Goal: Task Accomplishment & Management: Use online tool/utility

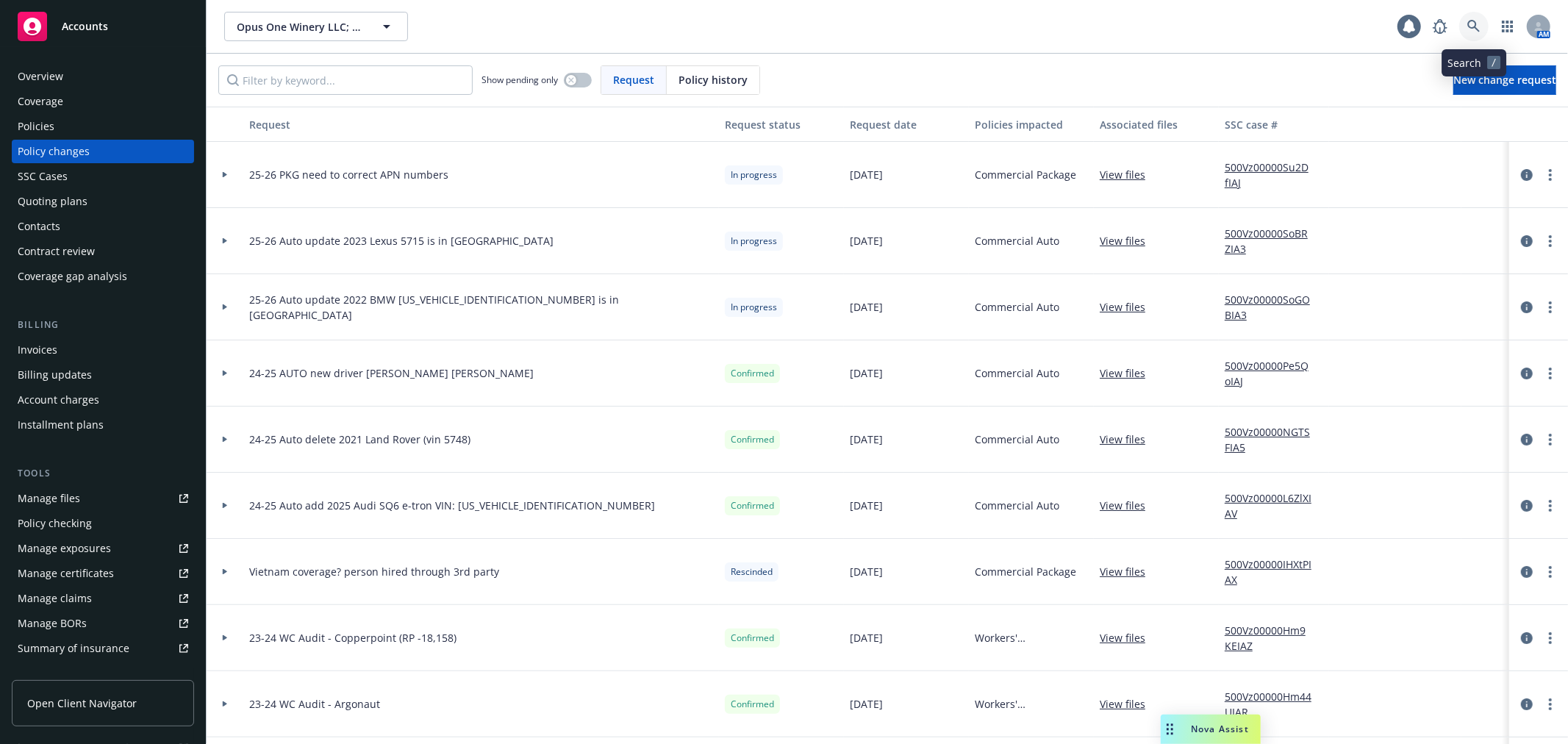
click at [1467, 22] on icon at bounding box center [1474, 26] width 14 height 14
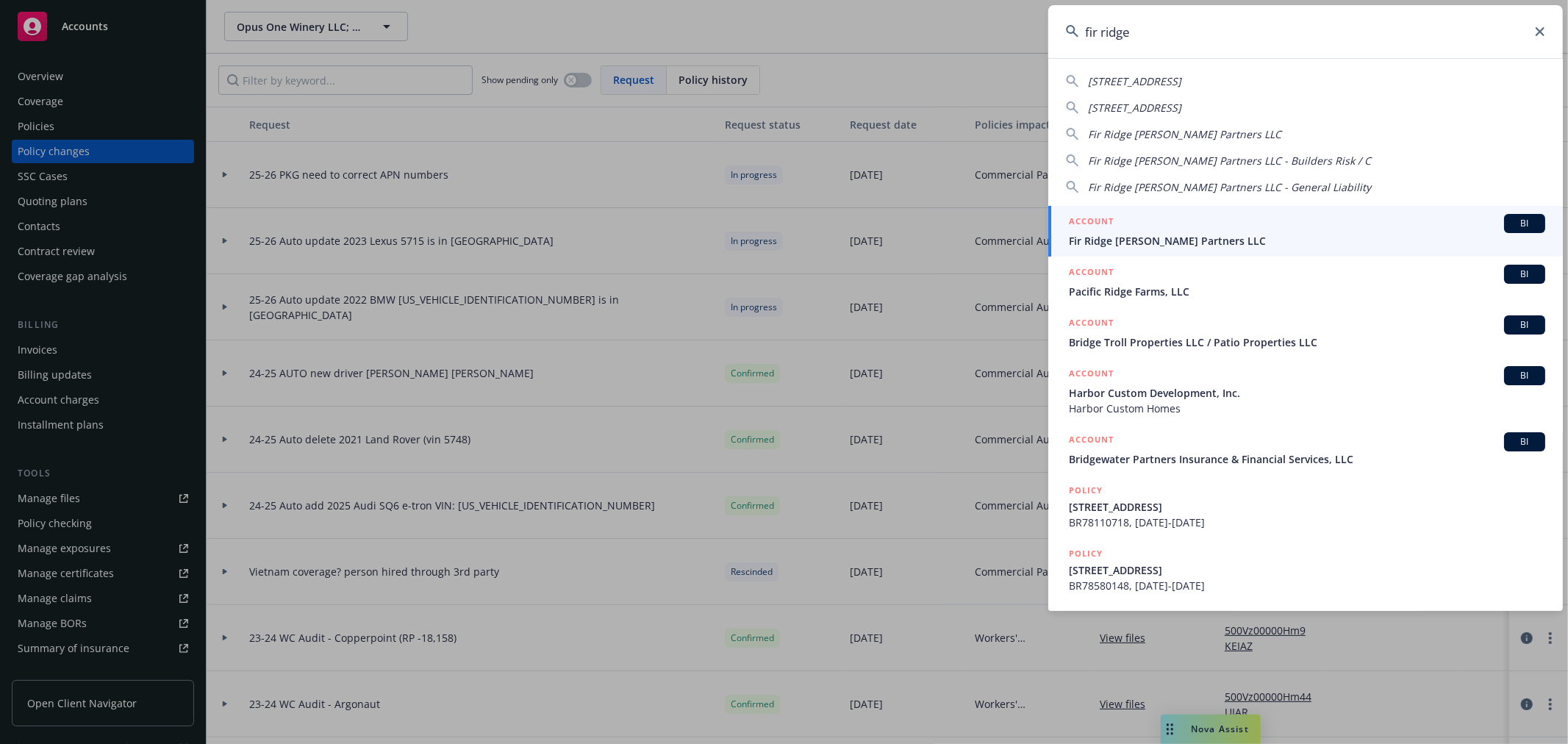
type input "fir ridge"
click at [1257, 231] on div "ACCOUNT BI" at bounding box center [1307, 223] width 477 height 19
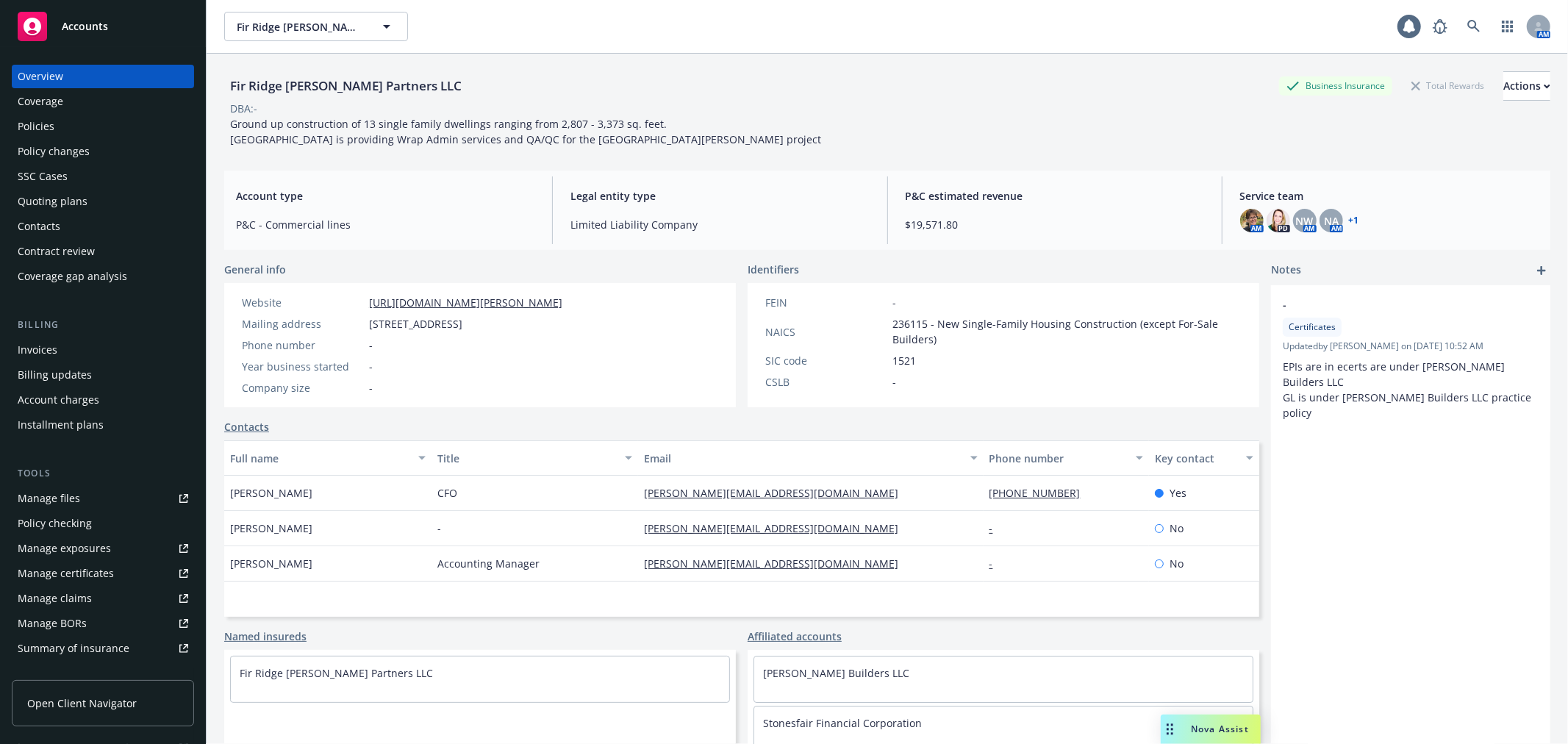
click at [68, 115] on div "Policies" at bounding box center [103, 126] width 170 height 23
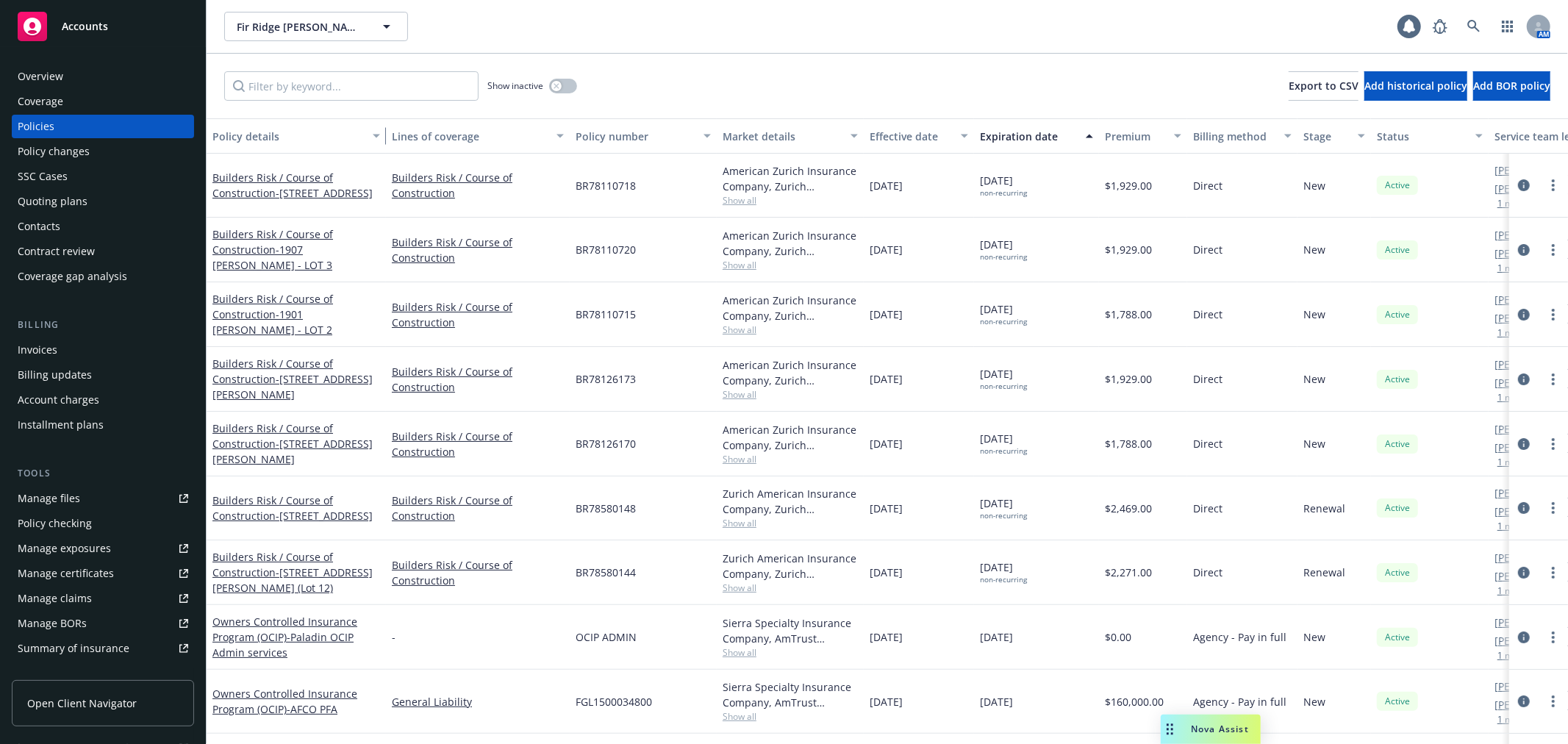
drag, startPoint x: 314, startPoint y: 142, endPoint x: 383, endPoint y: 147, distance: 69.2
click at [383, 147] on button "Policy details" at bounding box center [296, 136] width 179 height 35
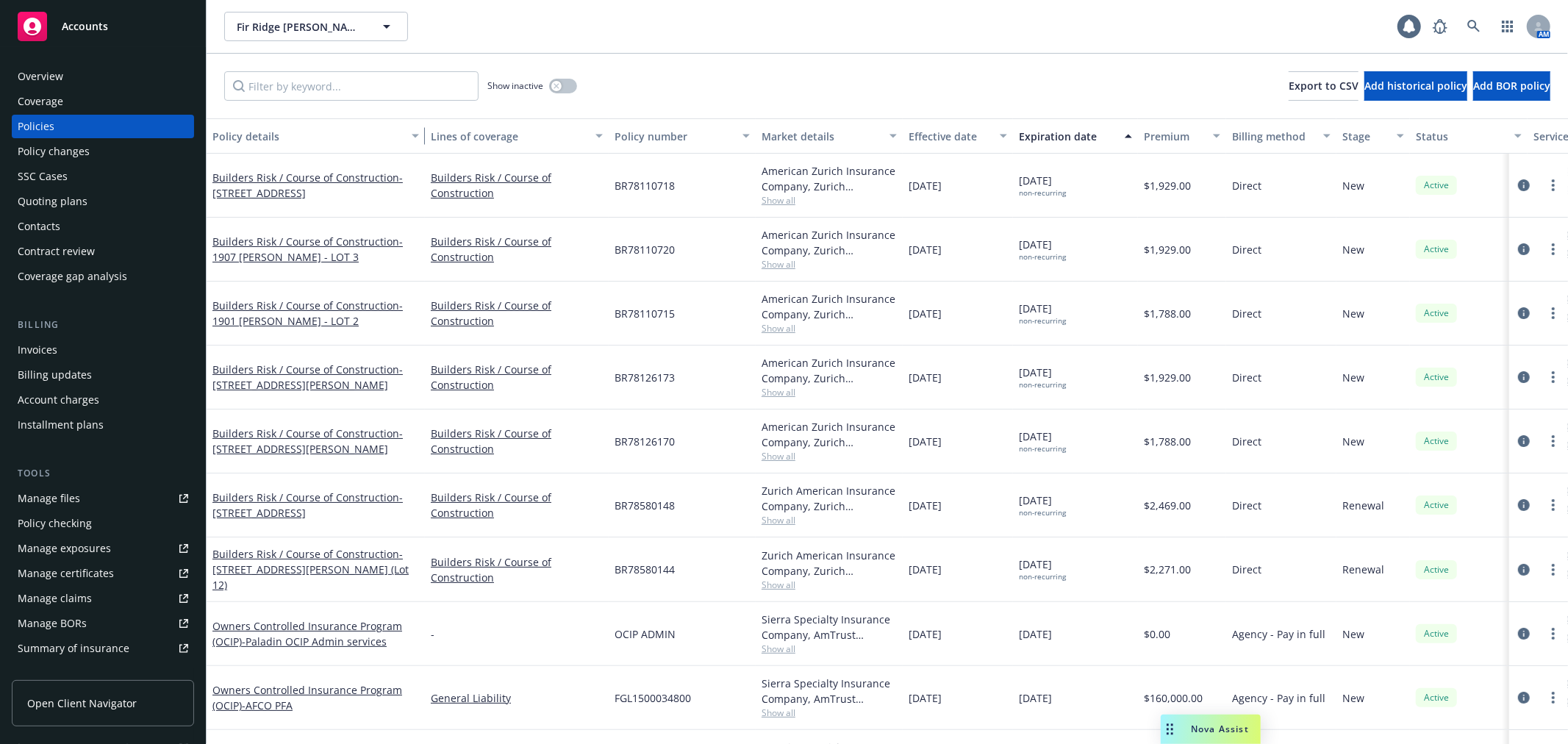
drag, startPoint x: 378, startPoint y: 147, endPoint x: 420, endPoint y: 148, distance: 42.0
click at [420, 148] on div "button" at bounding box center [417, 136] width 8 height 34
click at [60, 68] on div "Overview" at bounding box center [41, 76] width 46 height 23
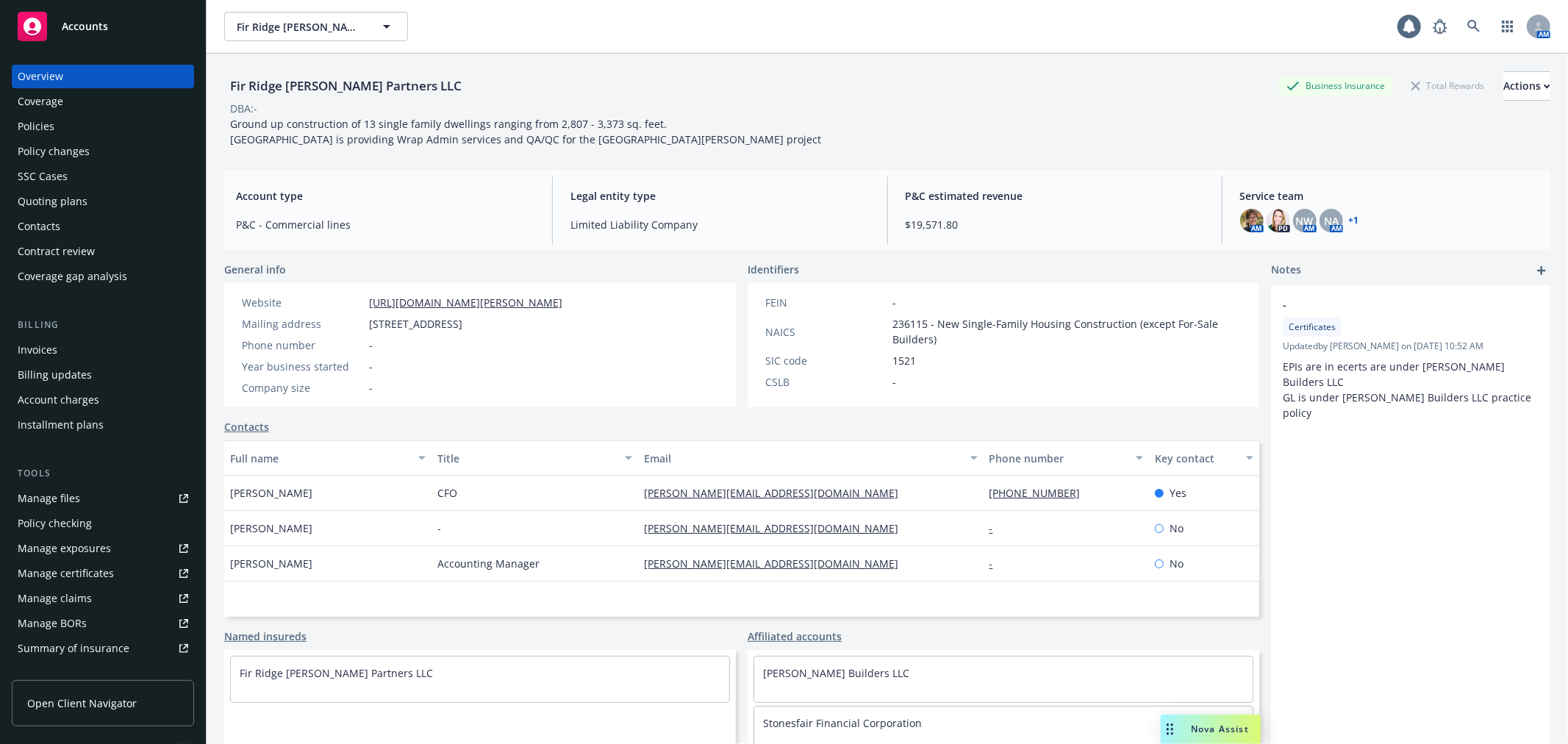
scroll to position [61, 0]
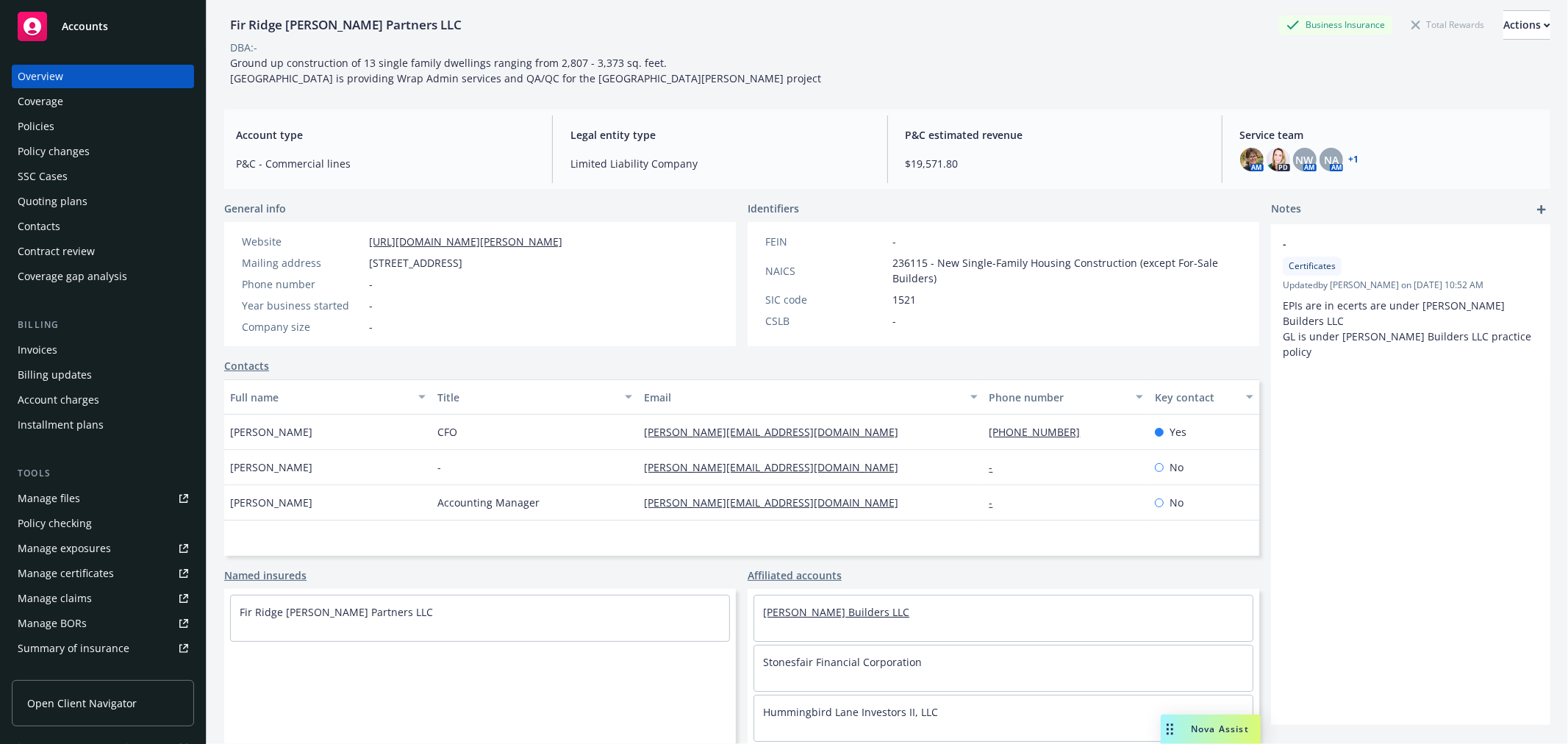
click at [841, 607] on link "[PERSON_NAME] Builders LLC" at bounding box center [835, 612] width 146 height 14
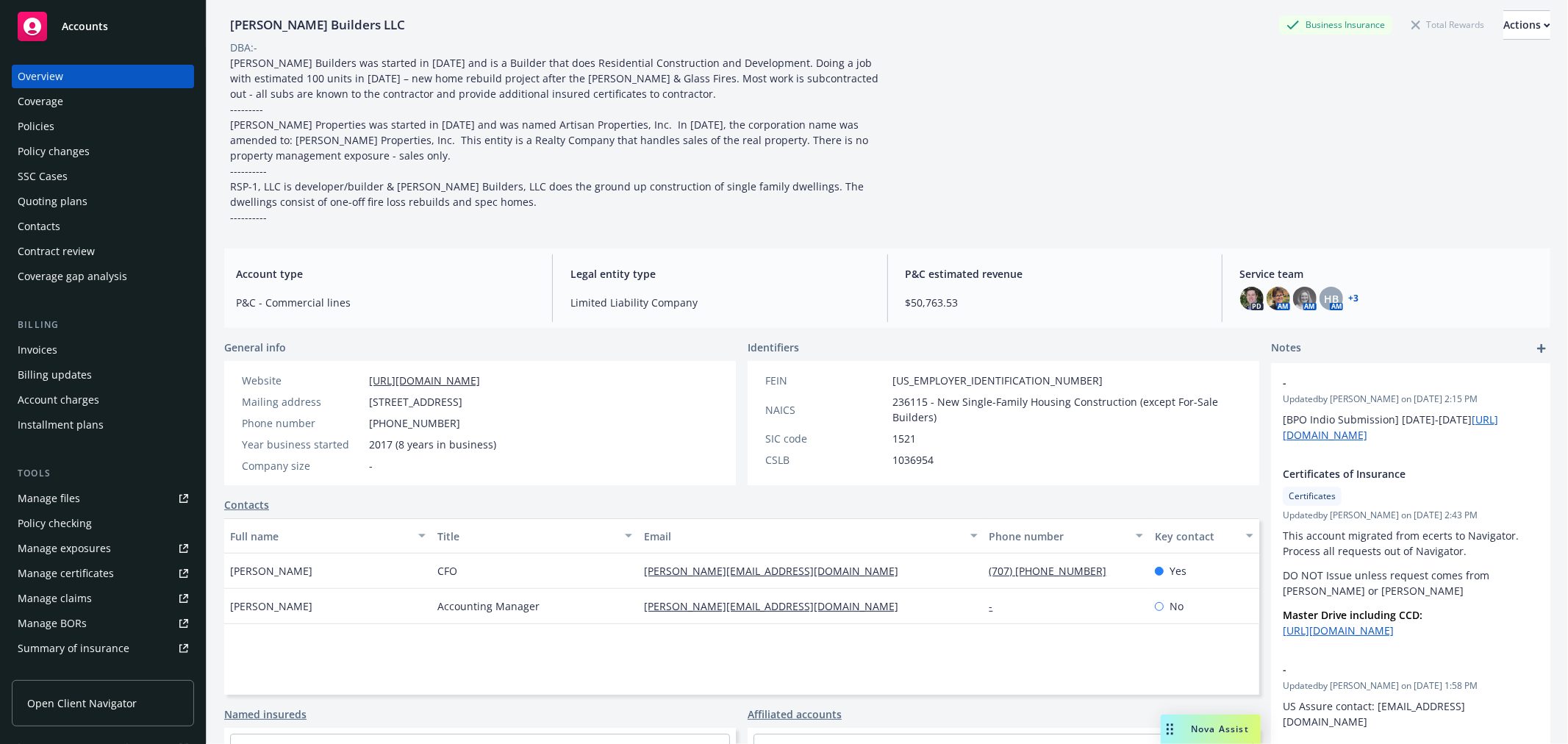
click at [83, 125] on div "Policies" at bounding box center [103, 126] width 170 height 23
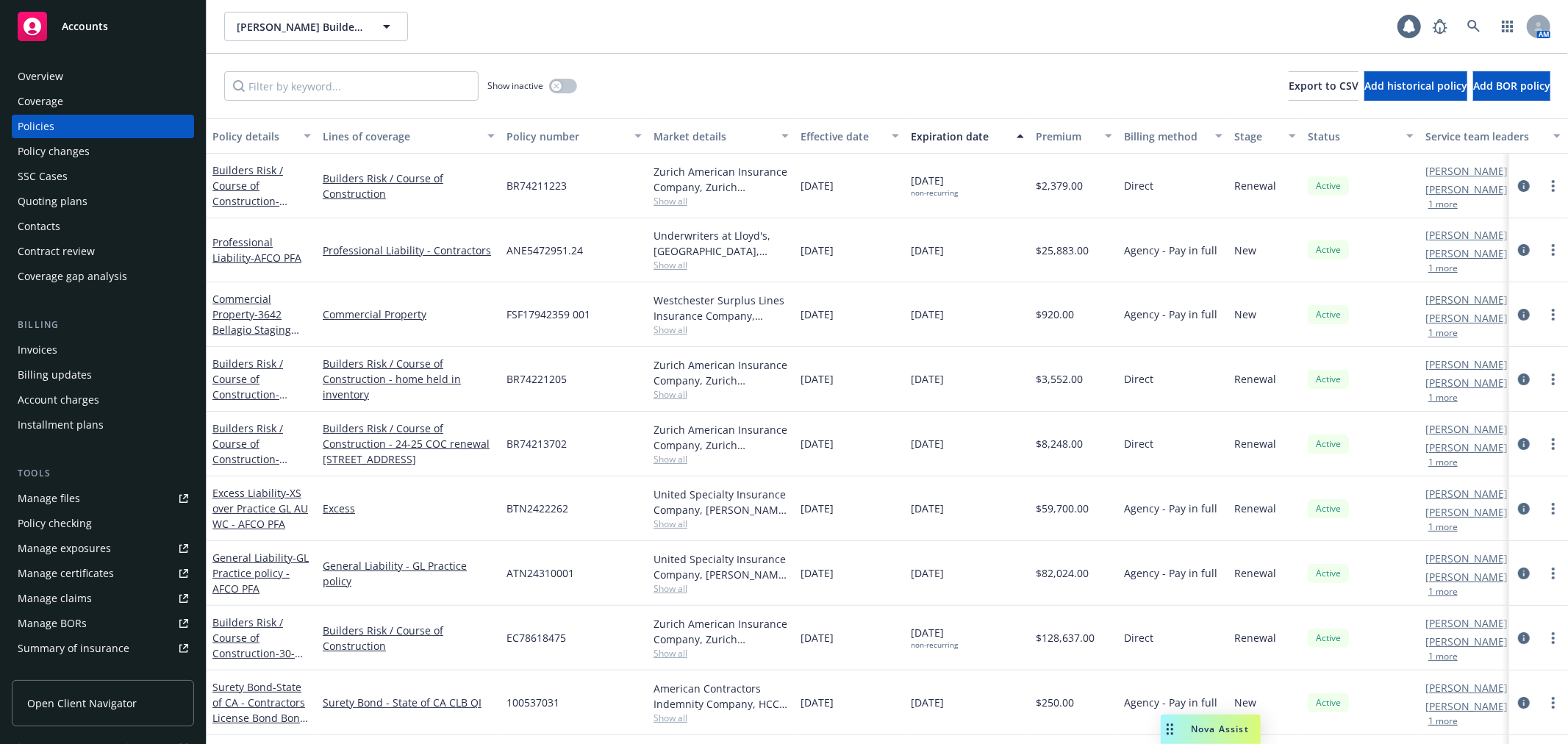
click at [285, 101] on div "Show inactive Export to CSV Add historical policy Add BOR policy" at bounding box center [887, 86] width 1362 height 65
click at [288, 85] on input "Filter by keyword..." at bounding box center [351, 86] width 254 height 29
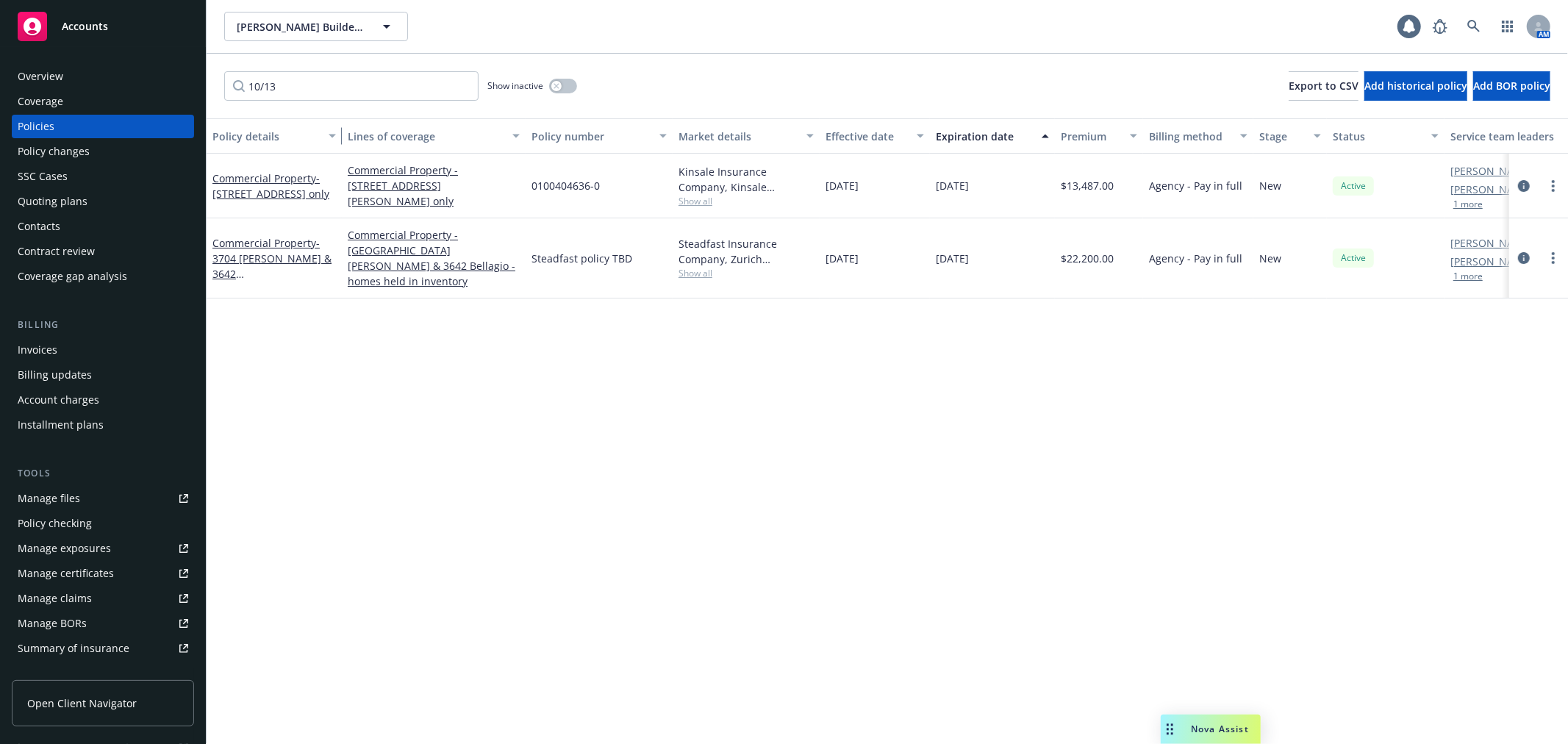
drag, startPoint x: 311, startPoint y: 143, endPoint x: 336, endPoint y: 140, distance: 25.2
click at [336, 140] on div "button" at bounding box center [335, 136] width 8 height 34
click at [263, 184] on span "- [STREET_ADDRESS] - dwelling only" at bounding box center [271, 185] width 117 height 29
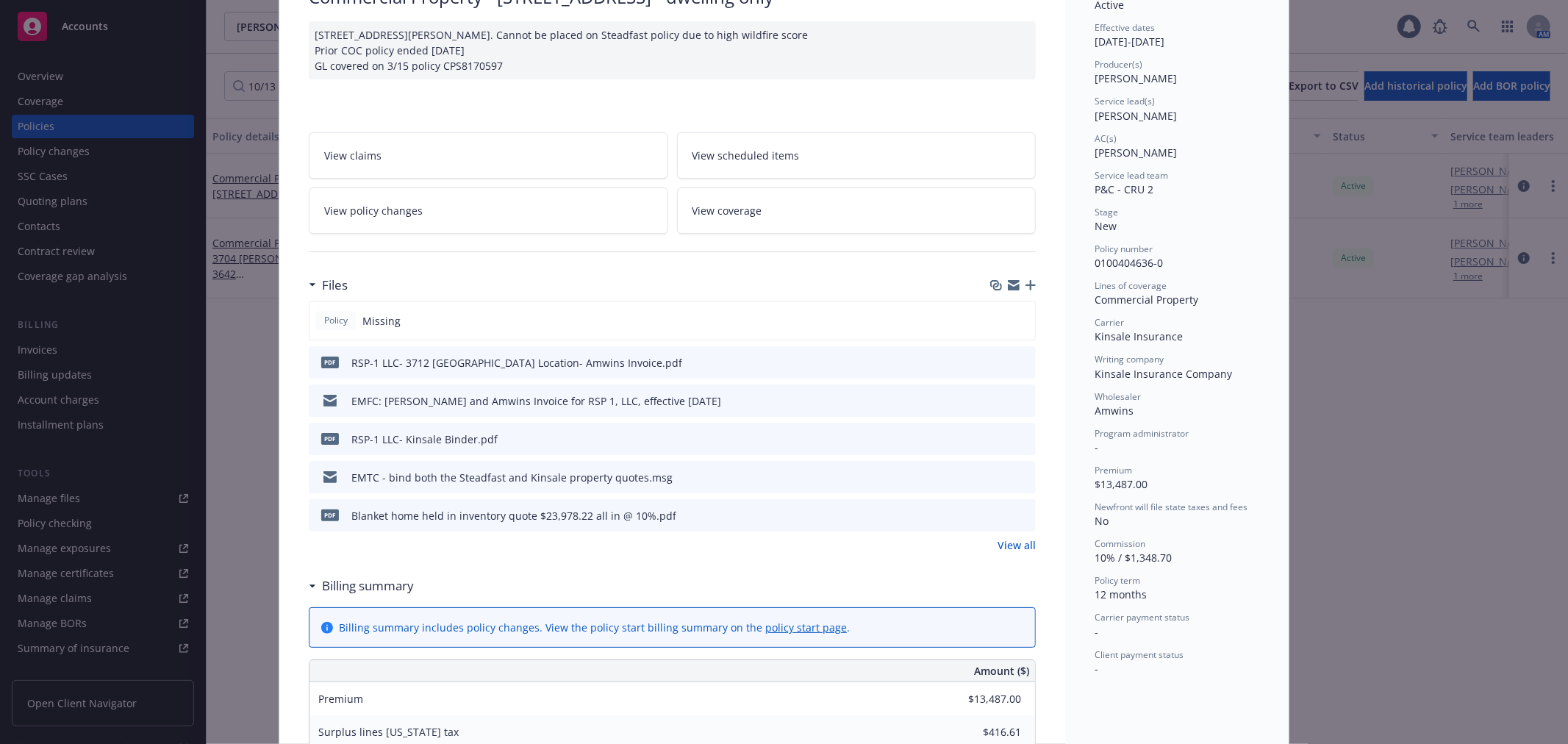
scroll to position [2, 0]
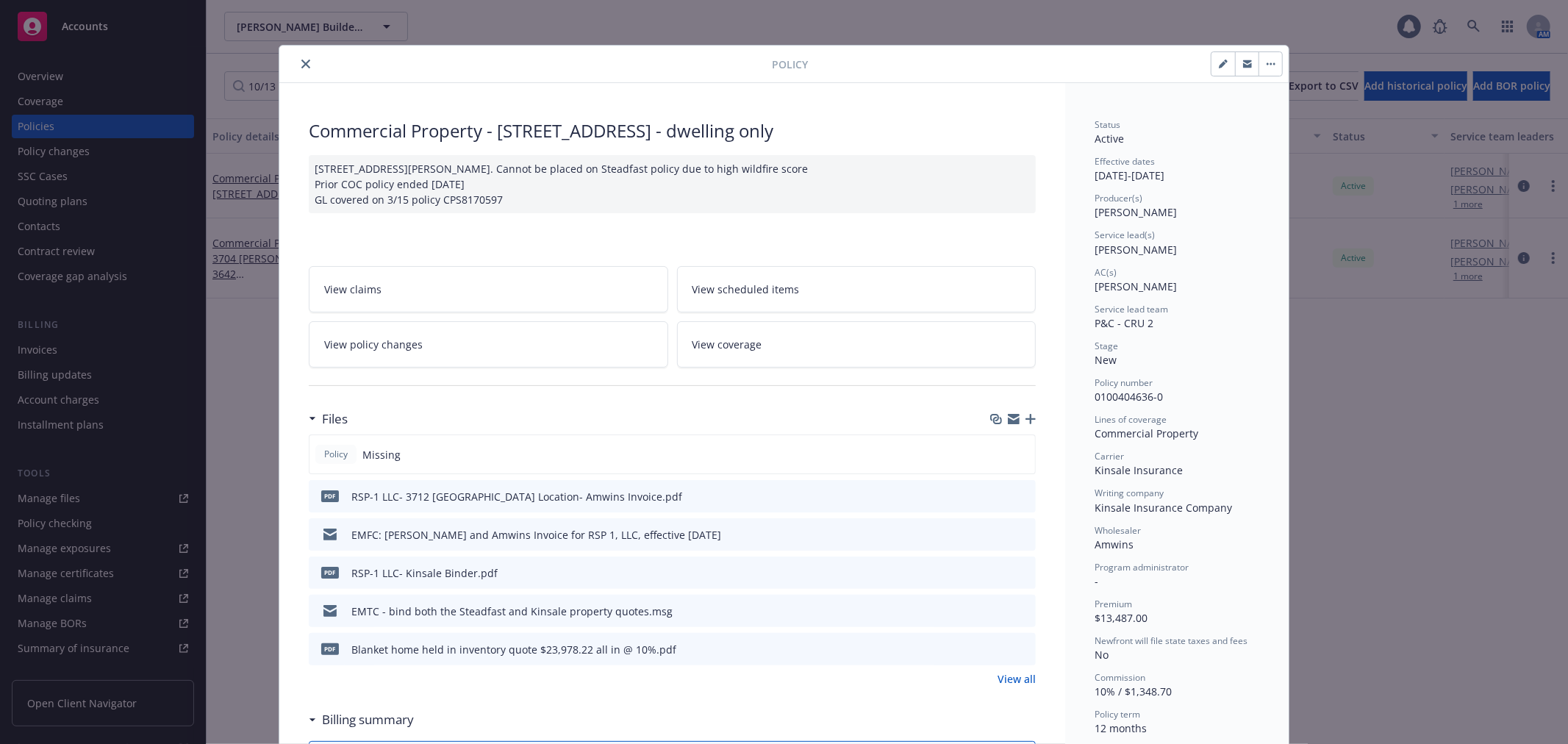
click at [301, 65] on icon "close" at bounding box center [305, 64] width 9 height 9
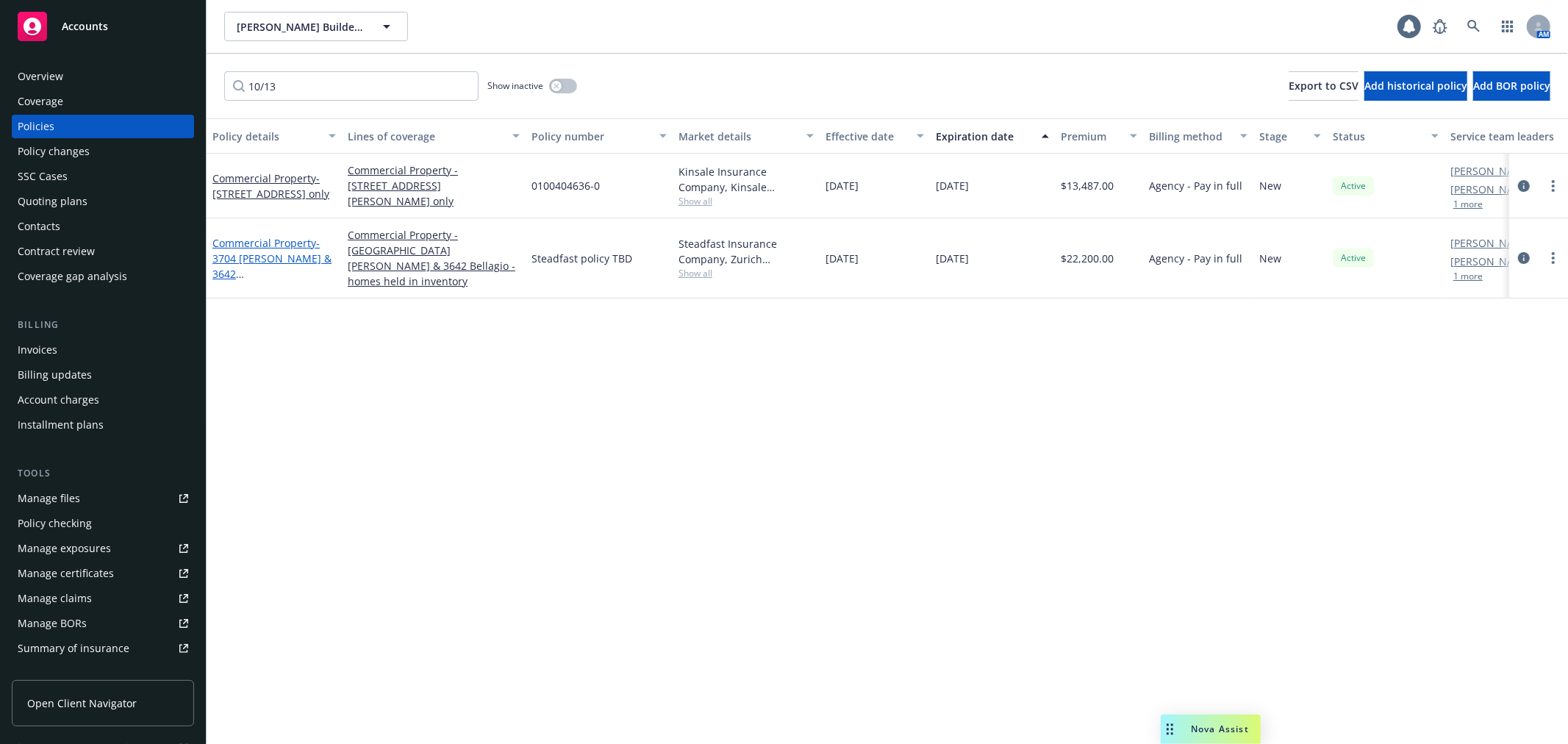
click at [265, 249] on span "- 3704 [PERSON_NAME] & 3642 [GEOGRAPHIC_DATA]" at bounding box center [272, 266] width 119 height 60
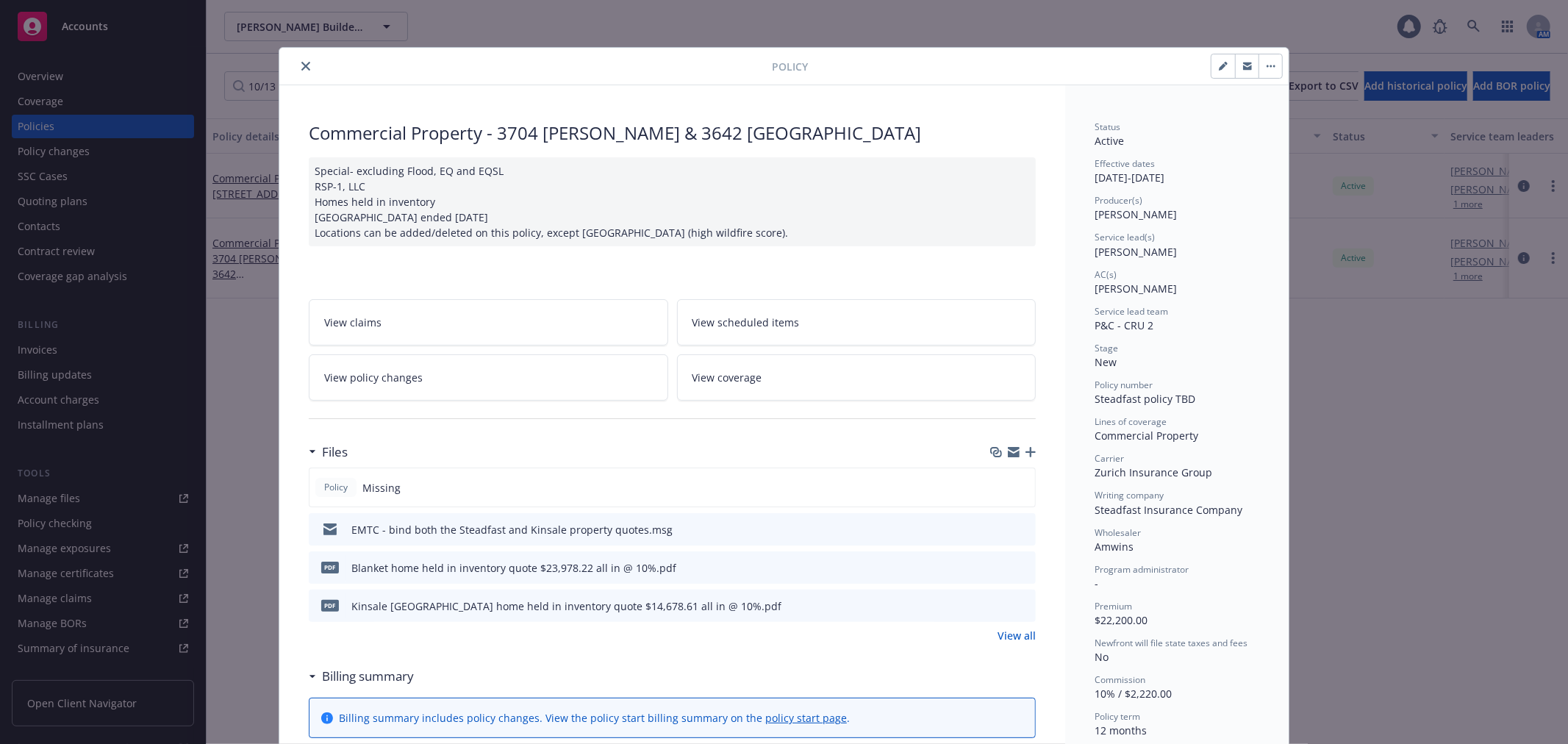
click at [302, 70] on icon "close" at bounding box center [305, 66] width 9 height 9
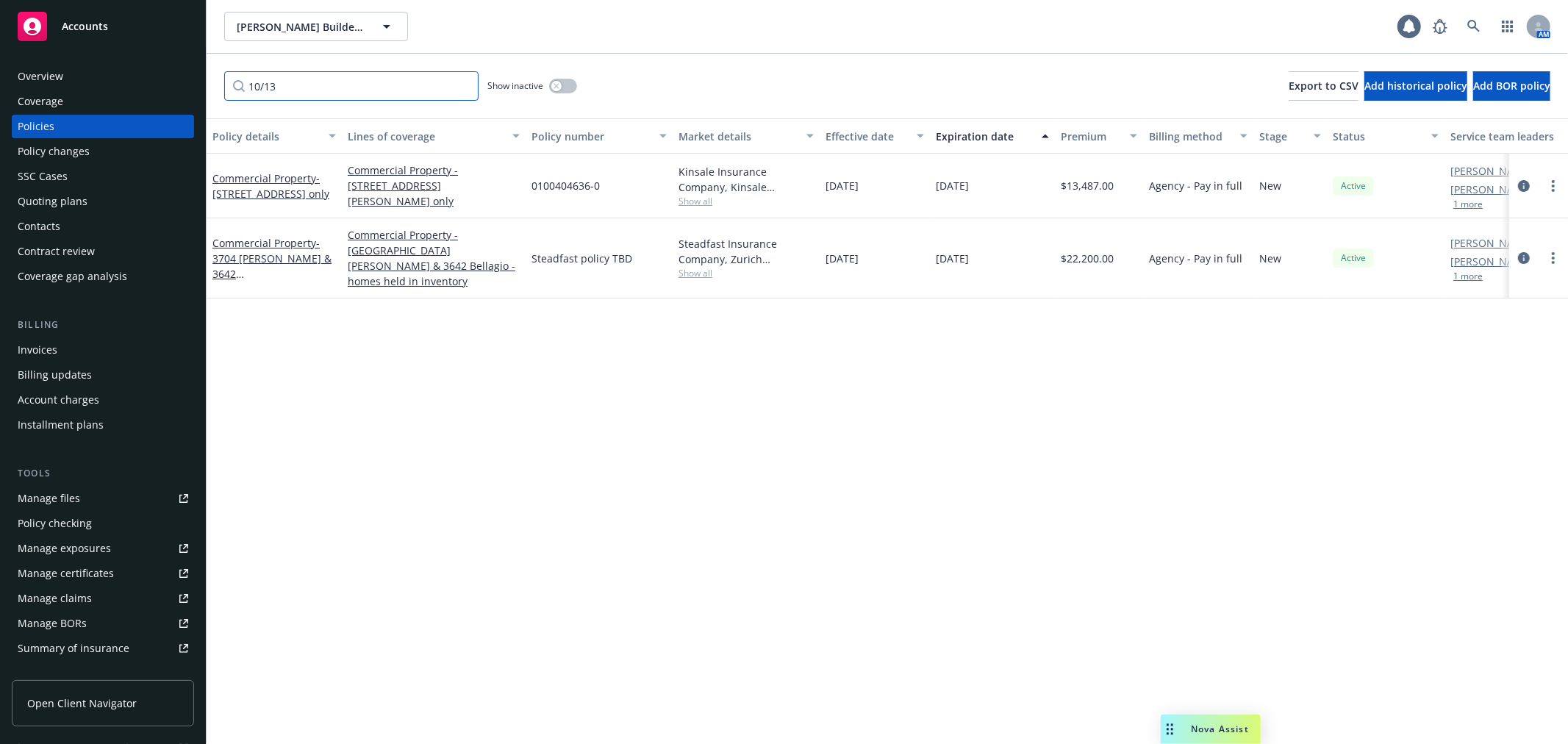
drag, startPoint x: 303, startPoint y: 92, endPoint x: 232, endPoint y: 86, distance: 71.3
click at [232, 86] on input "10/13" at bounding box center [351, 86] width 254 height 29
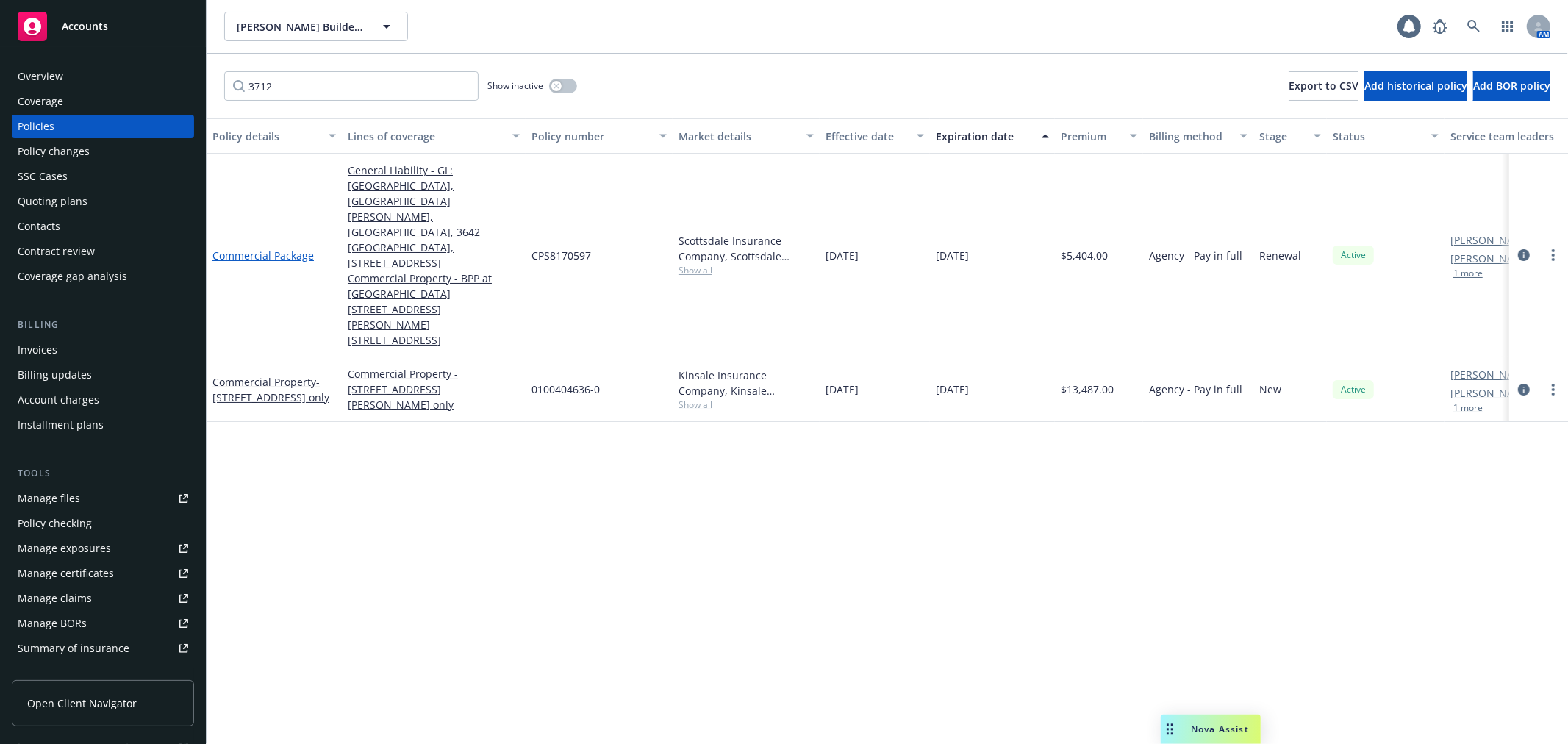
click at [266, 249] on link "Commercial Package" at bounding box center [263, 255] width 101 height 14
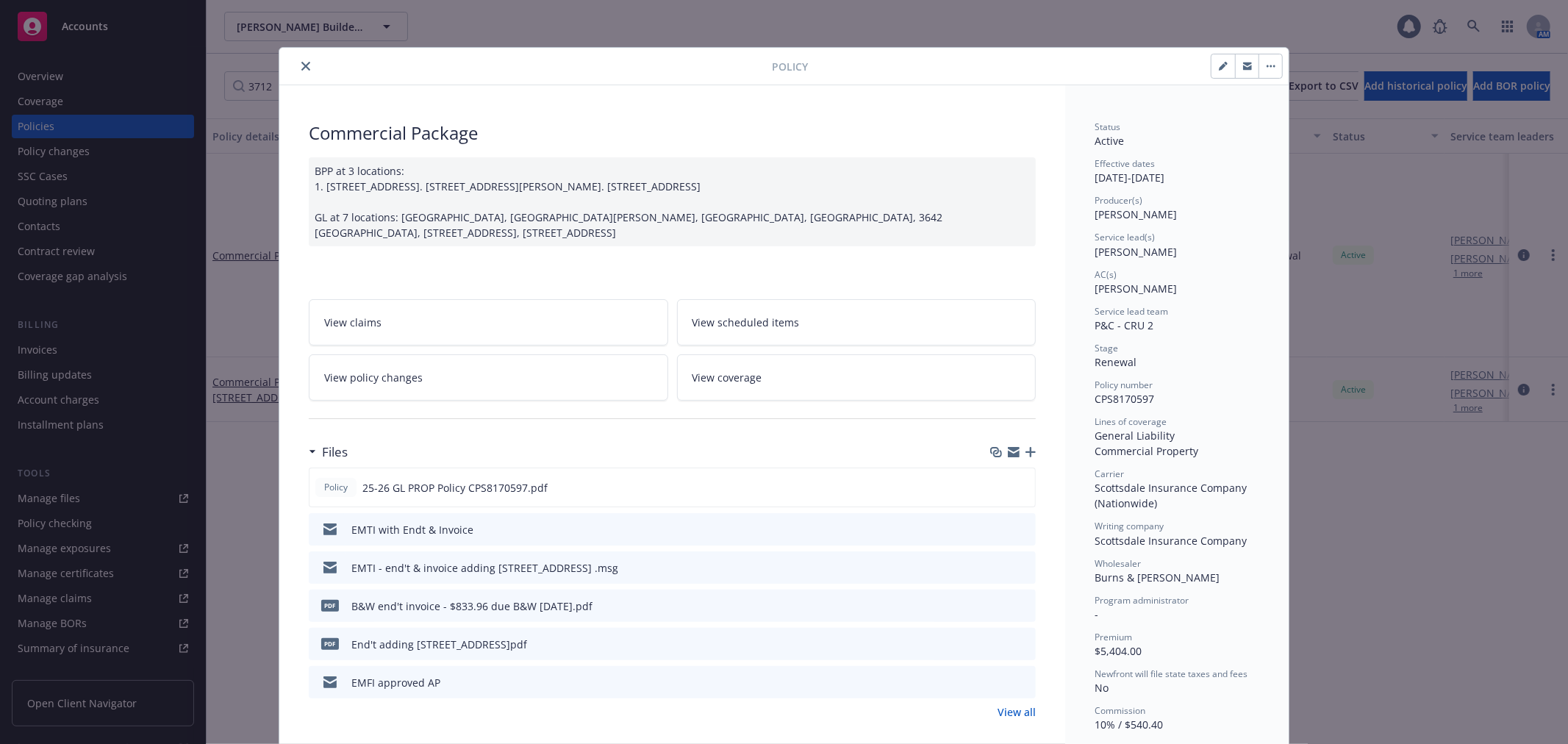
click at [301, 67] on icon "close" at bounding box center [305, 66] width 9 height 9
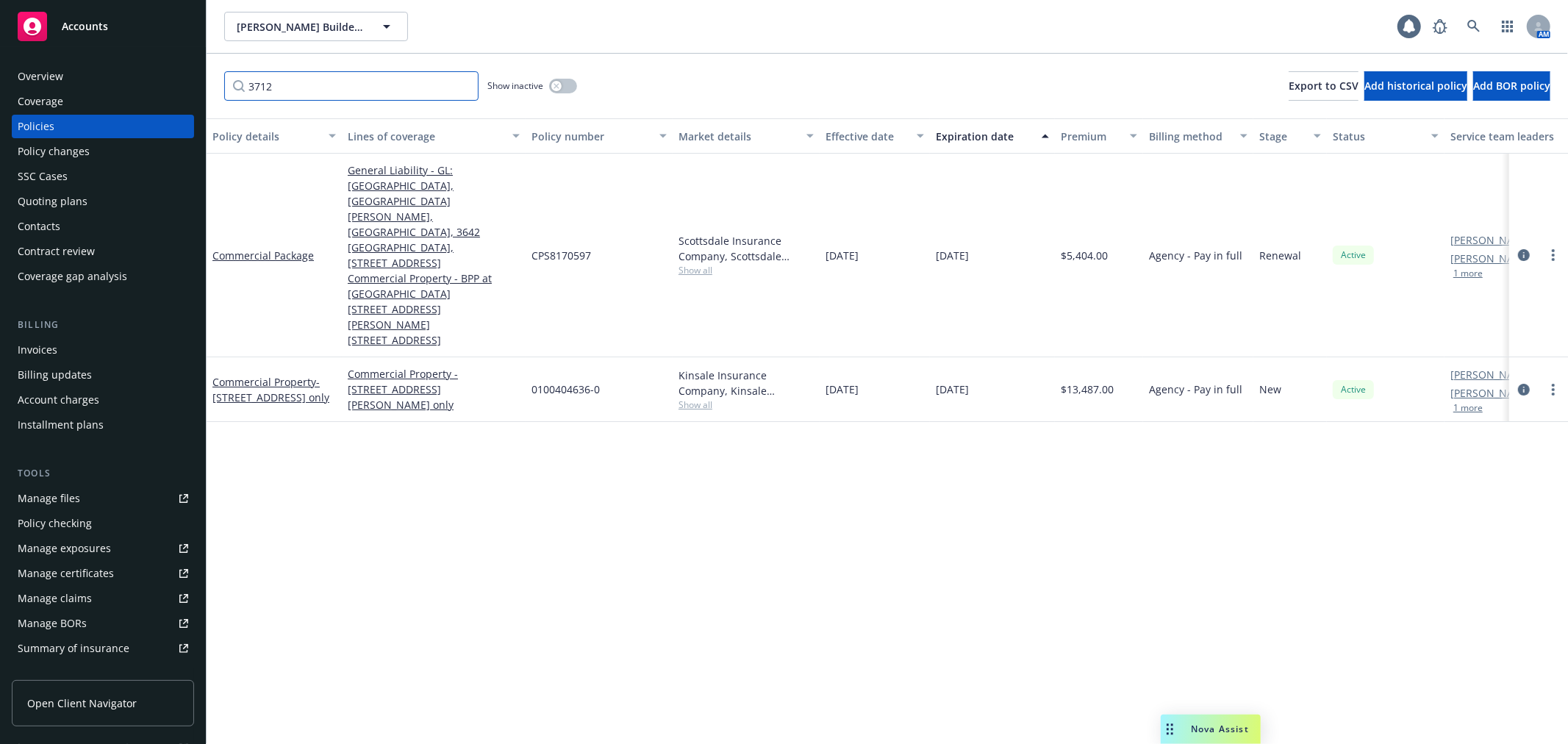
drag, startPoint x: 292, startPoint y: 83, endPoint x: 221, endPoint y: 91, distance: 71.4
click at [221, 91] on div "3712 Show inactive Export to CSV Add historical policy Add BOR policy" at bounding box center [887, 86] width 1362 height 65
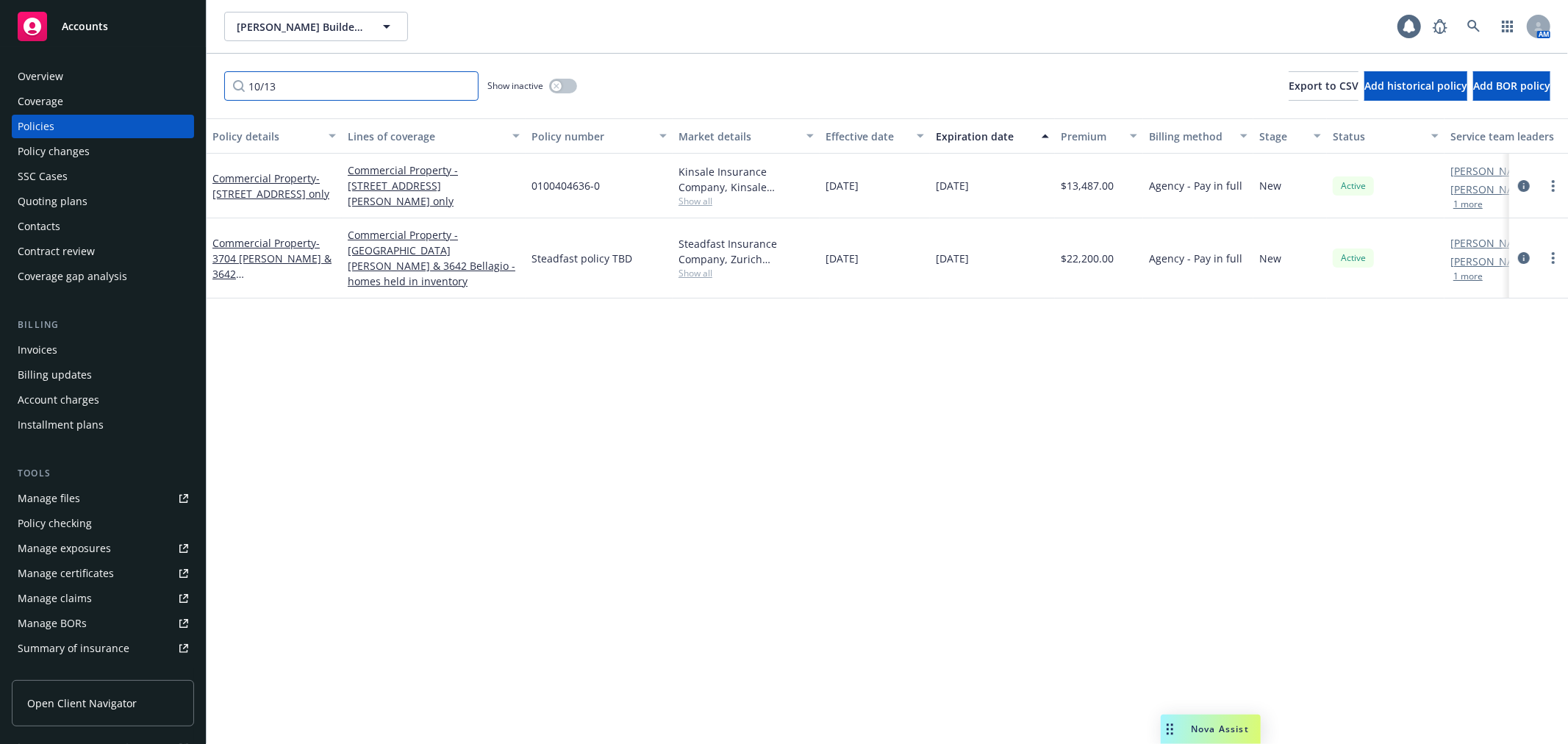
drag, startPoint x: 295, startPoint y: 77, endPoint x: 236, endPoint y: 90, distance: 60.4
click at [236, 90] on input "10/13" at bounding box center [351, 86] width 254 height 29
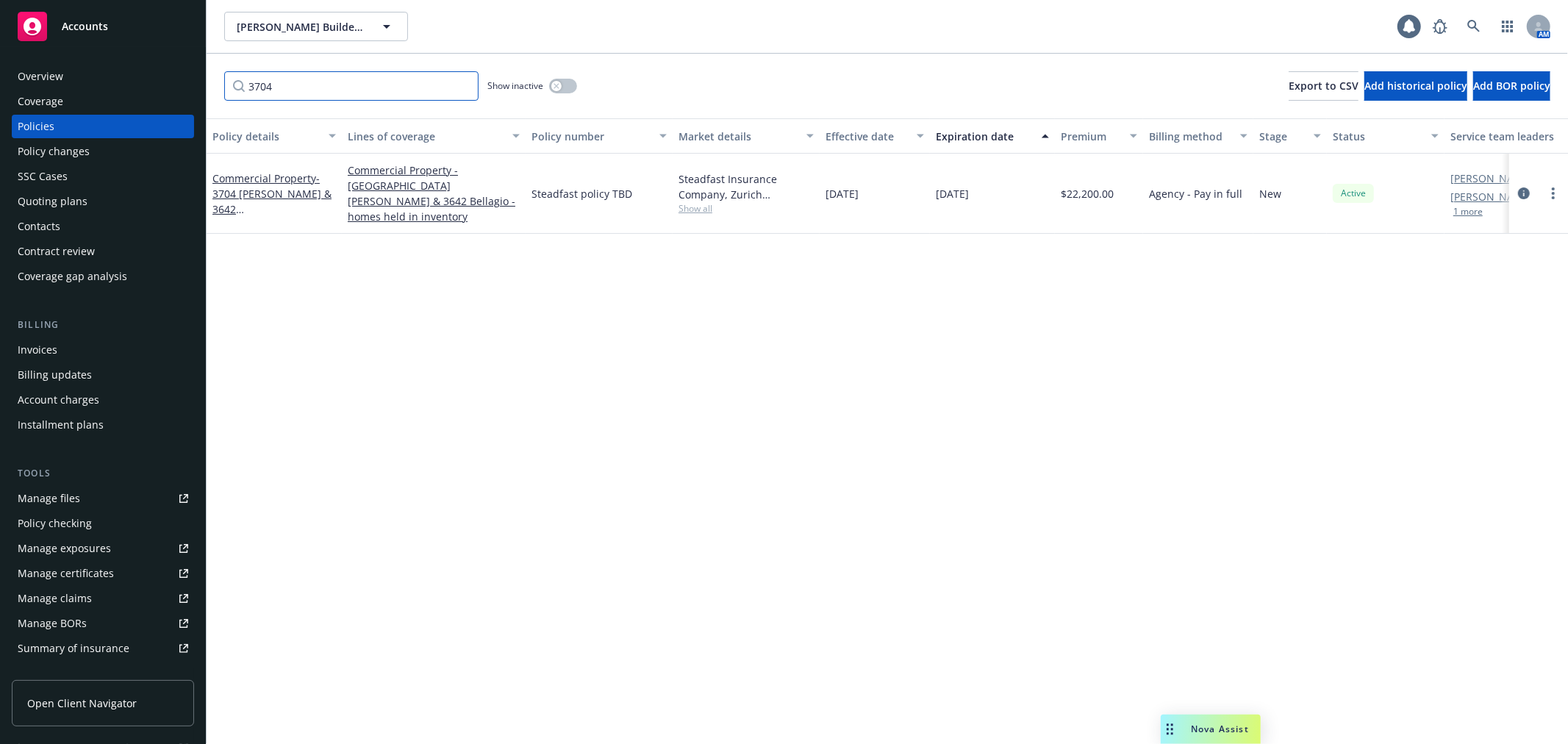
drag, startPoint x: 293, startPoint y: 83, endPoint x: 240, endPoint y: 83, distance: 53.0
click at [240, 83] on input "3704" at bounding box center [351, 86] width 254 height 29
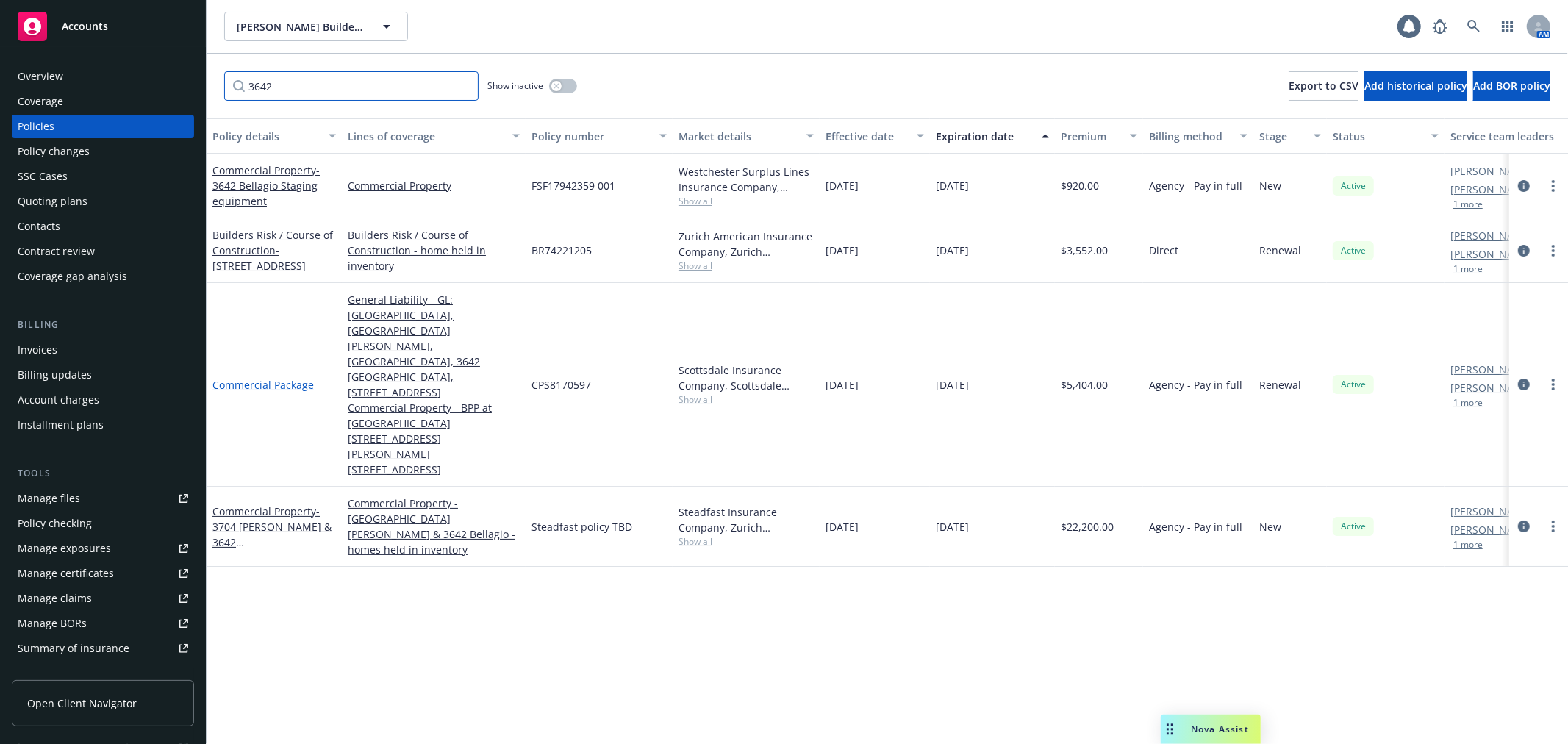
type input "3642"
click at [261, 378] on link "Commercial Package" at bounding box center [263, 384] width 101 height 14
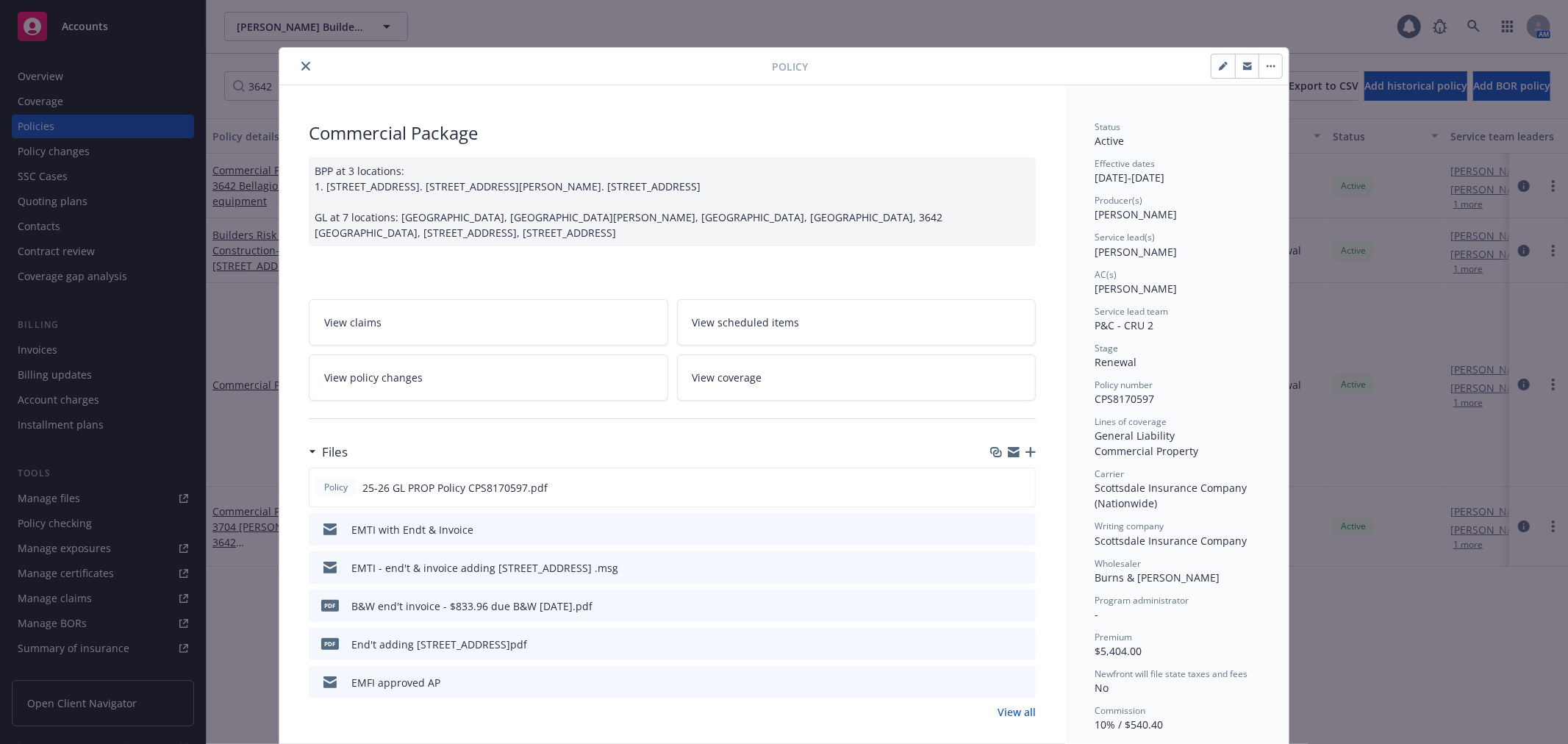
scroll to position [44, 0]
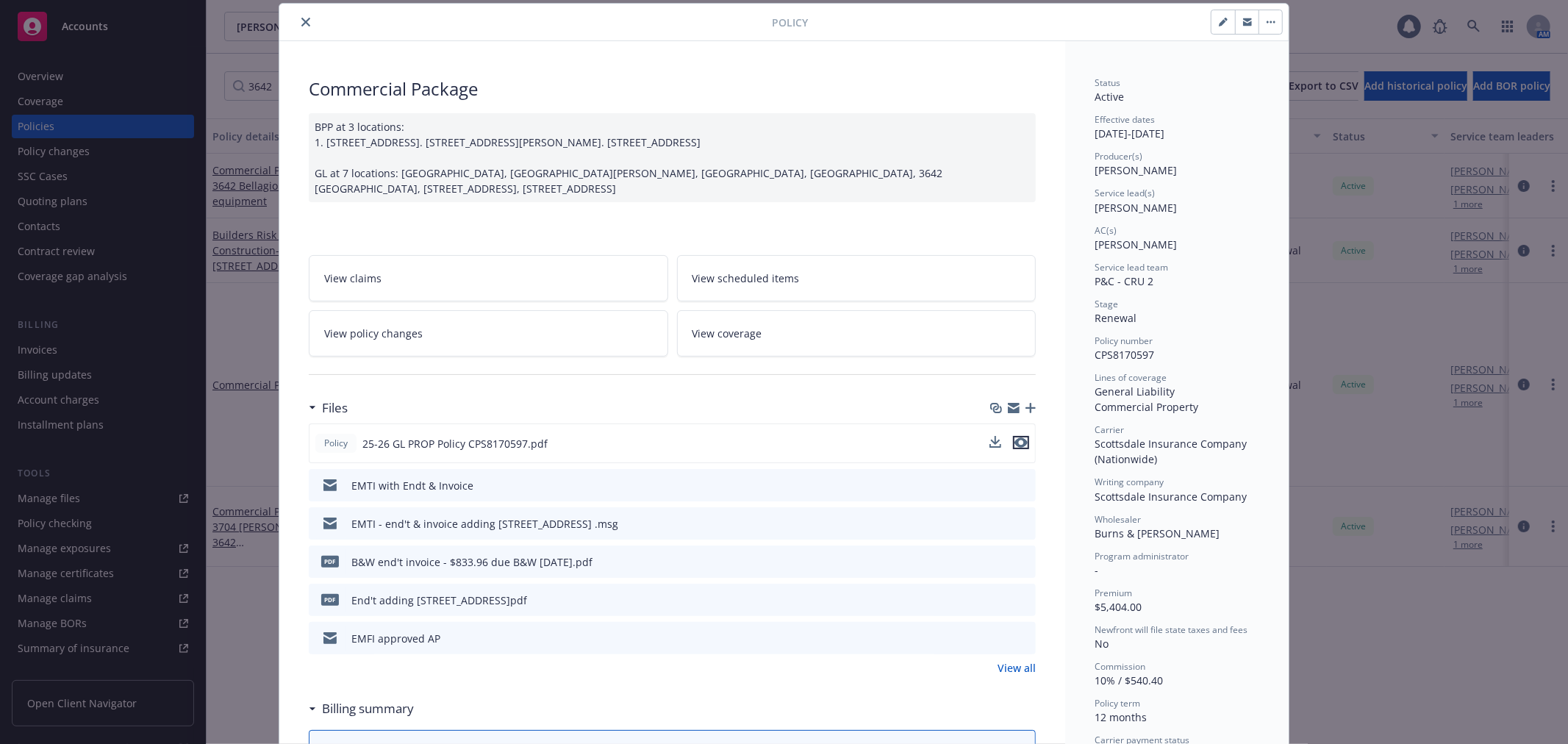
click at [1018, 447] on icon "preview file" at bounding box center [1021, 443] width 14 height 11
click at [302, 23] on icon "close" at bounding box center [305, 23] width 9 height 9
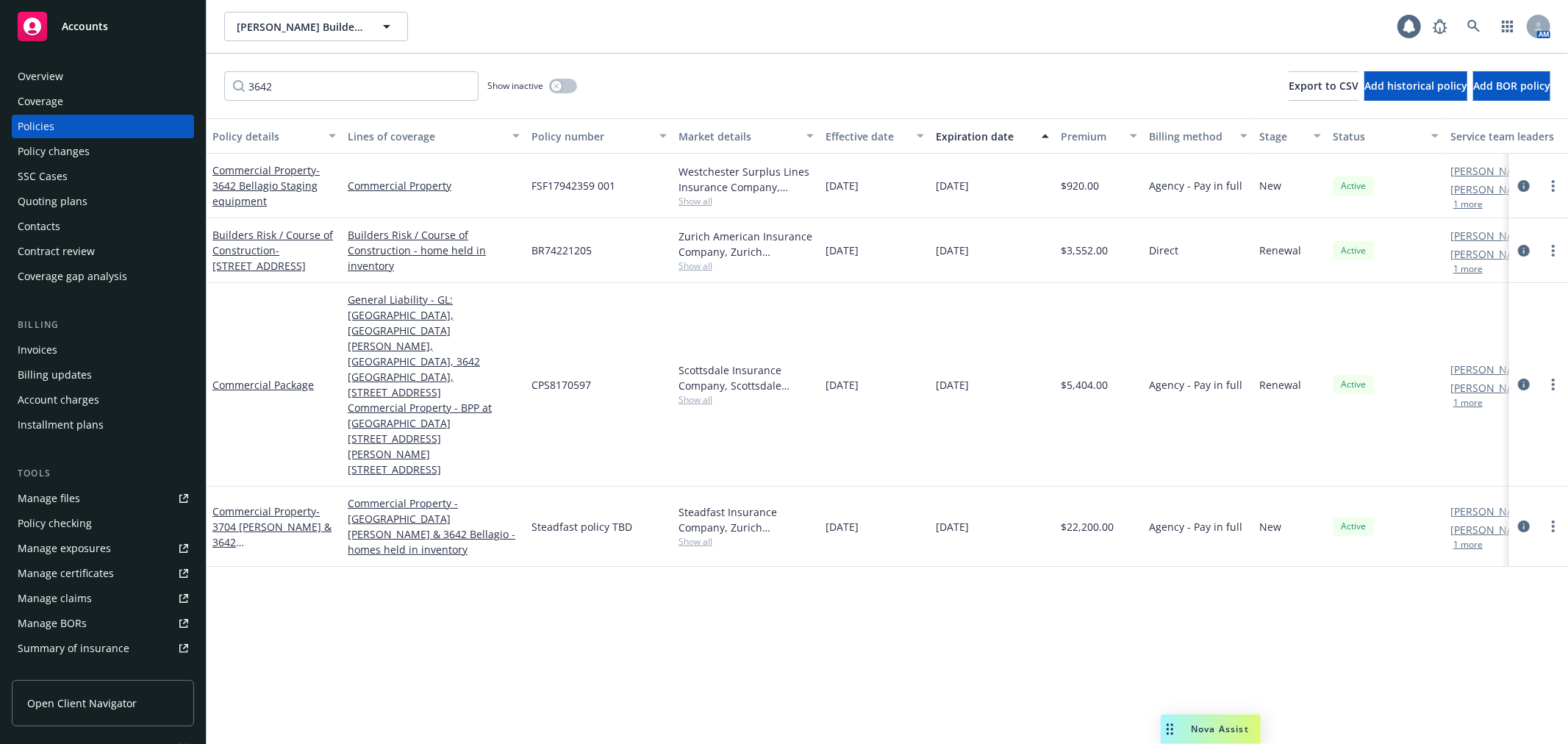
click at [226, 505] on span "- 3704 [PERSON_NAME] & 3642 [GEOGRAPHIC_DATA]" at bounding box center [272, 535] width 119 height 60
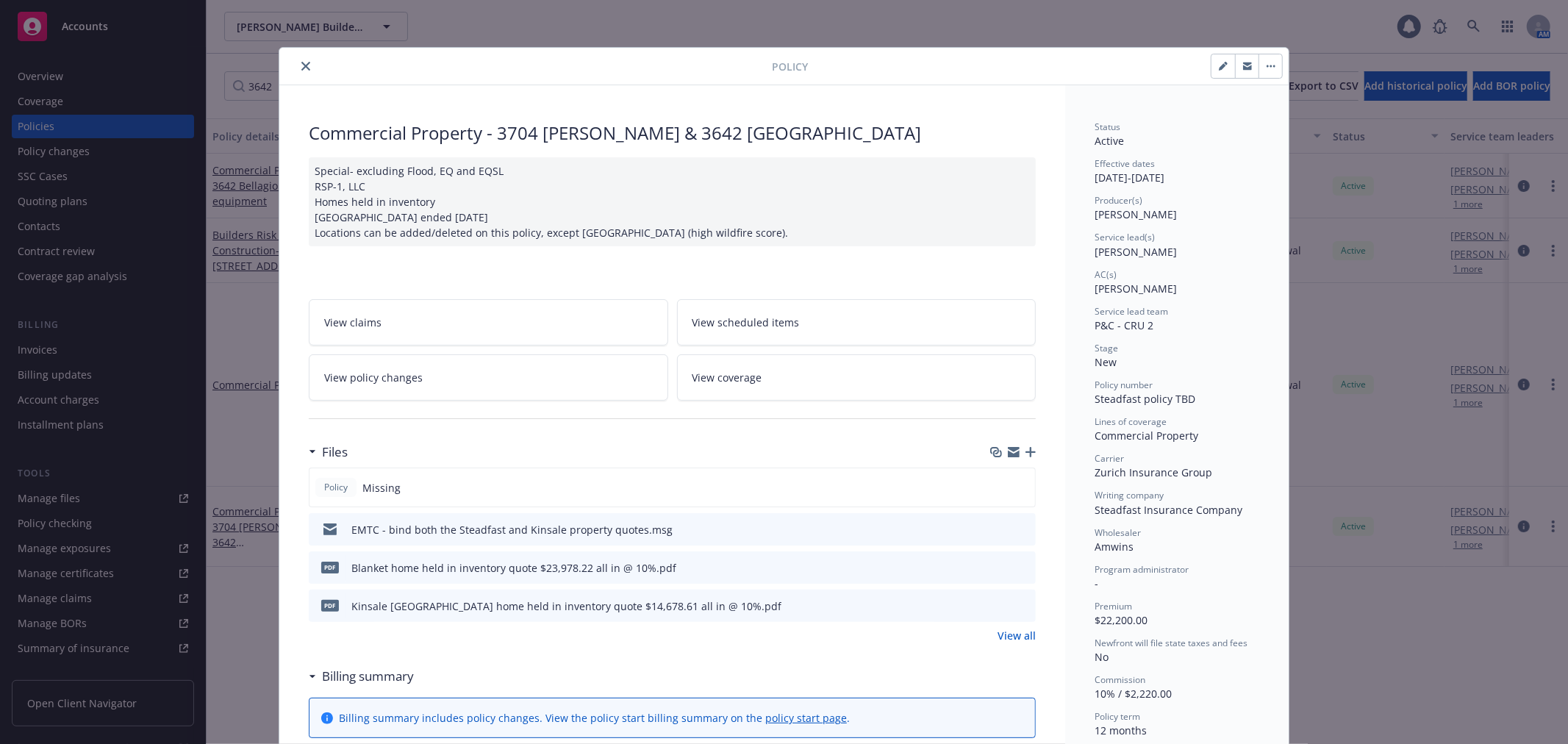
scroll to position [44, 0]
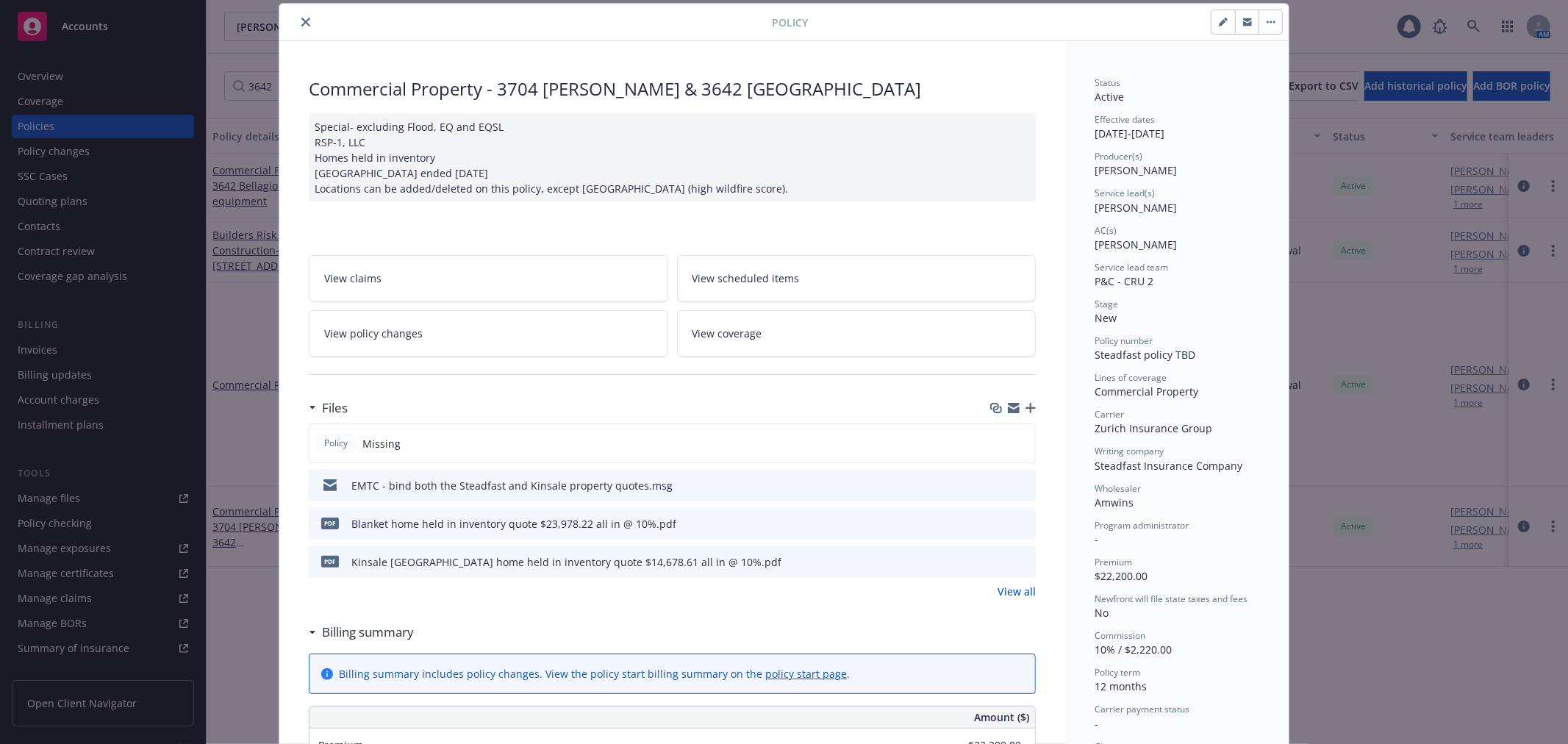
click at [514, 167] on div "Special- excluding Flood, EQ and EQSL RSP-1, LLC Homes held in inventory [GEOGR…" at bounding box center [672, 158] width 727 height 89
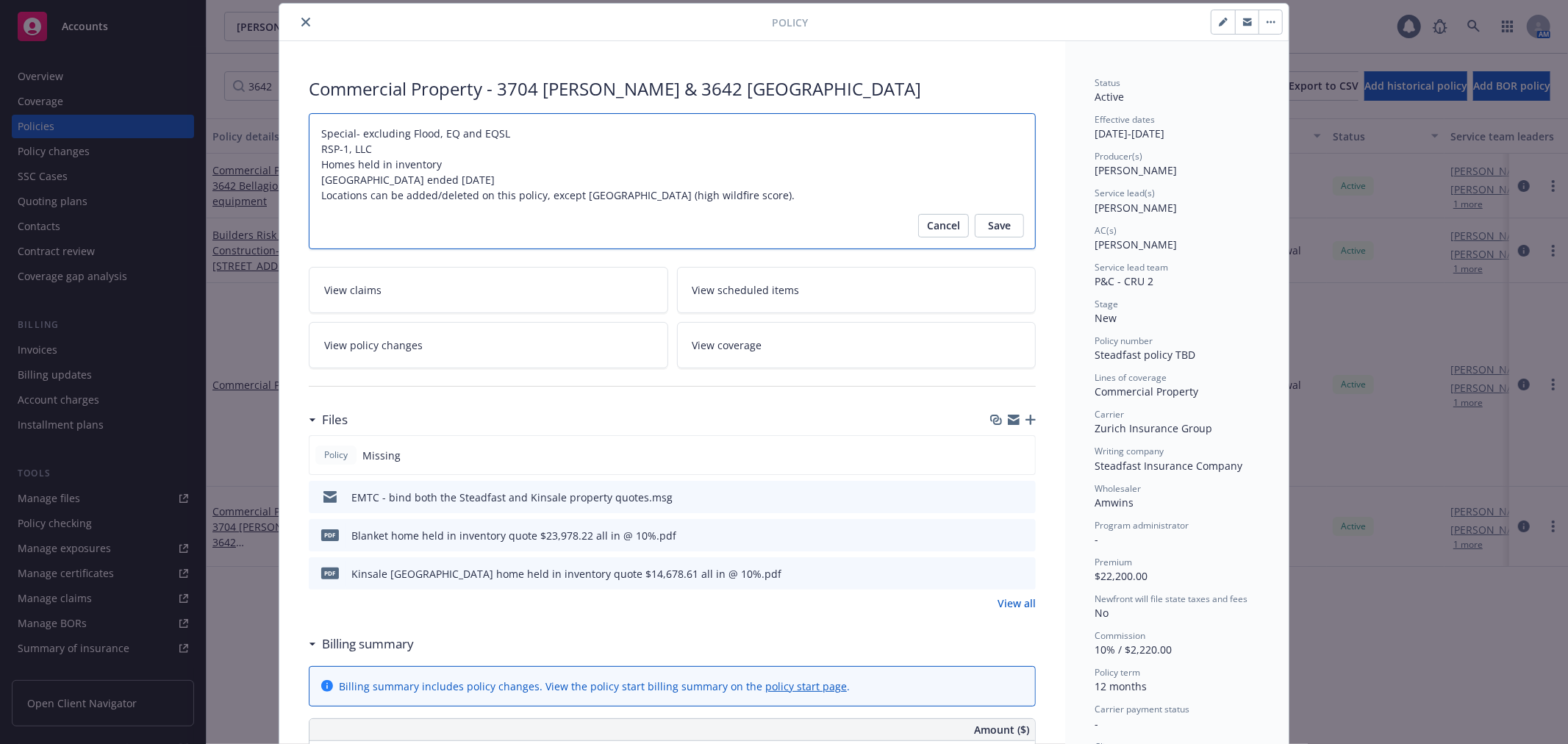
click at [524, 170] on textarea "Special- excluding Flood, EQ and EQSL RSP-1, LLC Homes held in inventory [GEOGR…" at bounding box center [672, 181] width 727 height 136
click at [510, 180] on textarea "Special- excluding Flood, EQ and EQSL RSP-1, LLC Homes held in inventory [GEOGR…" at bounding box center [672, 181] width 727 height 136
type textarea "x"
type textarea "Special- excluding Flood, EQ and EQSL RSP-1, LLC Homes held in inventory [GEOGR…"
type textarea "x"
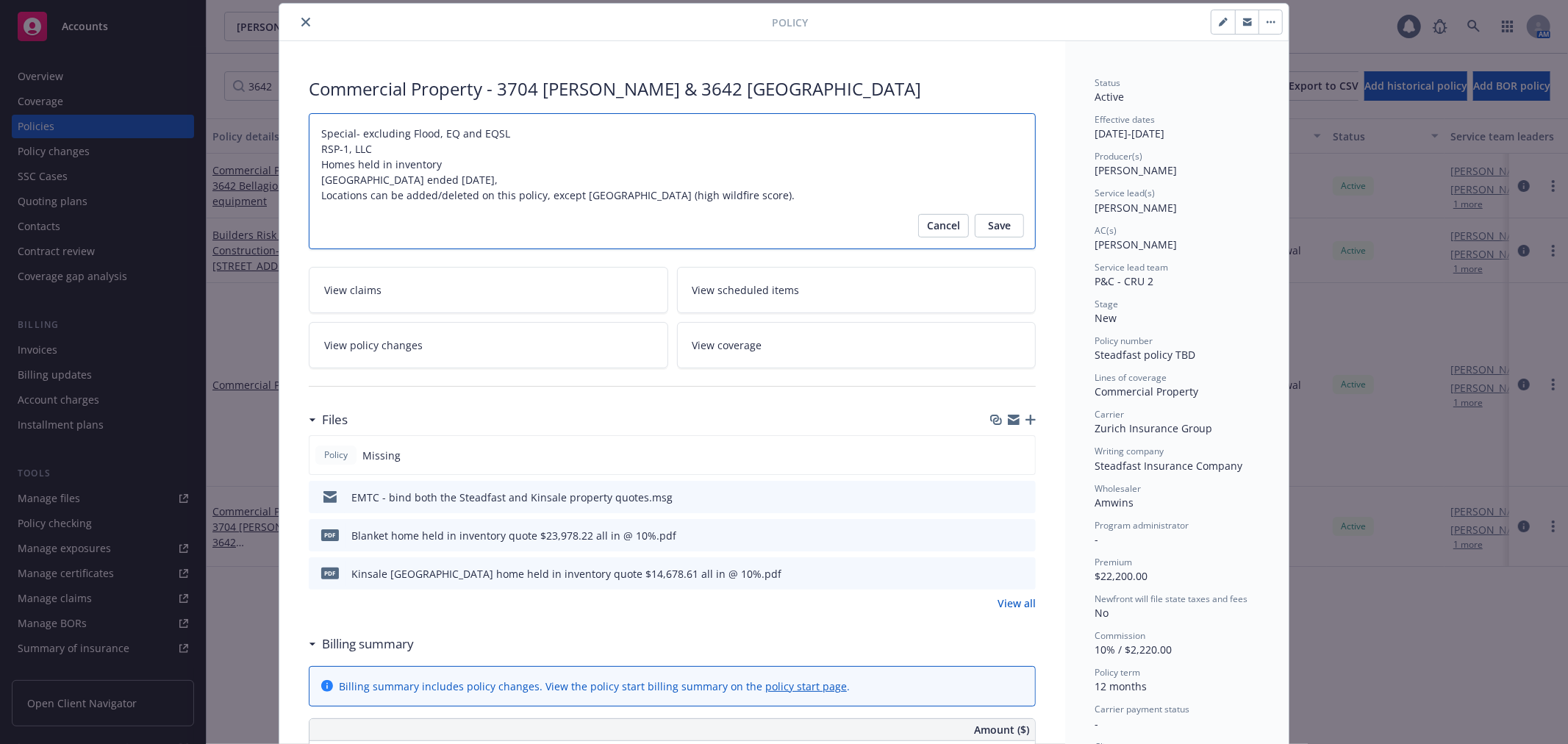
type textarea "Special- excluding Flood, EQ and EQSL RSP-1, LLC Homes held in inventory [GEOGR…"
type textarea "x"
type textarea "Special- excluding Flood, EQ and EQSL RSP-1, LLC Homes held in inventory [GEOGR…"
type textarea "x"
type textarea "Special- excluding Flood, EQ and EQSL RSP-1, LLC Homes held in inventory [GEOGR…"
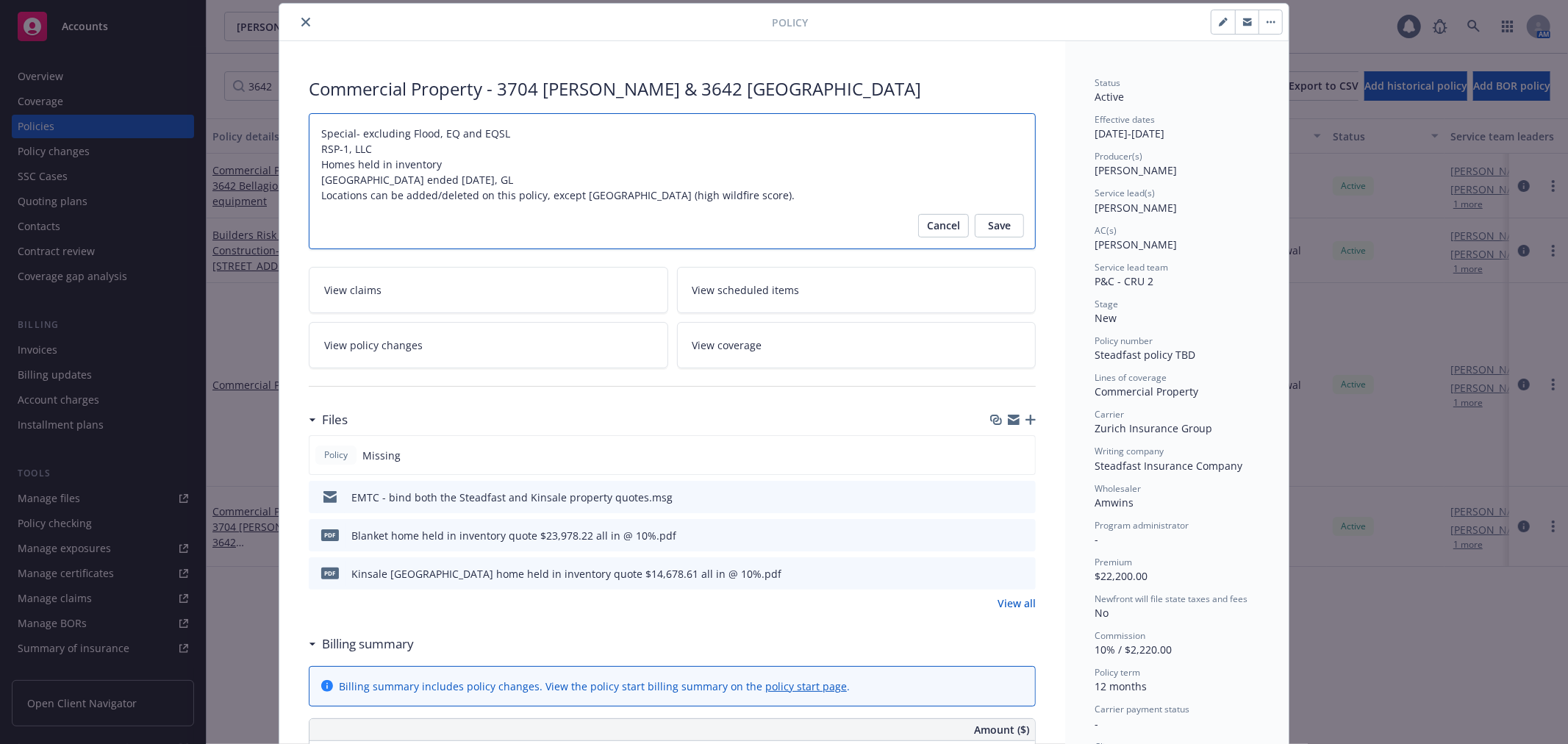
type textarea "x"
type textarea "Special- excluding Flood, EQ and EQSL RSP-1, LLC Homes held in inventory [GEOGR…"
type textarea "x"
type textarea "Special- excluding Flood, EQ and EQSL RSP-1, LLC Homes held in inventory [GEOGR…"
type textarea "x"
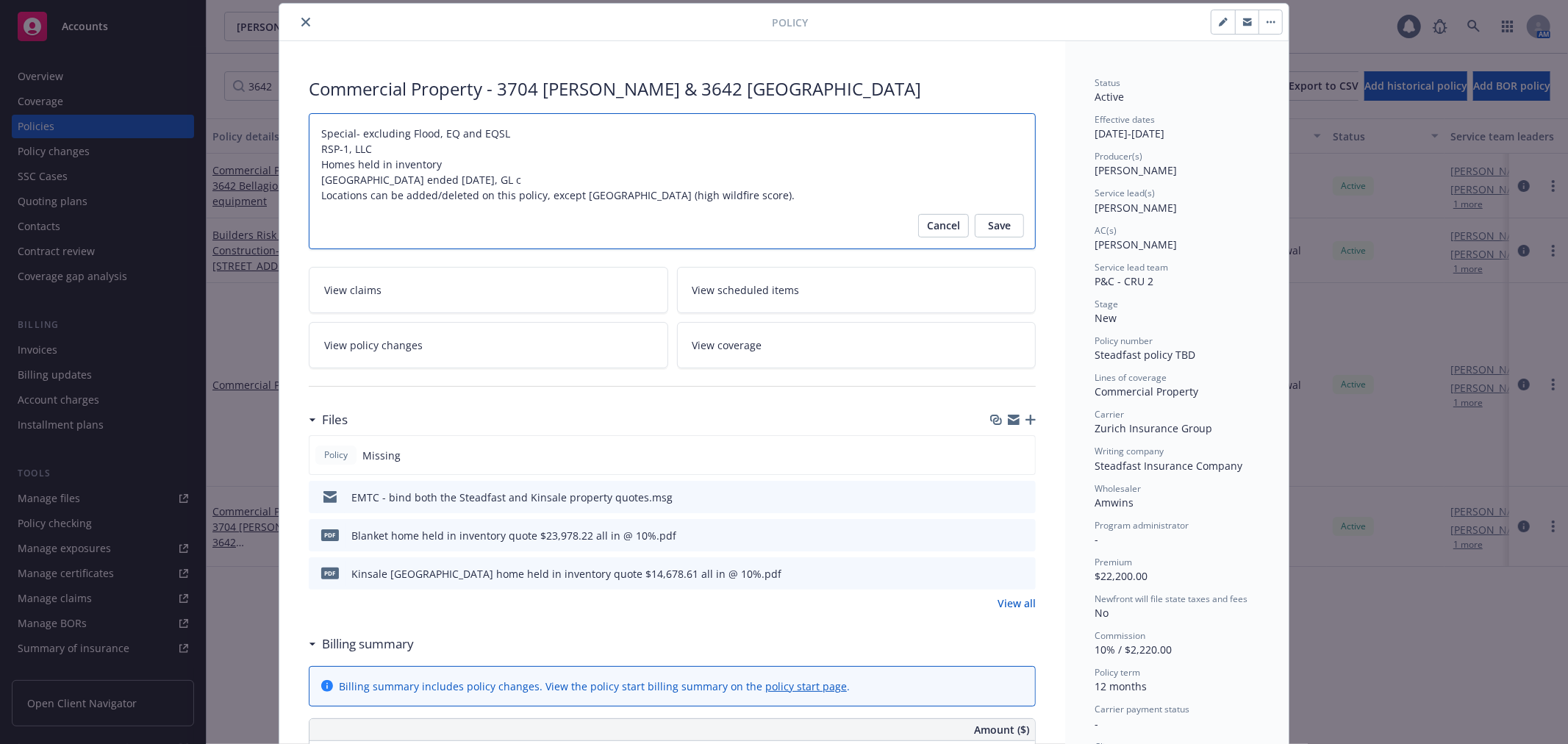
type textarea "Special- excluding Flood, EQ and EQSL RSP-1, LLC Homes held in inventory [GEOGR…"
type textarea "x"
type textarea "Special- excluding Flood, EQ and EQSL RSP-1, LLC Homes held in inventory [GEOGR…"
type textarea "x"
type textarea "Special- excluding Flood, EQ and EQSL RSP-1, LLC Homes held in inventory [GEOGR…"
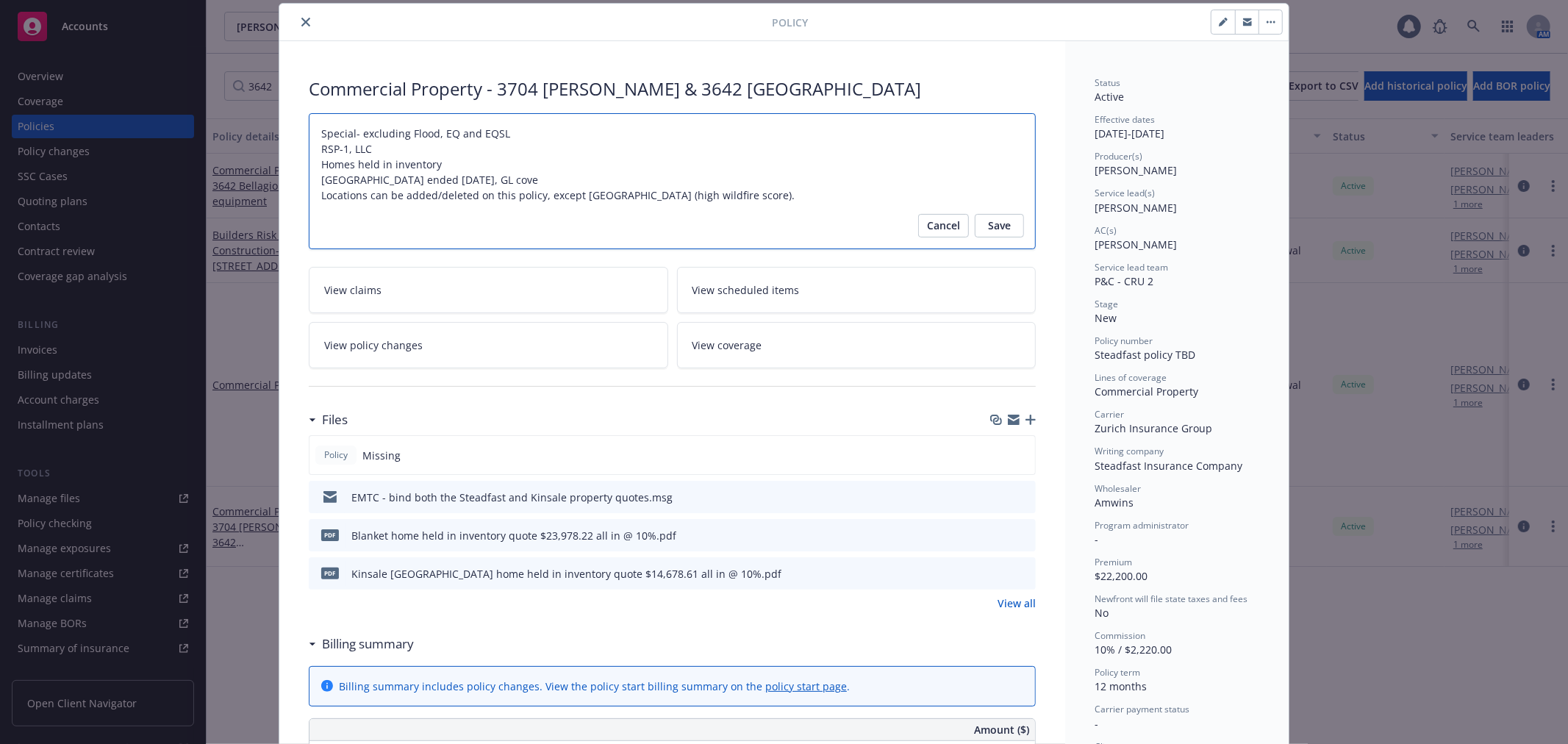
type textarea "x"
type textarea "Special- excluding Flood, EQ and EQSL RSP-1, LLC Homes held in inventory [GEOGR…"
type textarea "x"
type textarea "Special- excluding Flood, EQ and EQSL RSP-1, LLC Homes held in inventory [GEOGR…"
type textarea "x"
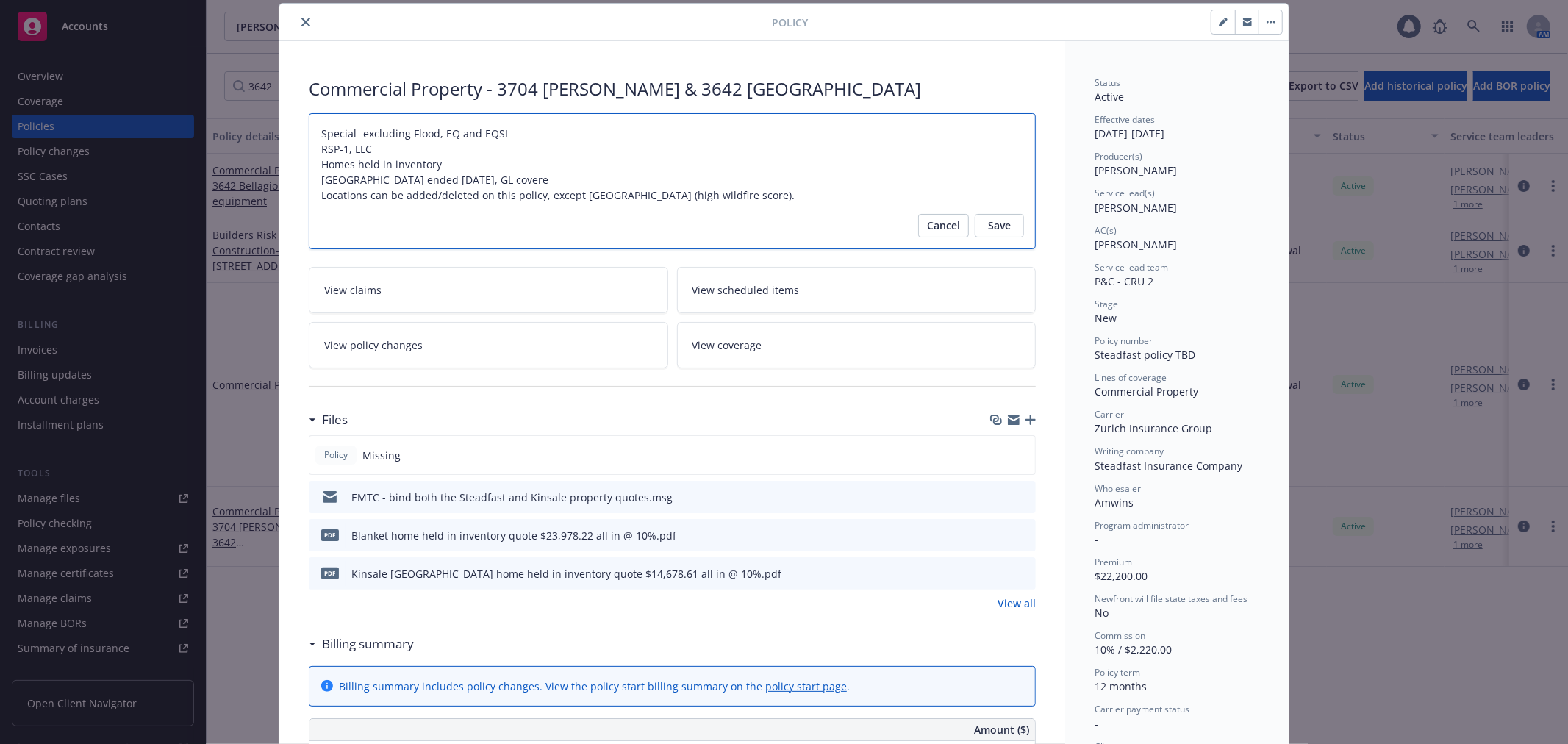
type textarea "Special- excluding Flood, EQ and EQSL RSP-1, LLC Homes held in inventory [GEOGR…"
type textarea "x"
type textarea "Special- excluding Flood, EQ and EQSL RSP-1, LLC Homes held in inventory [GEOGR…"
type textarea "x"
type textarea "Special- excluding Flood, EQ and EQSL RSP-1, LLC Homes held in inventory [GEOGR…"
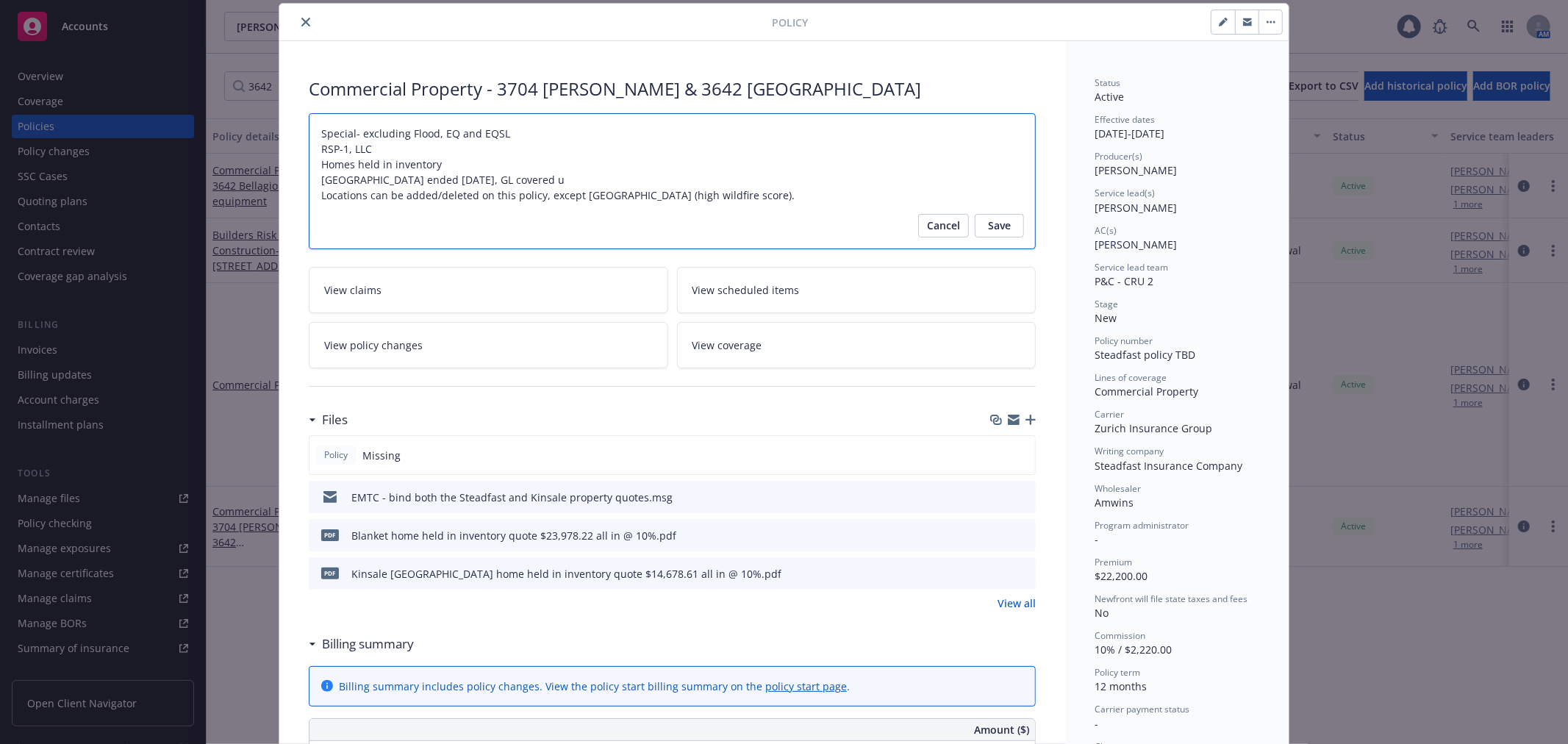
type textarea "x"
type textarea "Special- excluding Flood, EQ and EQSL RSP-1, LLC Homes held in inventory [GEOGR…"
type textarea "x"
type textarea "Special- excluding Flood, EQ and EQSL RSP-1, LLC Homes held in inventory [GEOGR…"
type textarea "x"
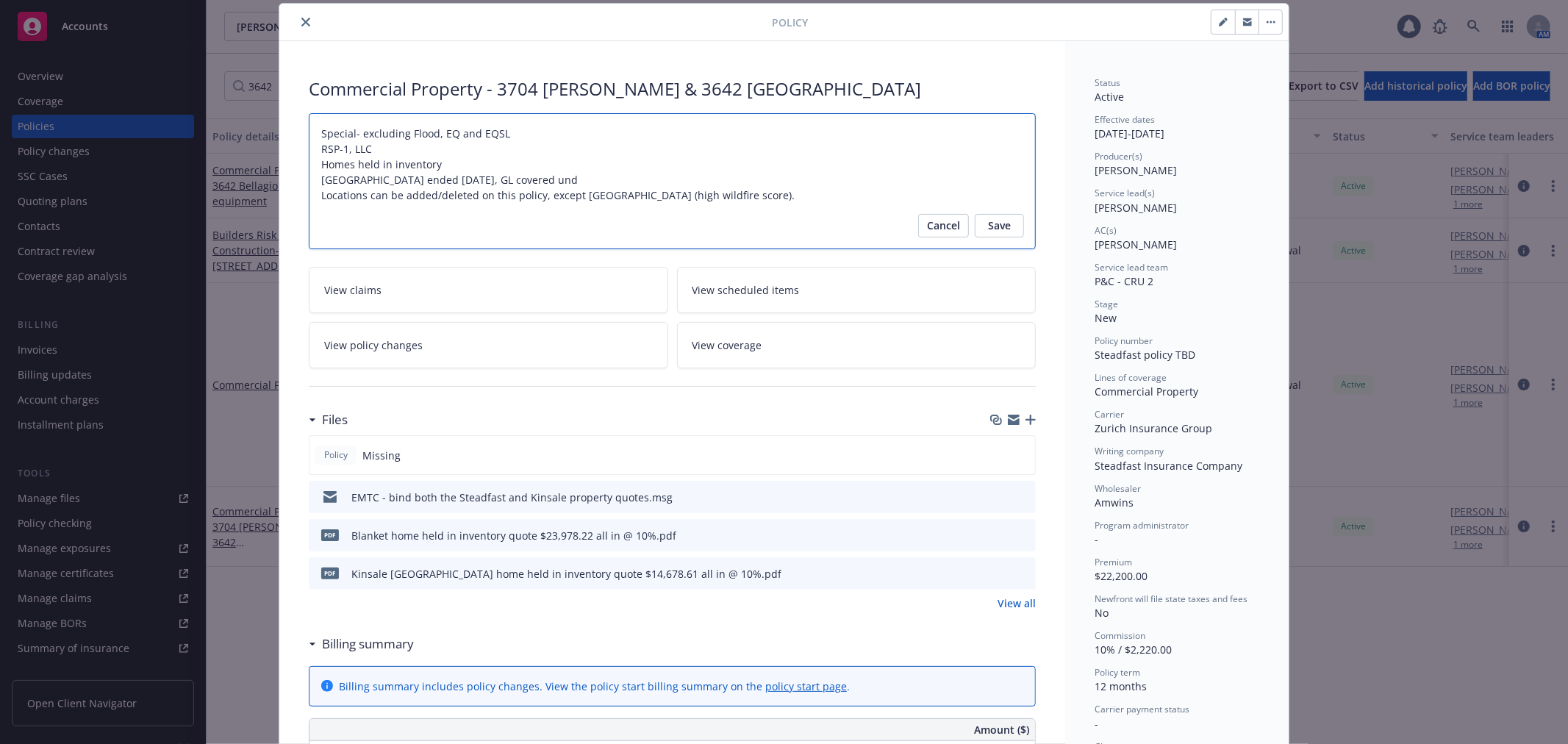
type textarea "Special- excluding Flood, EQ and EQSL RSP-1, LLC Homes held in inventory [GEOGR…"
type textarea "x"
type textarea "Special- excluding Flood, EQ and EQSL RSP-1, LLC Homes held in inventory [GEOGR…"
type textarea "x"
type textarea "Special- excluding Flood, EQ and EQSL RSP-1, LLC Homes held in inventory [GEOGR…"
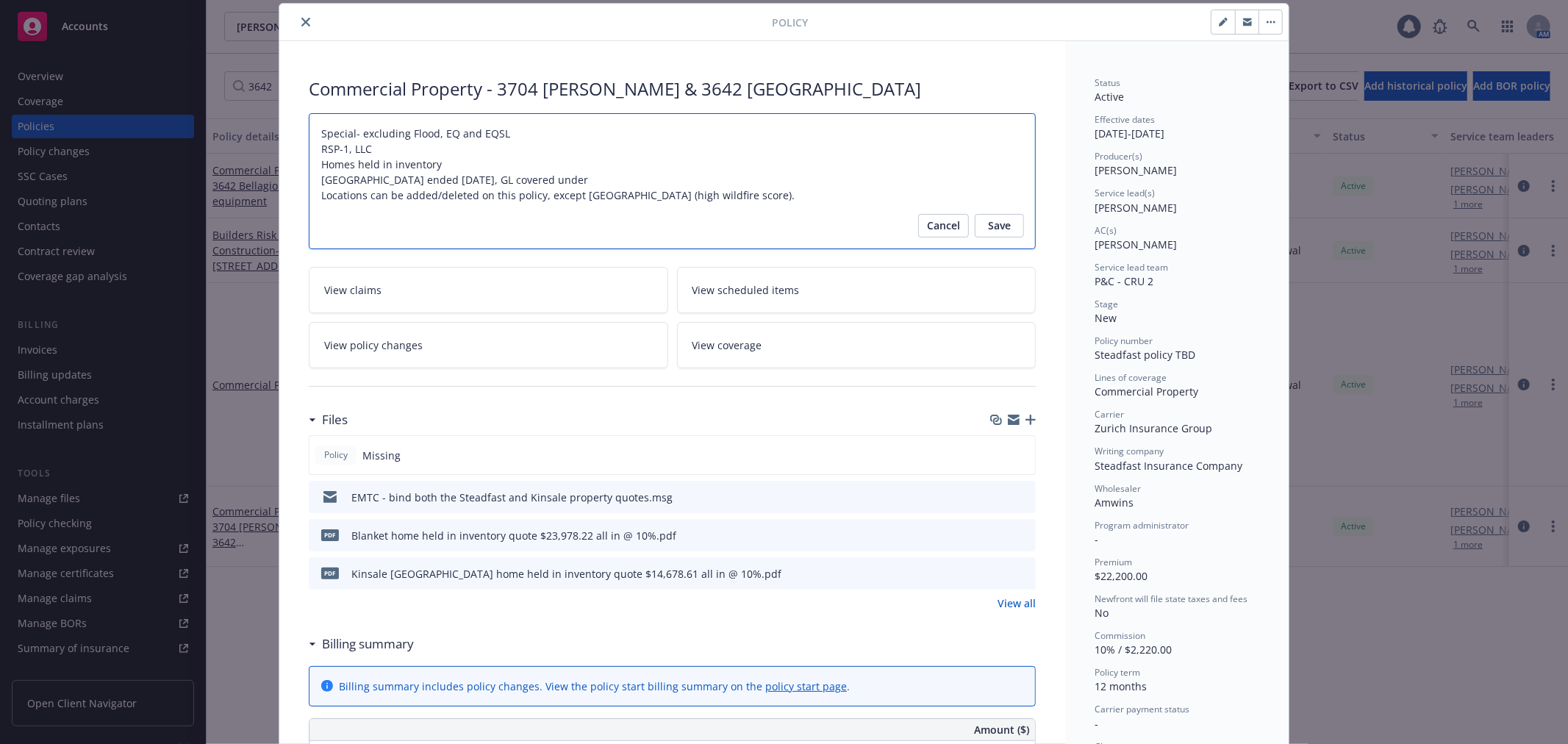
type textarea "x"
type textarea "Special- excluding Flood, EQ and EQSL RSP-1, LLC Homes held in inventory [GEOGR…"
type textarea "x"
type textarea "Special- excluding Flood, EQ and EQSL RSP-1, LLC Homes held in inventory [GEOGR…"
type textarea "x"
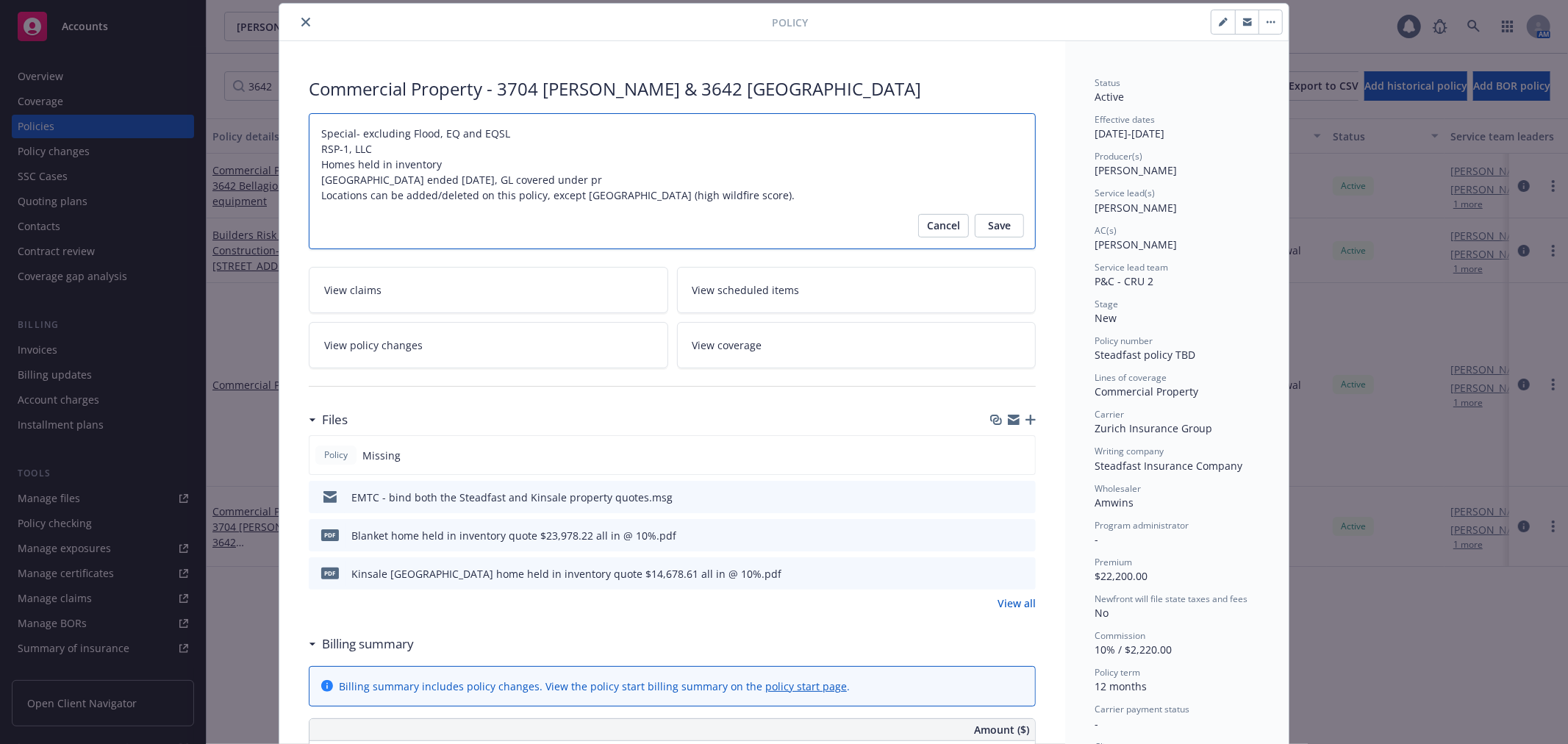
type textarea "Special- excluding Flood, EQ and EQSL RSP-1, LLC Homes held in inventory [GEOGR…"
type textarea "x"
type textarea "Special- excluding Flood, EQ and EQSL RSP-1, LLC Homes held in inventory [GEOGR…"
type textarea "x"
type textarea "Special- excluding Flood, EQ and EQSL RSP-1, LLC Homes held in inventory [GEOGR…"
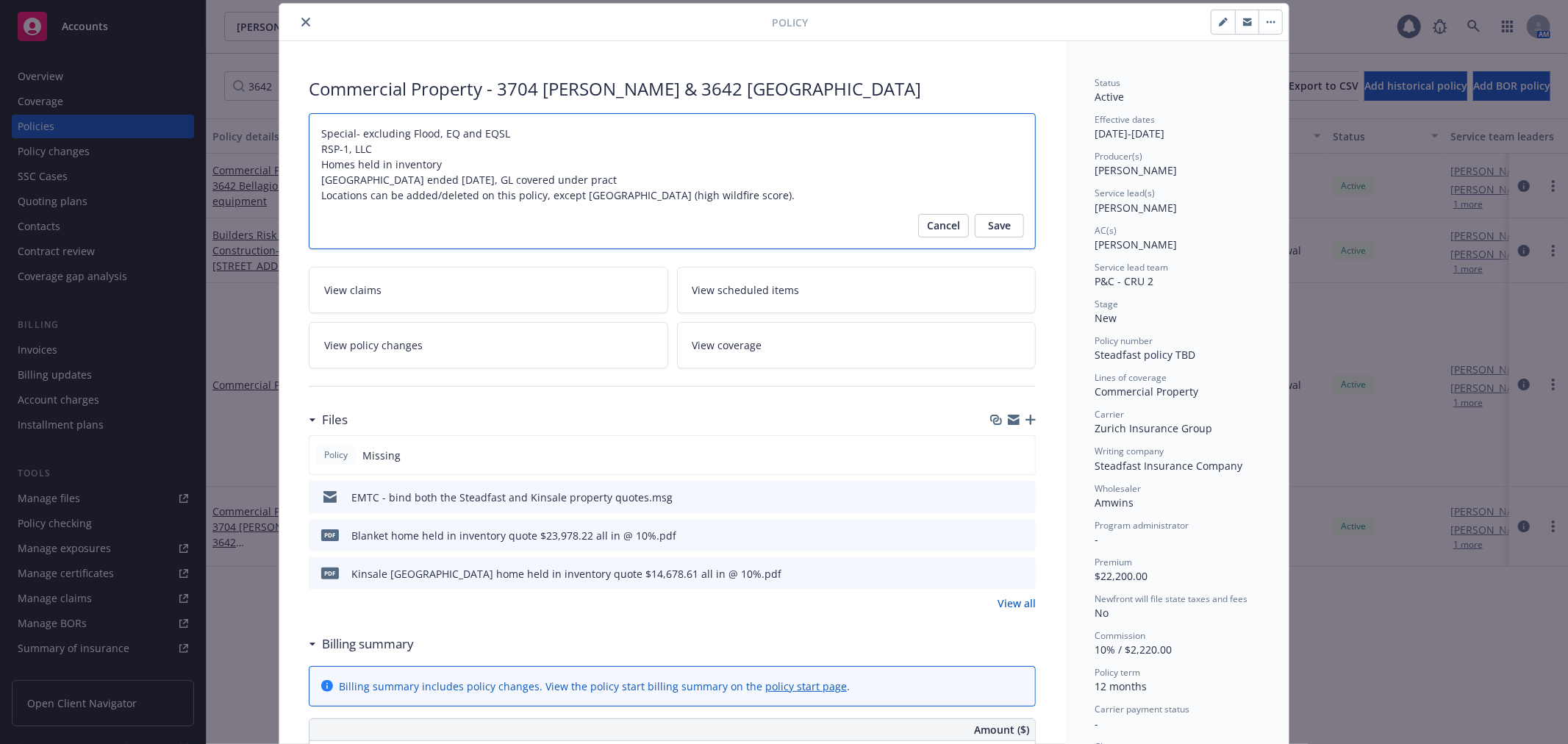
type textarea "x"
type textarea "Special- excluding Flood, EQ and EQSL RSP-1, LLC Homes held in inventory [GEOGR…"
type textarea "x"
type textarea "Special- excluding Flood, EQ and EQSL RSP-1, LLC Homes held in inventory [GEOGR…"
type textarea "x"
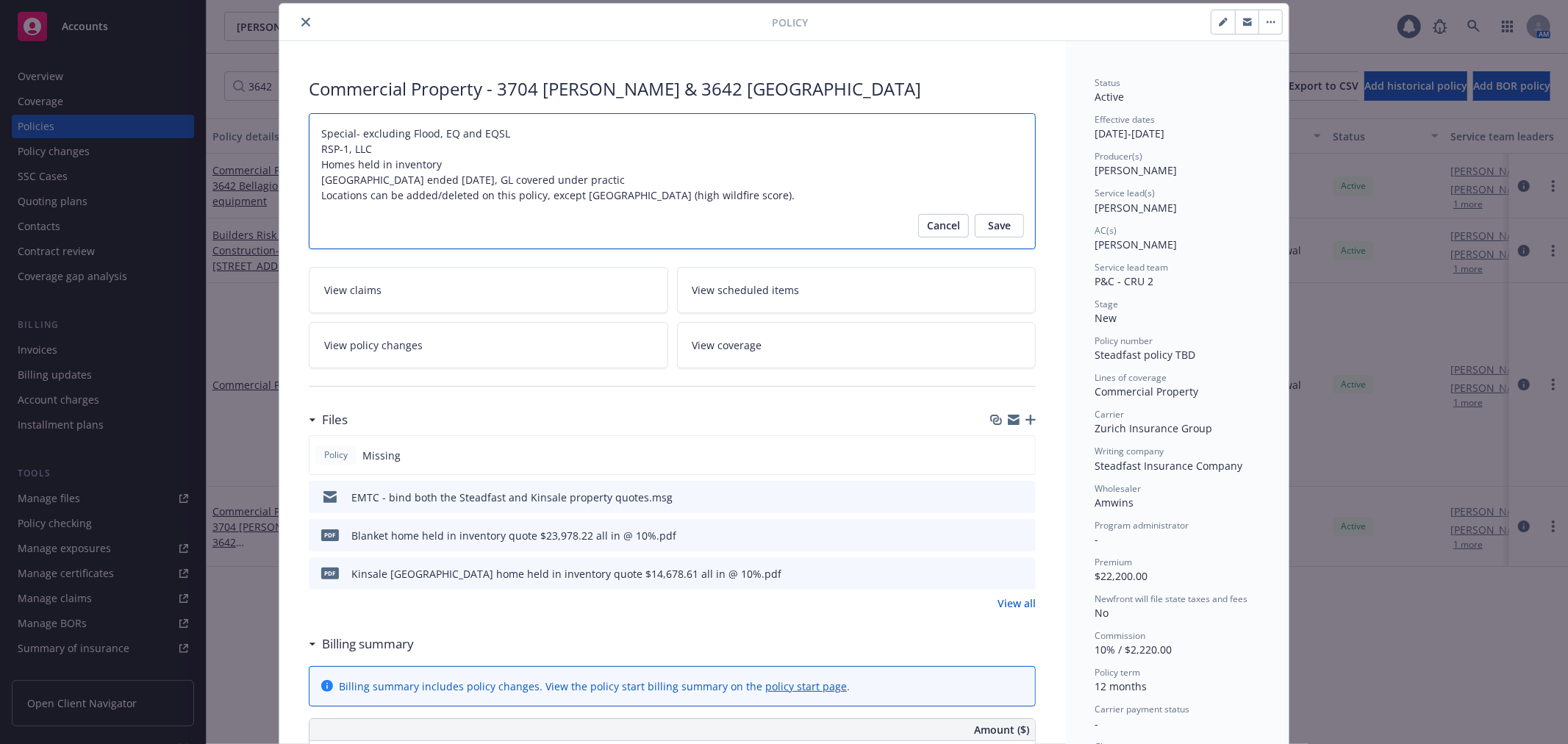
type textarea "Special- excluding Flood, EQ and EQSL RSP-1, LLC Homes held in inventory 3704 L…"
type textarea "x"
type textarea "Special- excluding Flood, EQ and EQSL RSP-1, LLC Homes held in inventory 3704 L…"
type textarea "x"
type textarea "Special- excluding Flood, EQ and EQSL RSP-1, LLC Homes held in inventory 3704 L…"
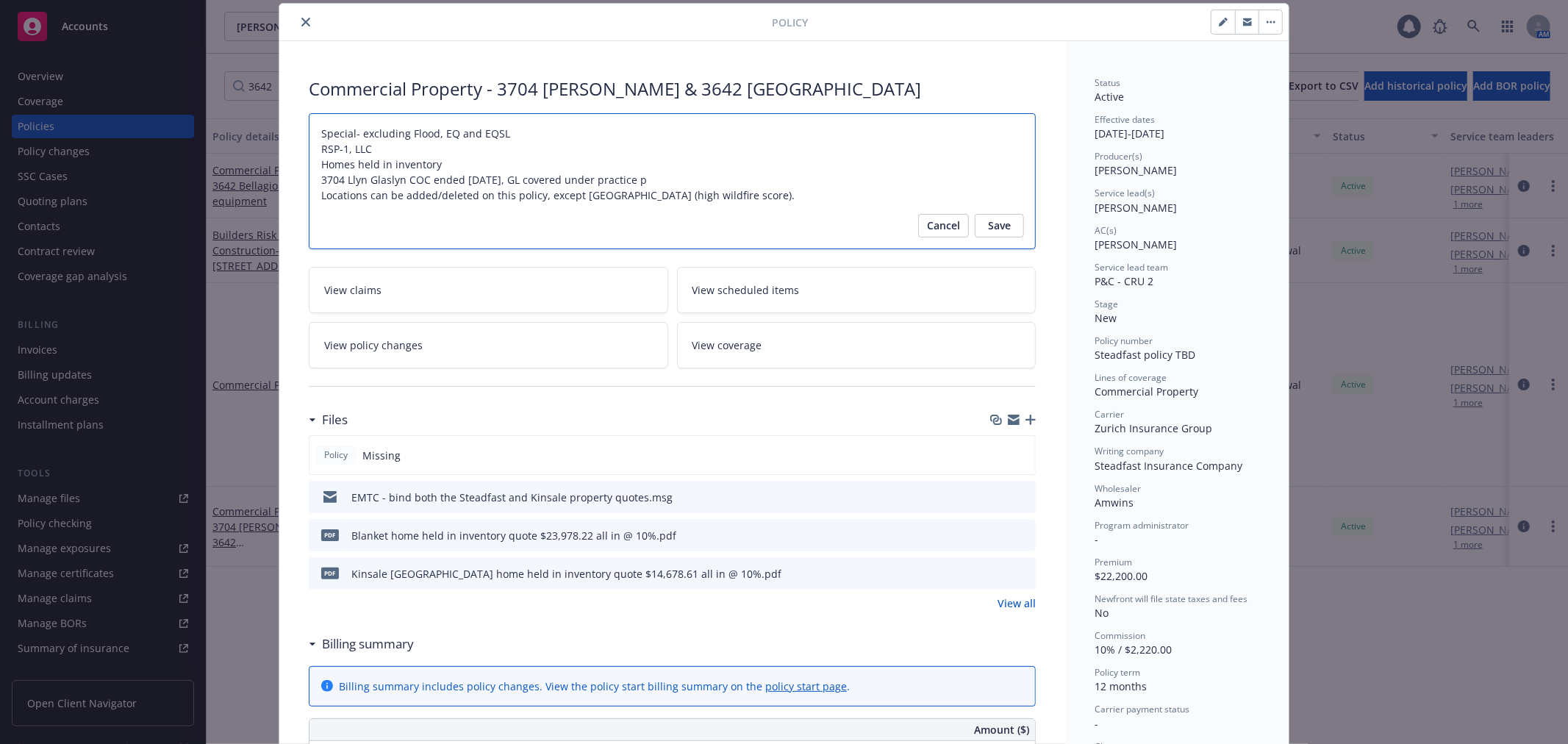
type textarea "x"
type textarea "Special- excluding Flood, EQ and EQSL RSP-1, LLC Homes held in inventory 3704 L…"
type textarea "x"
type textarea "Special- excluding Flood, EQ and EQSL RSP-1, LLC Homes held in inventory [GEOGR…"
type textarea "x"
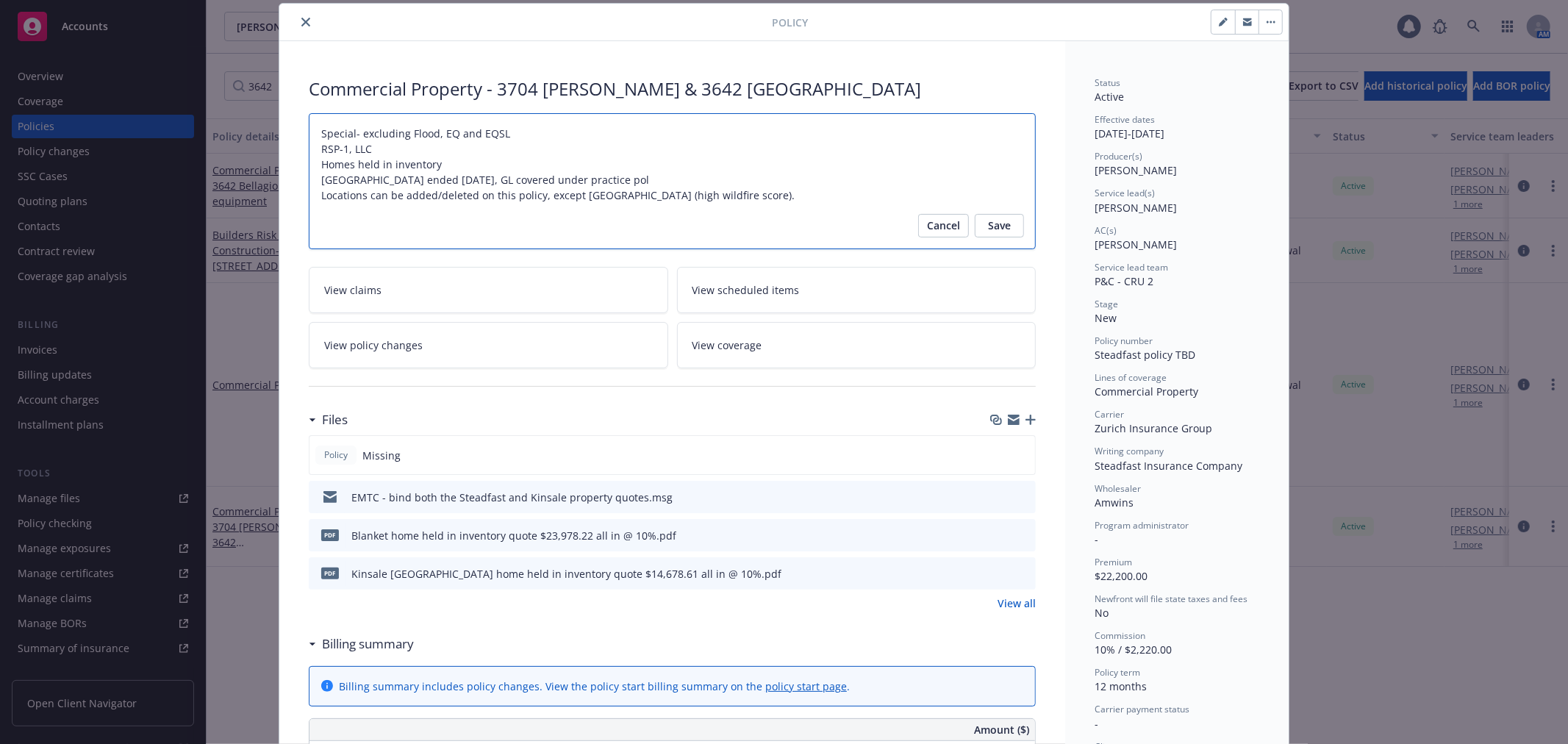
type textarea "Special- excluding Flood, EQ and EQSL RSP-1, LLC Homes held in inventory 3704 L…"
type textarea "x"
type textarea "Special- excluding Flood, EQ and EQSL RSP-1, LLC Homes held in inventory [GEOGR…"
type textarea "x"
type textarea "Special- excluding Flood, EQ and EQSL RSP-1, LLC Homes held in inventory 3704 L…"
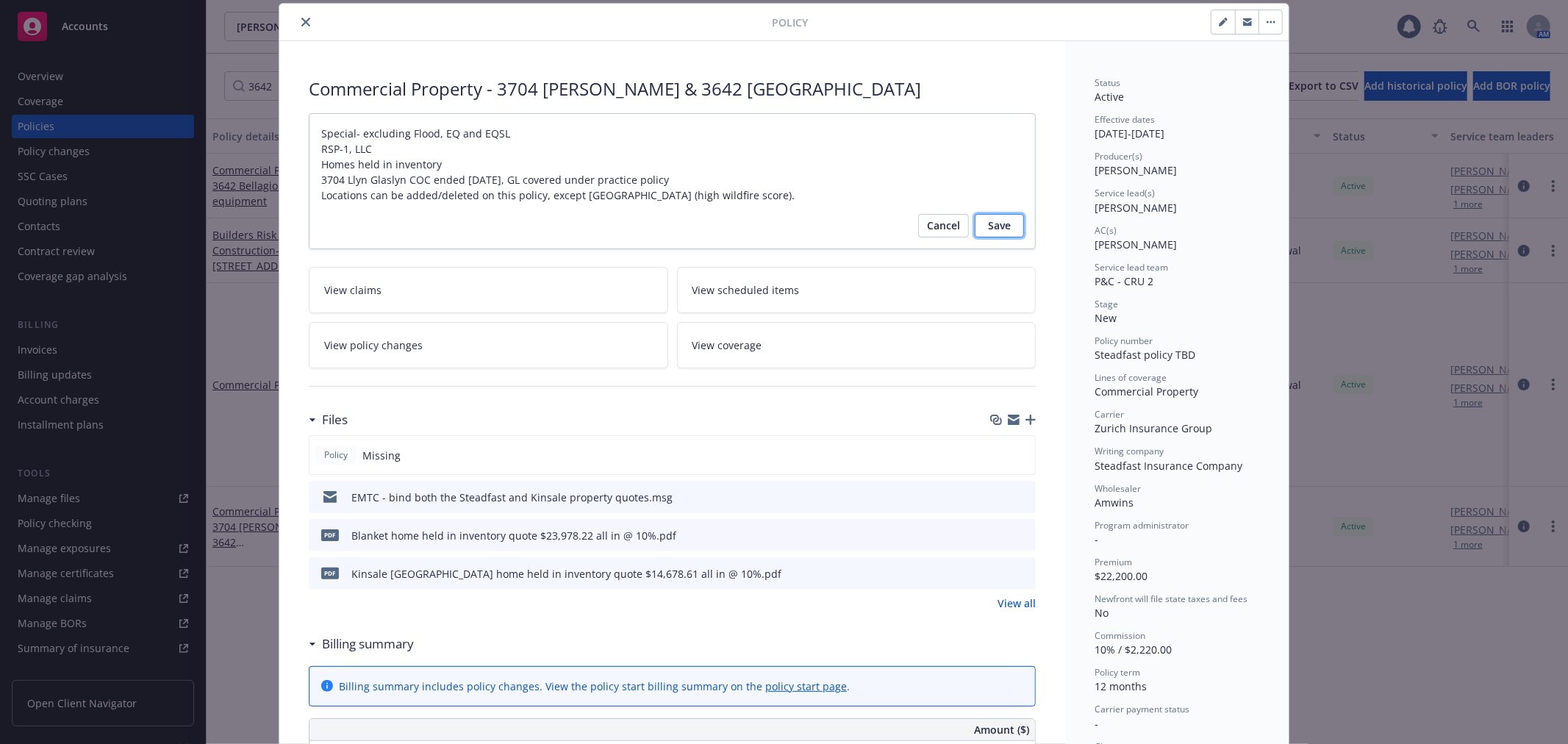
click at [1003, 232] on span "Save" at bounding box center [999, 225] width 23 height 23
type textarea "x"
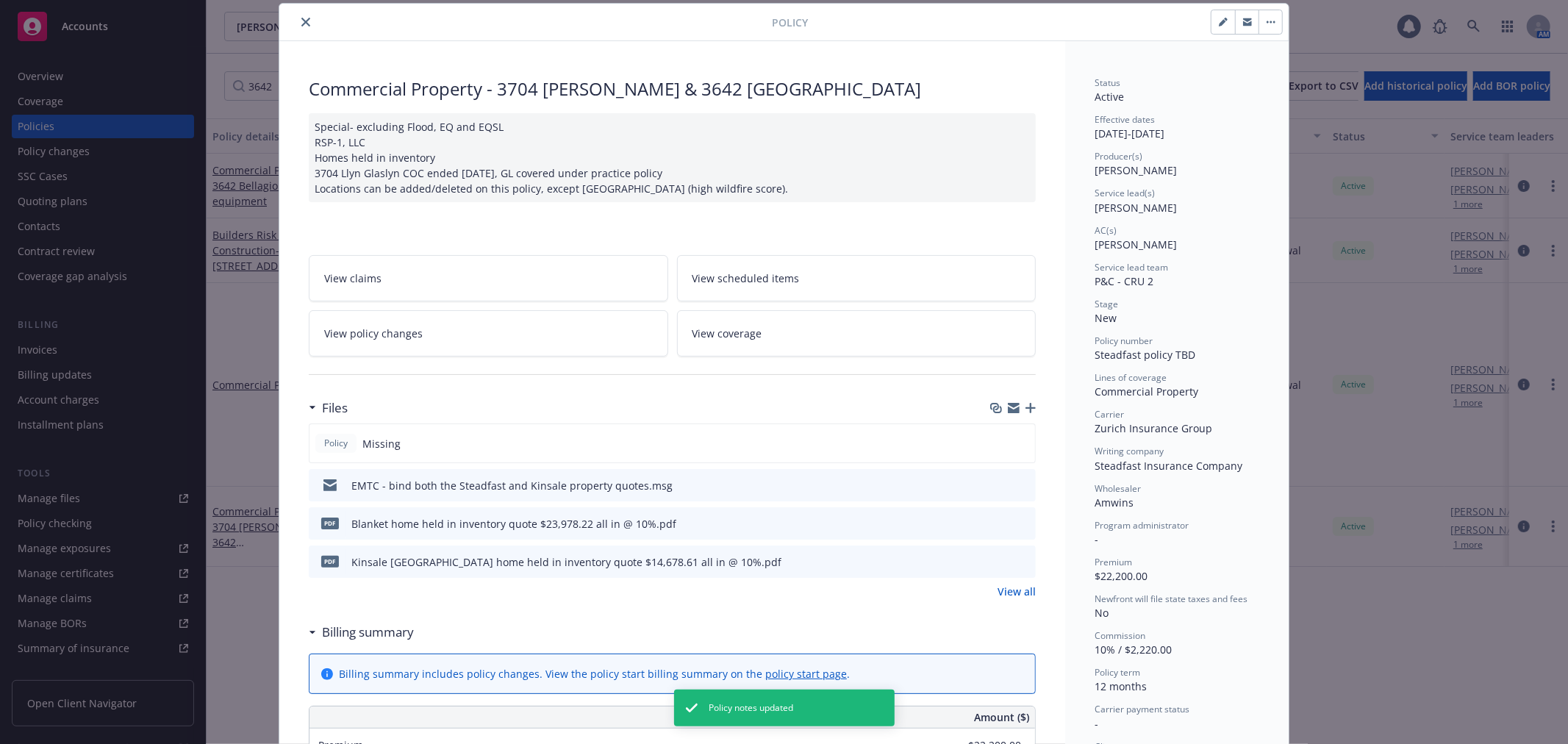
click at [301, 20] on icon "close" at bounding box center [305, 23] width 9 height 9
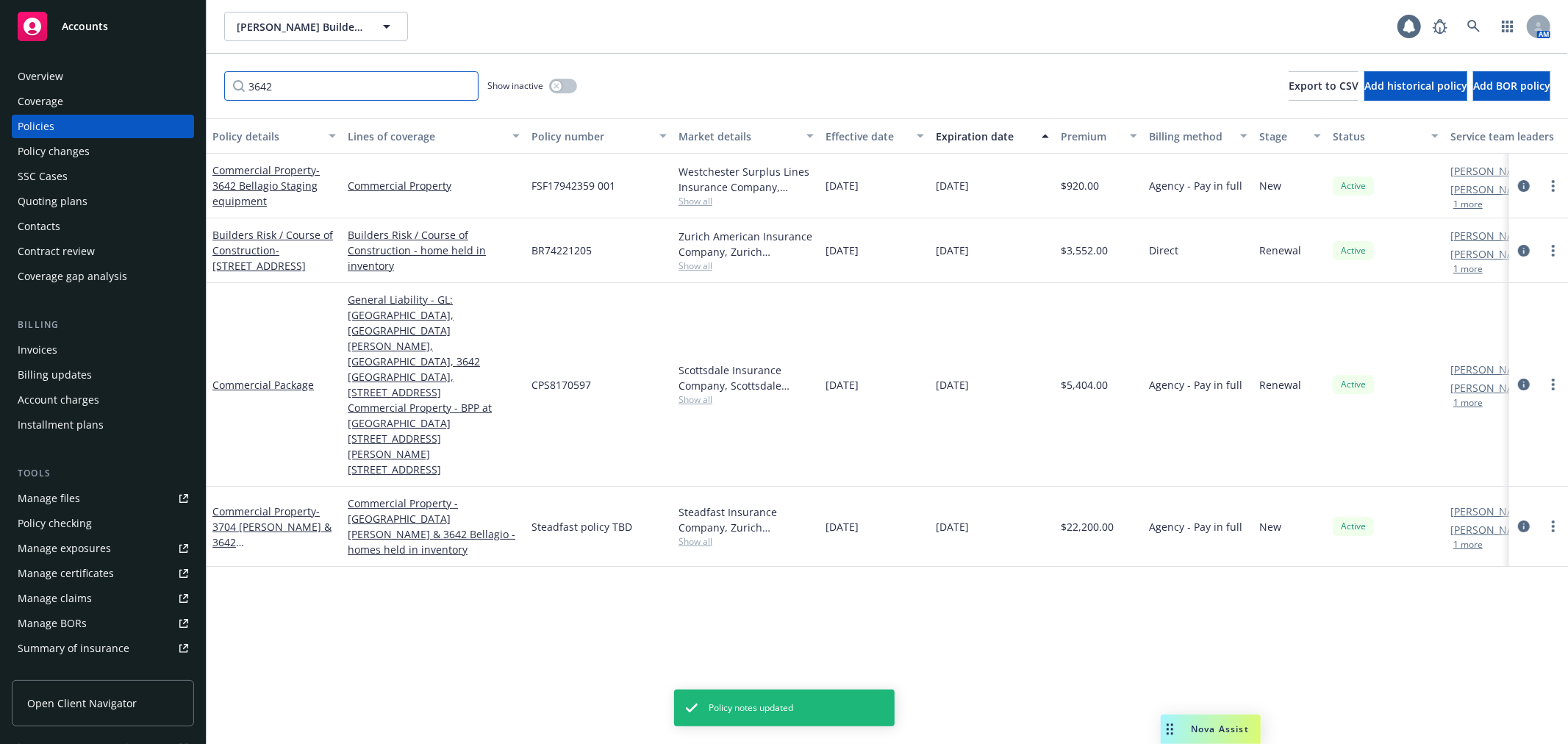
drag, startPoint x: 287, startPoint y: 83, endPoint x: 239, endPoint y: 91, distance: 48.7
click at [239, 91] on input "3642" at bounding box center [351, 86] width 254 height 29
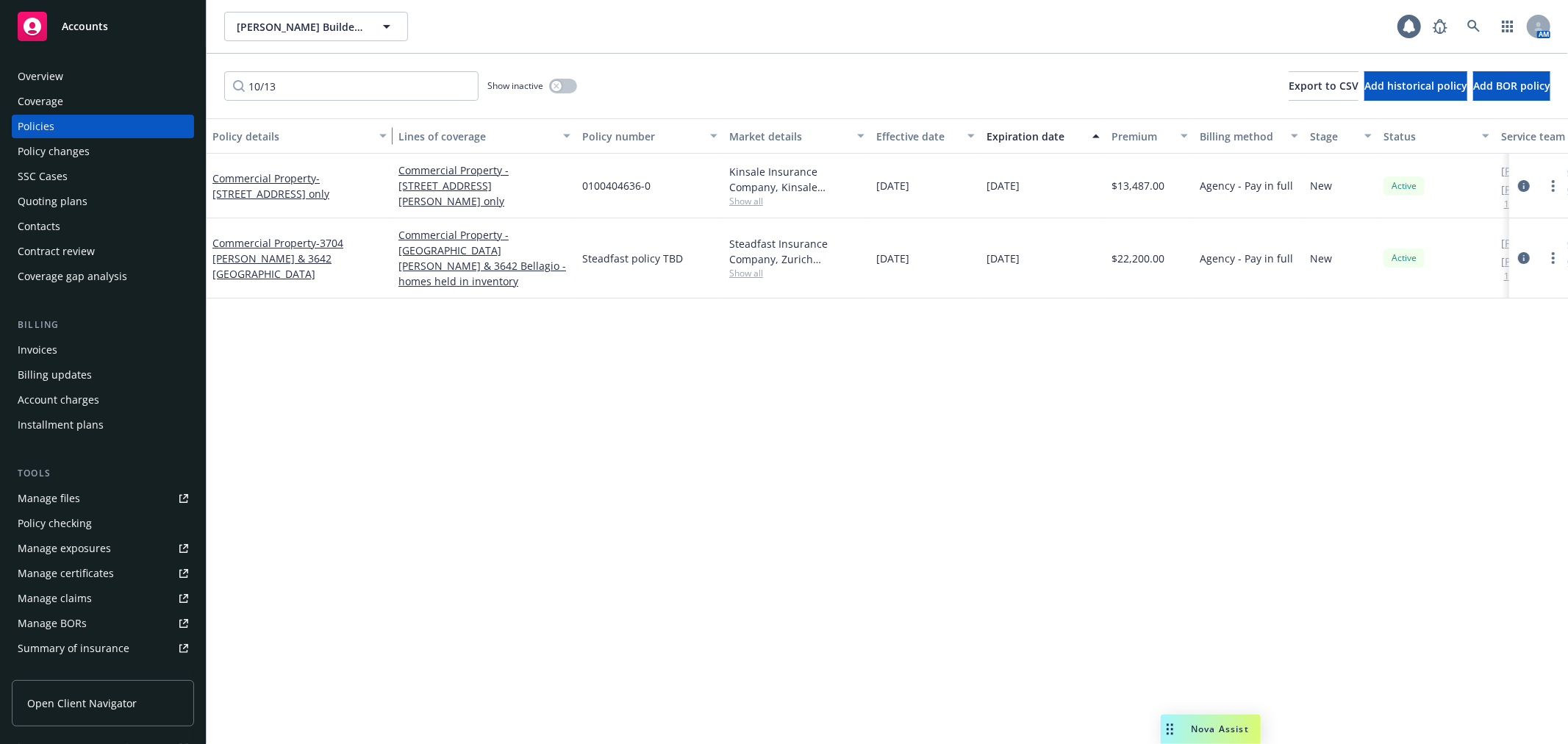
drag, startPoint x: 336, startPoint y: 145, endPoint x: 387, endPoint y: 148, distance: 51.1
click at [387, 148] on div "button" at bounding box center [385, 136] width 8 height 34
drag, startPoint x: 280, startPoint y: 80, endPoint x: 238, endPoint y: 83, distance: 42.1
click at [238, 83] on input "10/13" at bounding box center [351, 86] width 254 height 29
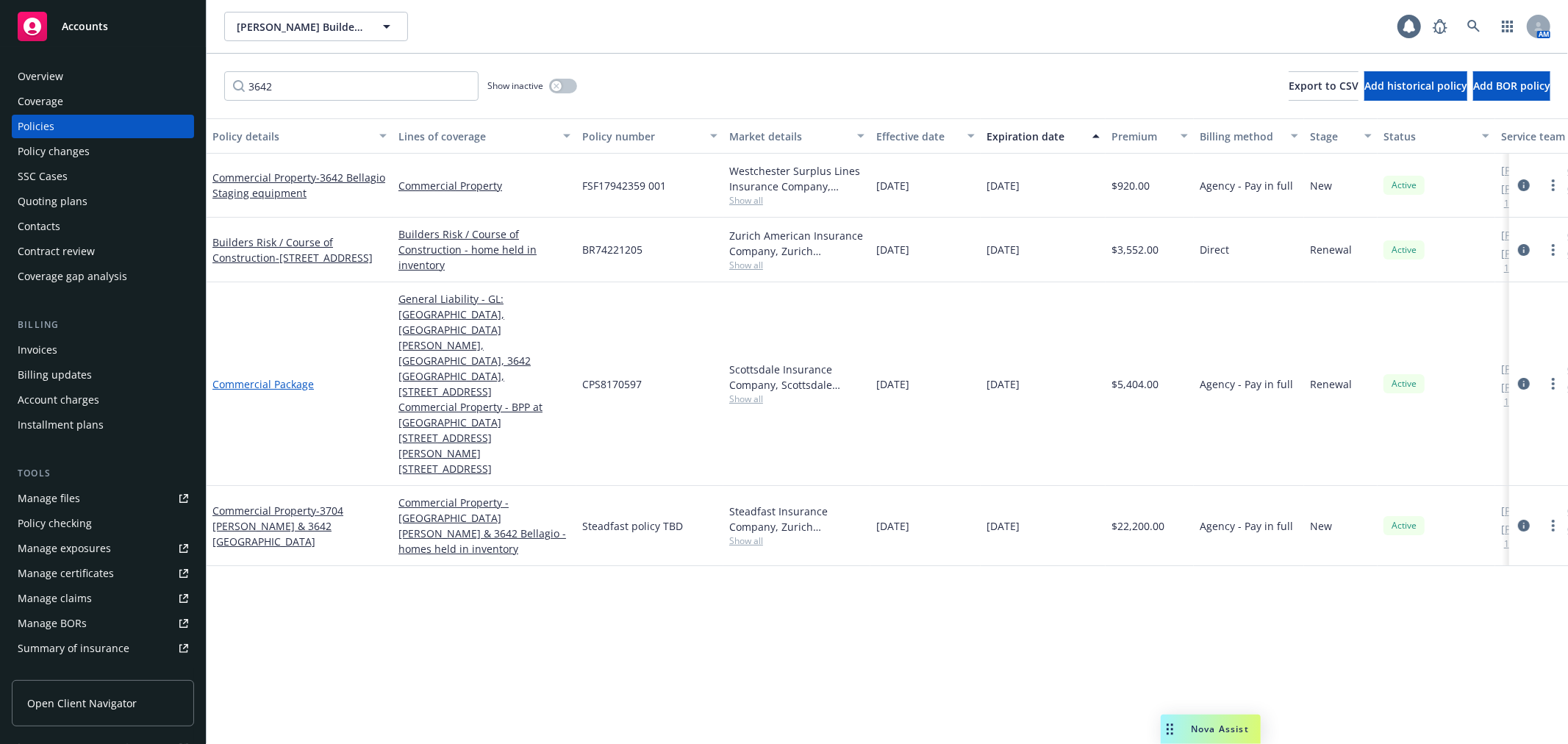
click at [266, 377] on link "Commercial Package" at bounding box center [263, 384] width 101 height 14
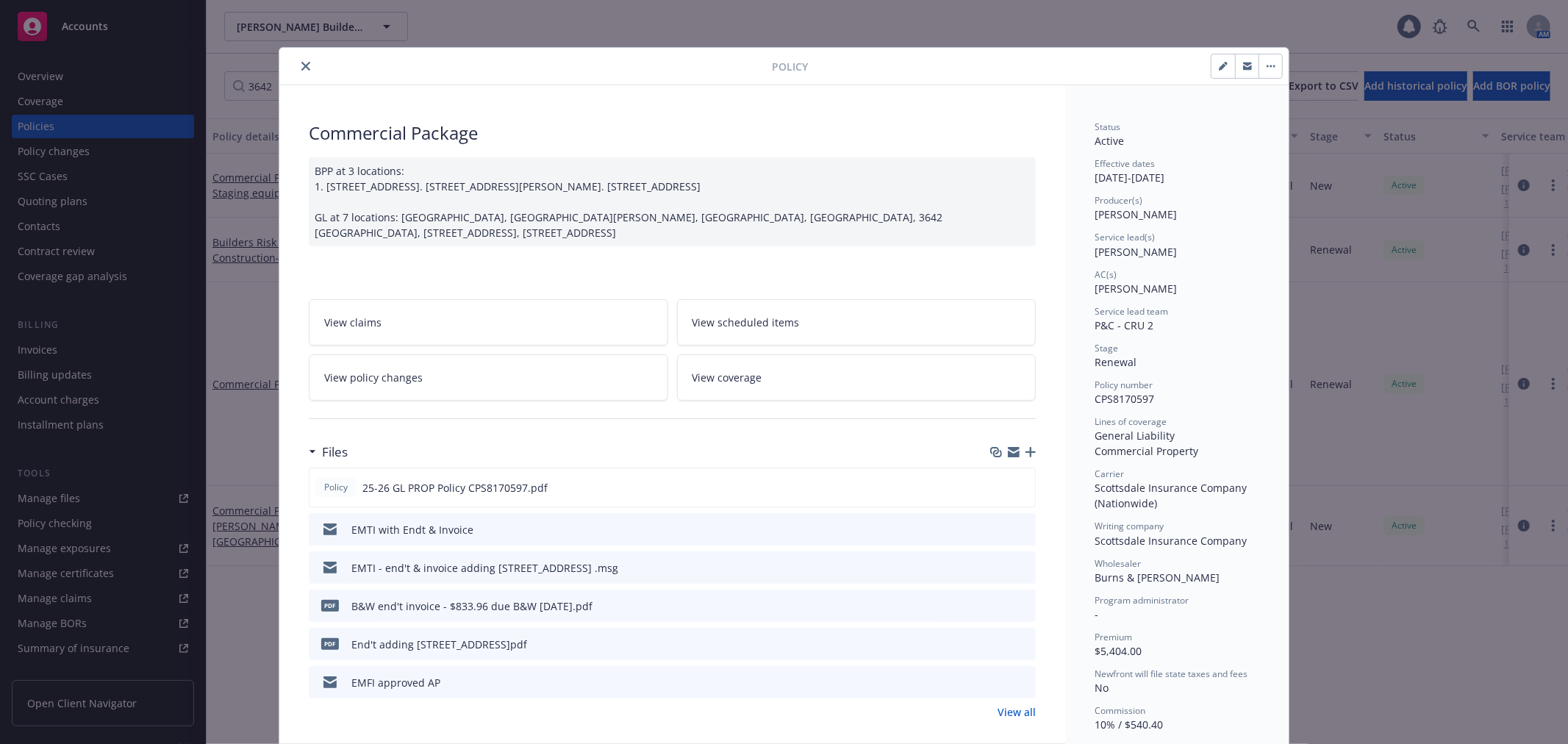
scroll to position [44, 0]
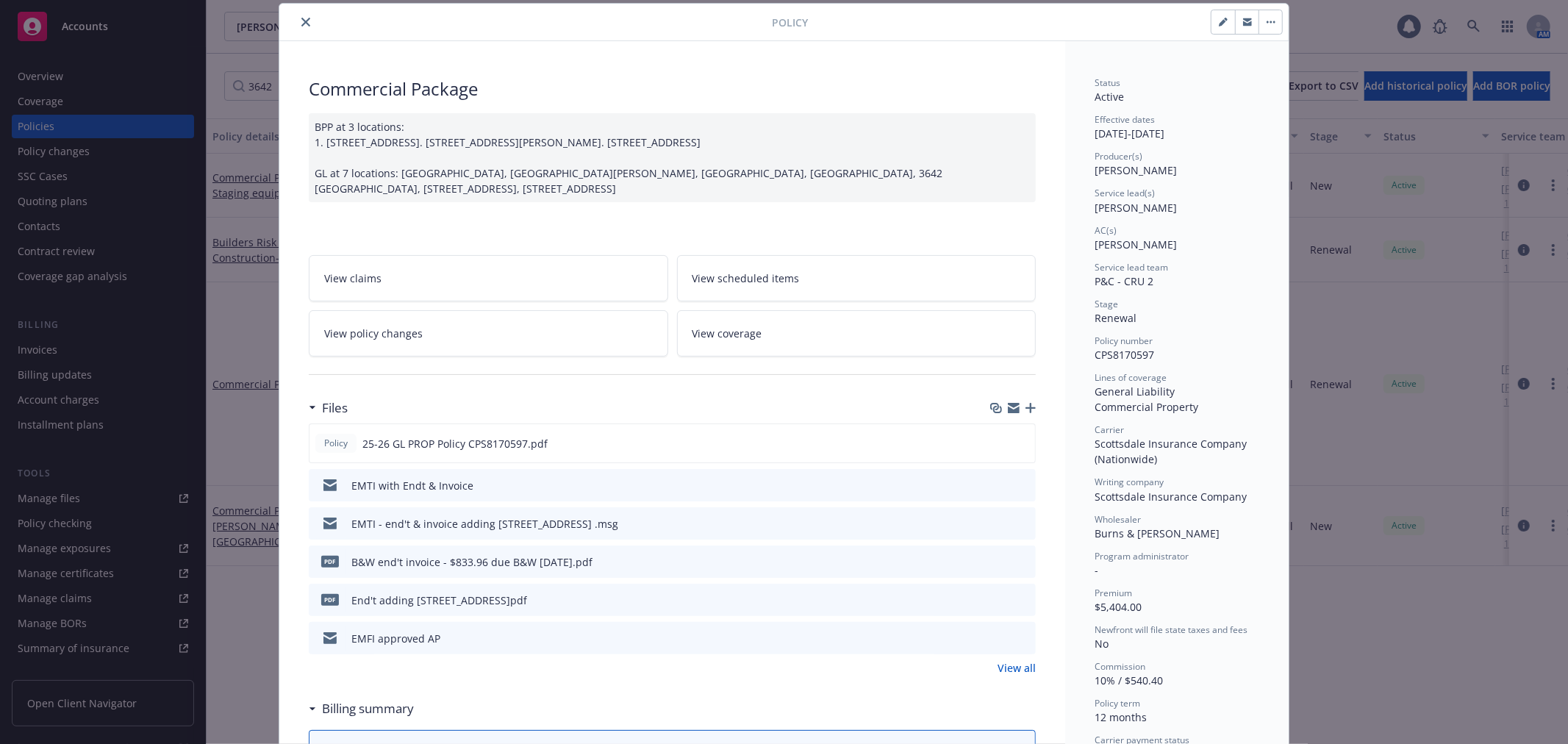
click at [300, 28] on button "close" at bounding box center [306, 23] width 18 height 18
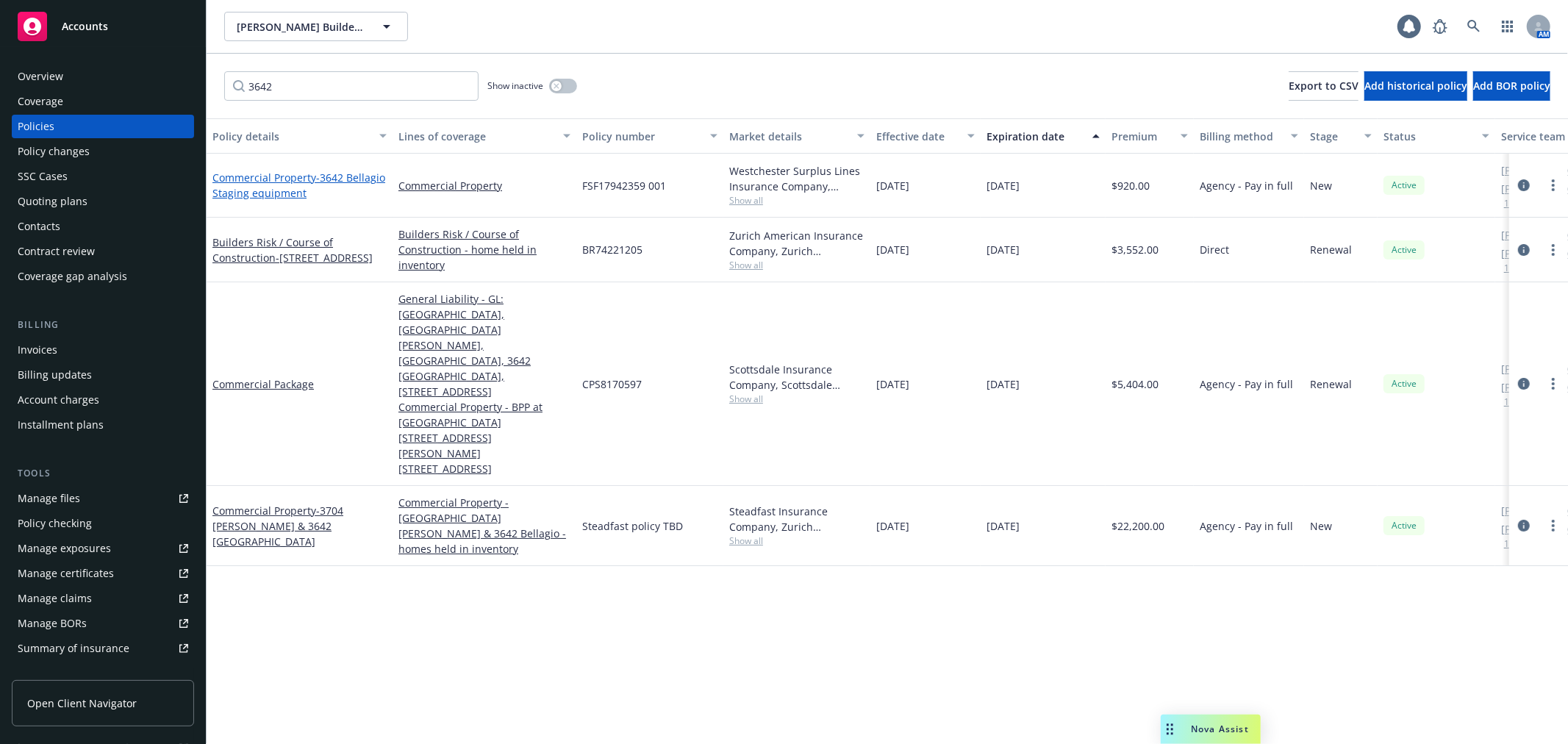
click at [266, 172] on link "Commercial Property - [STREET_ADDRESS] equipment" at bounding box center [299, 185] width 173 height 29
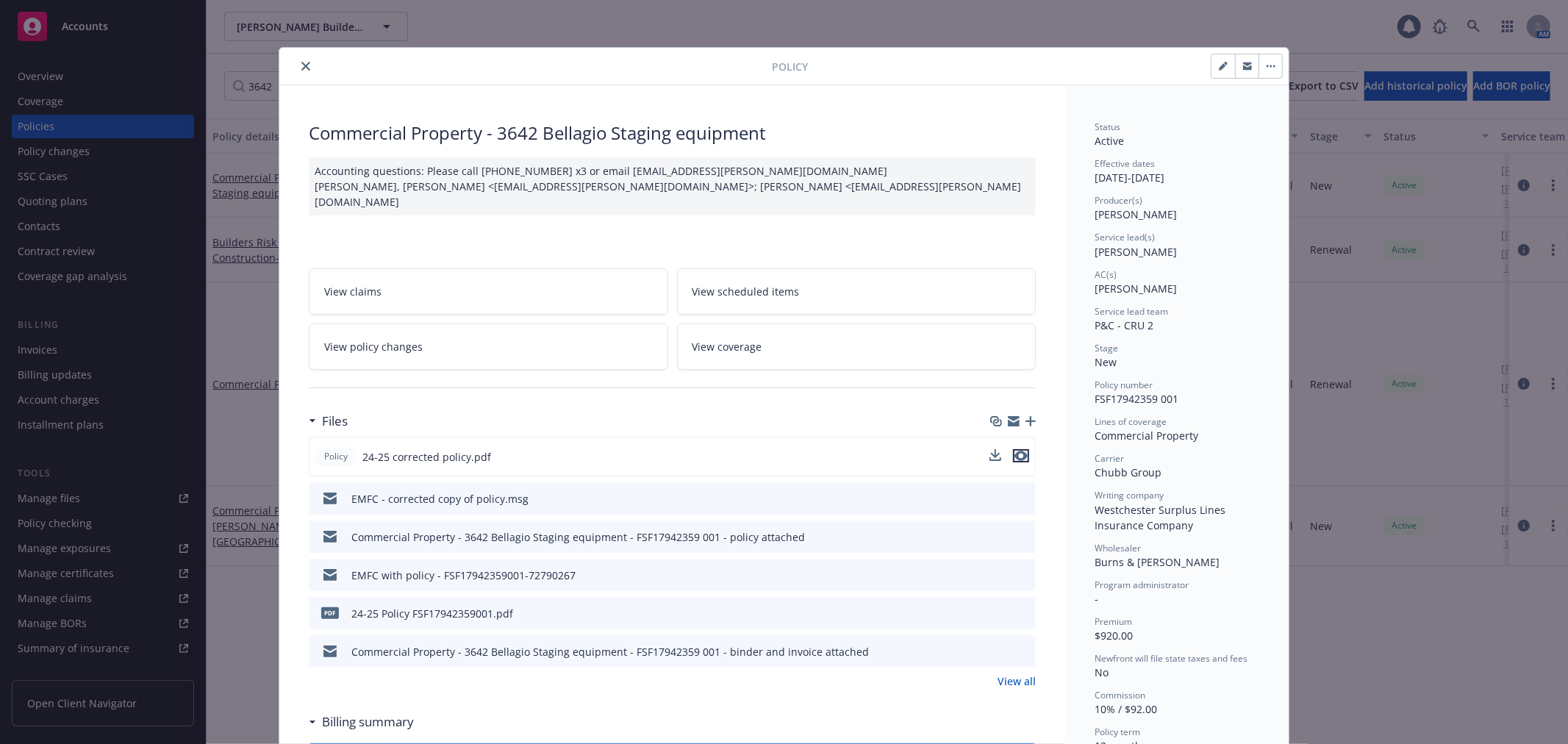
click at [1016, 454] on icon "preview file" at bounding box center [1021, 456] width 14 height 11
click at [301, 63] on icon "close" at bounding box center [305, 66] width 9 height 9
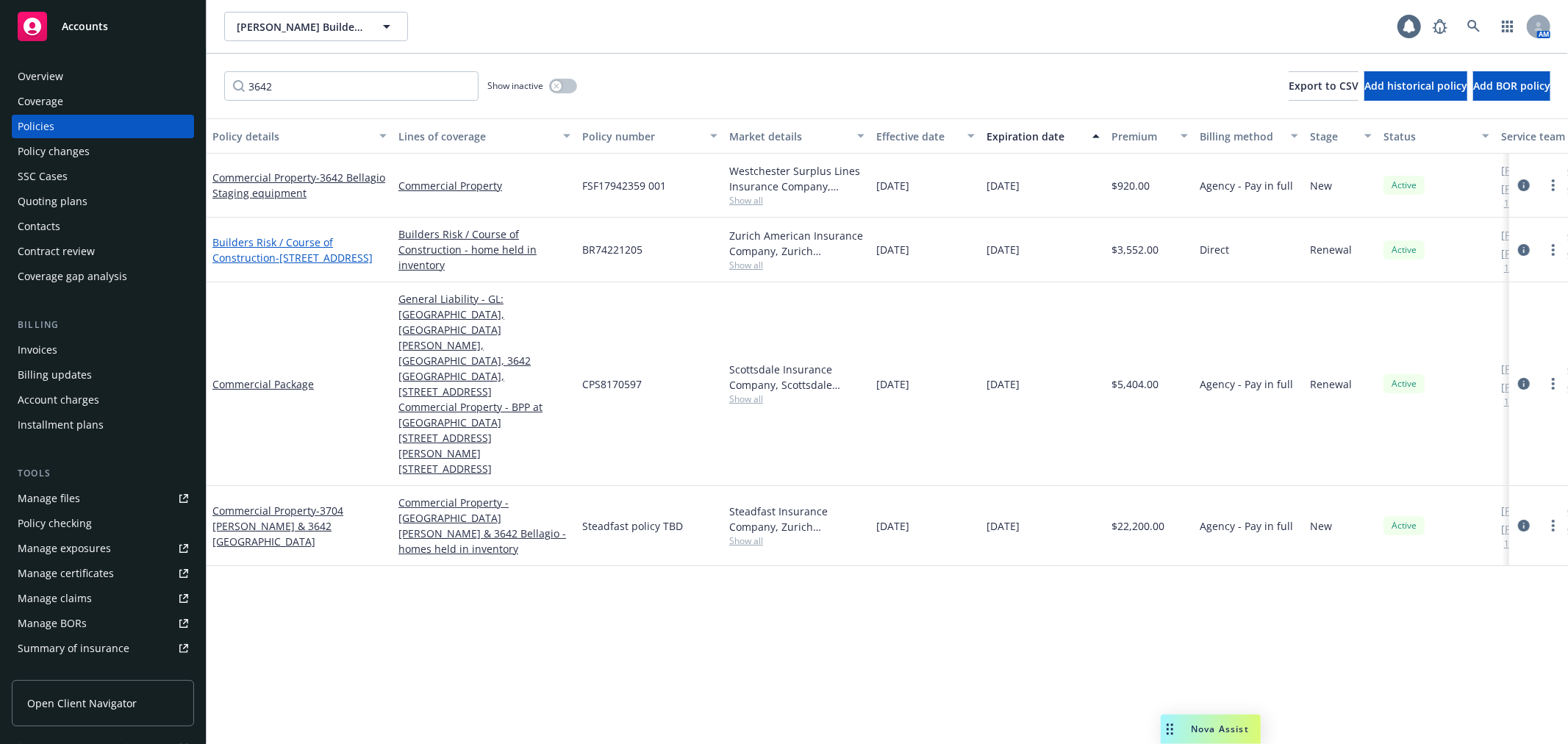
click at [266, 252] on link "Builders Risk / Course of Construction - [STREET_ADDRESS]" at bounding box center [292, 249] width 160 height 29
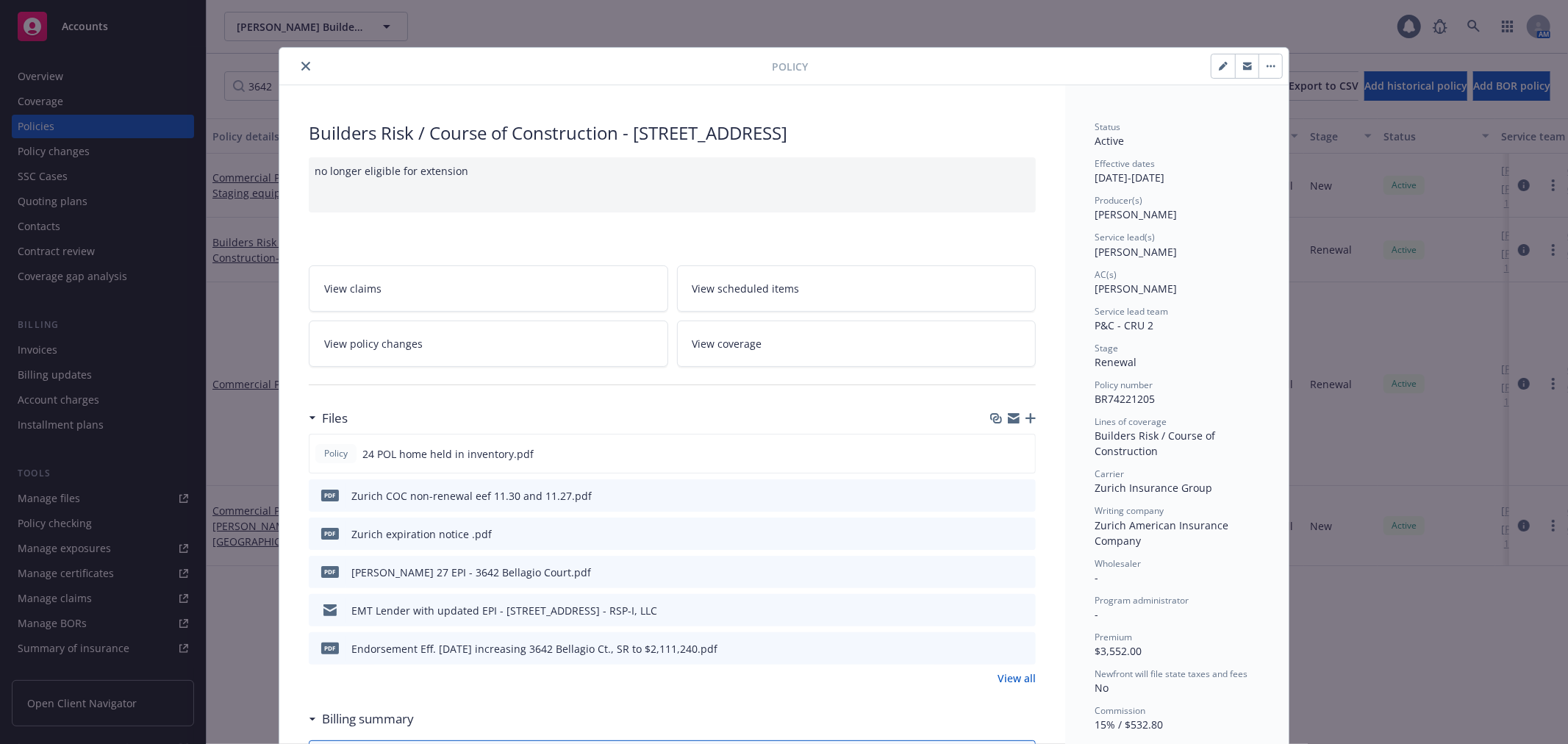
click at [301, 62] on icon "close" at bounding box center [305, 66] width 9 height 9
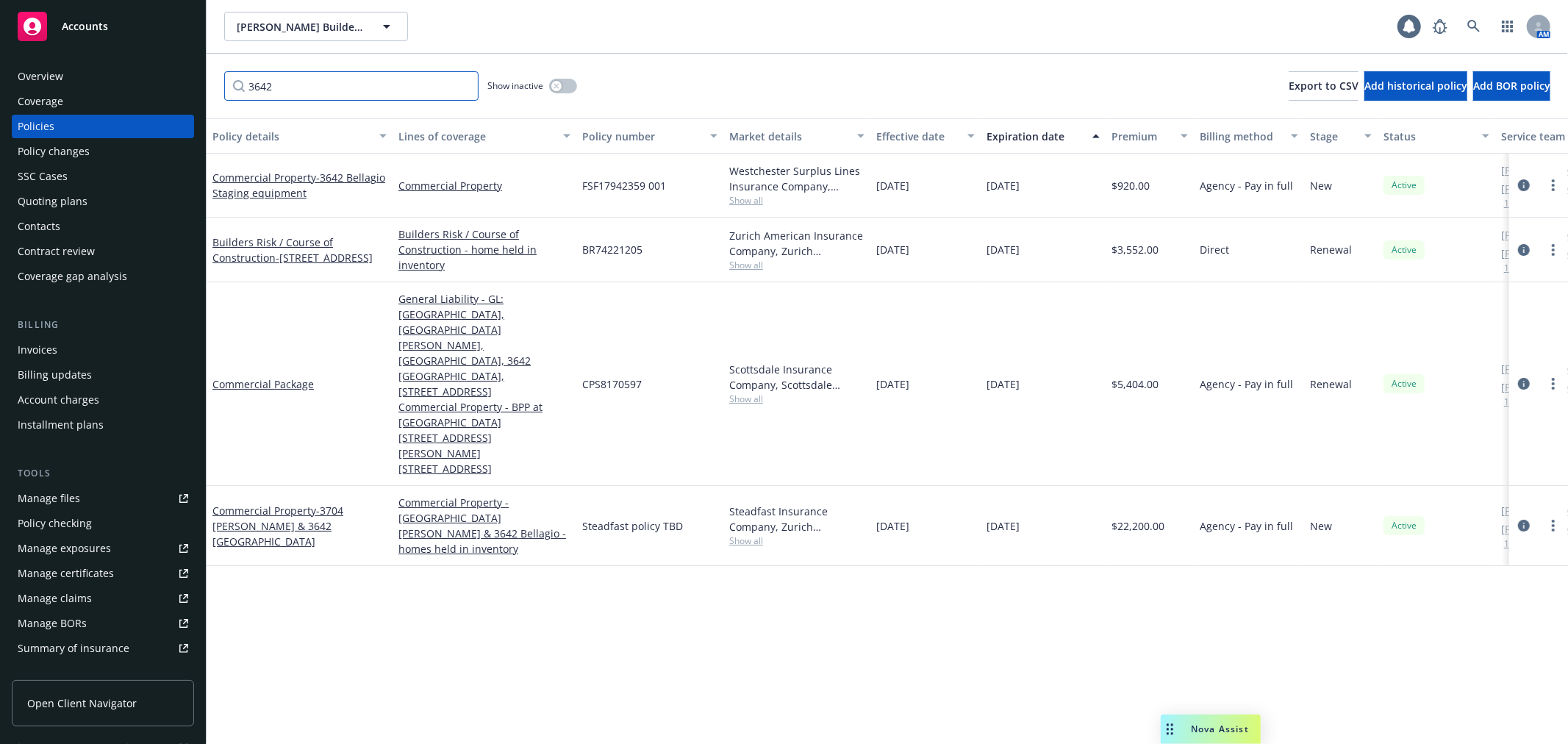
drag, startPoint x: 287, startPoint y: 89, endPoint x: 202, endPoint y: 89, distance: 85.0
click at [202, 89] on div "Accounts Overview Coverage Policies Policy changes SSC Cases Quoting plans Cont…" at bounding box center [784, 372] width 1568 height 744
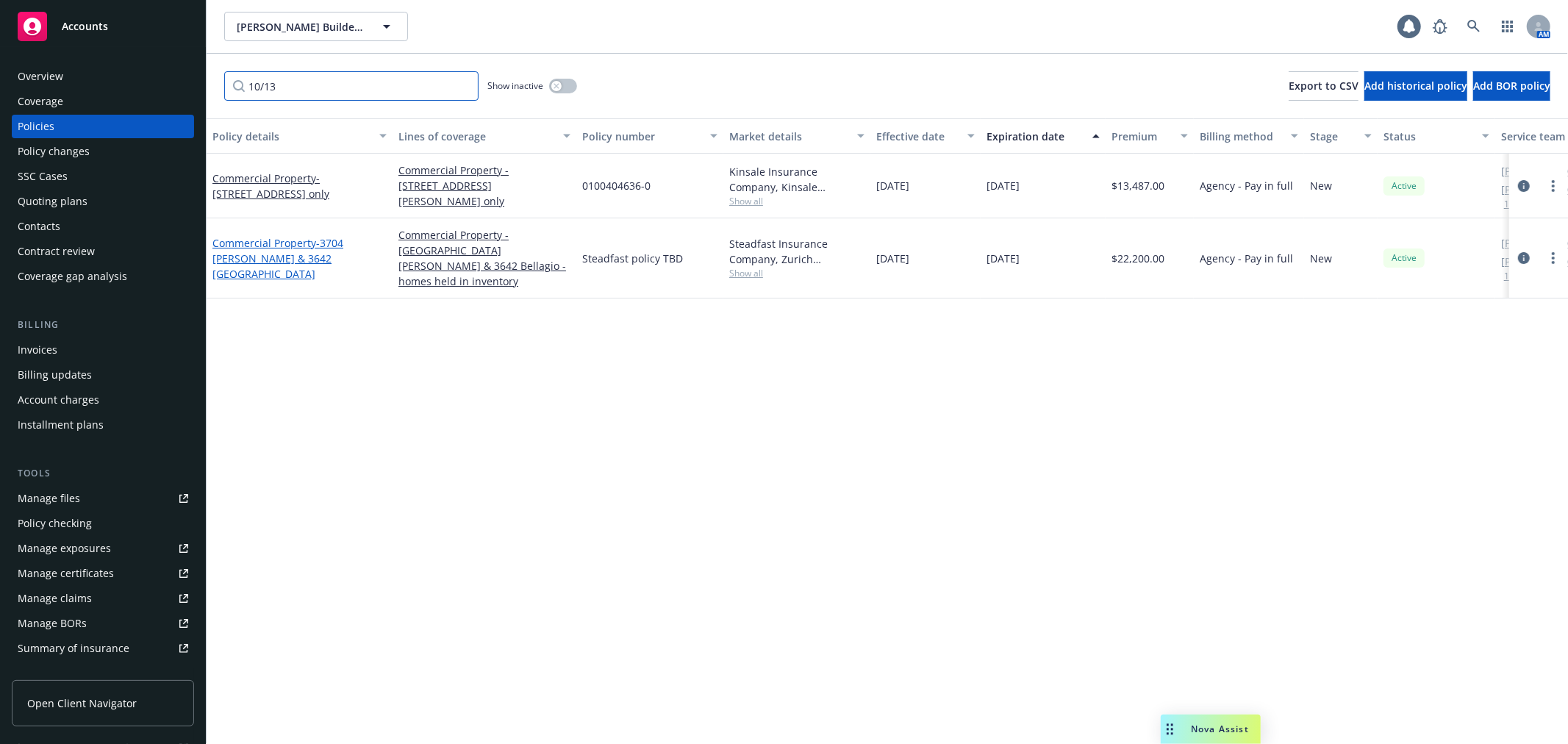
type input "10/13"
click at [241, 236] on link "Commercial Property - [GEOGRAPHIC_DATA][PERSON_NAME] & 3642 [GEOGRAPHIC_DATA]" at bounding box center [278, 258] width 131 height 45
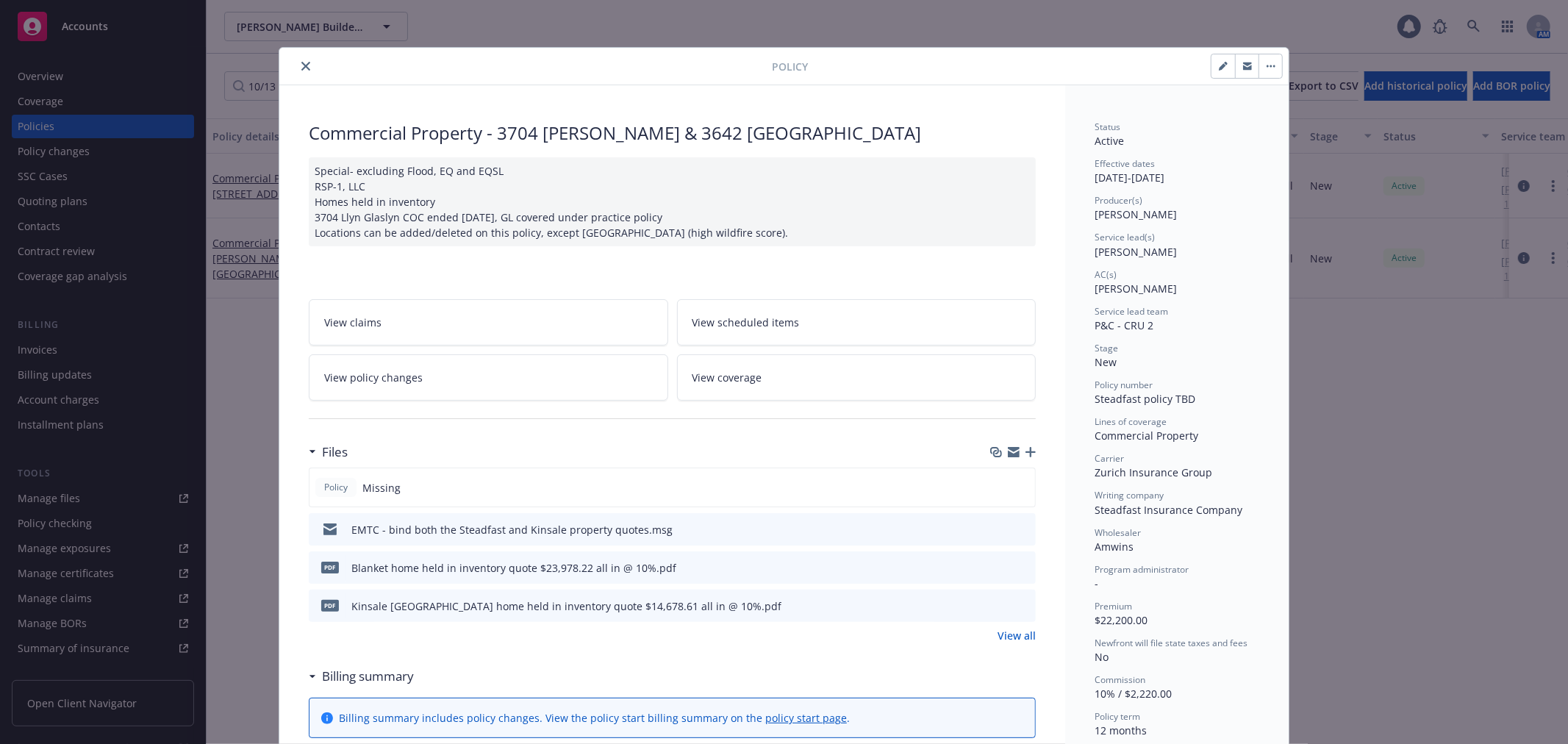
scroll to position [44, 0]
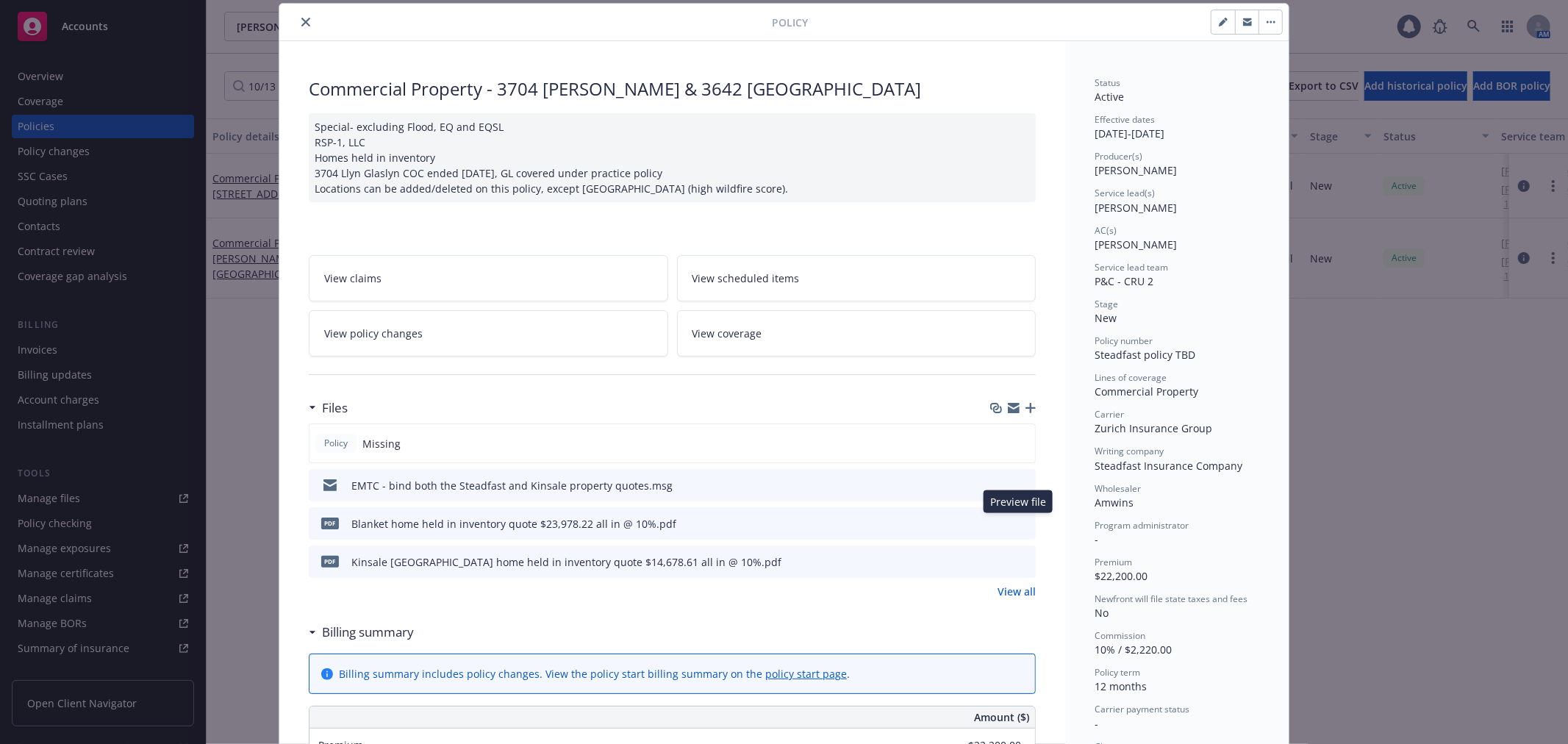
click at [1022, 520] on icon "preview file" at bounding box center [1022, 523] width 14 height 11
click at [508, 131] on div "Special- excluding Flood, EQ and EQSL RSP-1, LLC Homes held in inventory 3704 L…" at bounding box center [672, 158] width 727 height 89
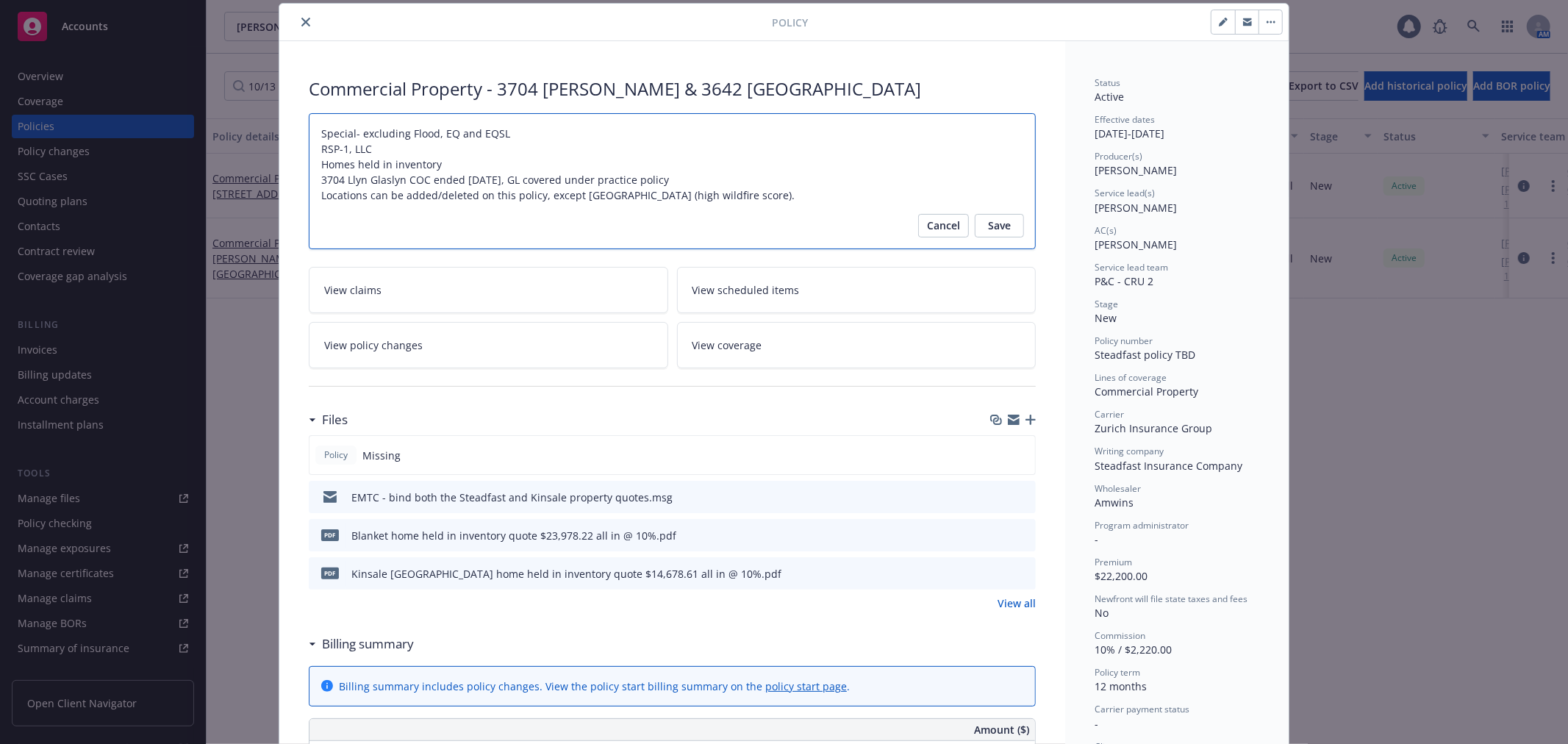
click at [518, 132] on textarea "Special- excluding Flood, EQ and EQSL RSP-1, LLC Homes held in inventory 3704 L…" at bounding box center [672, 181] width 727 height 136
type textarea "x"
type textarea "Special- excluding Flood, EQ and EQSL, RSP-1, LLC Homes held in inventory [GEOG…"
type textarea "x"
type textarea "Special- excluding Flood, EQ and EQSL, RSP-1, LLC Homes held in inventory [GEOG…"
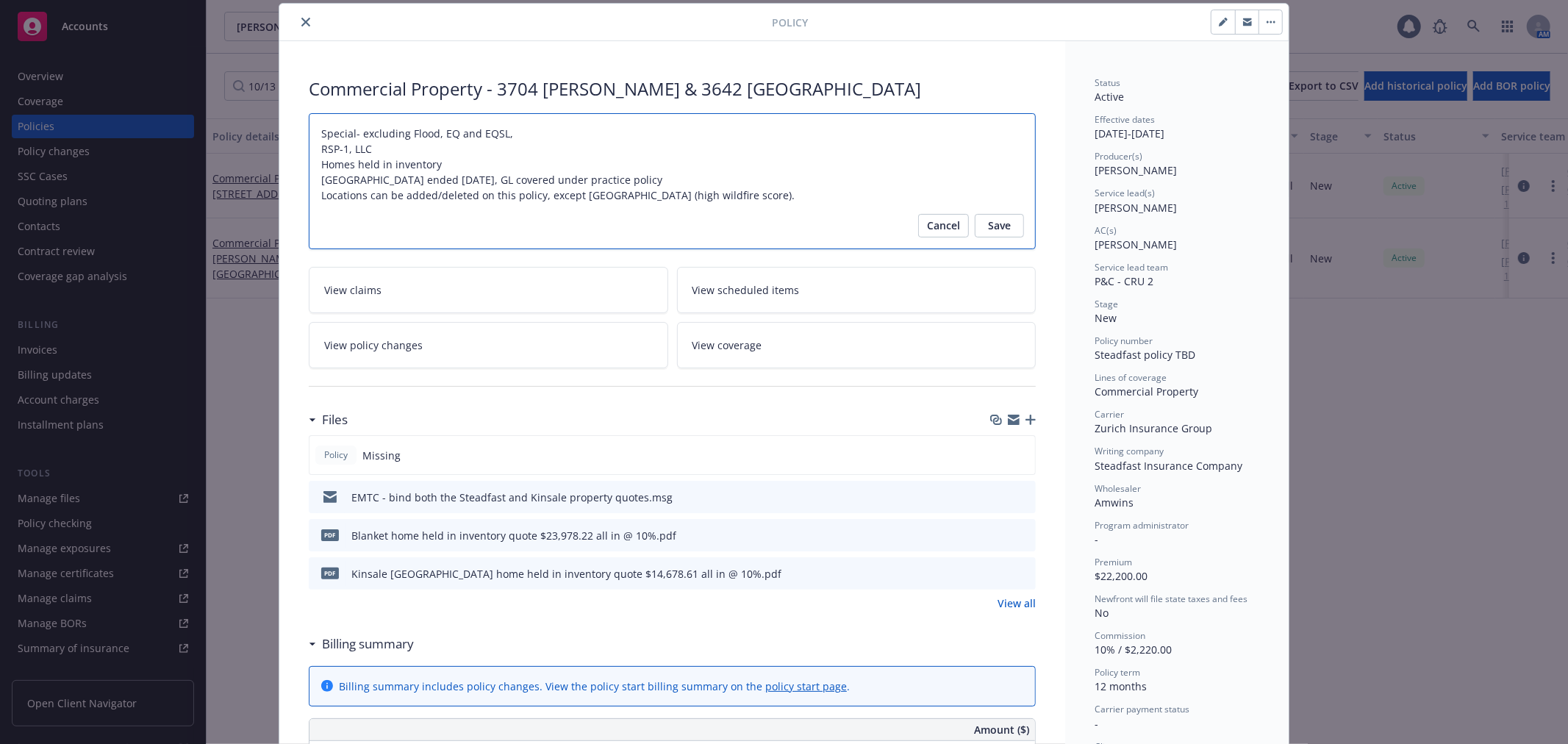
type textarea "x"
type textarea "Special- excluding Flood, EQ and EQSL, i RSP-1, LLC Homes held in inventory [GE…"
type textarea "x"
type textarea "Special- excluding Flood, EQ and EQSL, in RSP-1, LLC Homes held in inventory [G…"
type textarea "x"
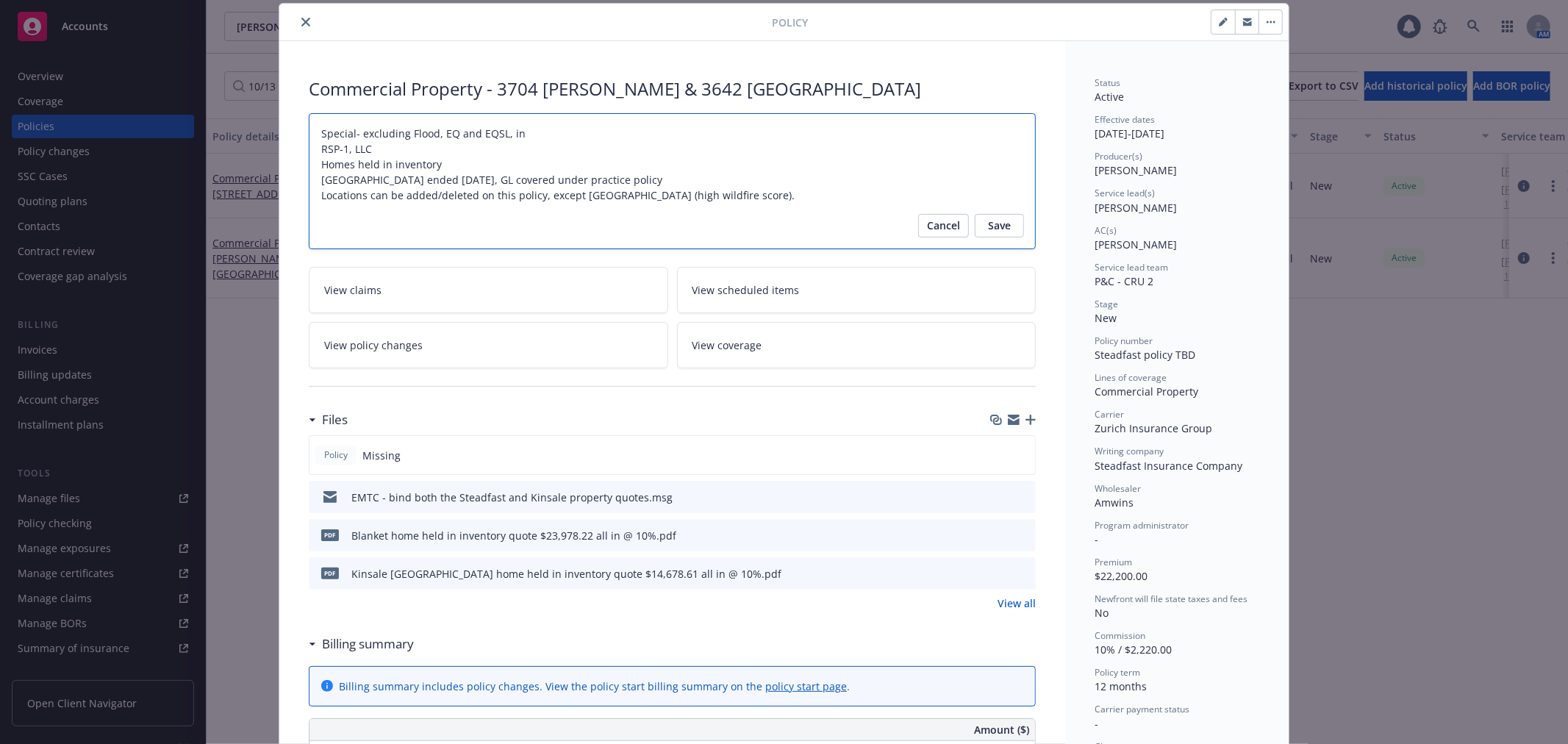
type textarea "Special- excluding Flood, EQ and EQSL, inc RSP-1, LLC Homes held in inventory […"
type textarea "x"
type textarea "Special- excluding Flood, EQ and EQSL, incl RSP-1, LLC Homes held in inventory …"
type textarea "x"
type textarea "Special- excluding Flood, EQ and EQSL, inclu RSP-1, LLC Homes held in inventory…"
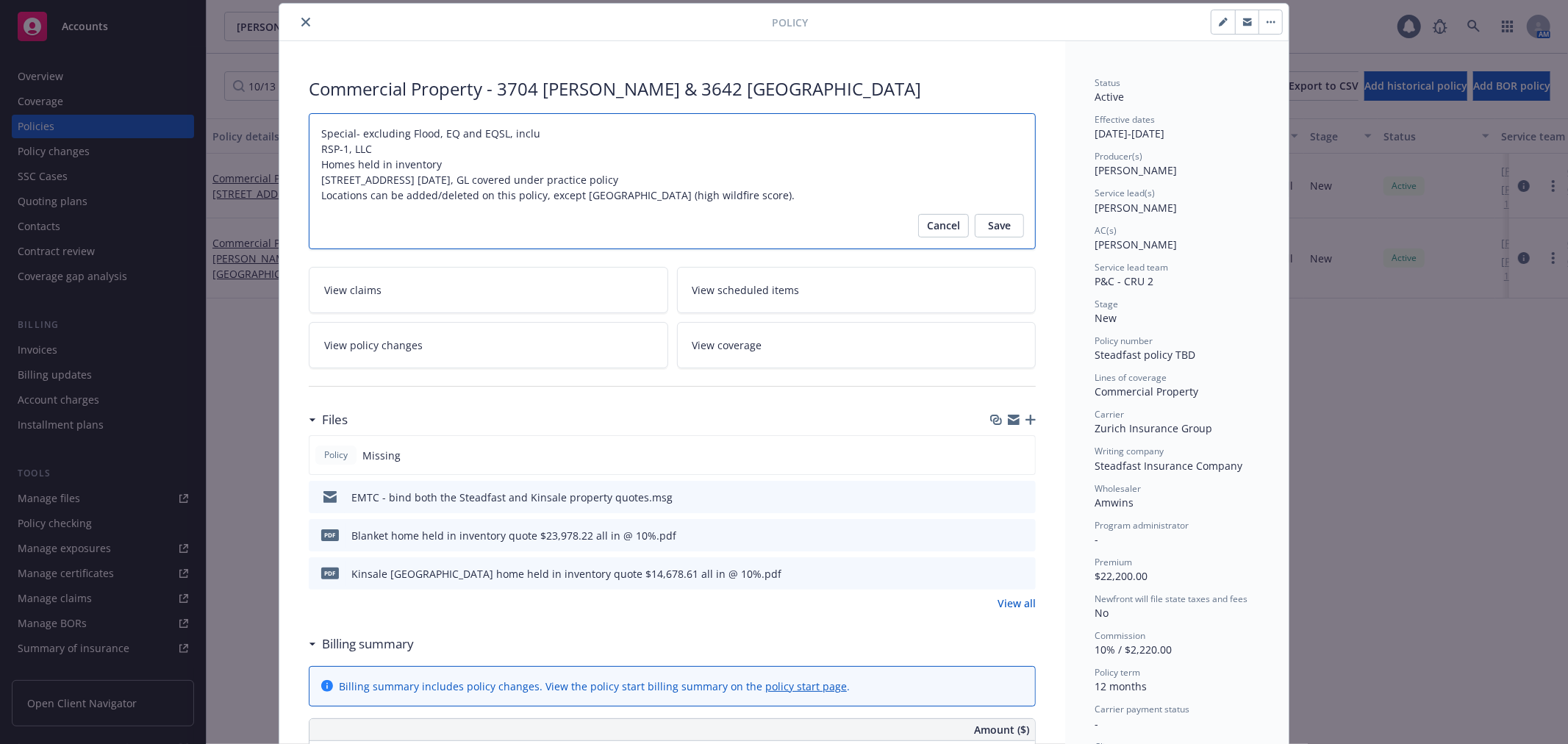
type textarea "x"
type textarea "Special- excluding Flood, EQ and EQSL, includ RSP-1, LLC Homes held in inventor…"
type textarea "x"
type textarea "Special- excluding Flood, EQ and EQSL, include RSP-1, LLC Homes held in invento…"
type textarea "x"
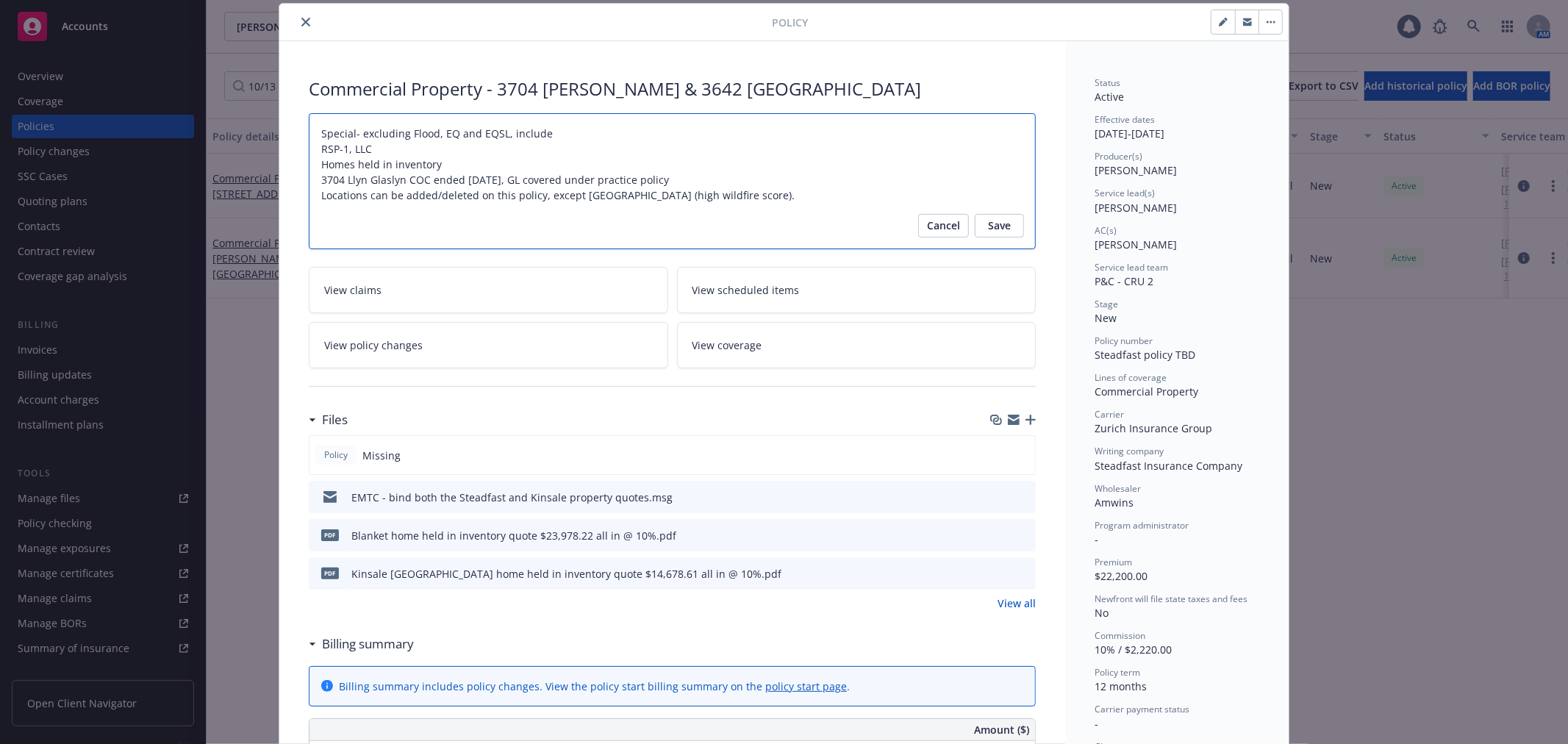
type textarea "Special- excluding Flood, EQ and EQSL, includes RSP-1, LLC Homes held in invent…"
type textarea "x"
type textarea "Special- excluding Flood, EQ and EQSL, includes RSP-1, LLC Homes held in invent…"
type textarea "x"
type textarea "Special- excluding Flood, EQ and EQSL, includes s RSP-1, LLC Homes held in inve…"
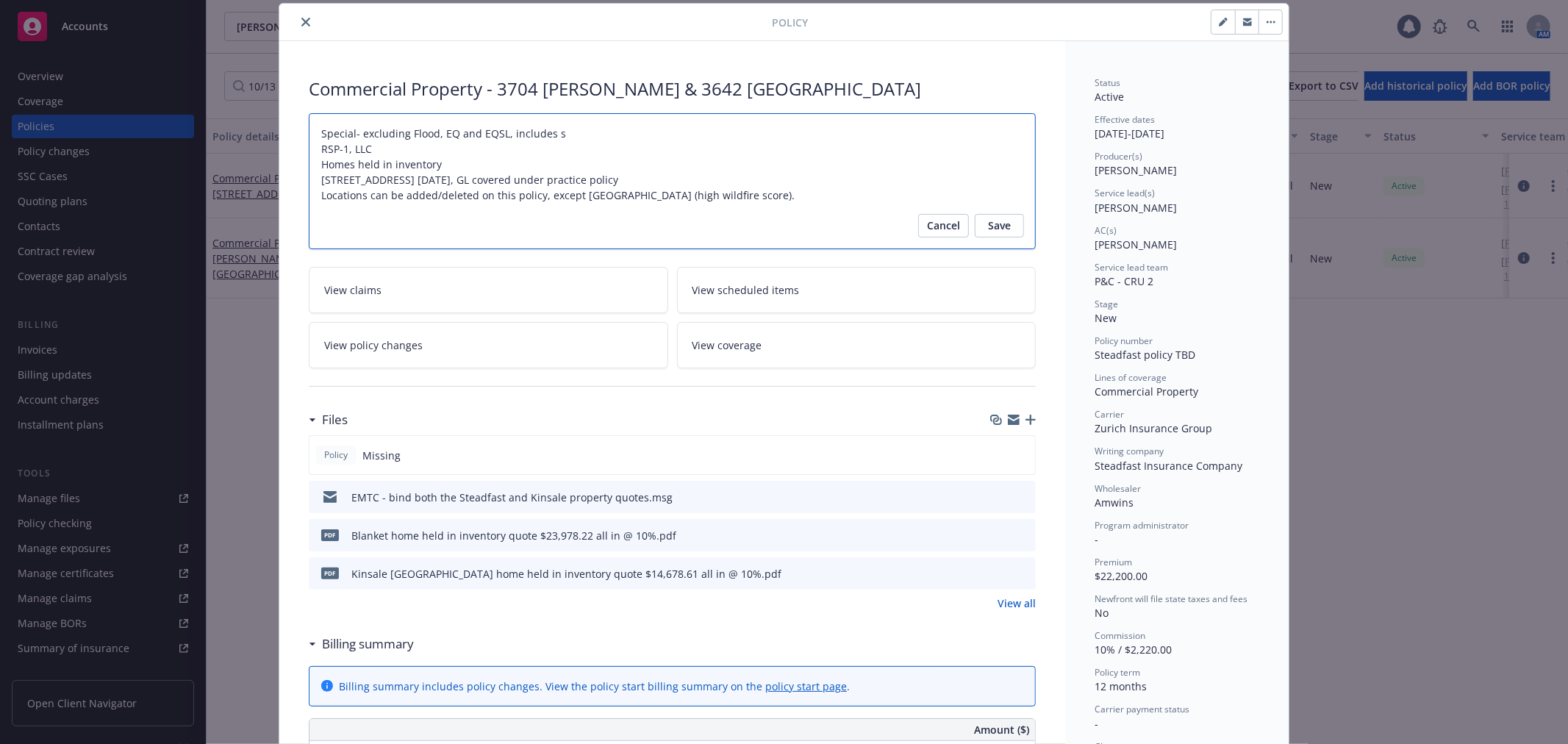
type textarea "x"
type textarea "Special- excluding Flood, EQ and EQSL, includes st RSP-1, LLC Homes held in inv…"
type textarea "x"
type textarea "Special- excluding Flood, EQ and EQSL, includes sta RSP-1, LLC Homes held in in…"
type textarea "x"
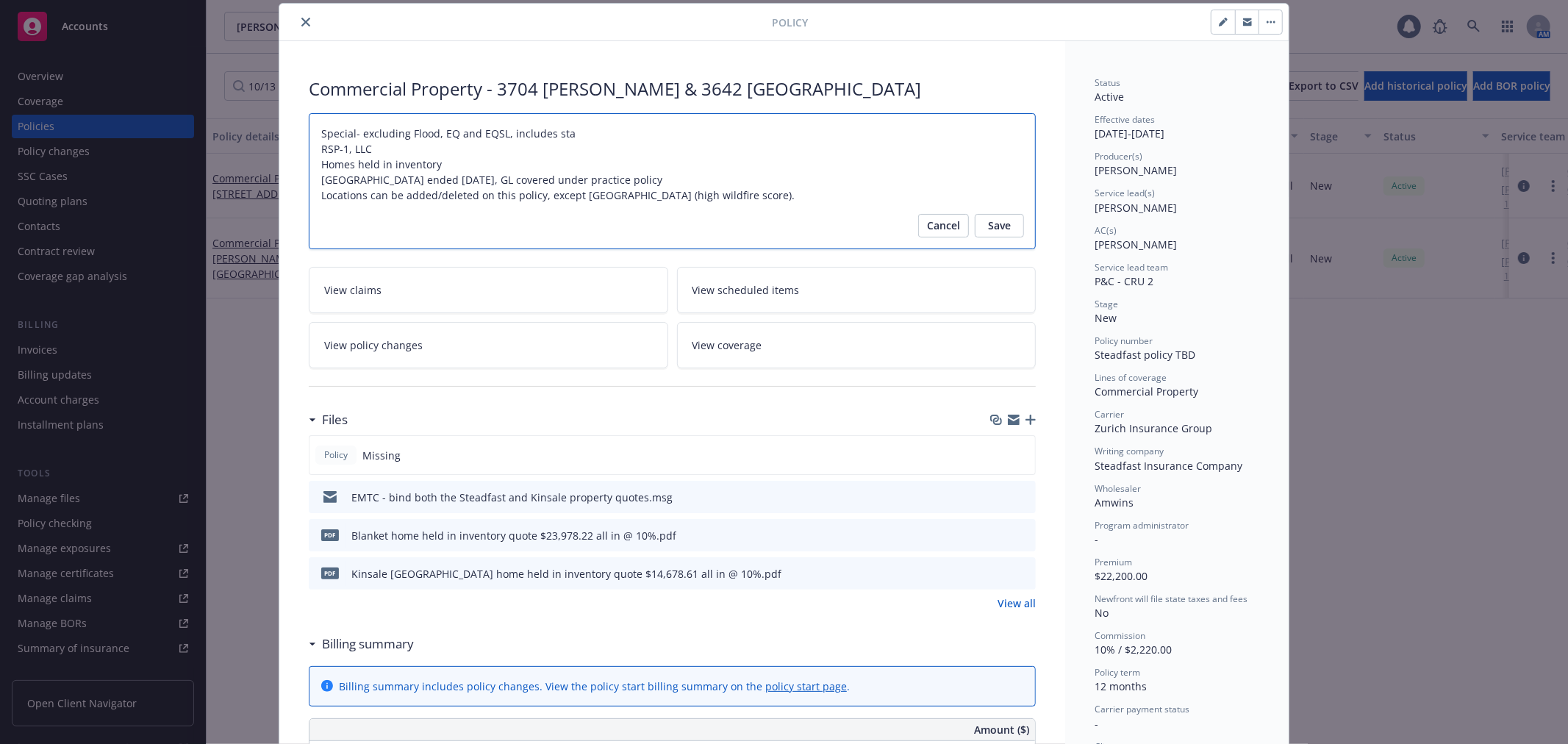
type textarea "Special- excluding Flood, EQ and EQSL, includes stag RSP-1, LLC Homes held in i…"
type textarea "x"
type textarea "Special- excluding Flood, EQ and EQSL, includes stagi RSP-1, LLC Homes held in …"
type textarea "x"
type textarea "Special- excluding Flood, EQ and EQSL, includes stagin RSP-1, LLC Homes held in…"
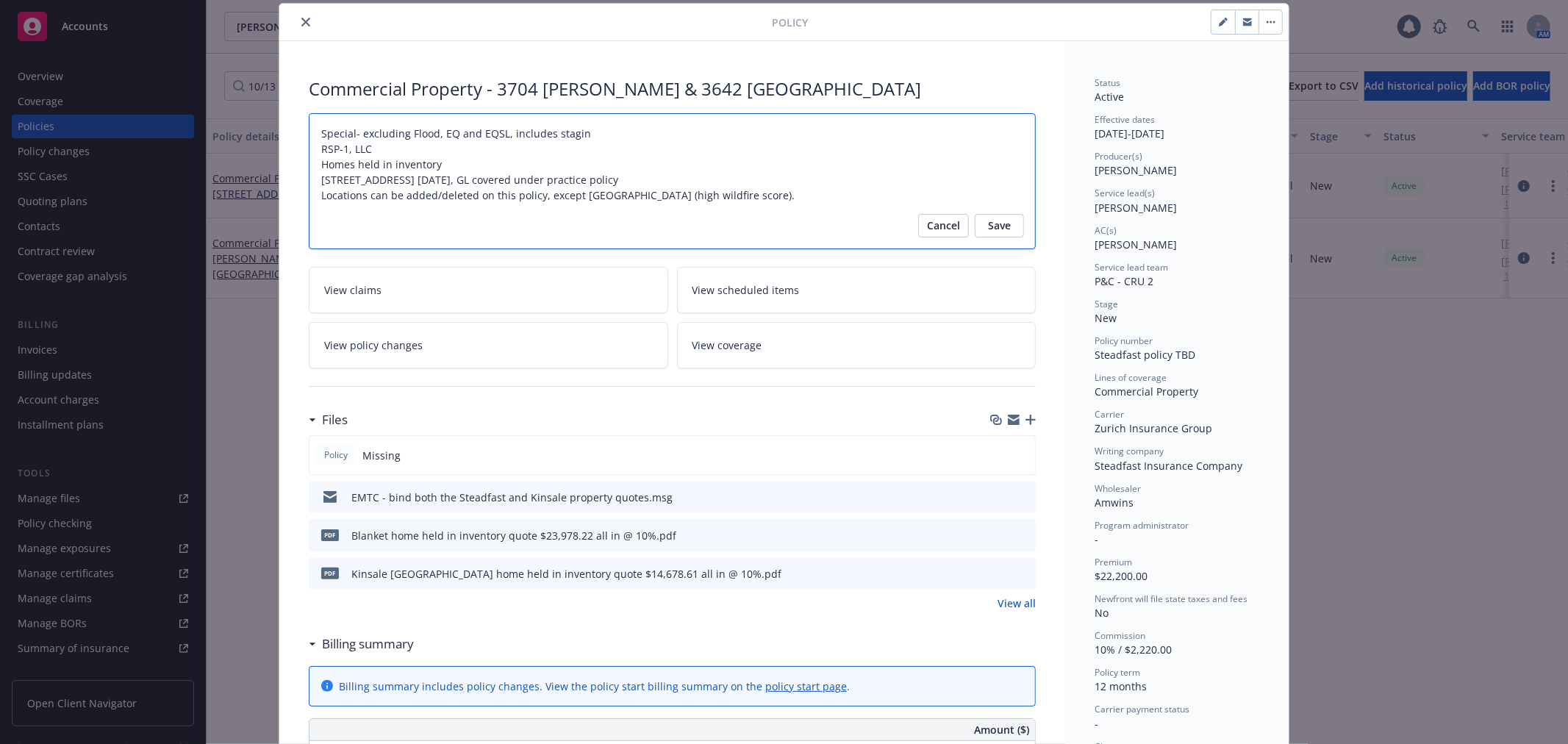
type textarea "x"
type textarea "Special- excluding Flood, EQ and EQSL, includes staging RSP-1, LLC Homes held i…"
type textarea "x"
type textarea "Special- excluding Flood, EQ and EQSL, includes staging RSP-1, LLC Homes held i…"
type textarea "x"
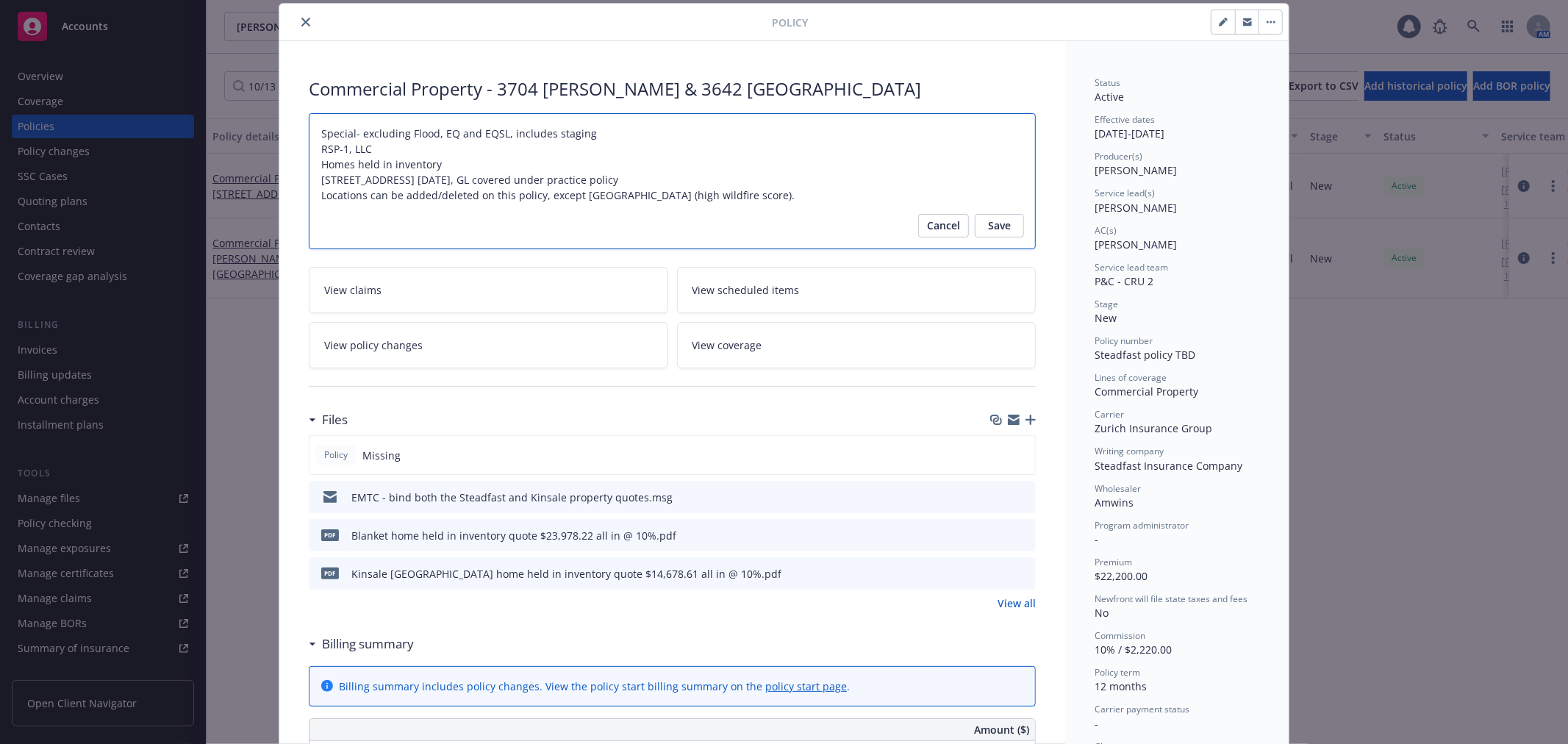
type textarea "Special- excluding Flood, EQ and EQSL, includes staging e RSP-1, LLC Homes held…"
type textarea "x"
type textarea "Special- excluding Flood, EQ and EQSL, includes staging eq RSP-1, LLC Homes hel…"
type textarea "x"
type textarea "Special- excluding Flood, EQ and EQSL, includes staging equ RSP-1, LLC Homes he…"
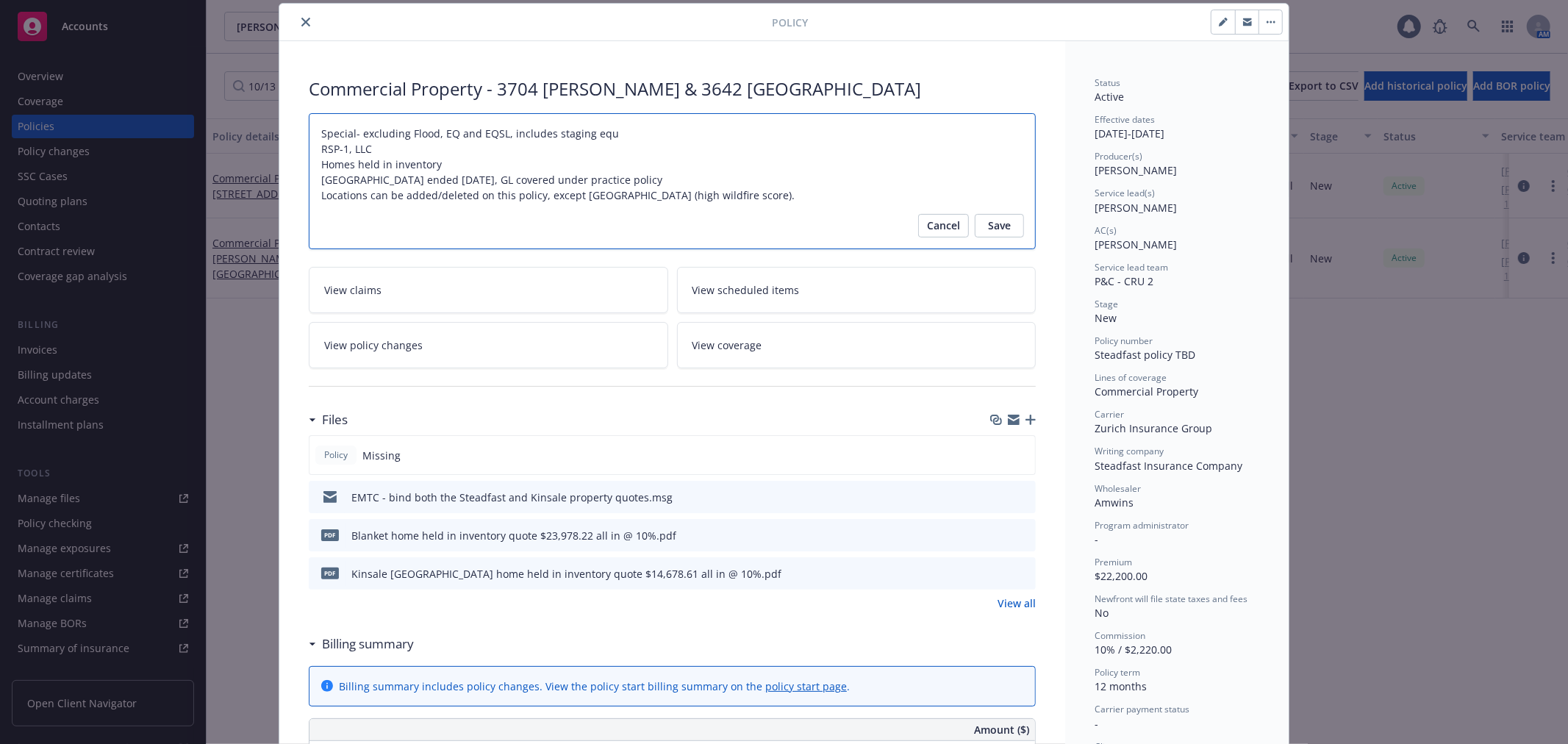
type textarea "x"
type textarea "Special- excluding Flood, EQ and EQSL, includes staging equi RSP-1, LLC Homes h…"
type textarea "x"
type textarea "Special- excluding Flood, EQ and EQSL, includes staging equip RSP-1, LLC Homes …"
type textarea "x"
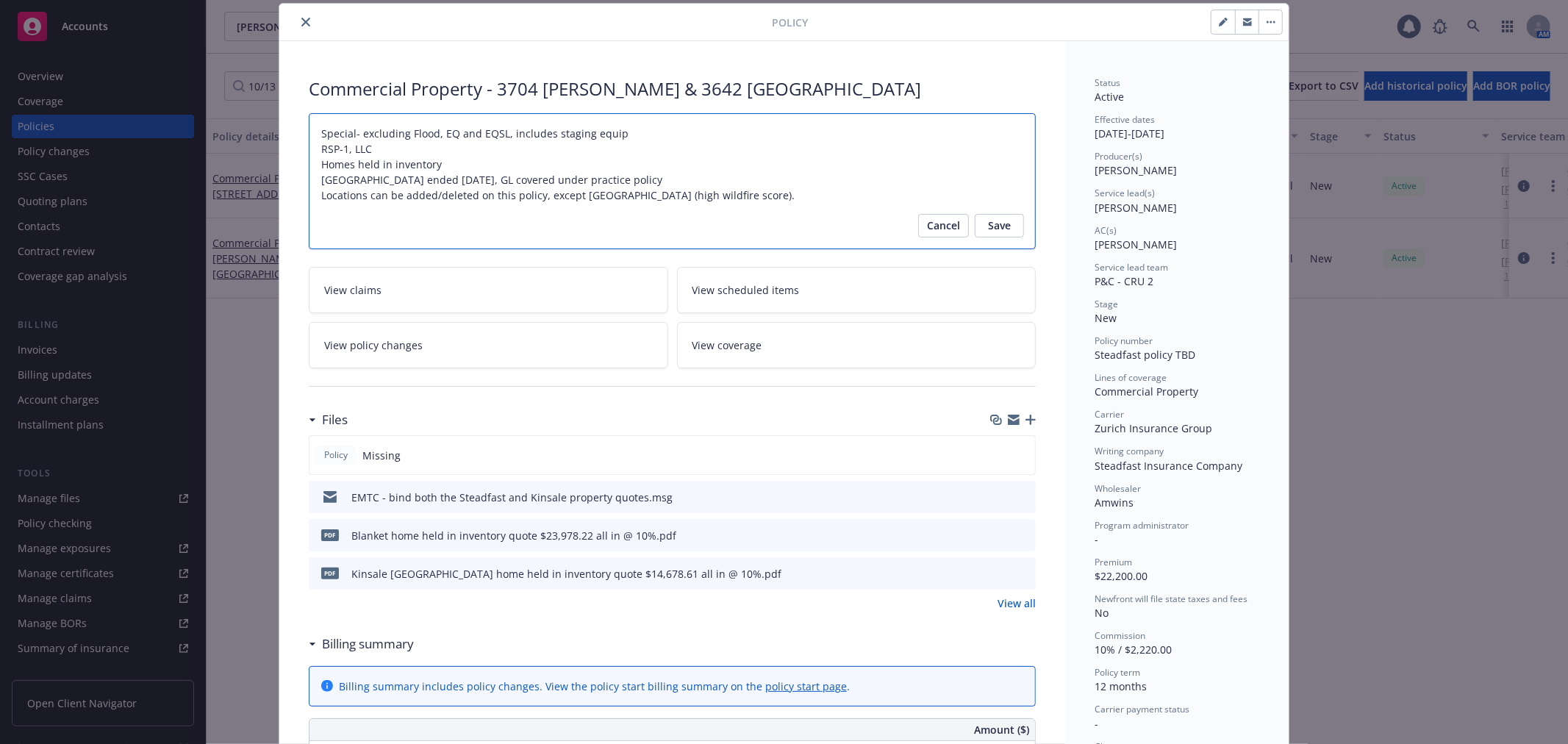
type textarea "Special- excluding Flood, EQ and EQSL, includes staging equipm RSP-1, LLC Homes…"
type textarea "x"
type textarea "Special- excluding Flood, EQ and EQSL, includes staging equipme RSP-1, LLC Home…"
type textarea "x"
type textarea "Special- excluding Flood, EQ and EQSL, includes staging equipmen RSP-1, LLC Hom…"
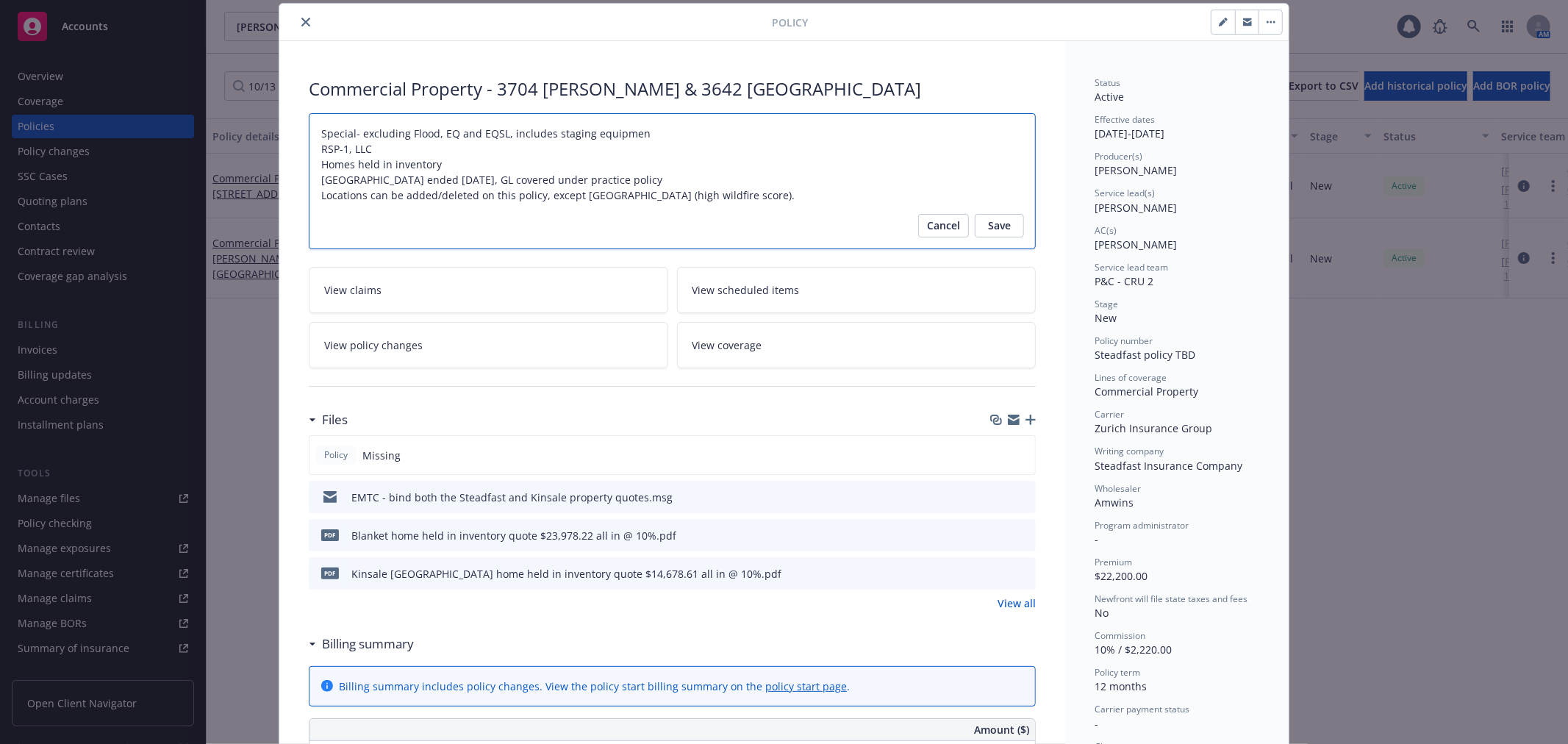
type textarea "x"
type textarea "Special- excluding Flood, EQ and EQSL, includes staging equipment RSP-1, LLC Ho…"
click at [990, 229] on span "Save" at bounding box center [999, 225] width 23 height 23
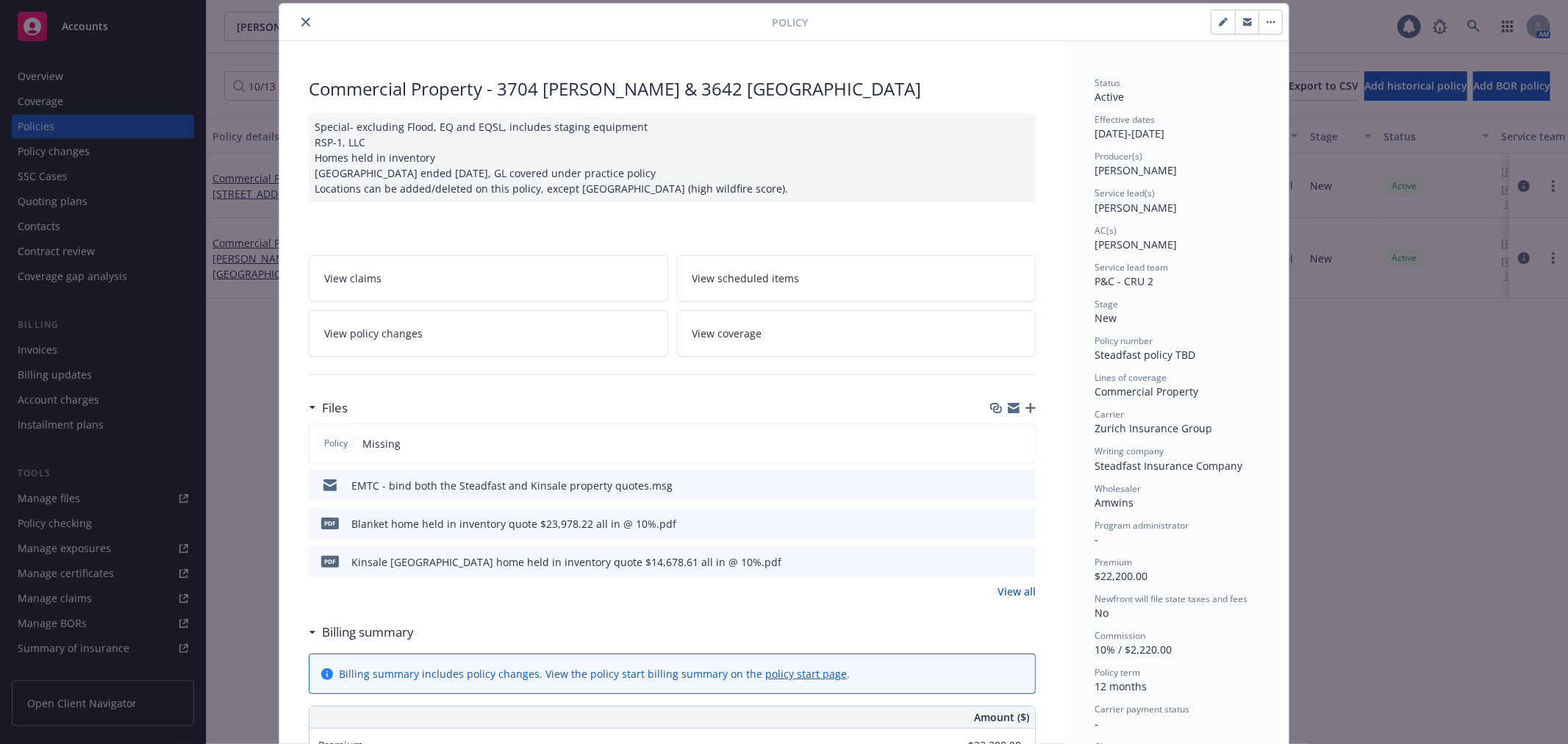
type textarea "x"
click at [301, 20] on icon "close" at bounding box center [305, 23] width 9 height 9
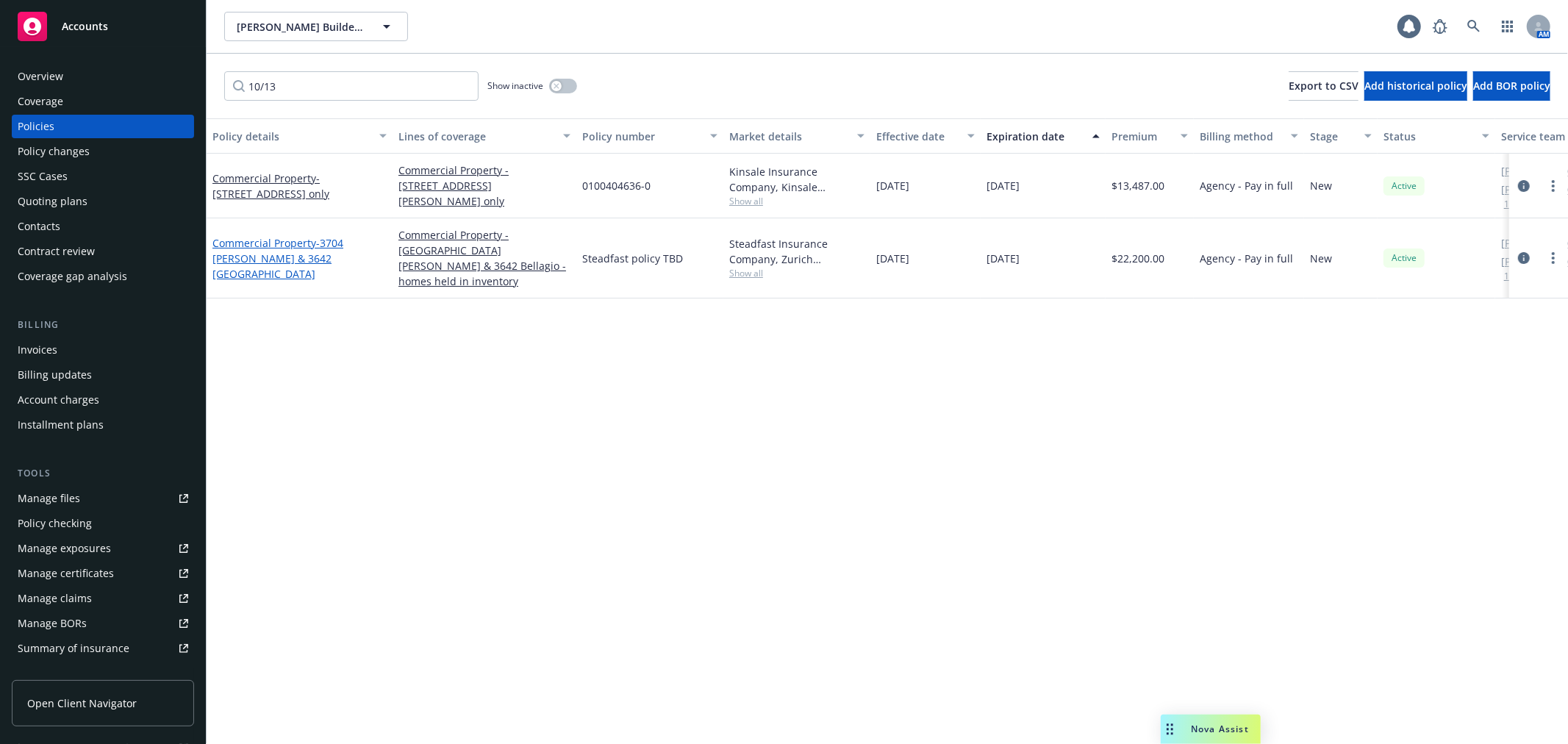
click at [289, 245] on link "Commercial Property - [GEOGRAPHIC_DATA][PERSON_NAME] & 3642 [GEOGRAPHIC_DATA]" at bounding box center [278, 258] width 131 height 45
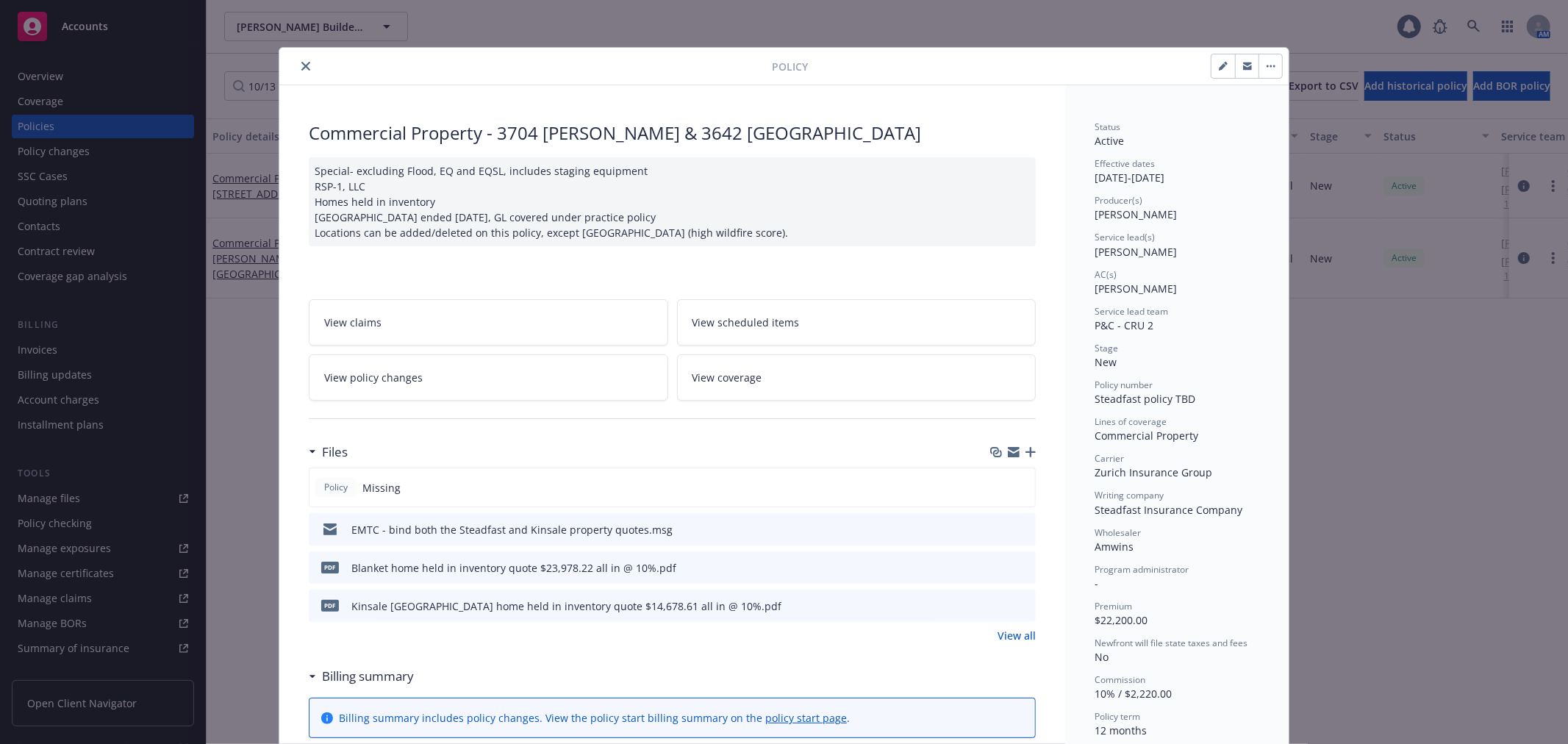
scroll to position [44, 0]
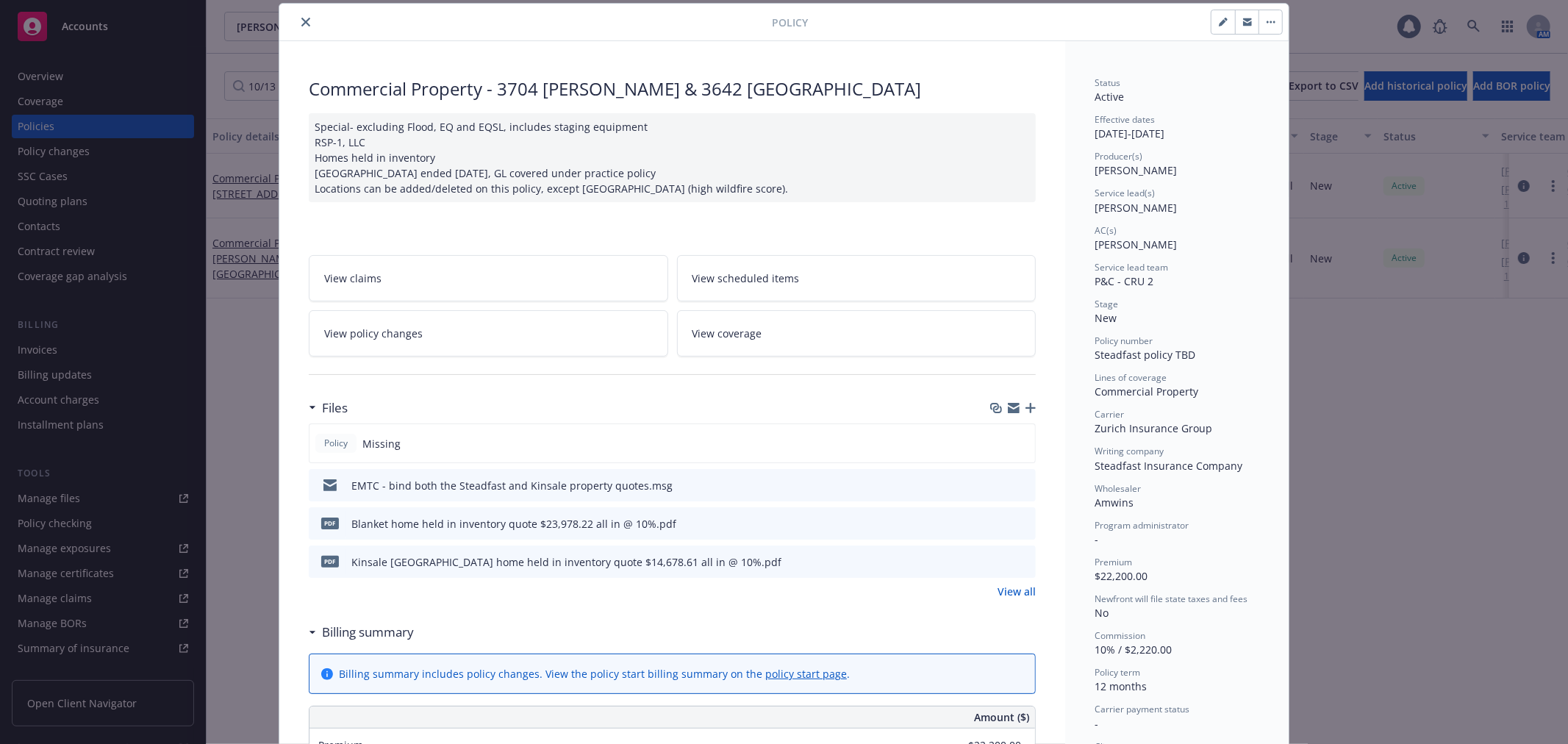
click at [301, 23] on icon "close" at bounding box center [305, 23] width 9 height 9
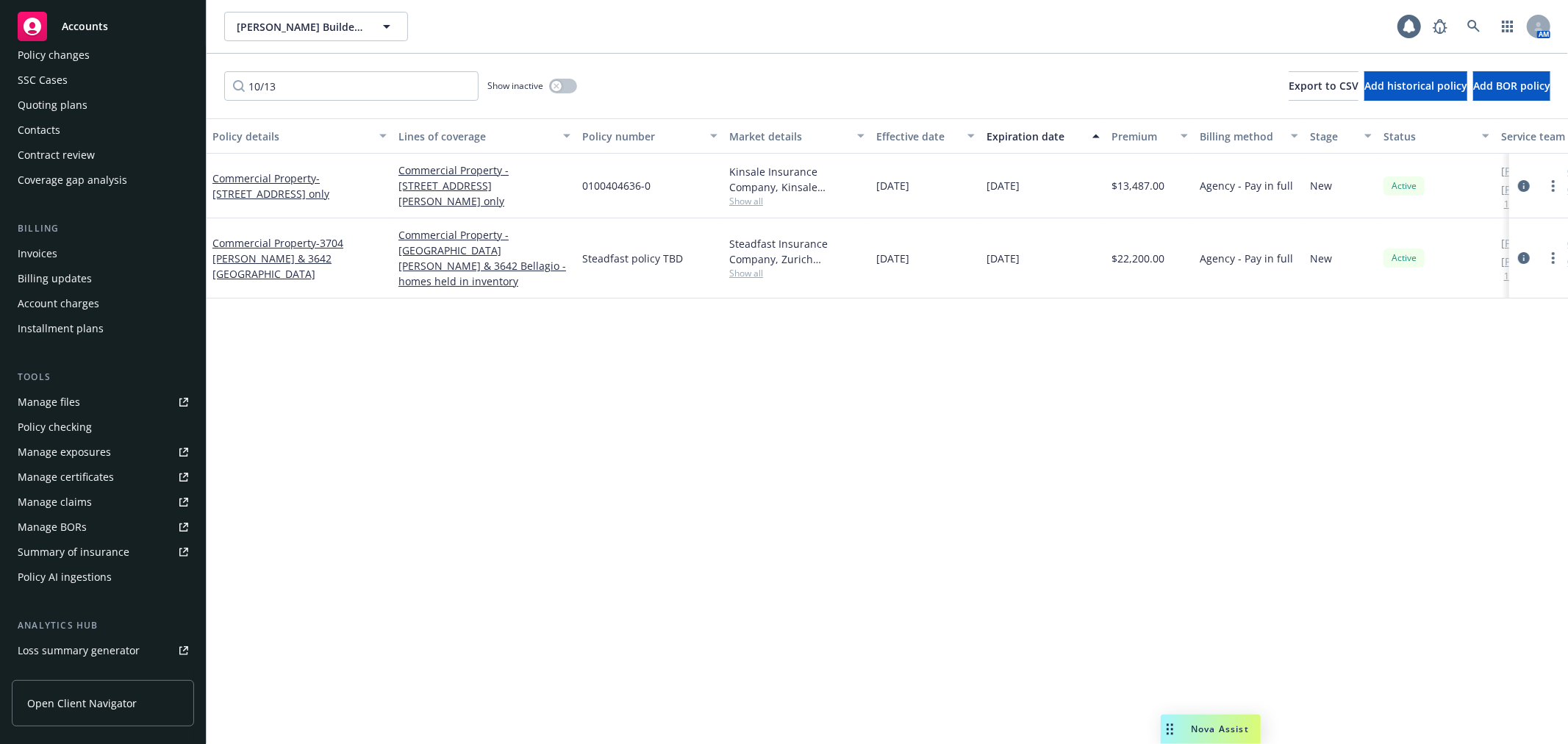
scroll to position [98, 0]
drag, startPoint x: 278, startPoint y: 83, endPoint x: 243, endPoint y: 91, distance: 35.9
click at [243, 91] on input "10/13" at bounding box center [351, 86] width 254 height 29
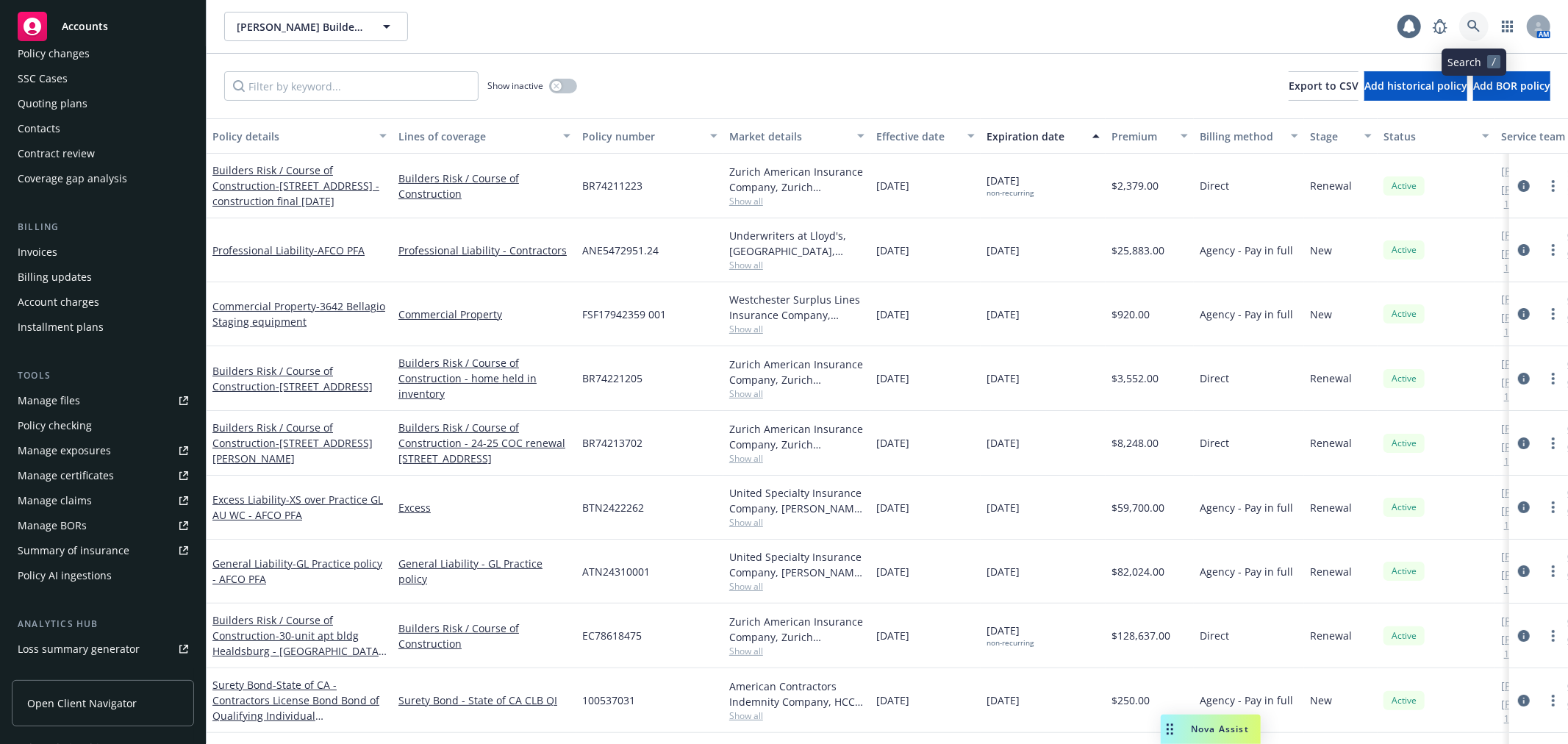
click at [1473, 22] on icon at bounding box center [1473, 26] width 13 height 13
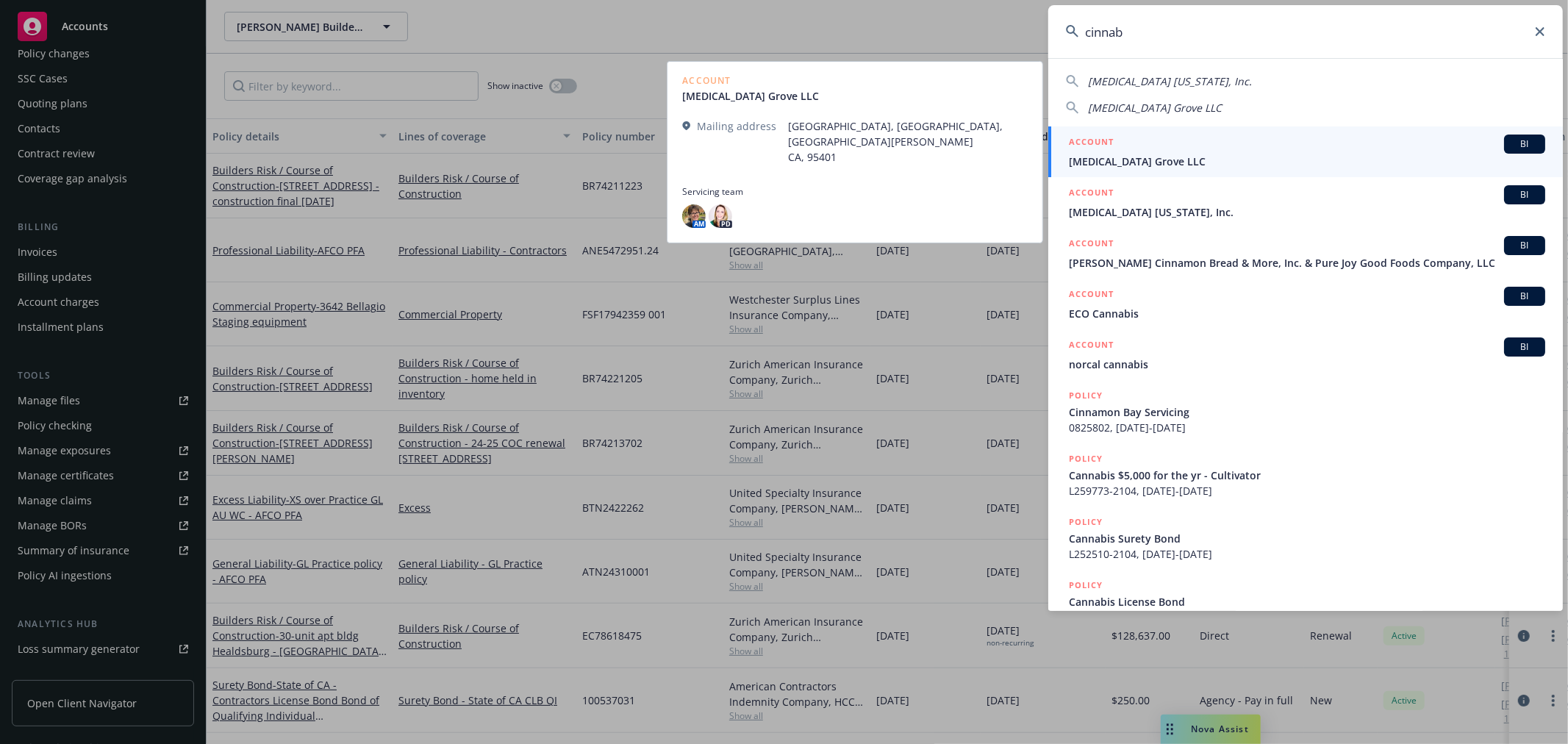
type input "cinnab"
click at [1138, 152] on div "ACCOUNT BI" at bounding box center [1307, 143] width 477 height 19
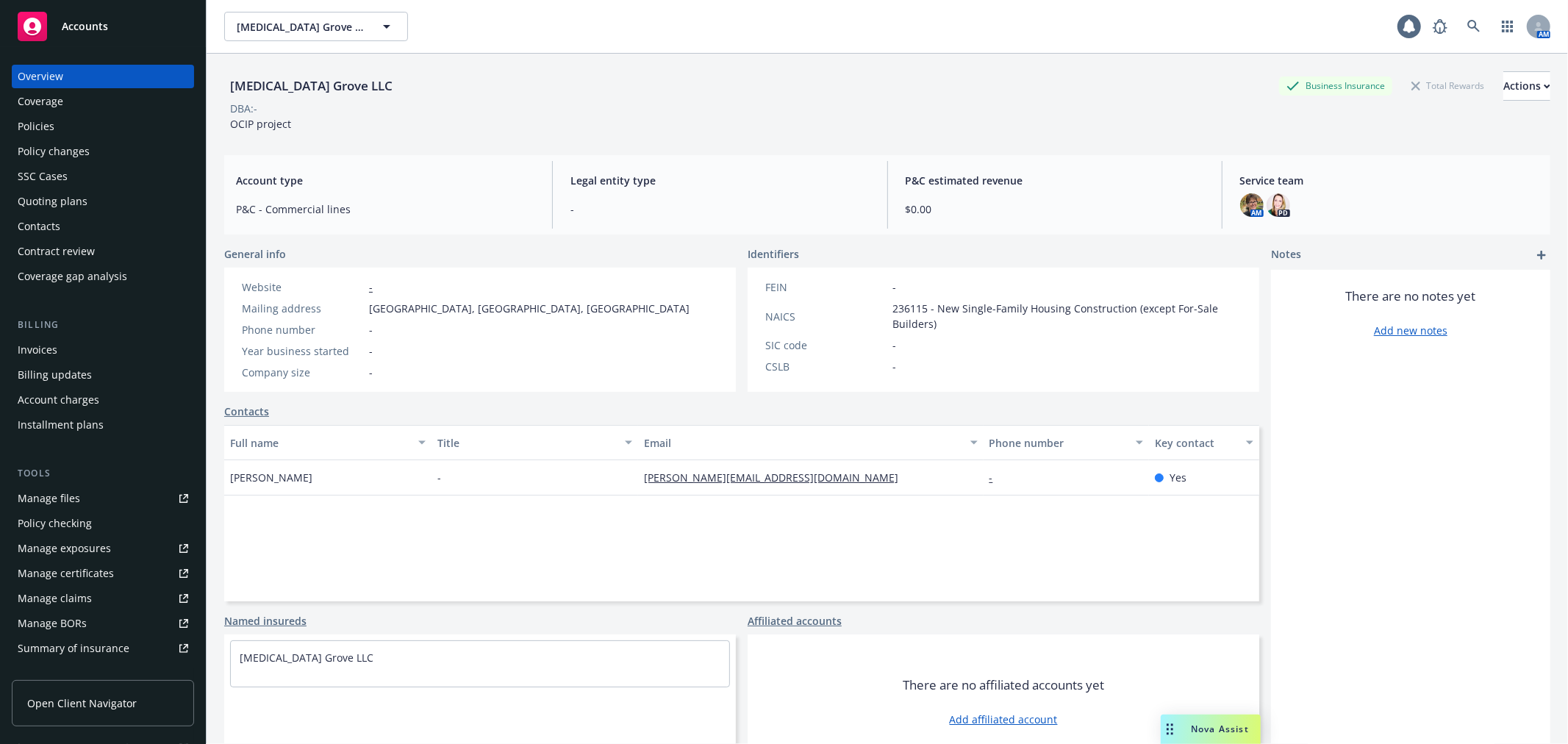
click at [97, 570] on div "Manage certificates" at bounding box center [66, 573] width 96 height 23
click at [1467, 25] on icon at bounding box center [1473, 26] width 13 height 13
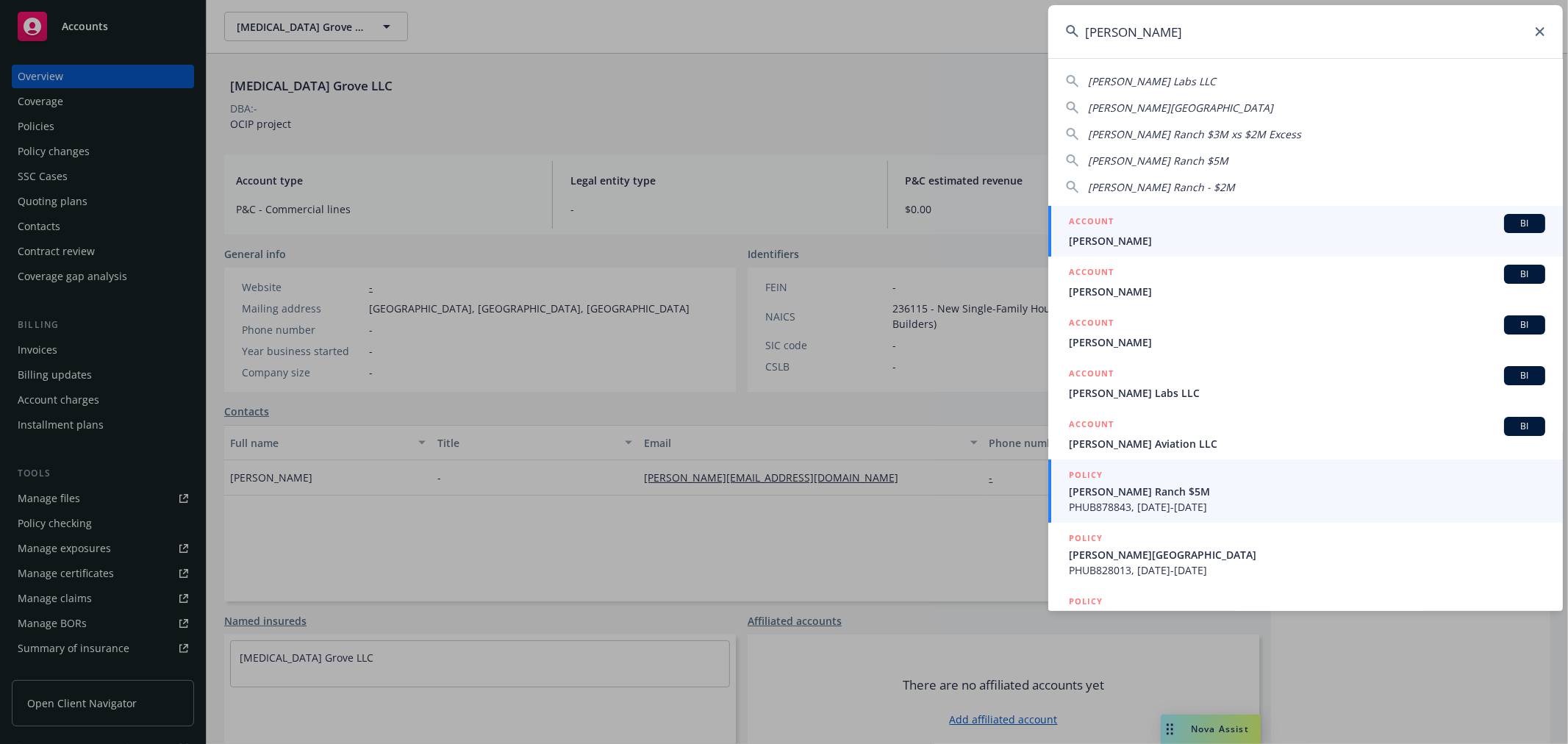
type input "[PERSON_NAME]"
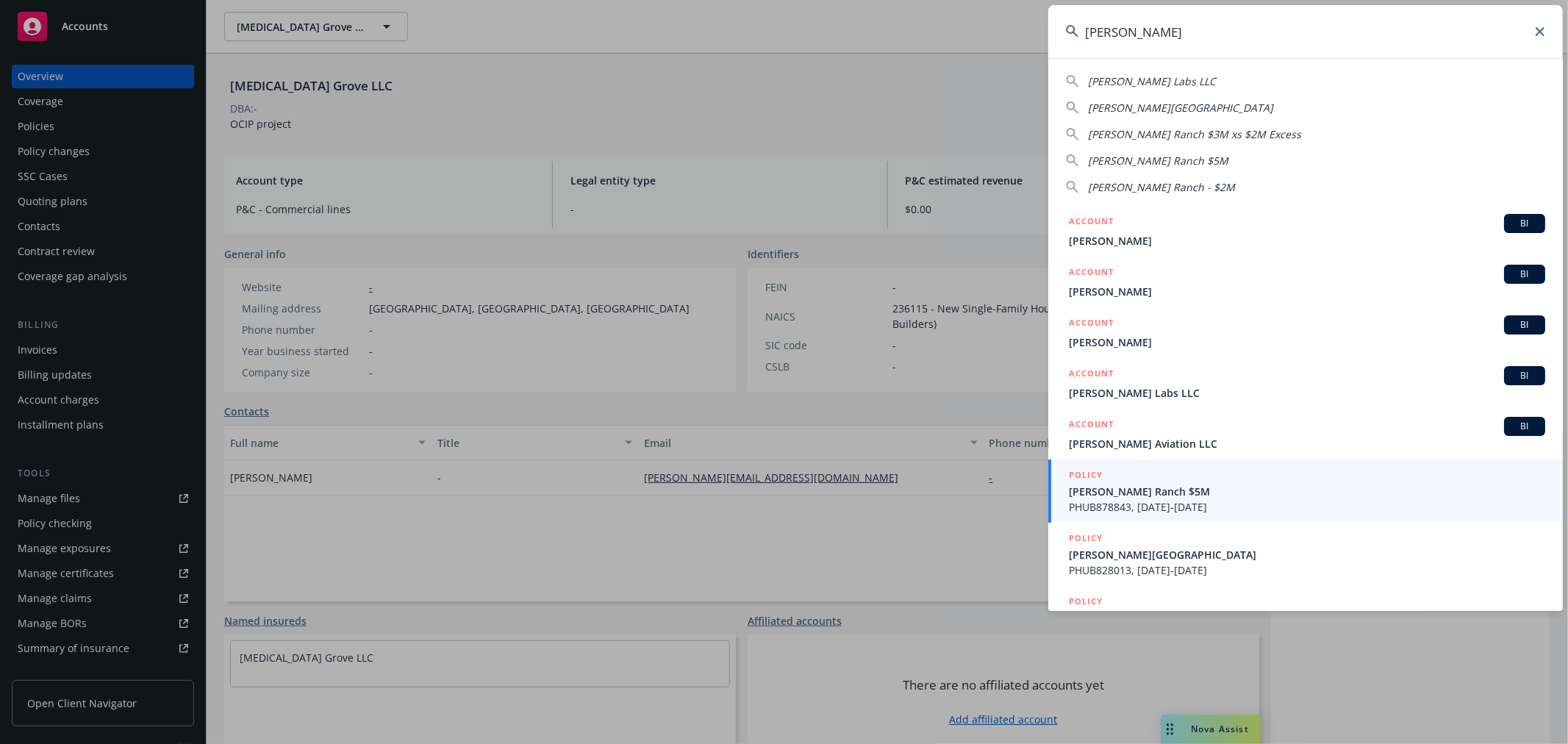
click at [1208, 486] on span "[PERSON_NAME] Ranch $5M" at bounding box center [1307, 491] width 477 height 16
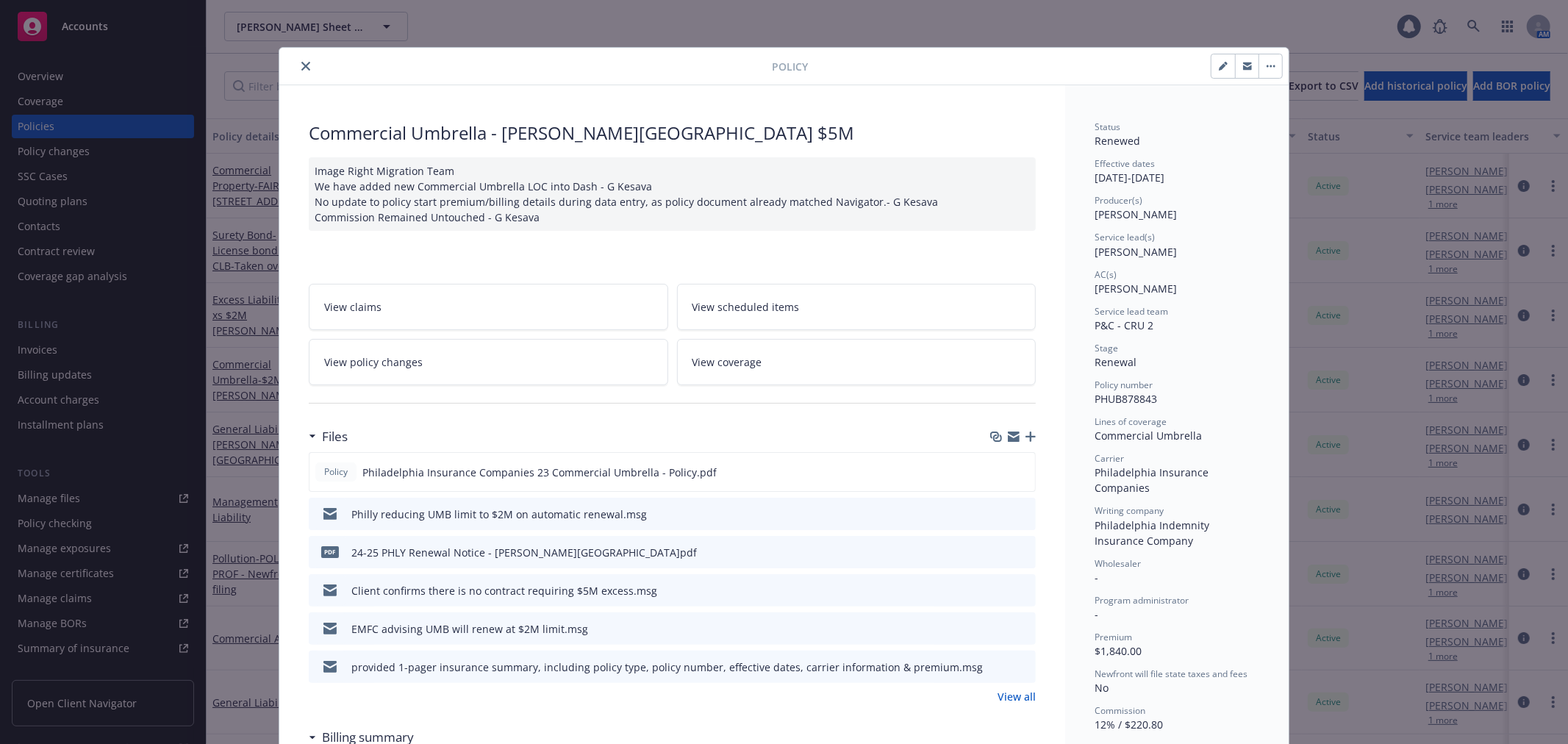
click at [302, 65] on icon "close" at bounding box center [305, 66] width 9 height 9
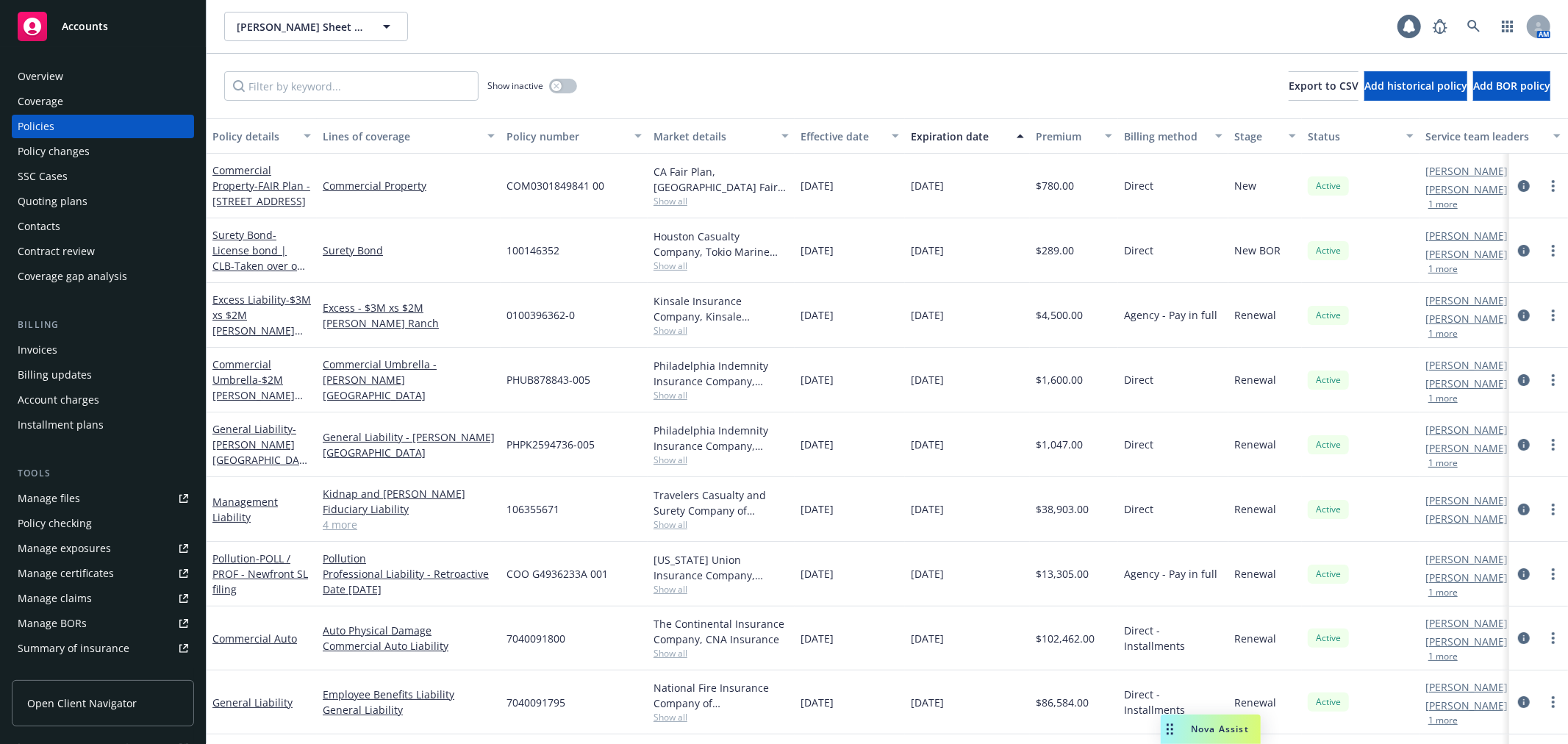
click at [118, 571] on link "Manage certificates" at bounding box center [103, 573] width 182 height 23
click at [155, 143] on div "Policy changes" at bounding box center [103, 151] width 170 height 23
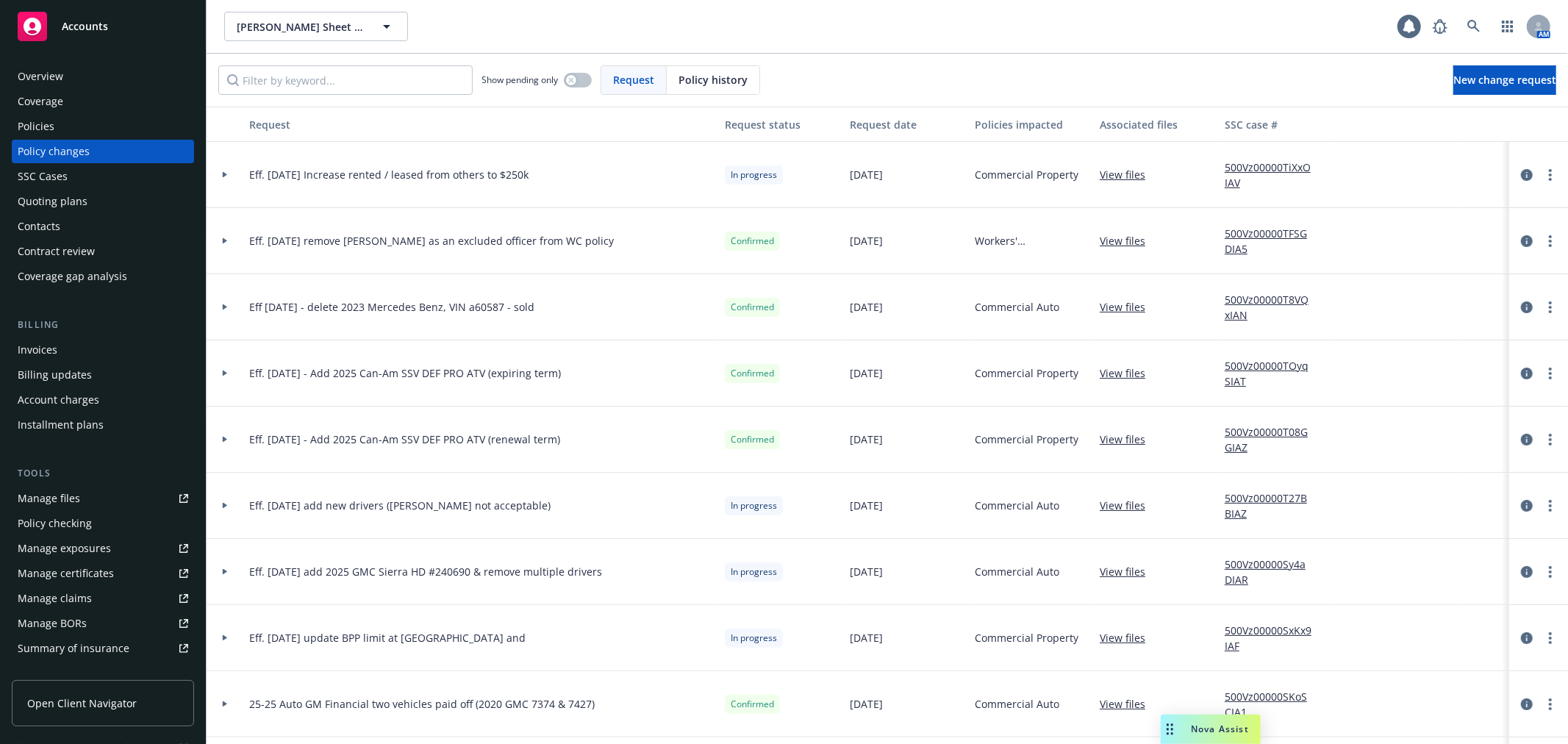
scroll to position [82, 0]
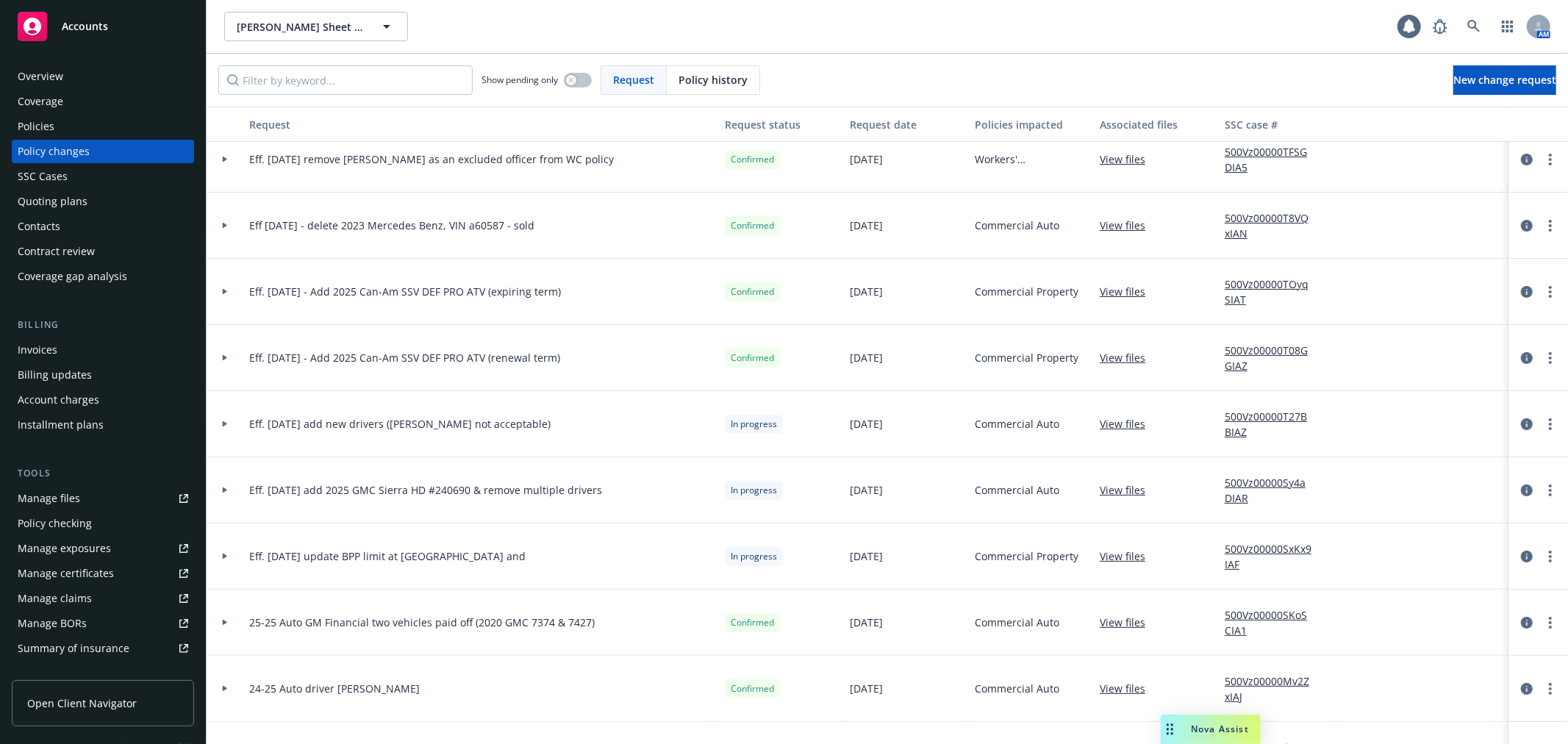
click at [219, 430] on div at bounding box center [224, 424] width 37 height 66
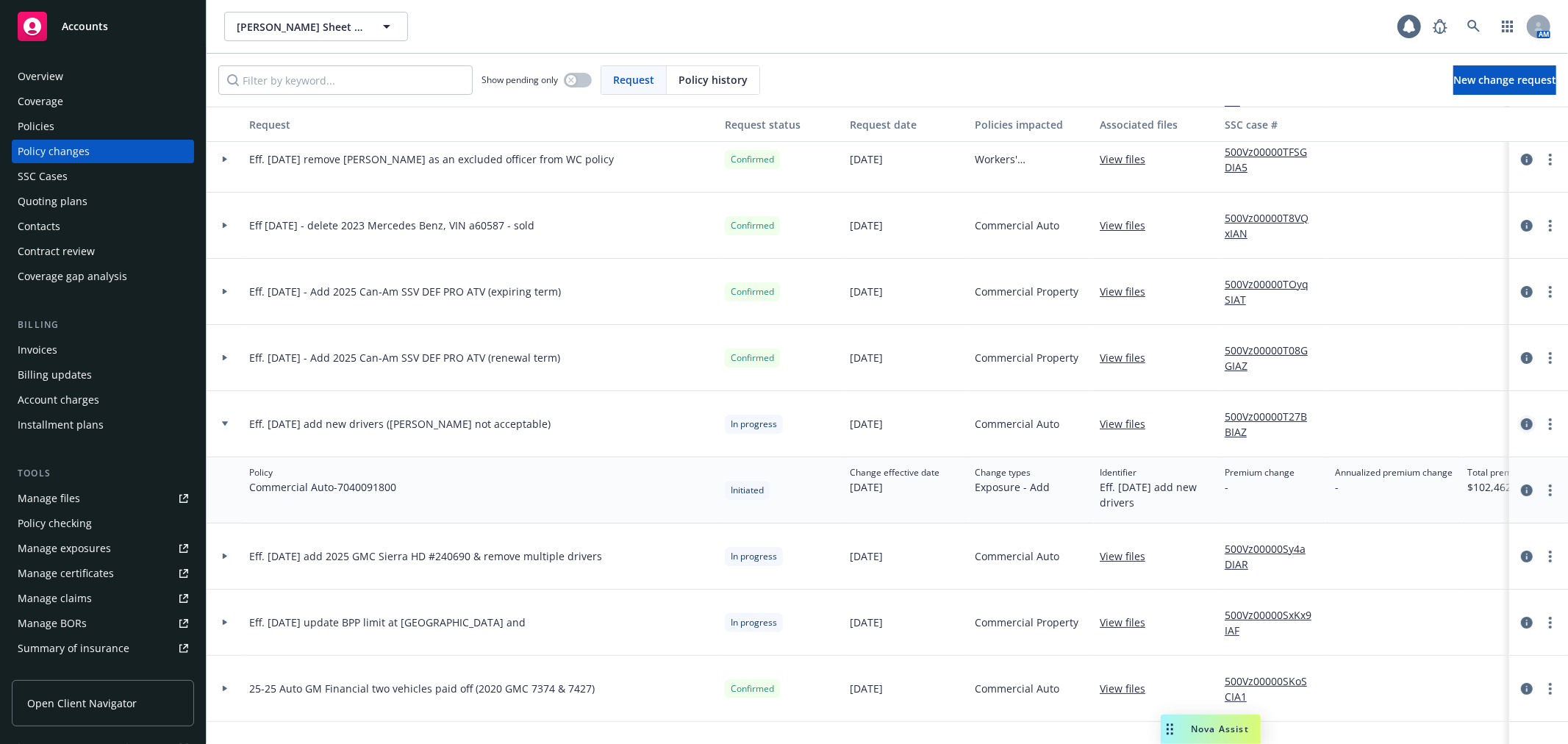
click at [1521, 423] on icon "circleInformation" at bounding box center [1527, 424] width 12 height 12
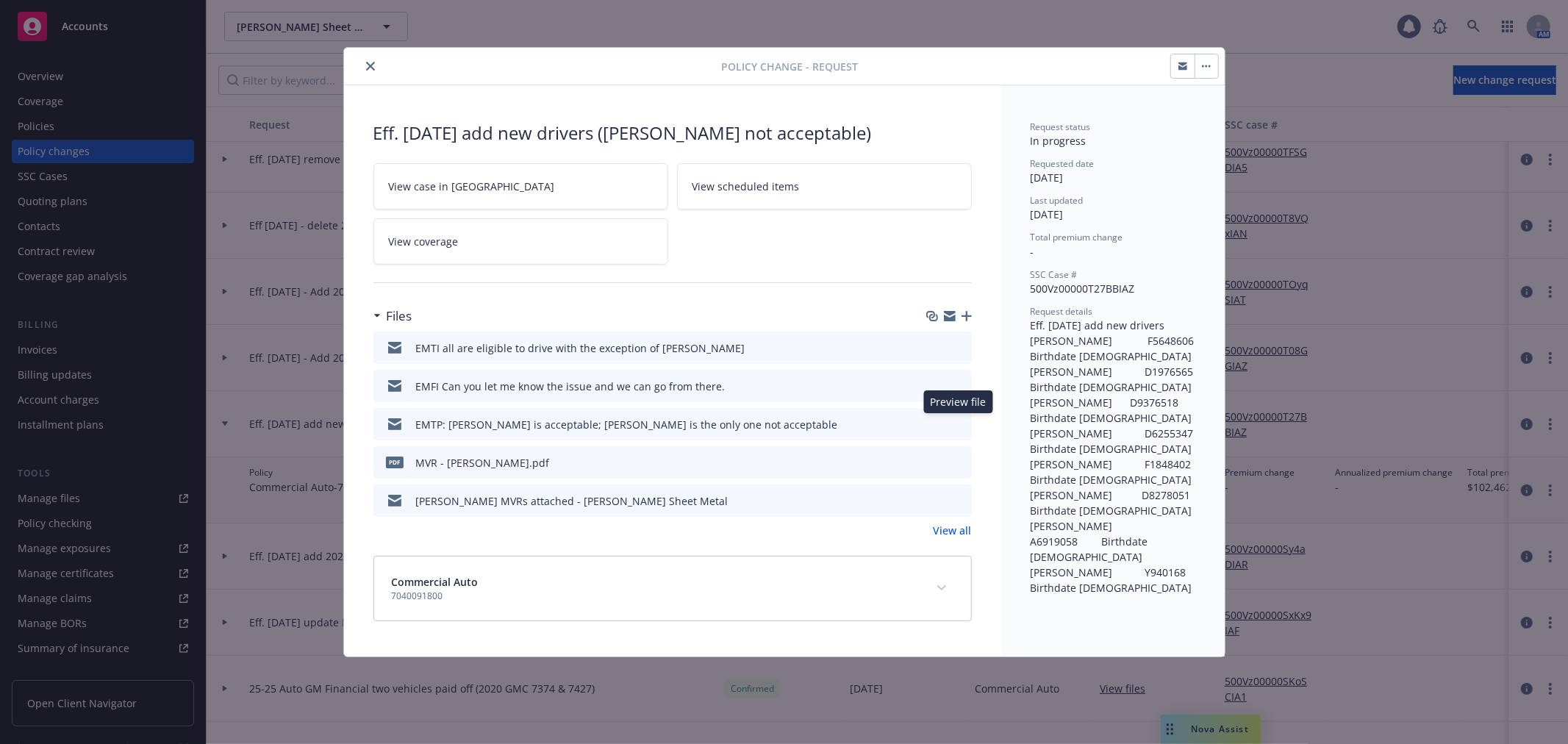
click at [961, 423] on icon "preview file" at bounding box center [958, 423] width 14 height 11
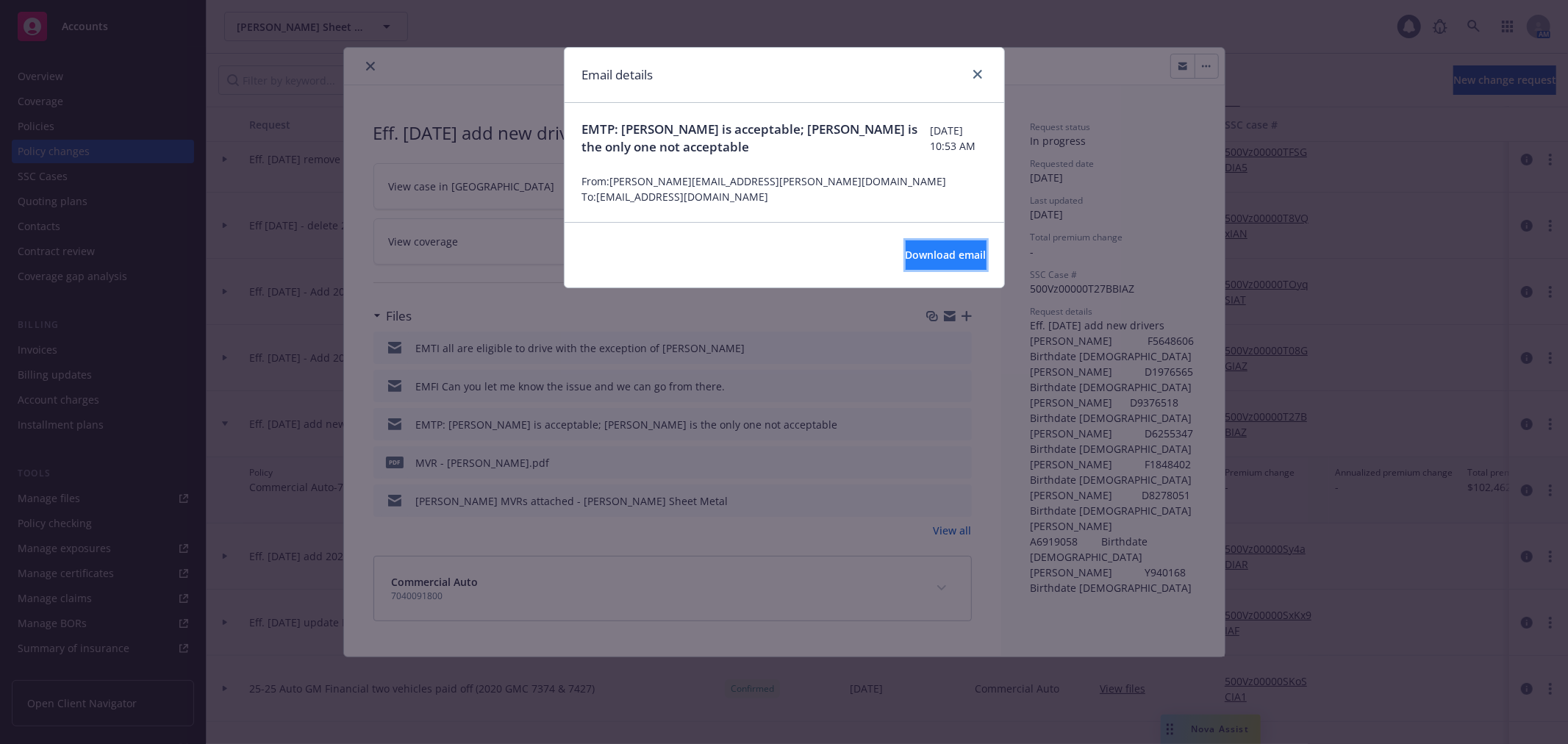
click at [952, 252] on span "Download email" at bounding box center [946, 255] width 81 height 14
click at [974, 72] on icon "close" at bounding box center [978, 74] width 9 height 9
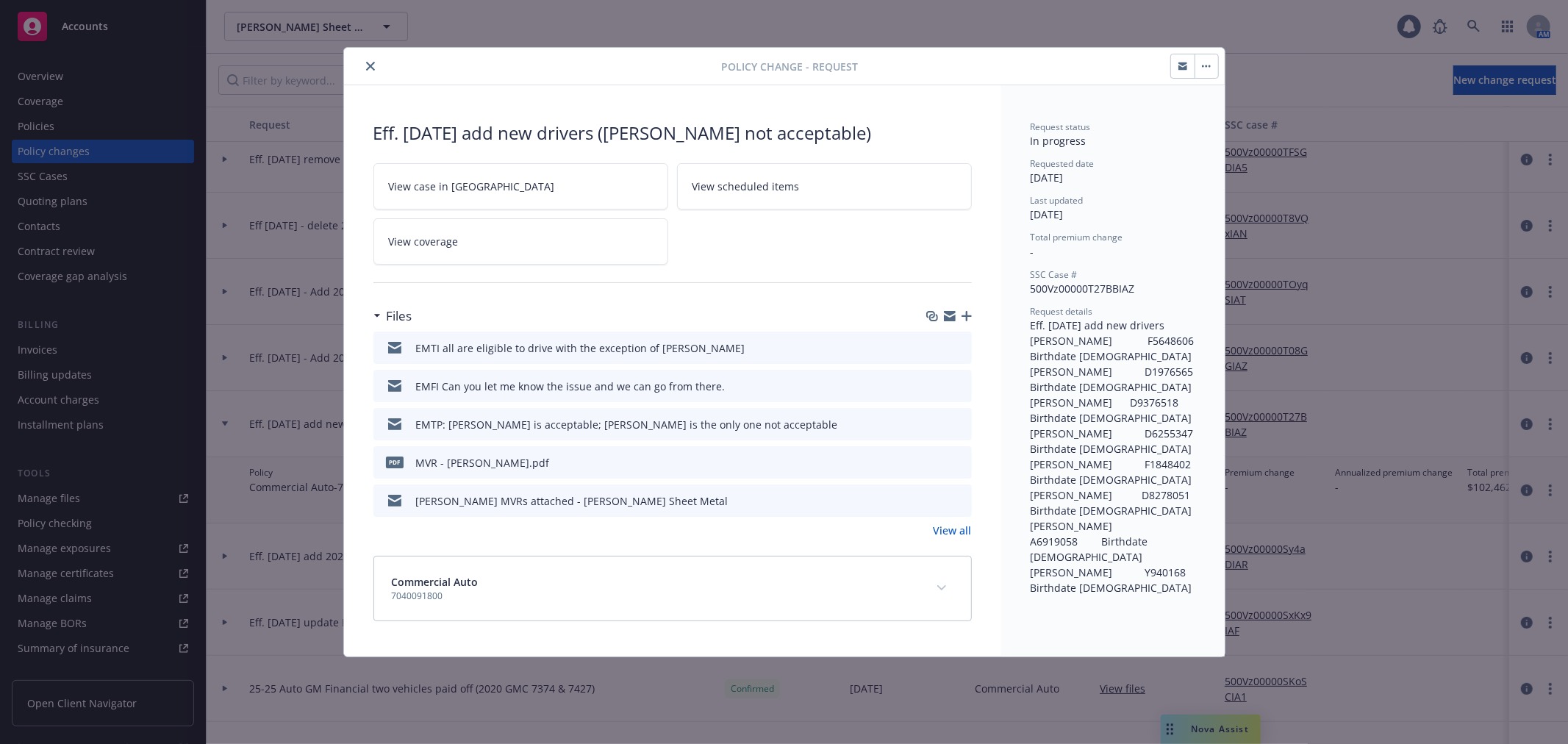
click at [366, 62] on icon "close" at bounding box center [371, 66] width 9 height 9
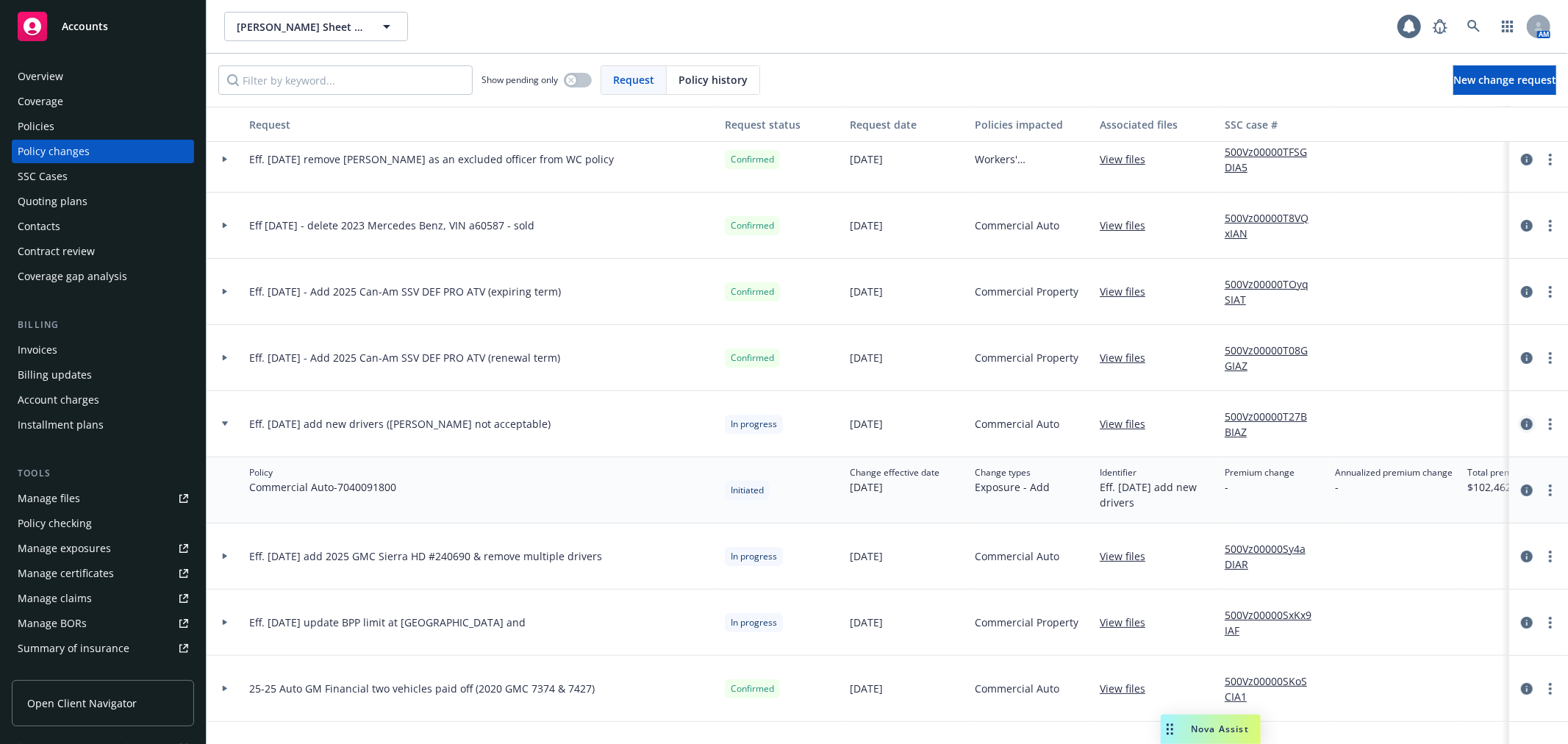
click at [1521, 424] on icon "circleInformation" at bounding box center [1527, 424] width 12 height 12
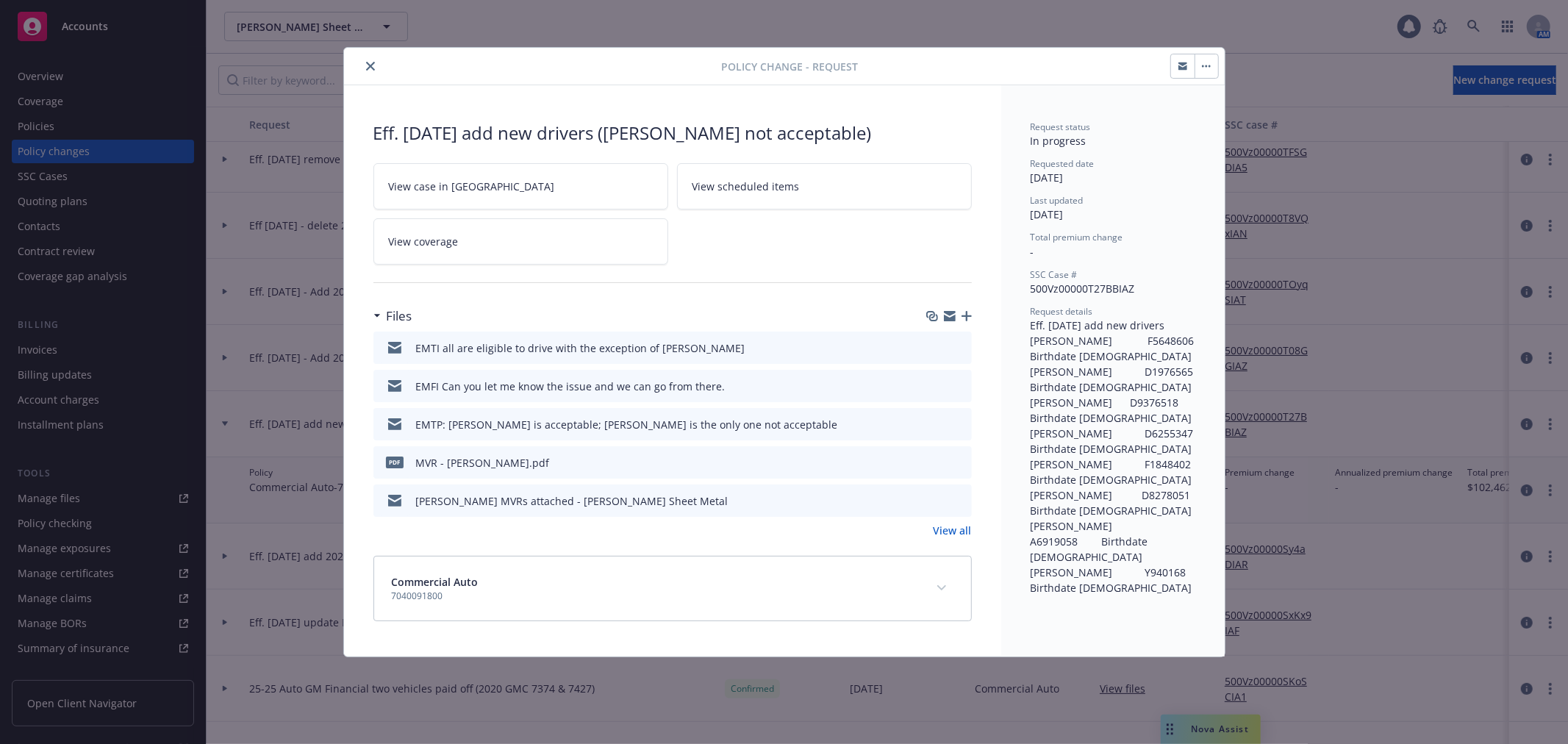
click at [370, 64] on icon "close" at bounding box center [371, 66] width 9 height 9
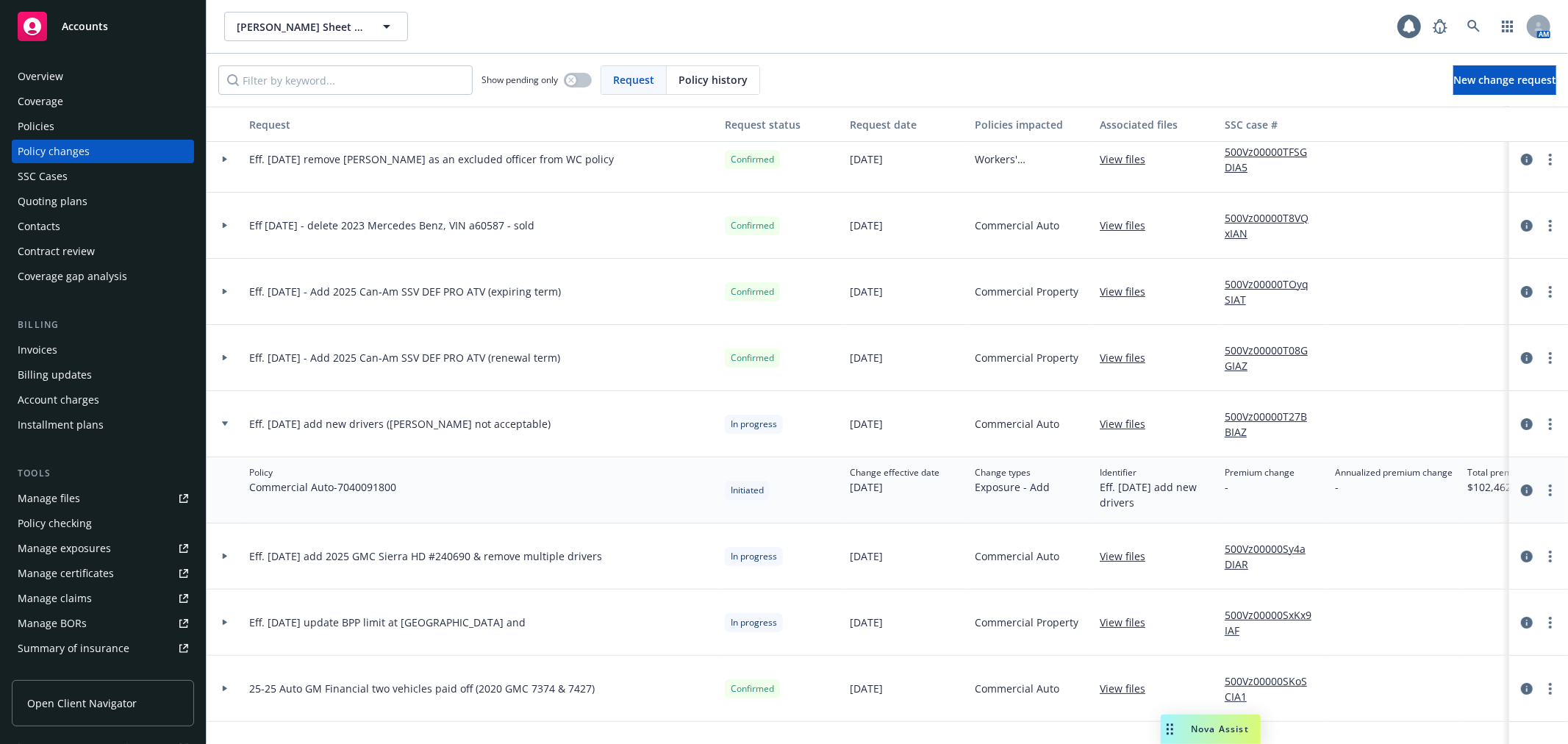
click at [93, 26] on span "Accounts" at bounding box center [85, 26] width 47 height 12
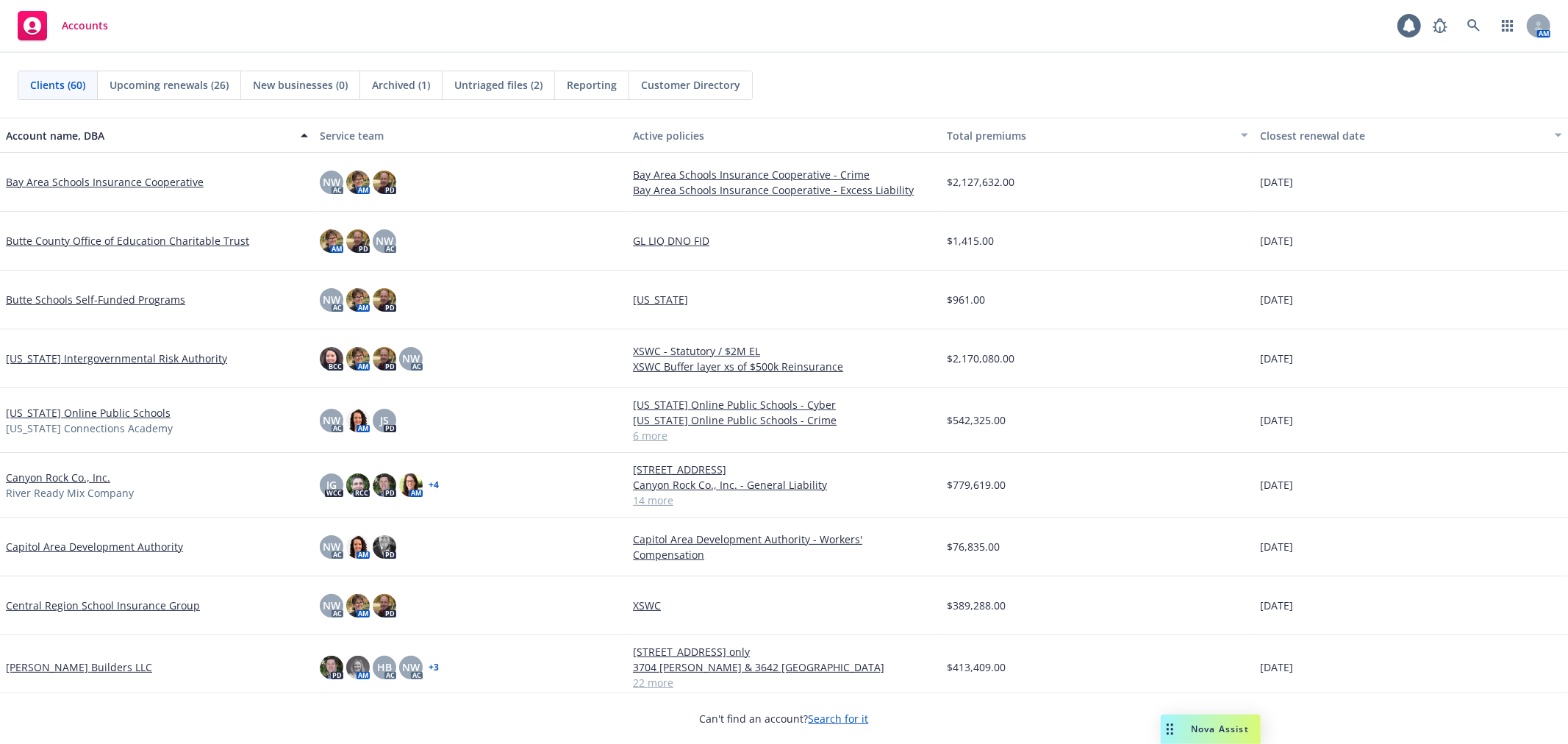
click at [64, 84] on span "Clients (60)" at bounding box center [57, 85] width 55 height 16
click at [1471, 29] on icon at bounding box center [1474, 26] width 14 height 14
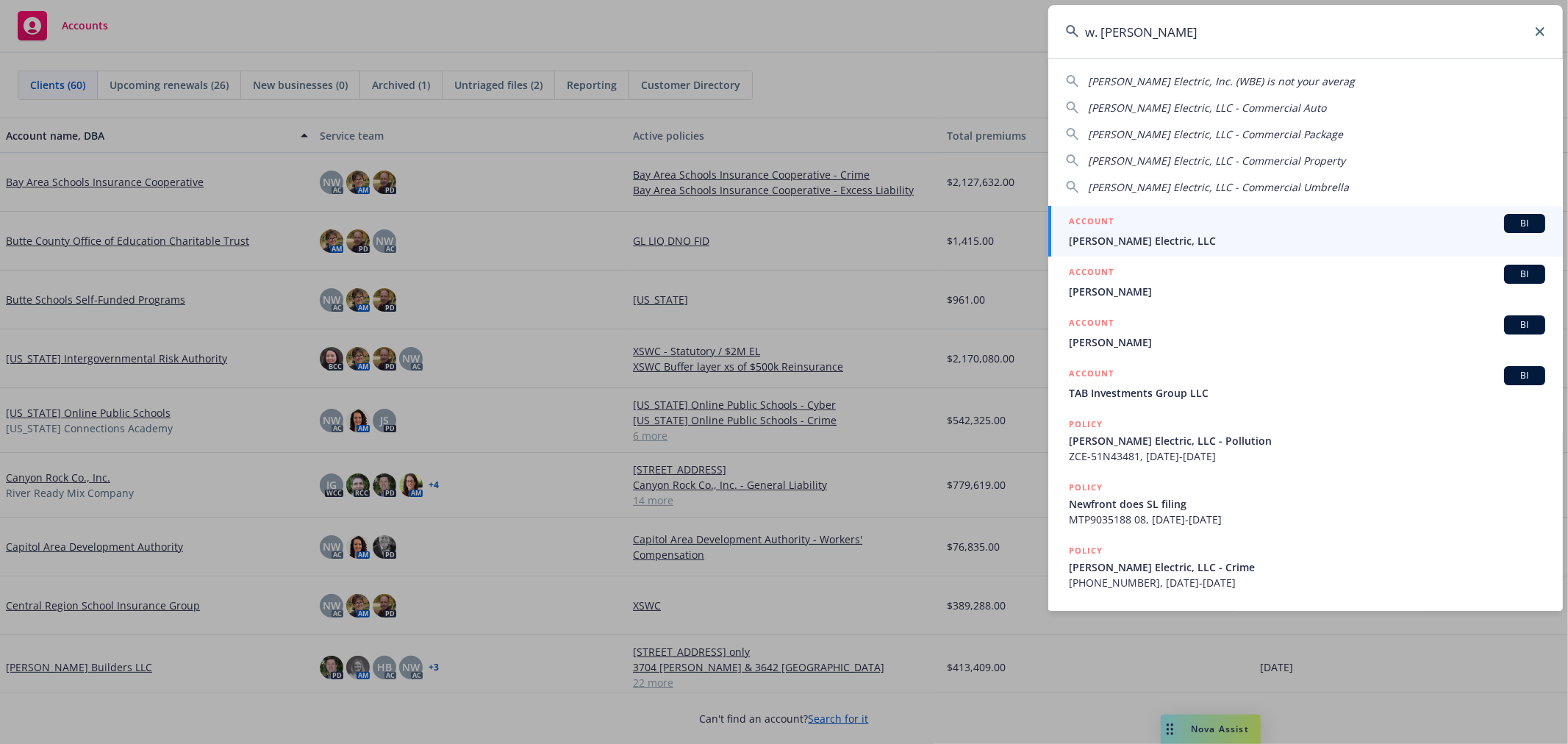
type input "w. [PERSON_NAME]"
click at [1179, 228] on div "ACCOUNT BI" at bounding box center [1307, 223] width 477 height 19
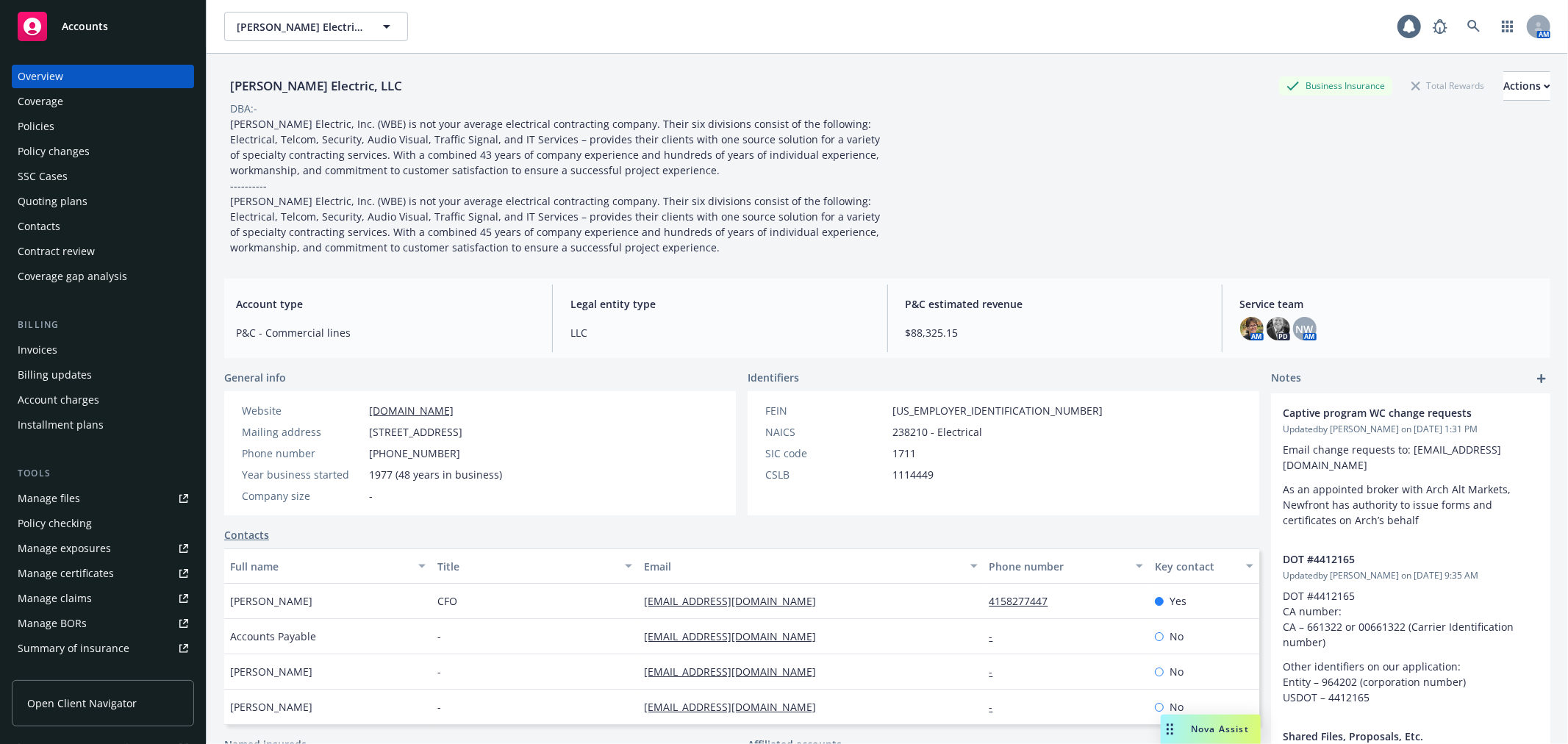
click at [91, 145] on div "Policy changes" at bounding box center [103, 151] width 170 height 23
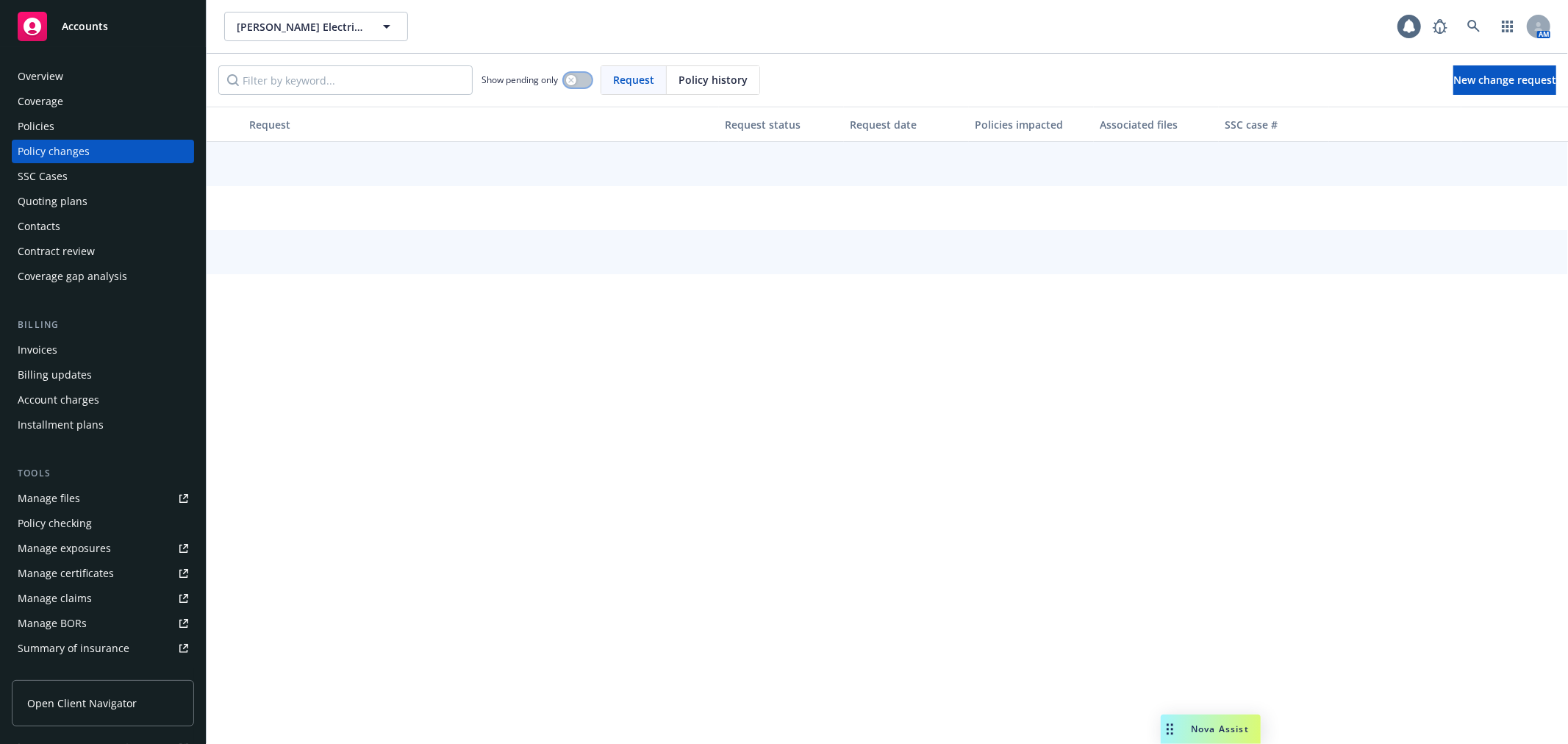
click at [581, 80] on button "button" at bounding box center [577, 80] width 28 height 15
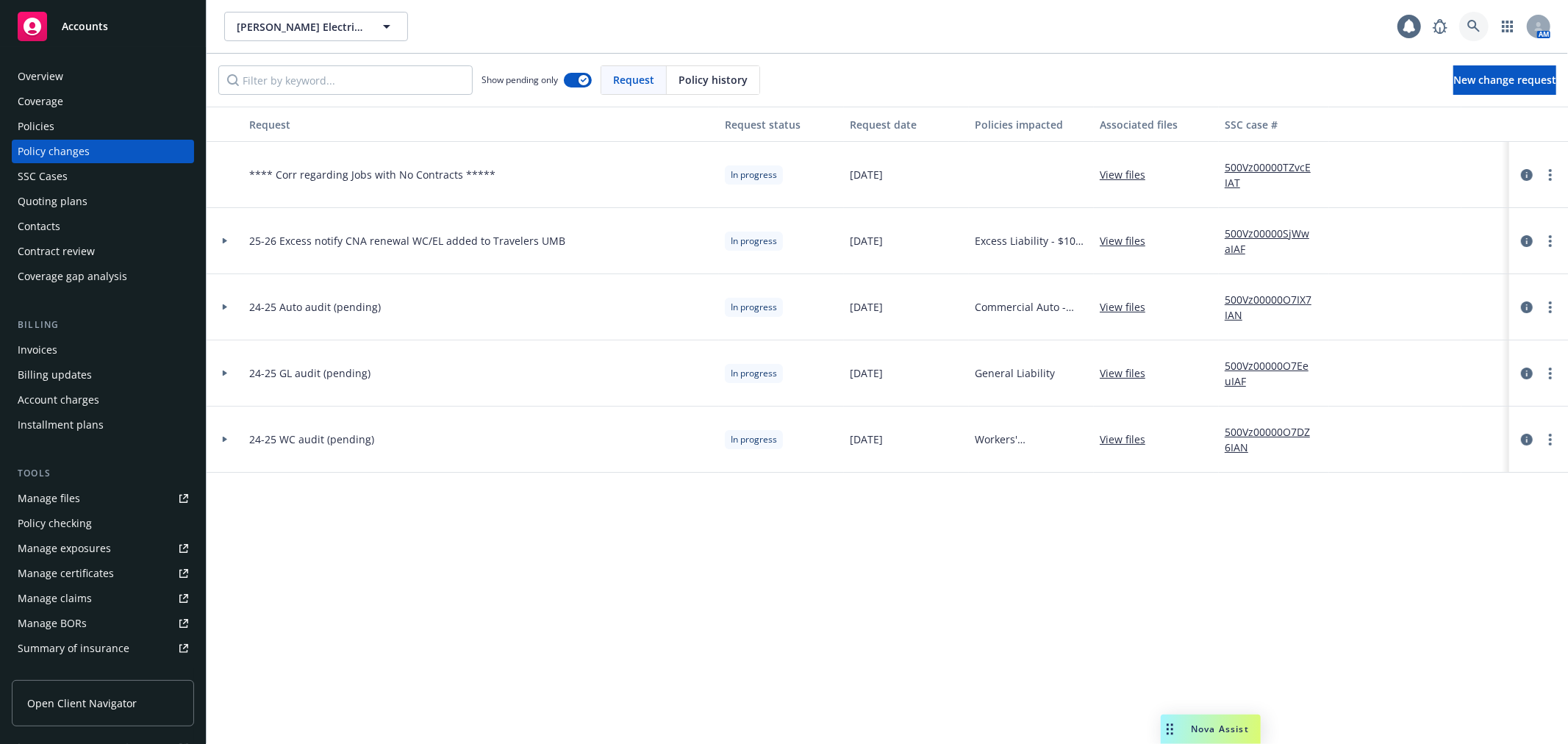
click at [1468, 27] on icon at bounding box center [1474, 26] width 14 height 14
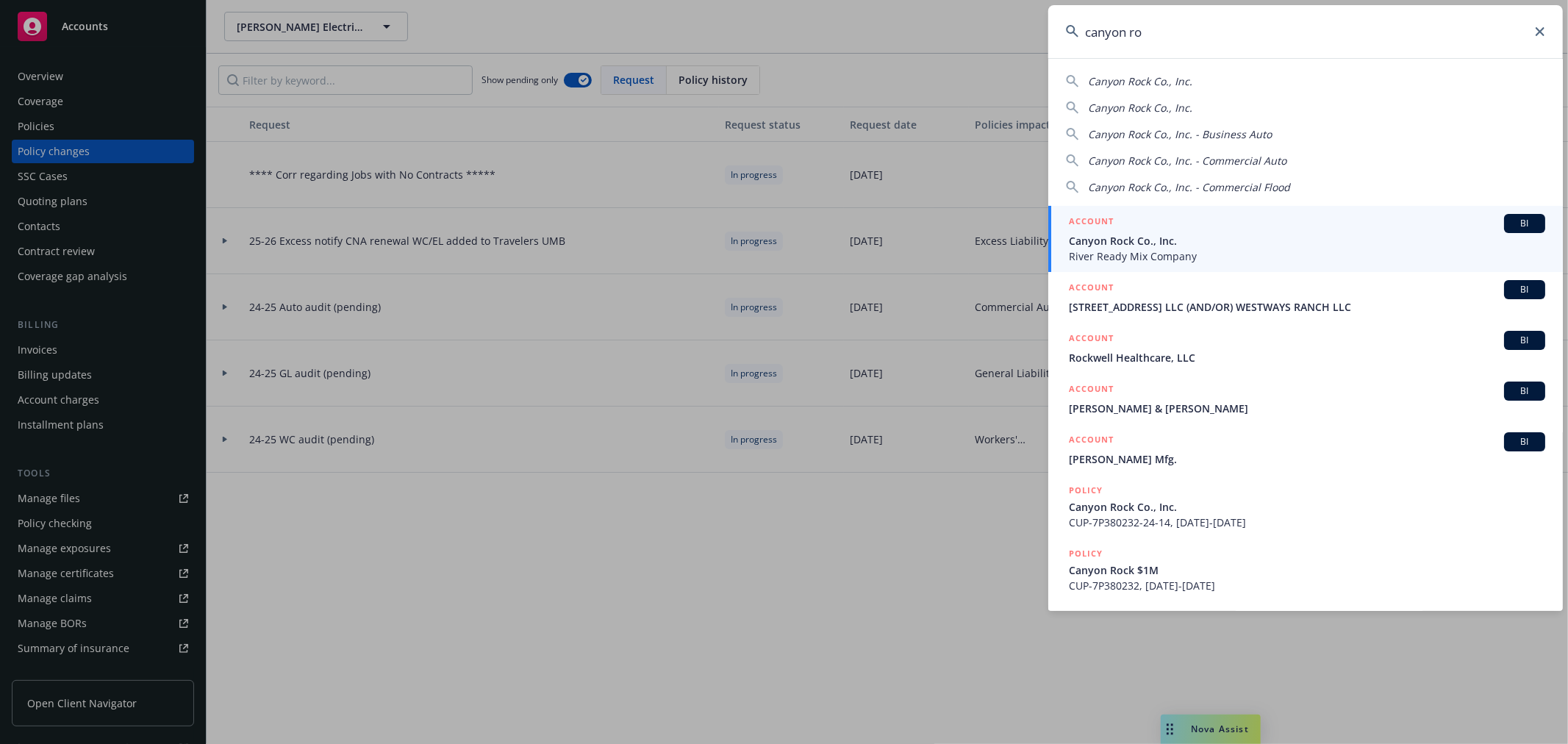
type input "canyon ro"
click at [1172, 245] on span "Canyon Rock Co., Inc." at bounding box center [1307, 240] width 477 height 16
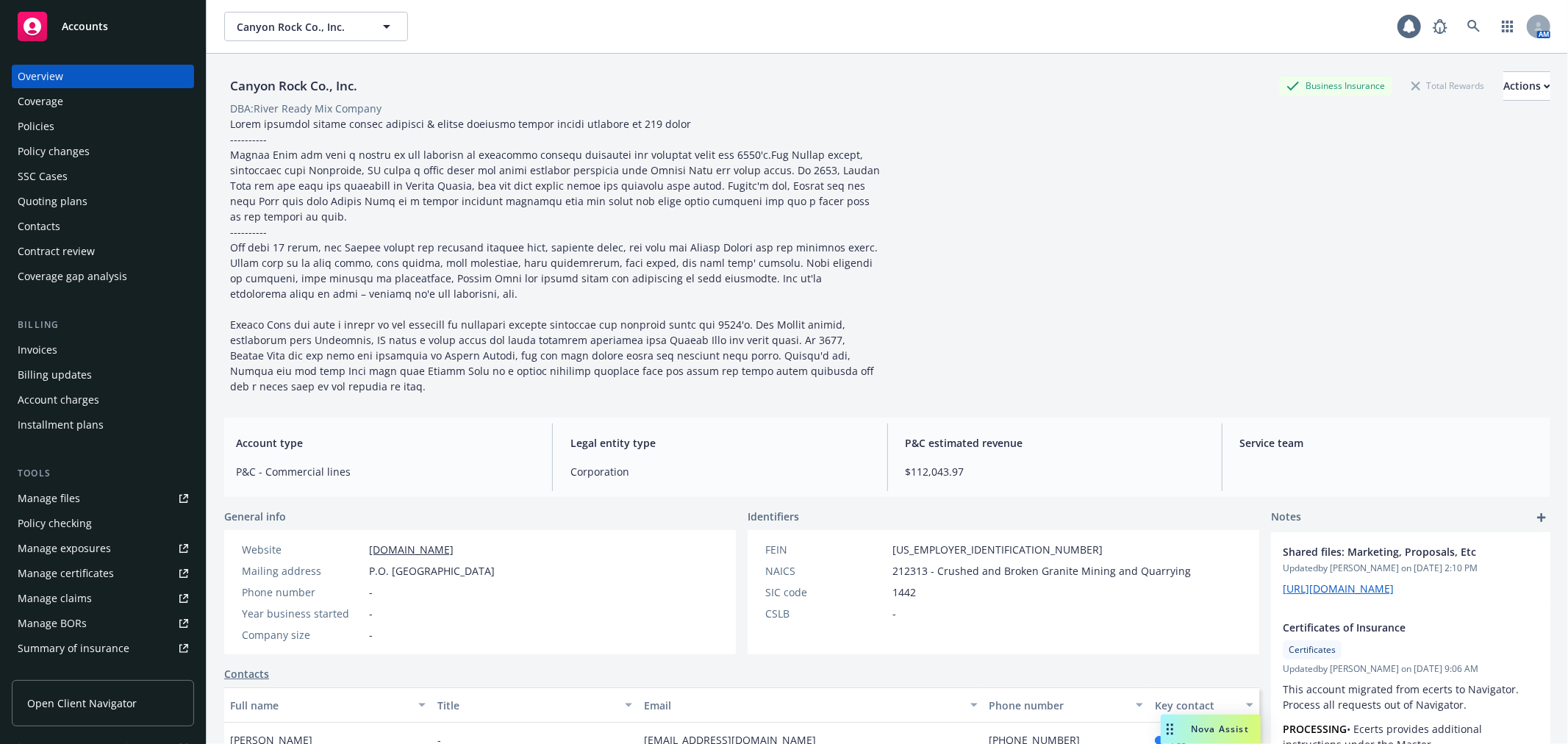
click at [85, 120] on div "Policies" at bounding box center [103, 126] width 170 height 23
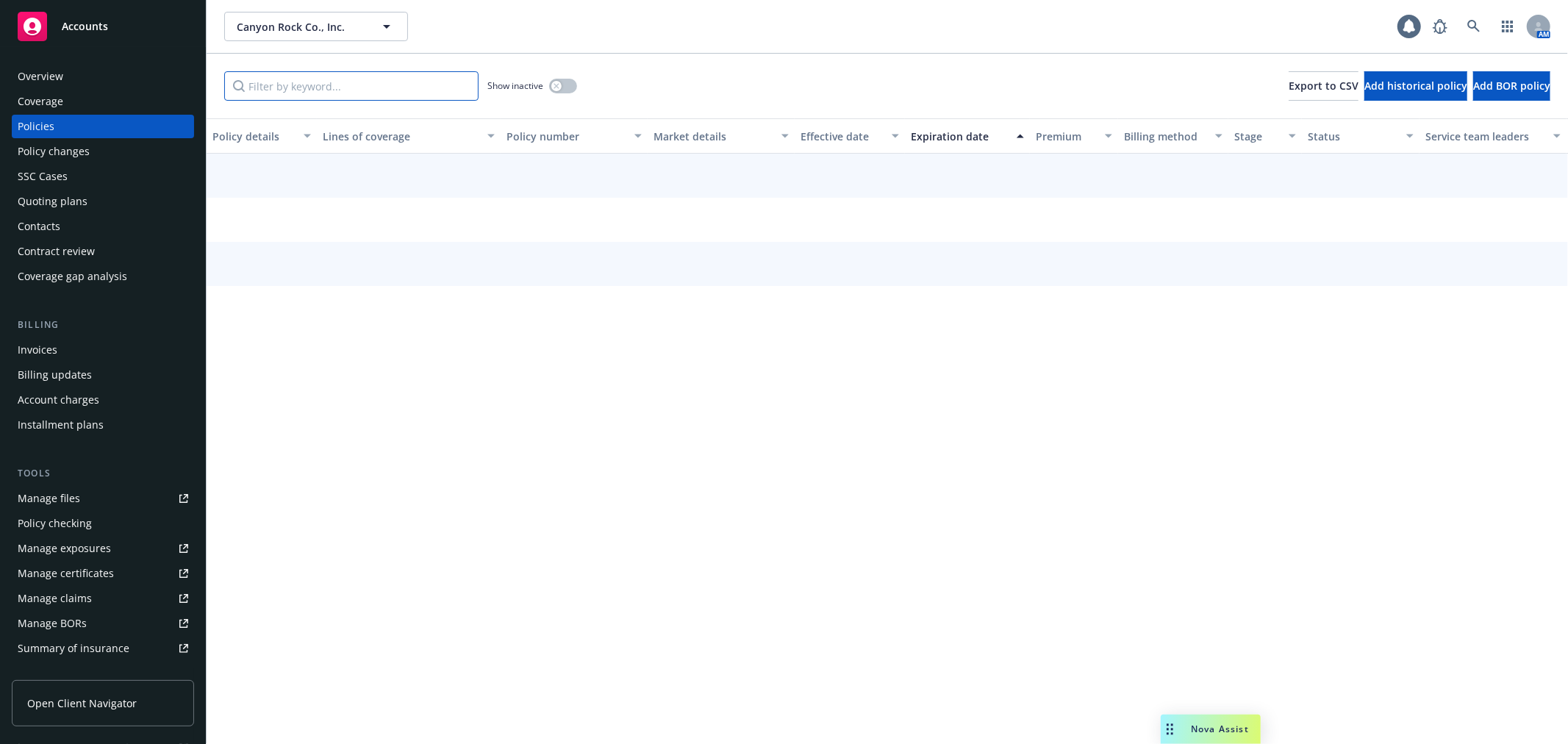
click at [306, 89] on input "Filter by keyword..." at bounding box center [351, 86] width 254 height 29
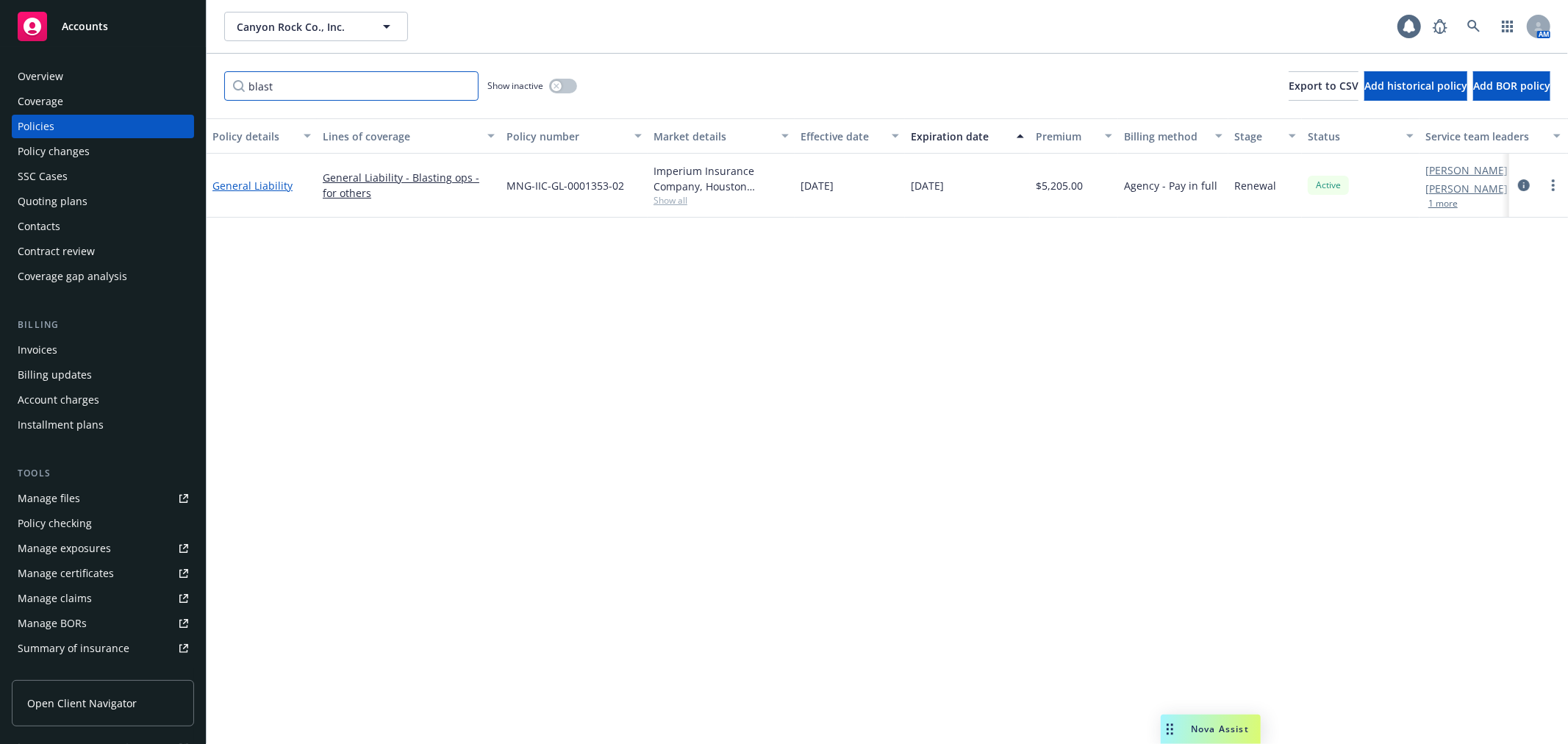
type input "blast"
click at [245, 188] on link "General Liability" at bounding box center [252, 185] width 80 height 14
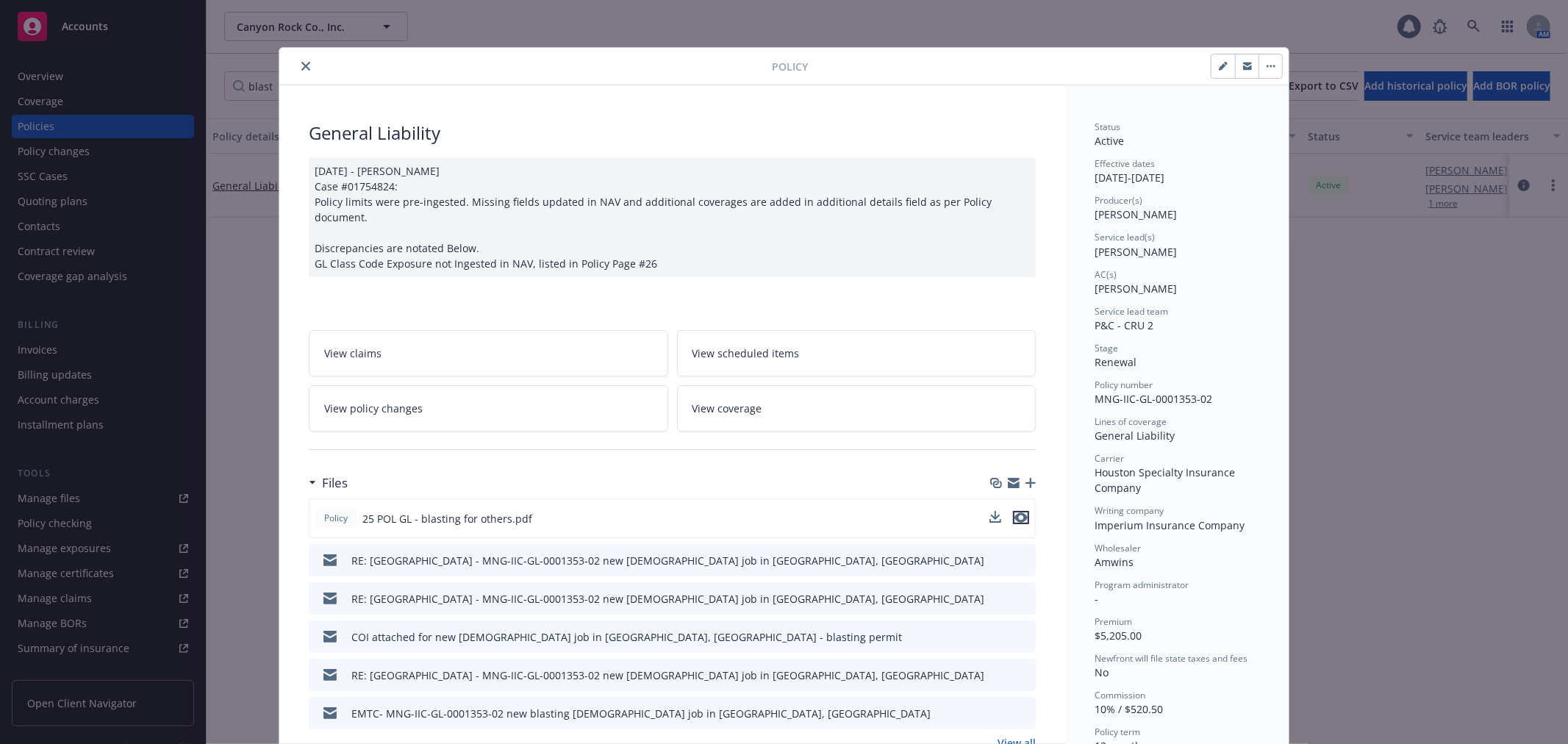
click at [1014, 513] on icon "preview file" at bounding box center [1021, 518] width 14 height 11
click at [301, 70] on icon "close" at bounding box center [305, 66] width 9 height 9
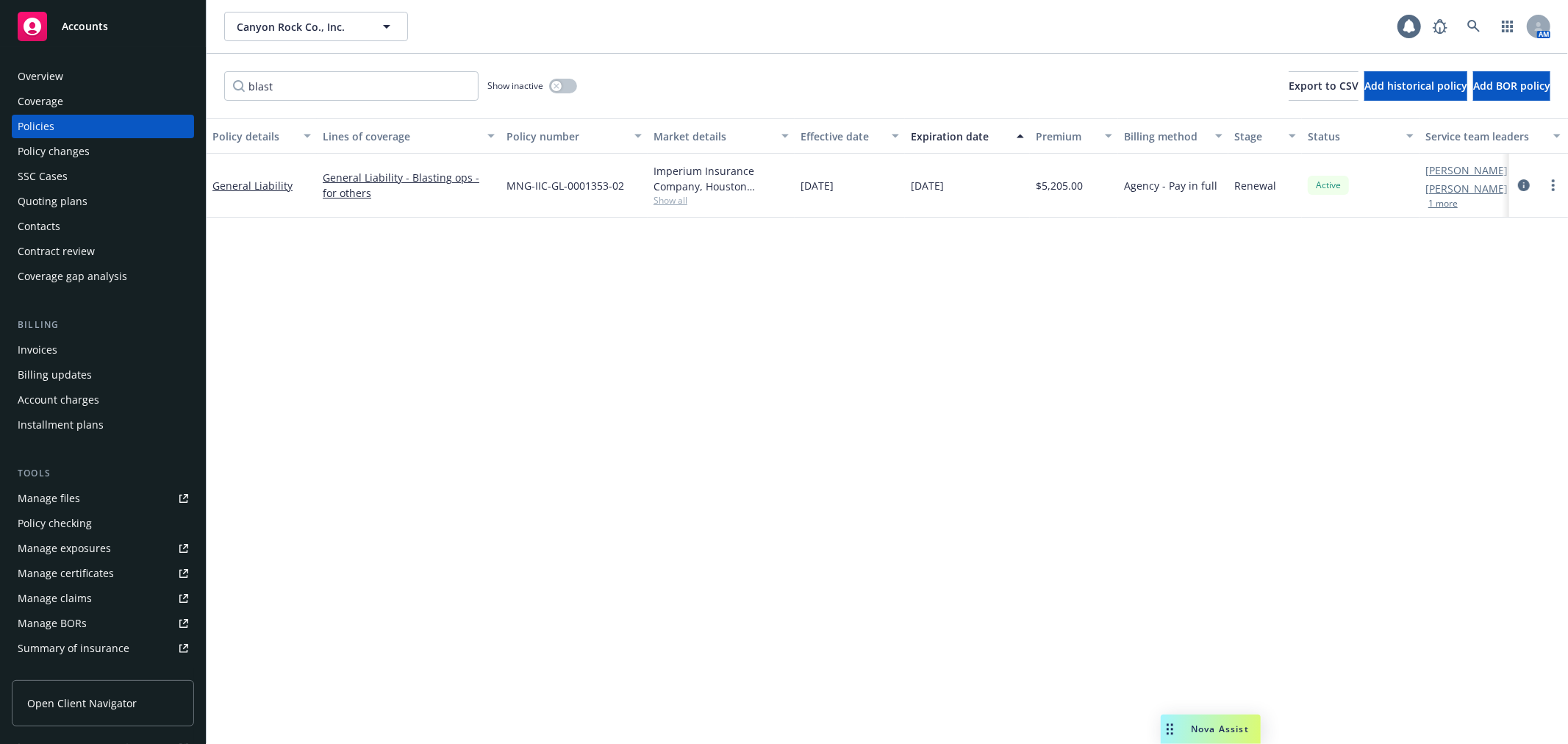
click at [126, 568] on link "Manage certificates" at bounding box center [103, 573] width 182 height 23
click at [228, 180] on link "General Liability" at bounding box center [252, 185] width 80 height 14
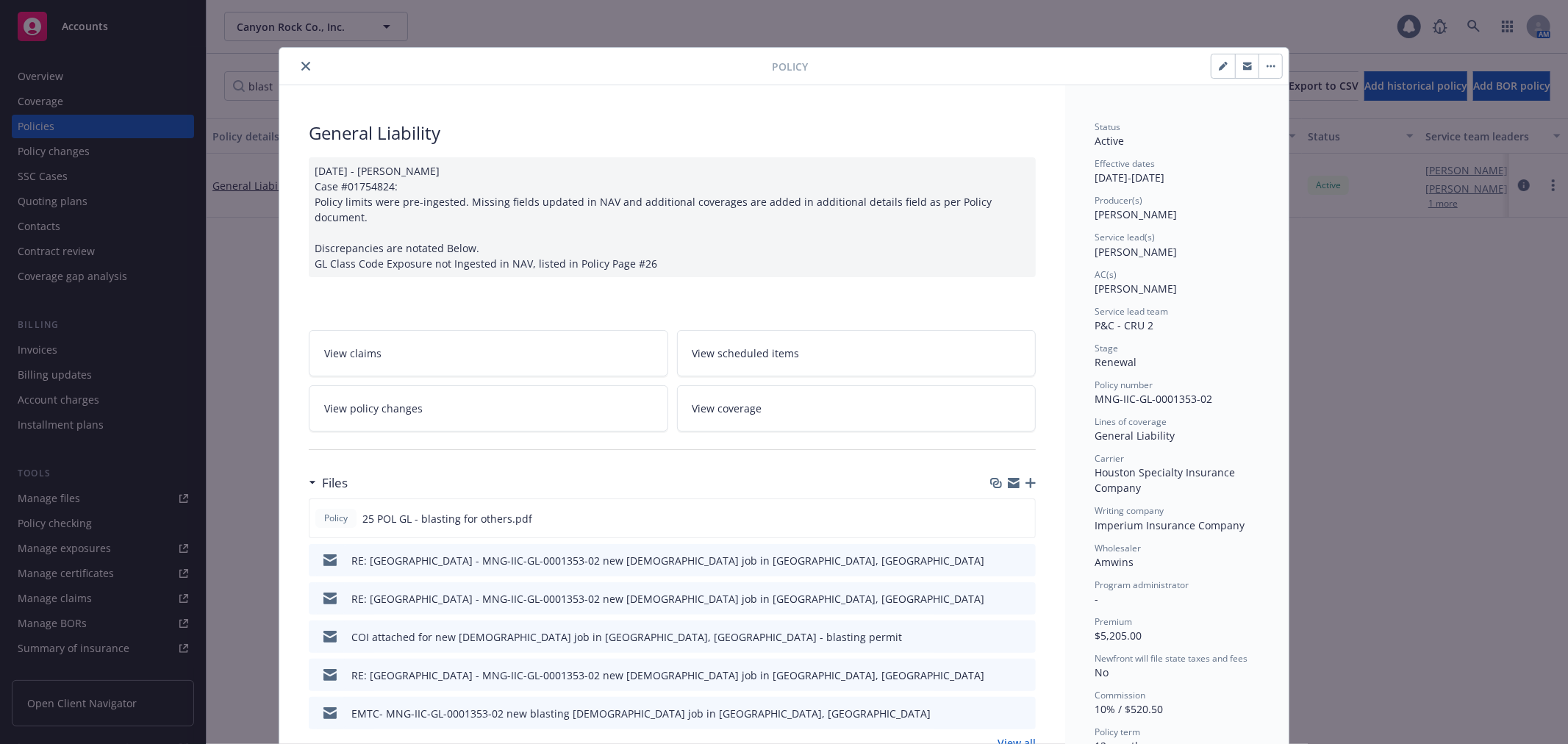
scroll to position [44, 0]
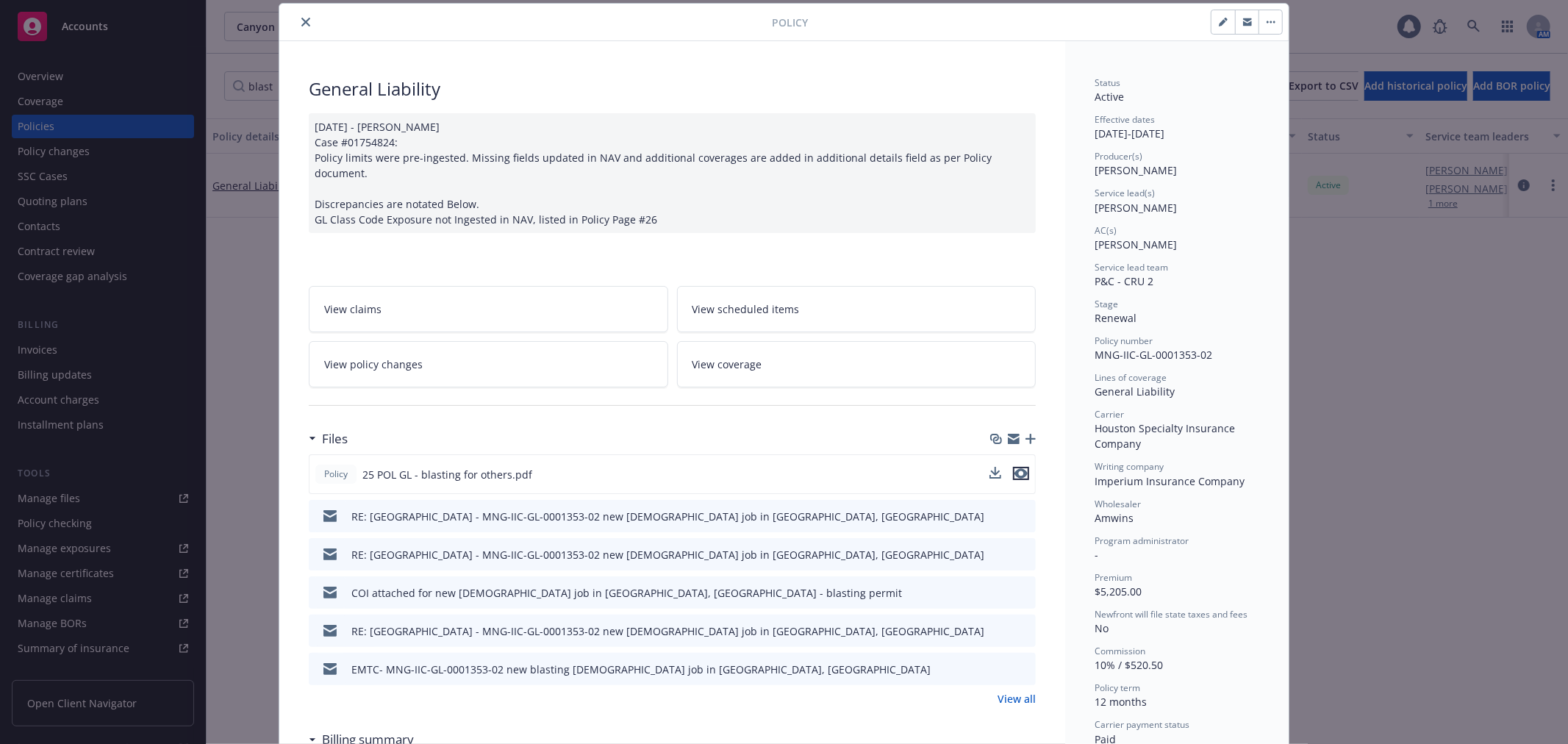
click at [1014, 468] on icon "preview file" at bounding box center [1021, 474] width 14 height 11
click at [305, 20] on button "close" at bounding box center [306, 23] width 18 height 18
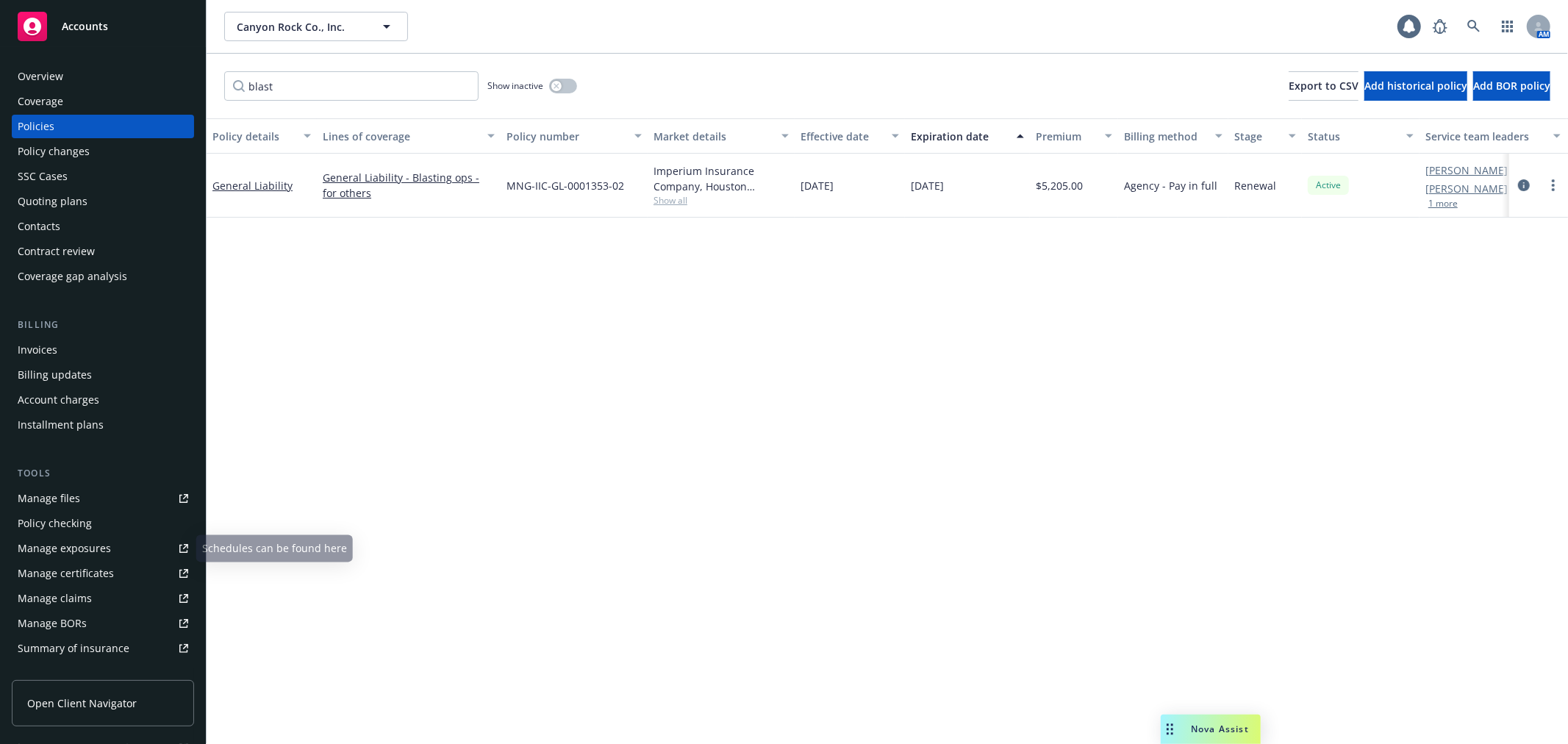
click at [126, 574] on link "Manage certificates" at bounding box center [103, 573] width 182 height 23
click at [23, 497] on div "Manage files" at bounding box center [49, 498] width 62 height 23
click at [92, 569] on div "Manage certificates" at bounding box center [66, 573] width 96 height 23
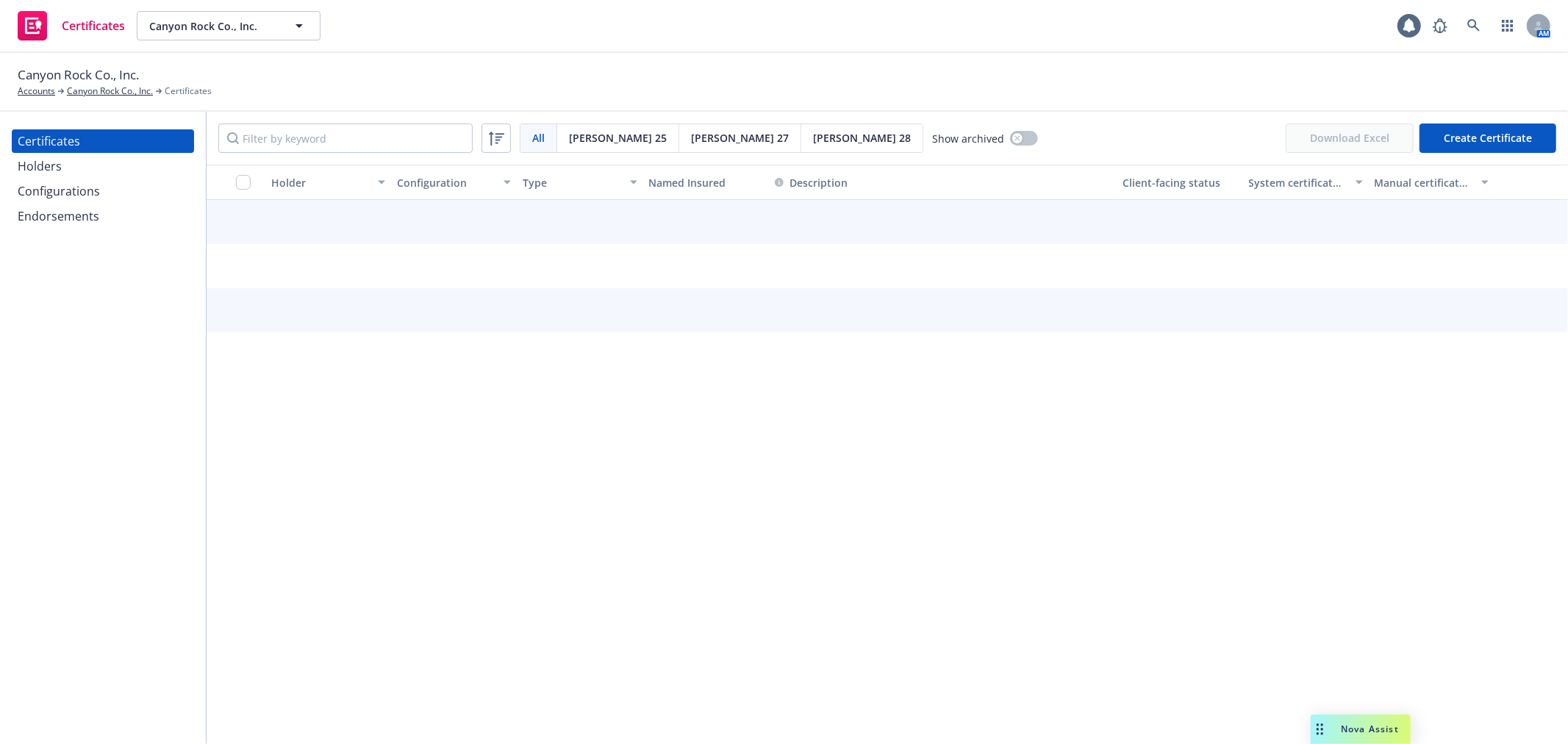
click at [99, 161] on div "Holders" at bounding box center [103, 166] width 170 height 23
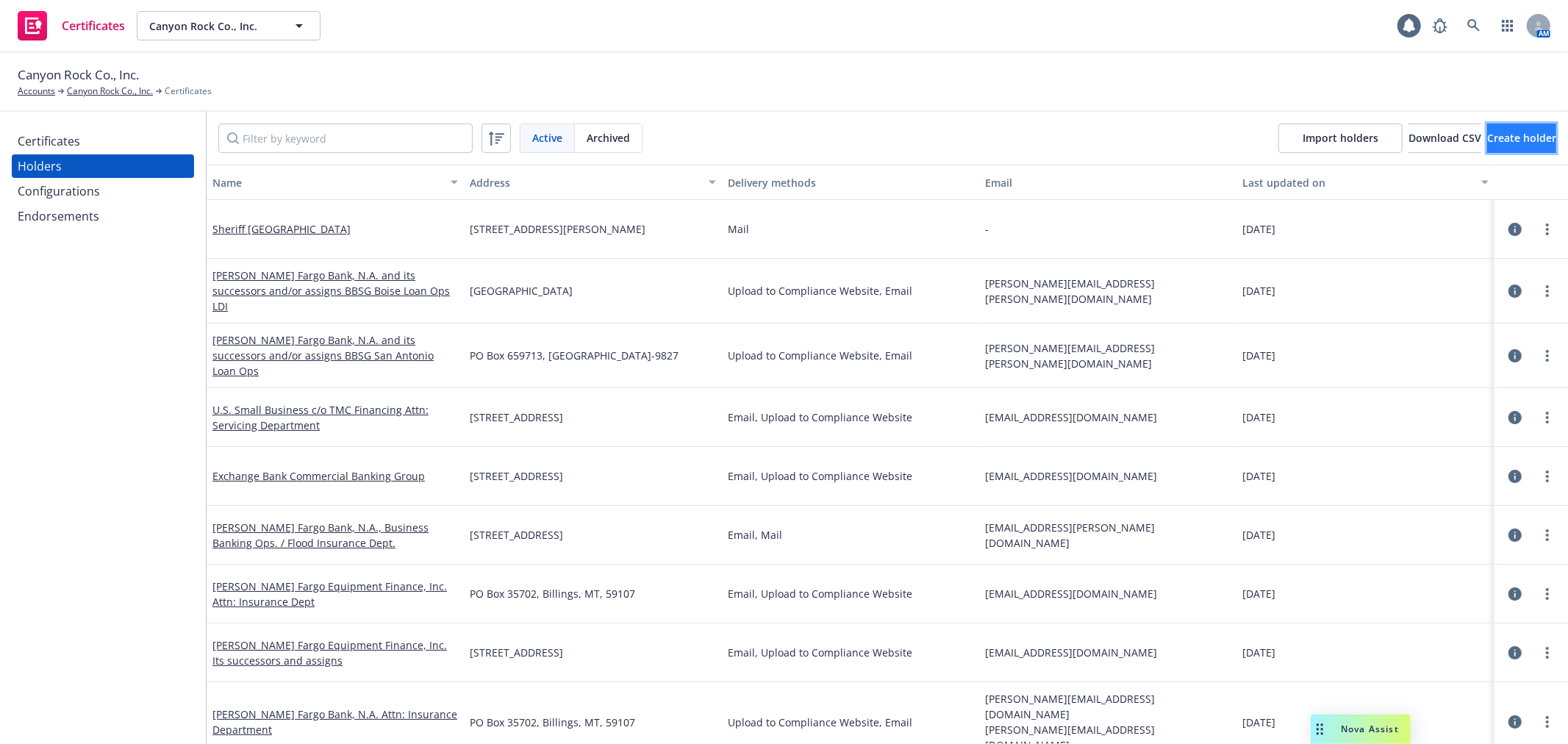
click at [1497, 132] on span "Create holder" at bounding box center [1521, 137] width 69 height 14
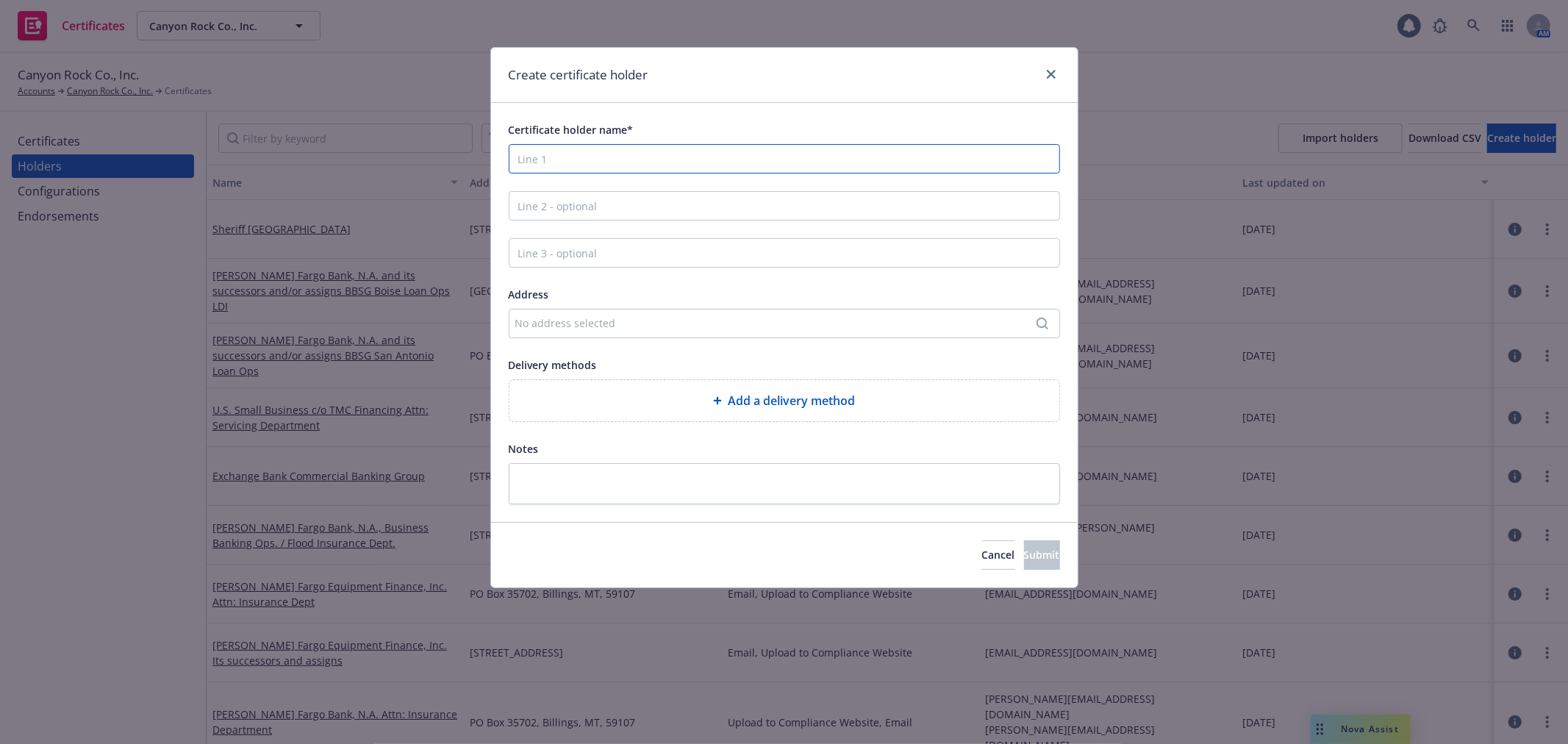
click at [751, 159] on input "Certificate holder name*" at bounding box center [784, 158] width 551 height 29
paste input "[GEOGRAPHIC_DATA]"
type input "[GEOGRAPHIC_DATA]"
click at [770, 411] on div "Add a delivery method" at bounding box center [784, 400] width 549 height 41
select select "EMAIL"
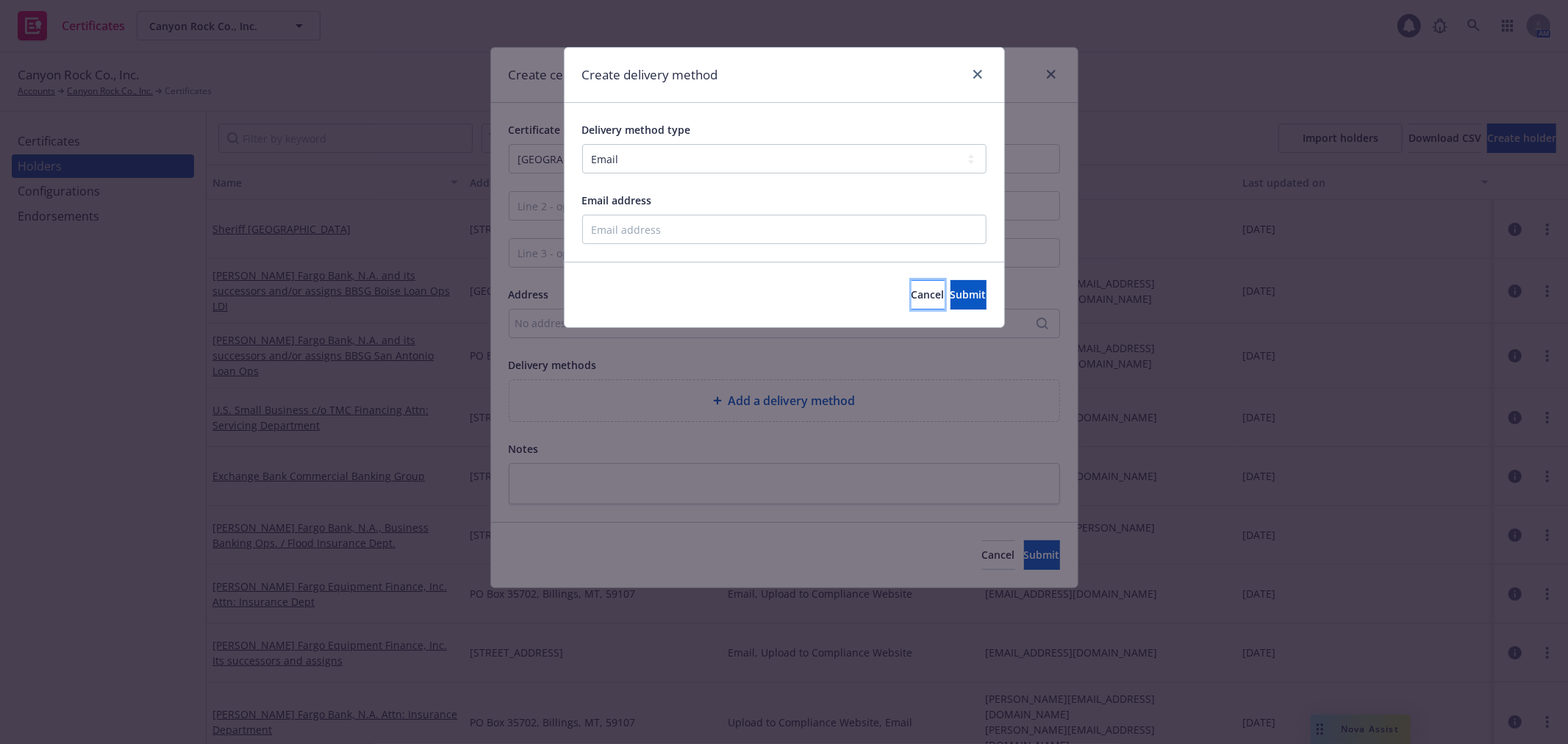
click at [911, 289] on button "Cancel" at bounding box center [928, 294] width 33 height 29
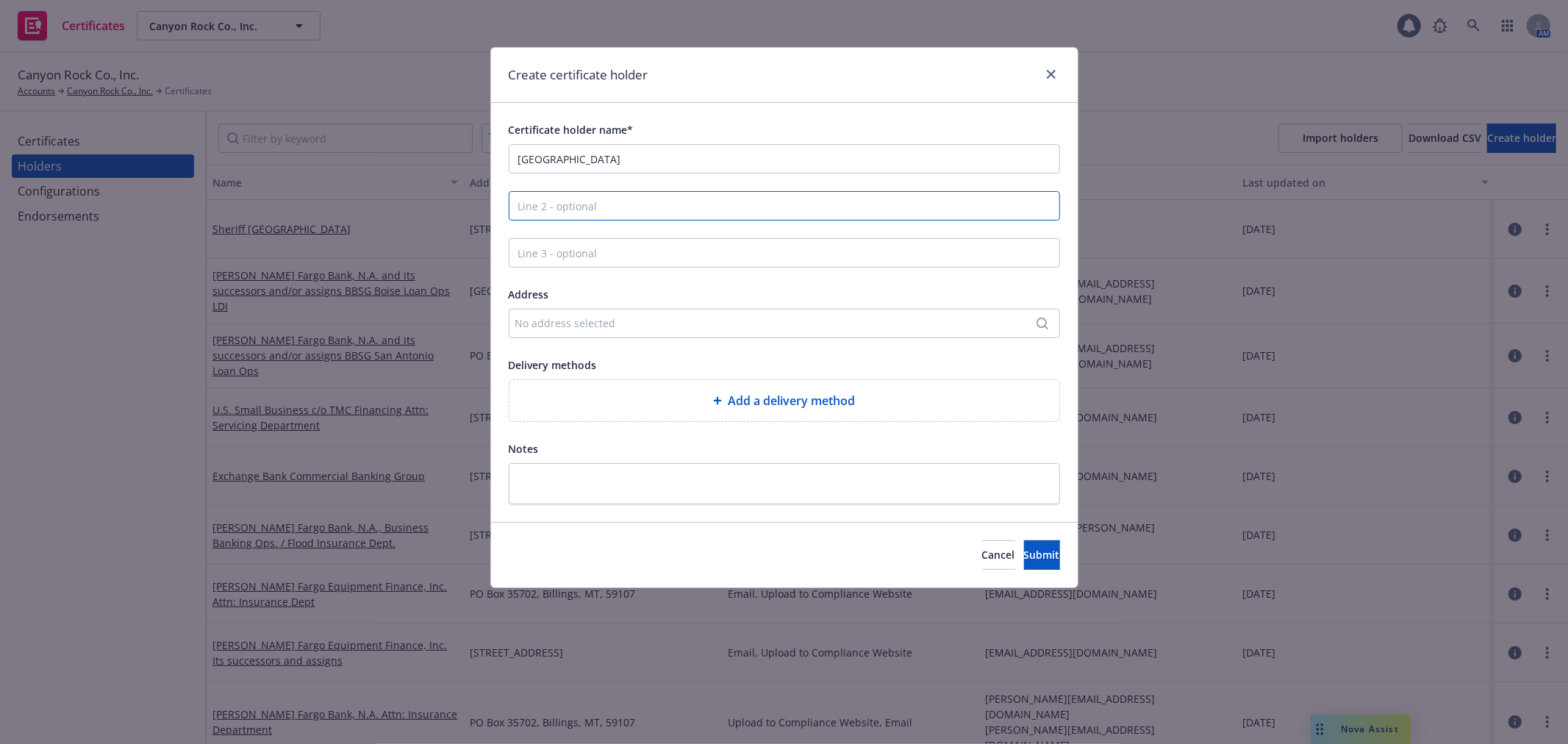
click at [585, 194] on input "Line 2 - optional" at bounding box center [784, 206] width 551 height 29
paste input "No. Seven County Center Drive"
type input "No. Seven County Center Drive"
click at [583, 254] on input "Line 3 - optional" at bounding box center [784, 252] width 551 height 29
paste input "Oroville, CA 95965"
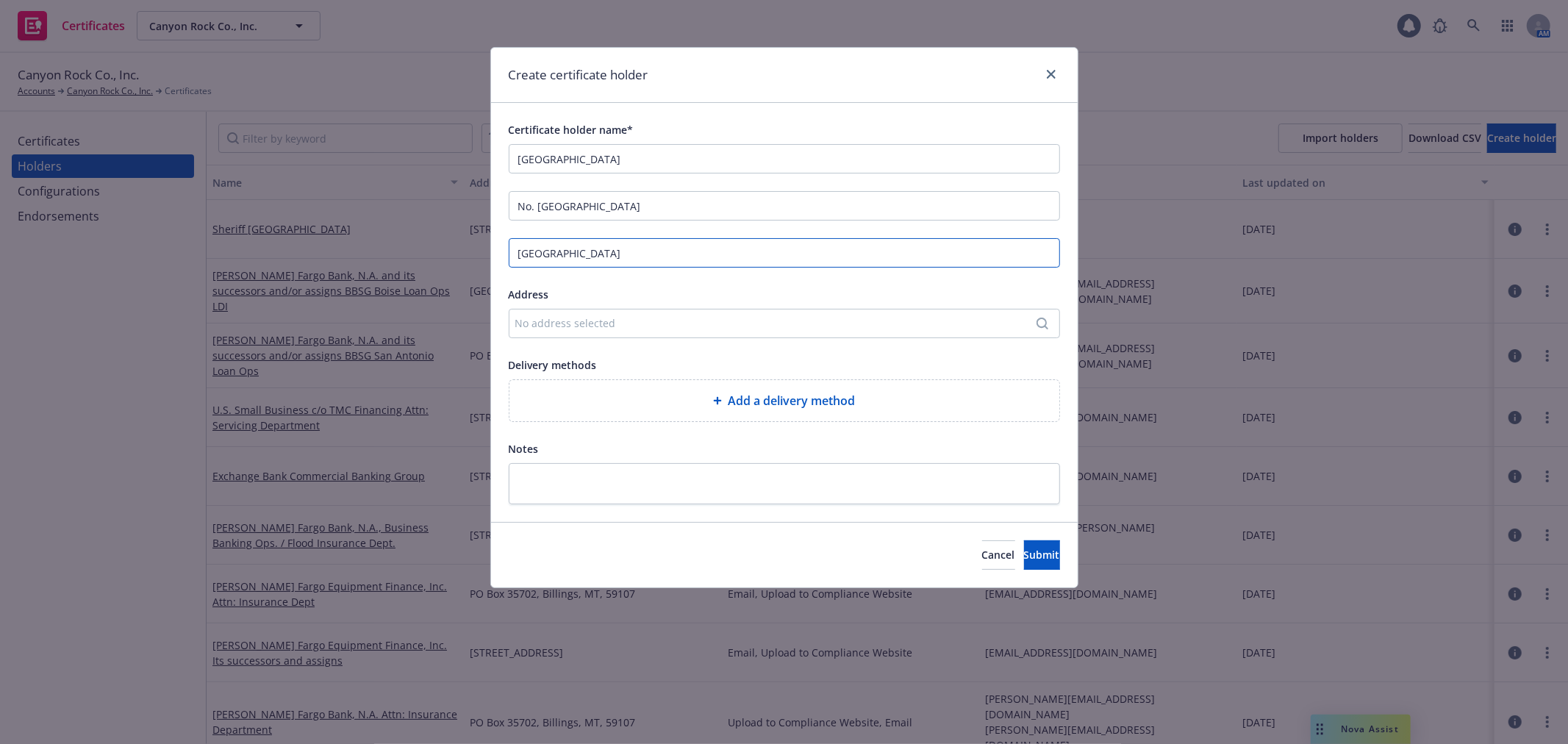
type input "Oroville, CA 95965"
click at [783, 417] on div "Add a delivery method" at bounding box center [784, 400] width 549 height 41
select select "EMAIL"
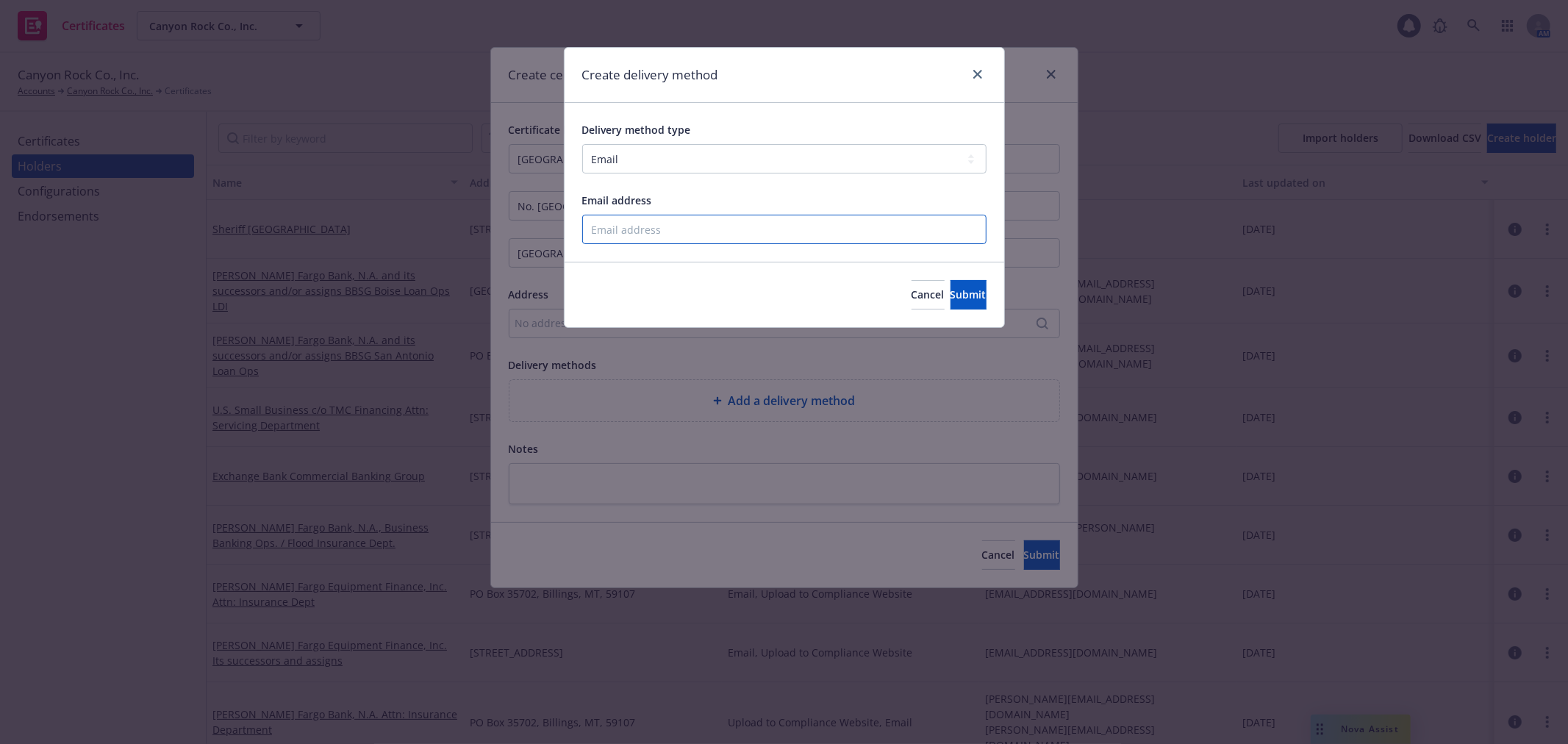
click at [694, 226] on input "Email address" at bounding box center [784, 229] width 405 height 29
paste input "Stephanie@adkpermits.com"
type input "Stephanie@adkpermits.com"
click at [954, 300] on span "Submit" at bounding box center [968, 294] width 36 height 14
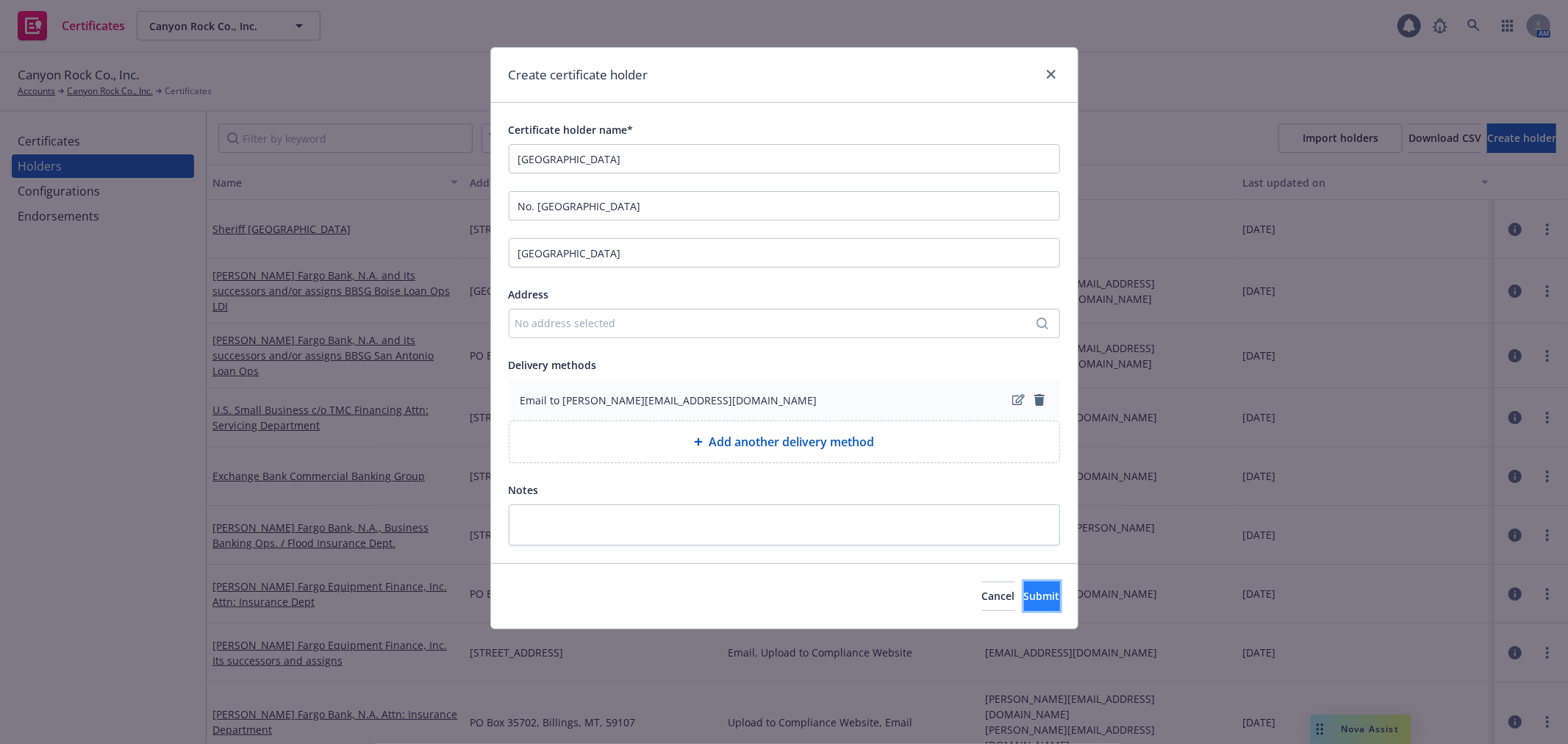
click at [1024, 592] on span "Submit" at bounding box center [1042, 595] width 36 height 14
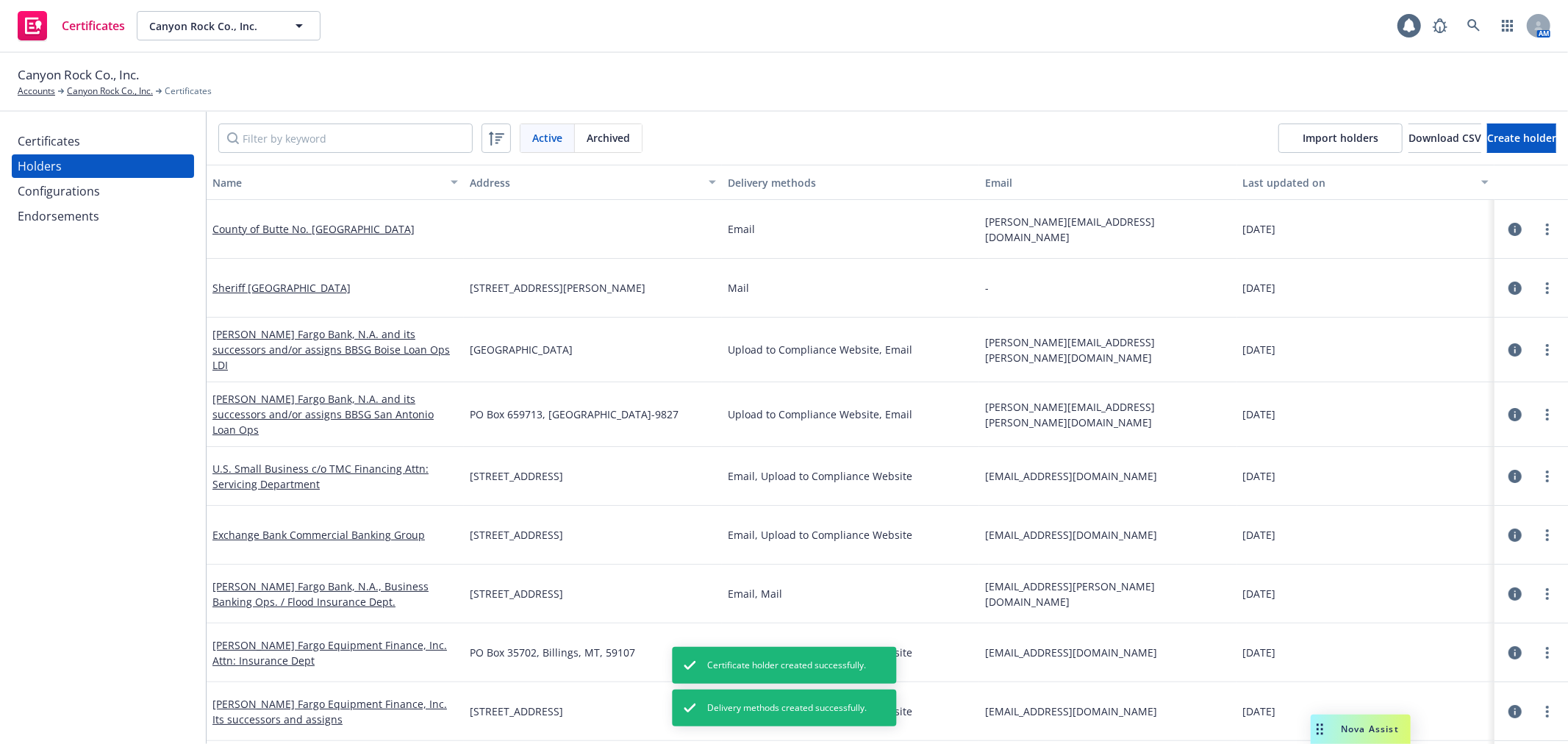
click at [110, 181] on div "Configurations" at bounding box center [103, 191] width 170 height 23
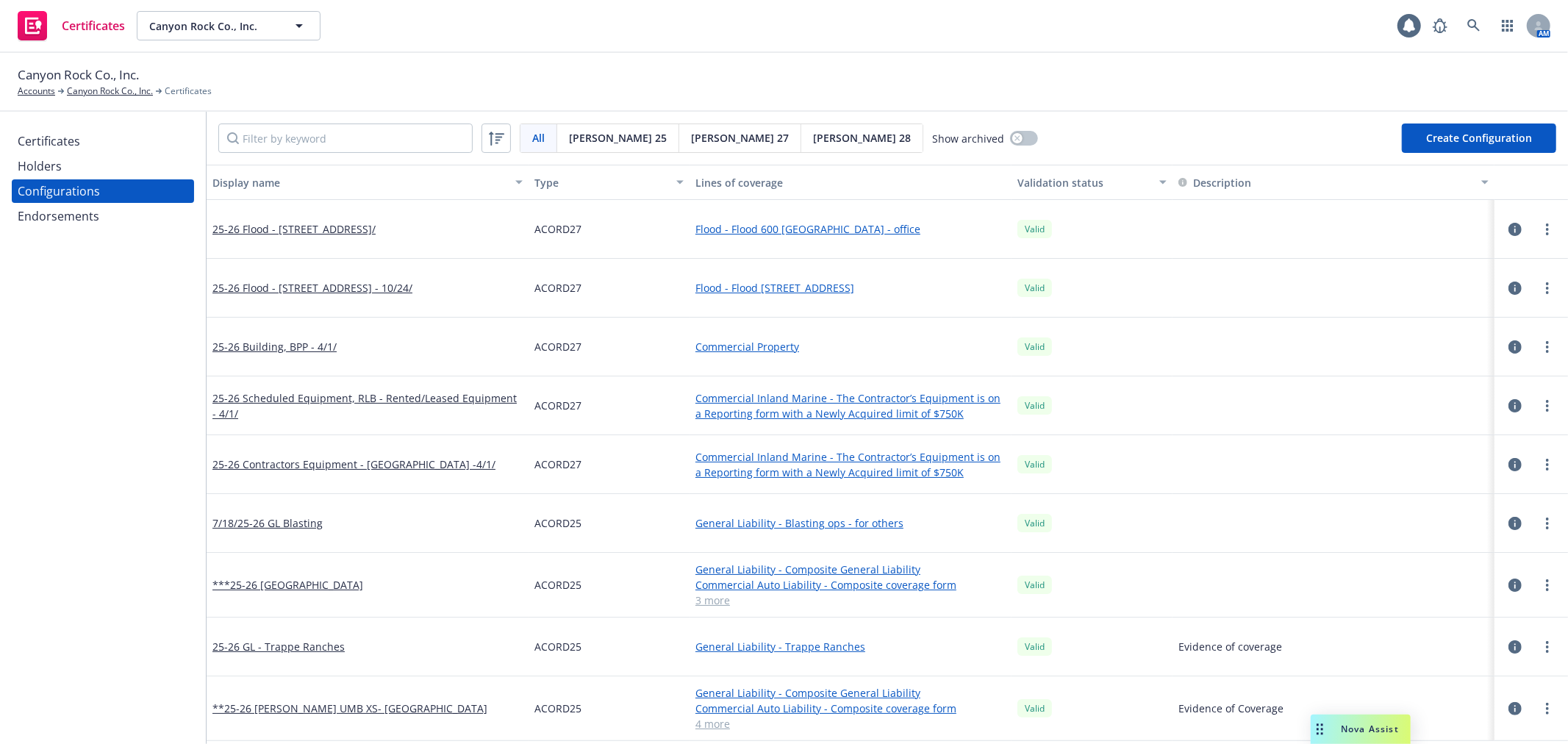
click at [105, 145] on div "Certificates" at bounding box center [103, 140] width 170 height 23
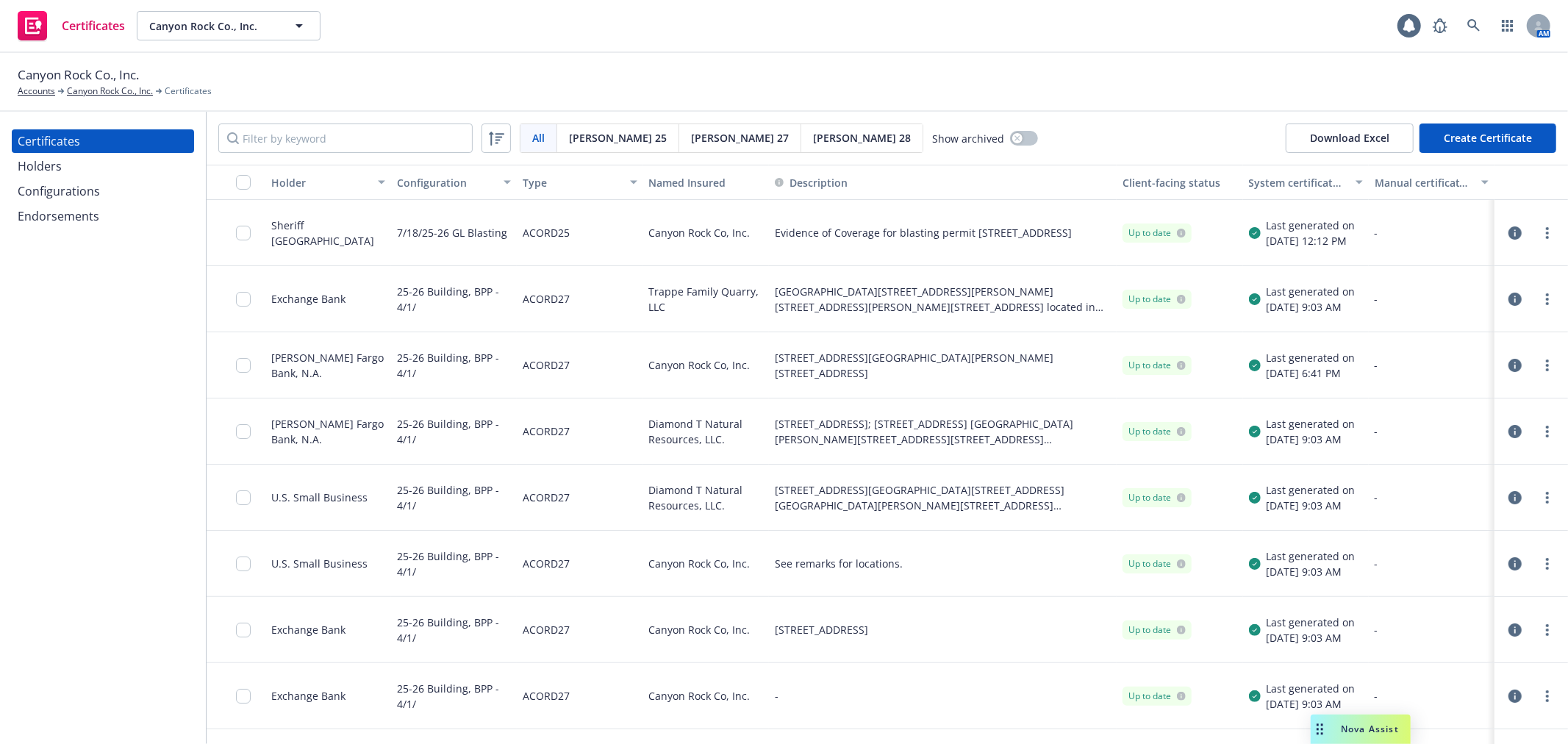
click at [1489, 134] on button "Create Certificate" at bounding box center [1488, 138] width 137 height 29
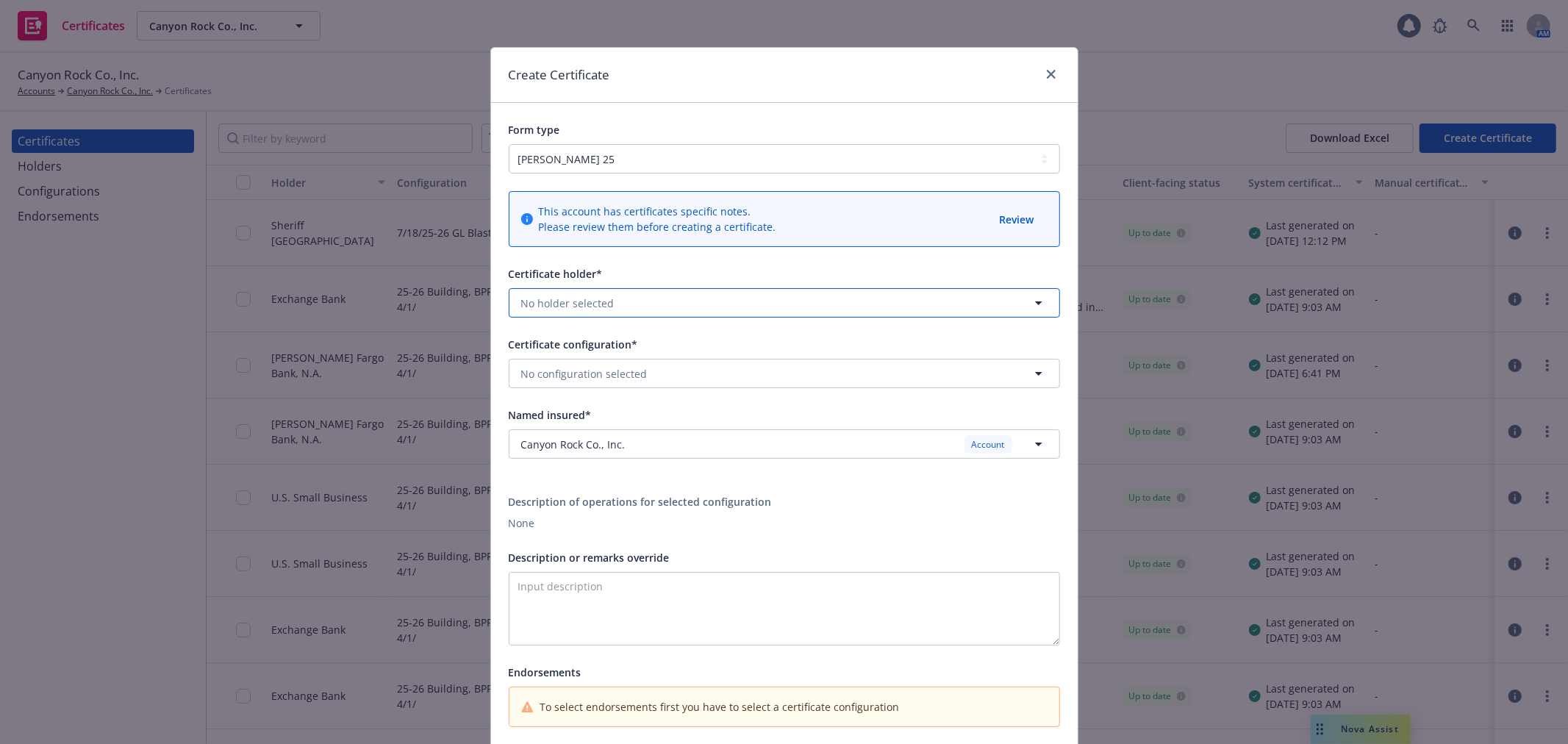
click at [643, 296] on button "No holder selected" at bounding box center [784, 303] width 551 height 29
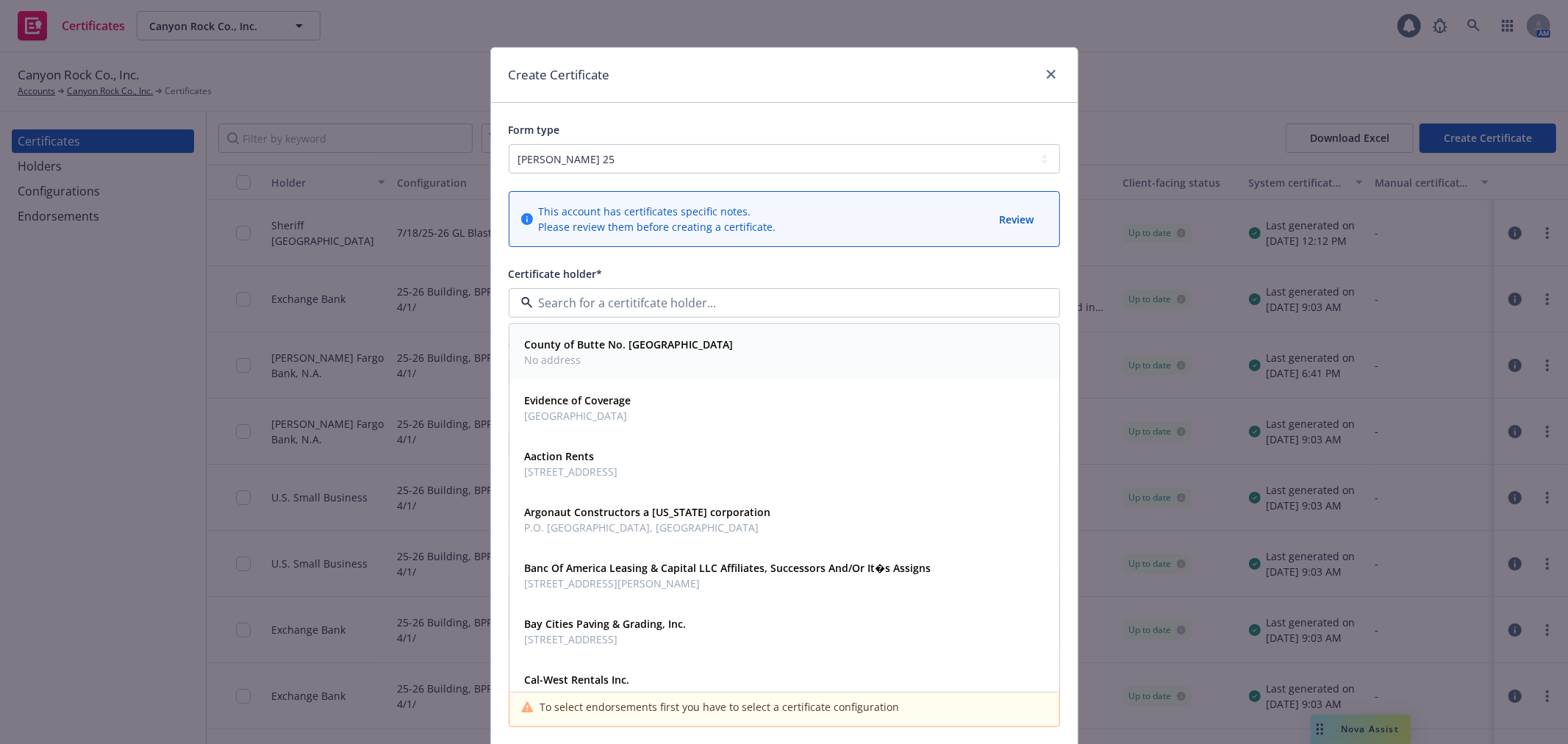
click at [642, 343] on strong "County of Butte No. Seven County Center Drive Oroville, CA 95965" at bounding box center [629, 344] width 209 height 14
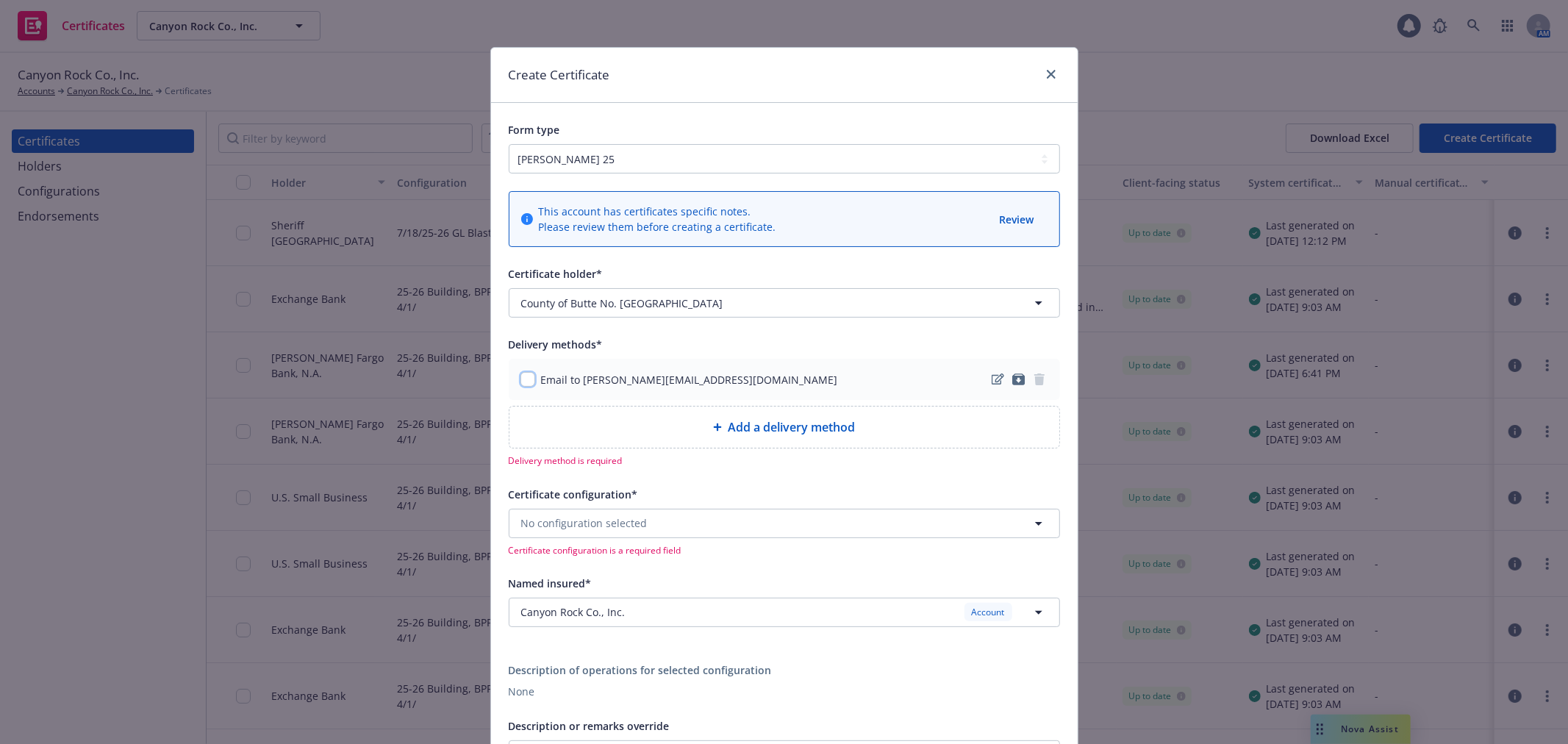
click at [522, 383] on input "checkbox" at bounding box center [528, 379] width 15 height 15
checkbox input "true"
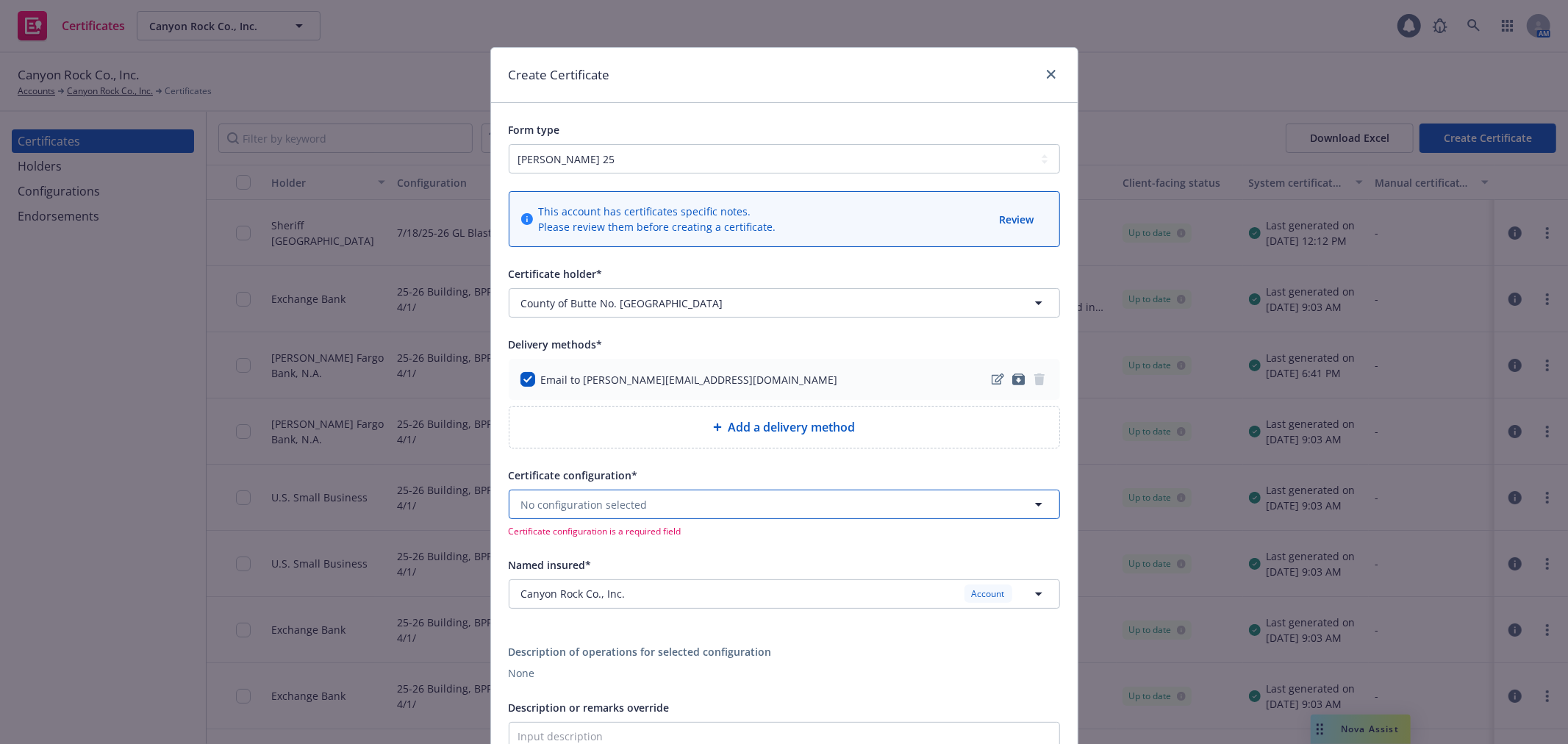
click at [629, 495] on button "No configuration selected" at bounding box center [784, 504] width 551 height 29
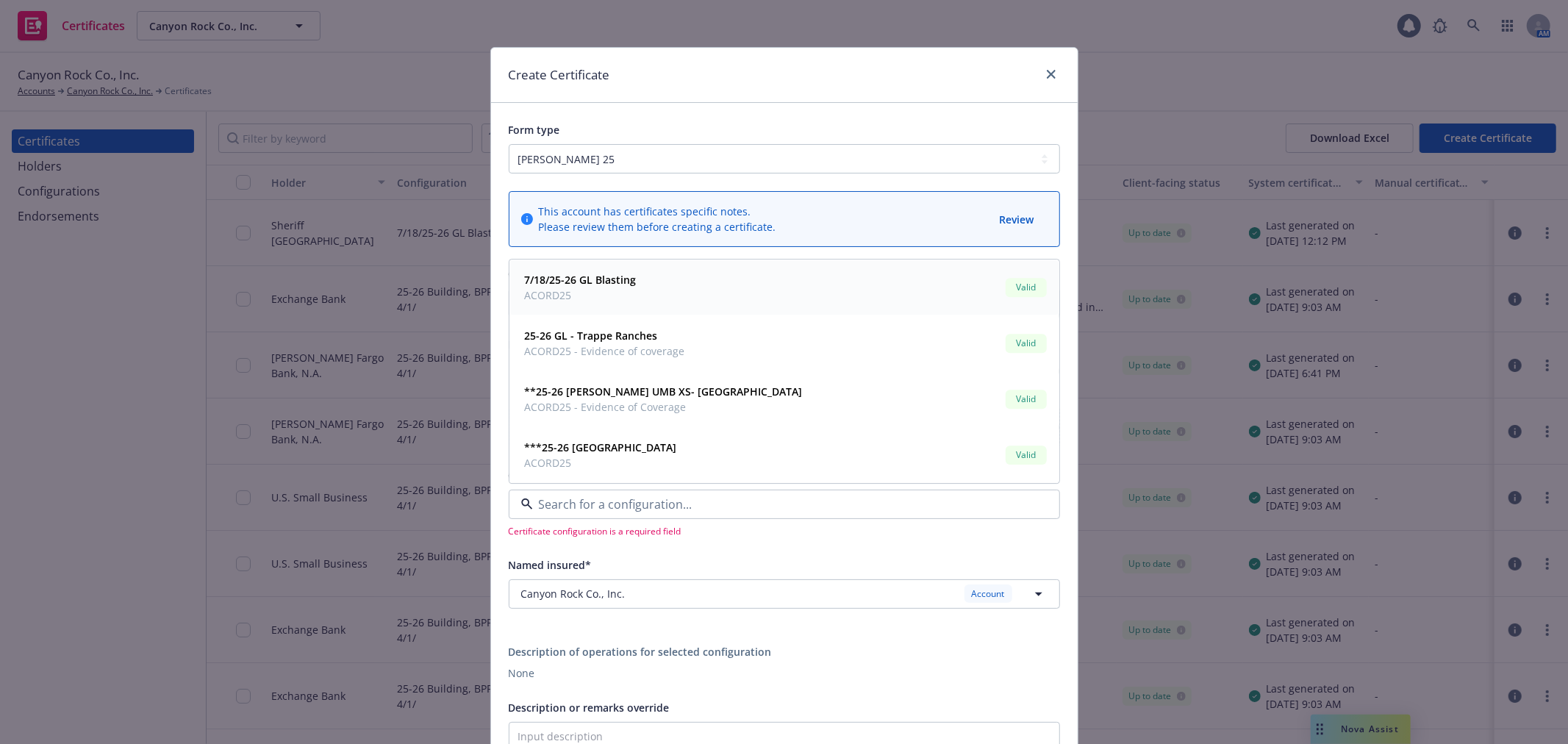
click at [612, 281] on strong "7/18/25-26 GL Blasting" at bounding box center [580, 280] width 112 height 14
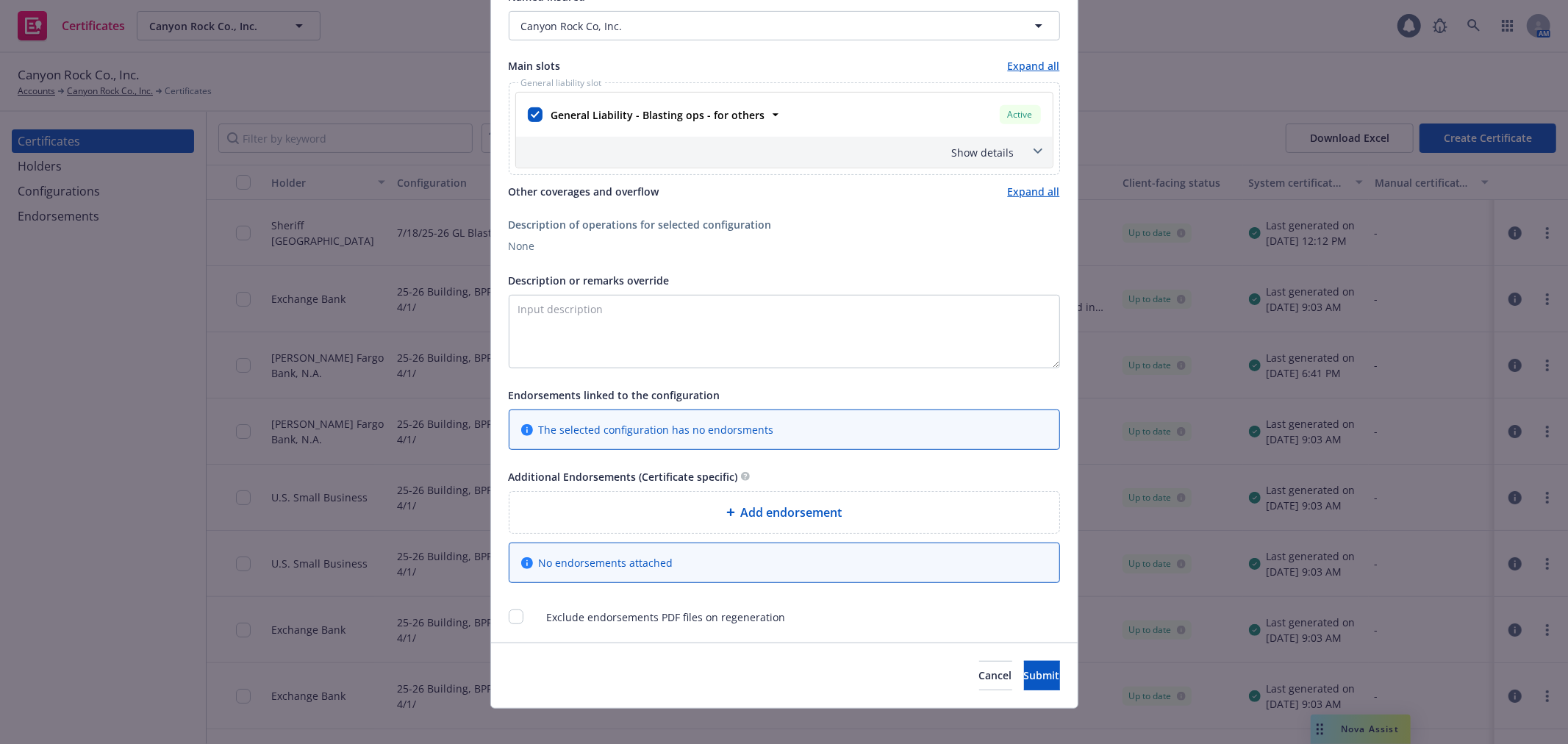
scroll to position [564, 0]
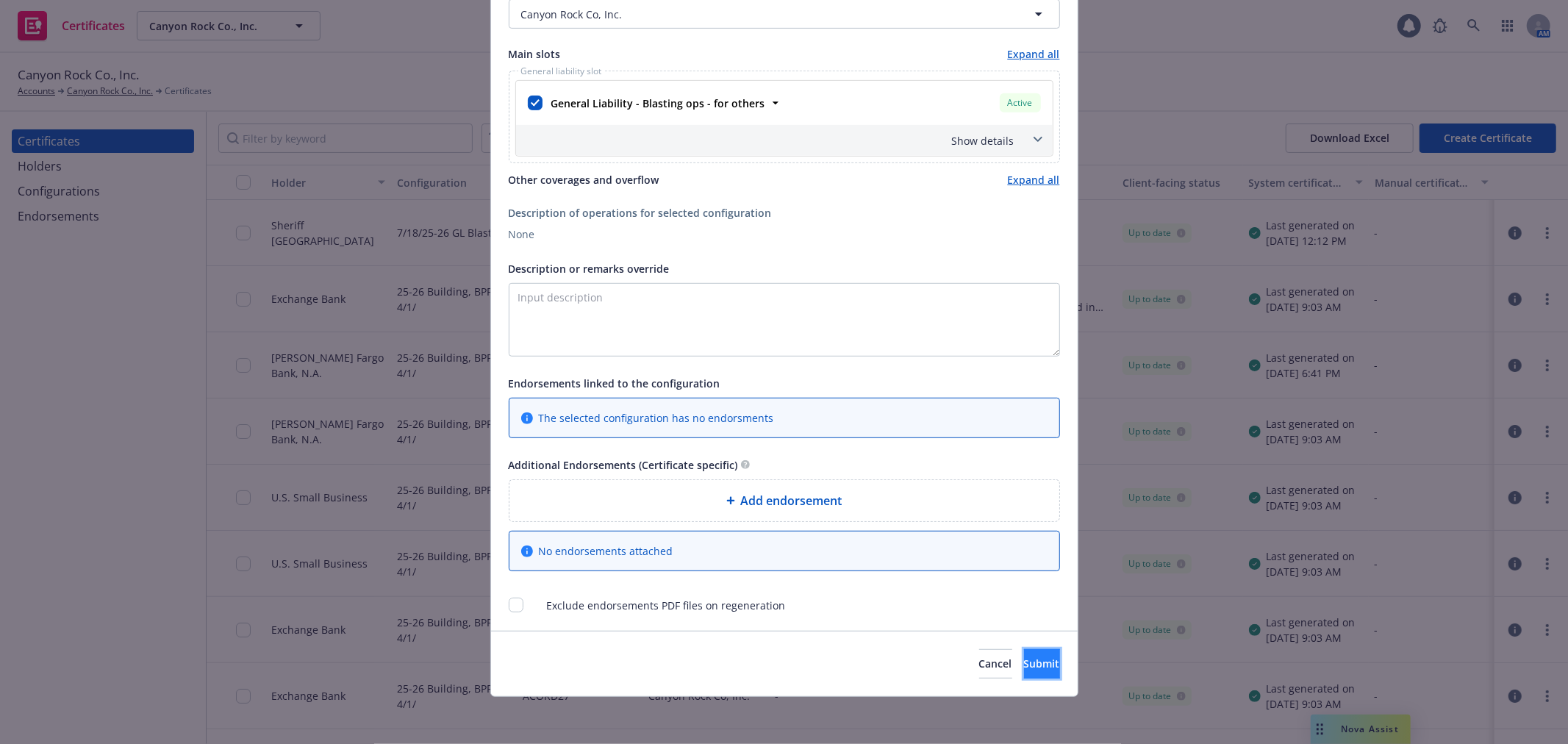
click at [1024, 658] on span "Submit" at bounding box center [1042, 663] width 36 height 14
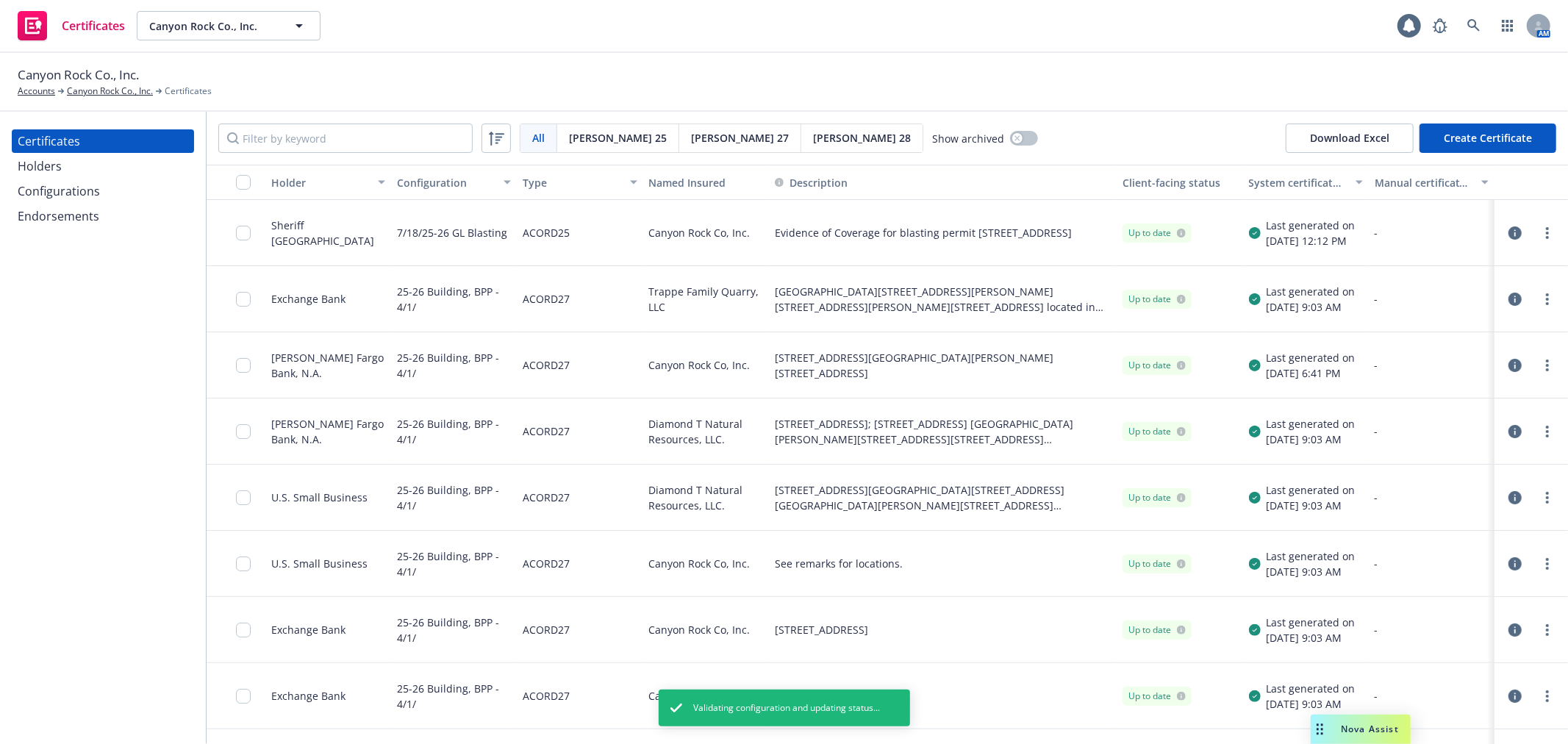
click at [85, 190] on div "Configurations" at bounding box center [59, 191] width 83 height 23
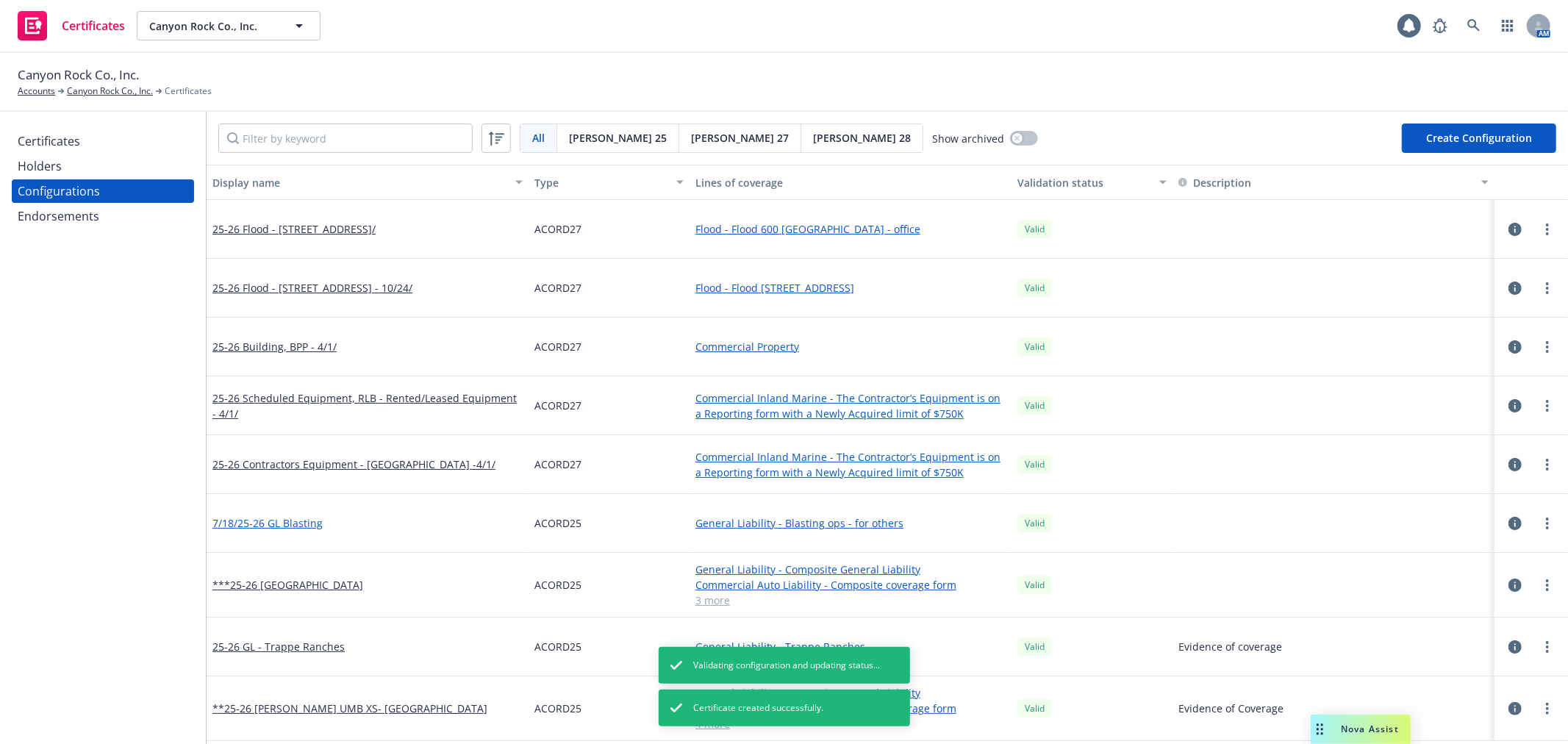
click at [259, 520] on link "7/18/25-26 GL Blasting" at bounding box center [267, 523] width 110 height 16
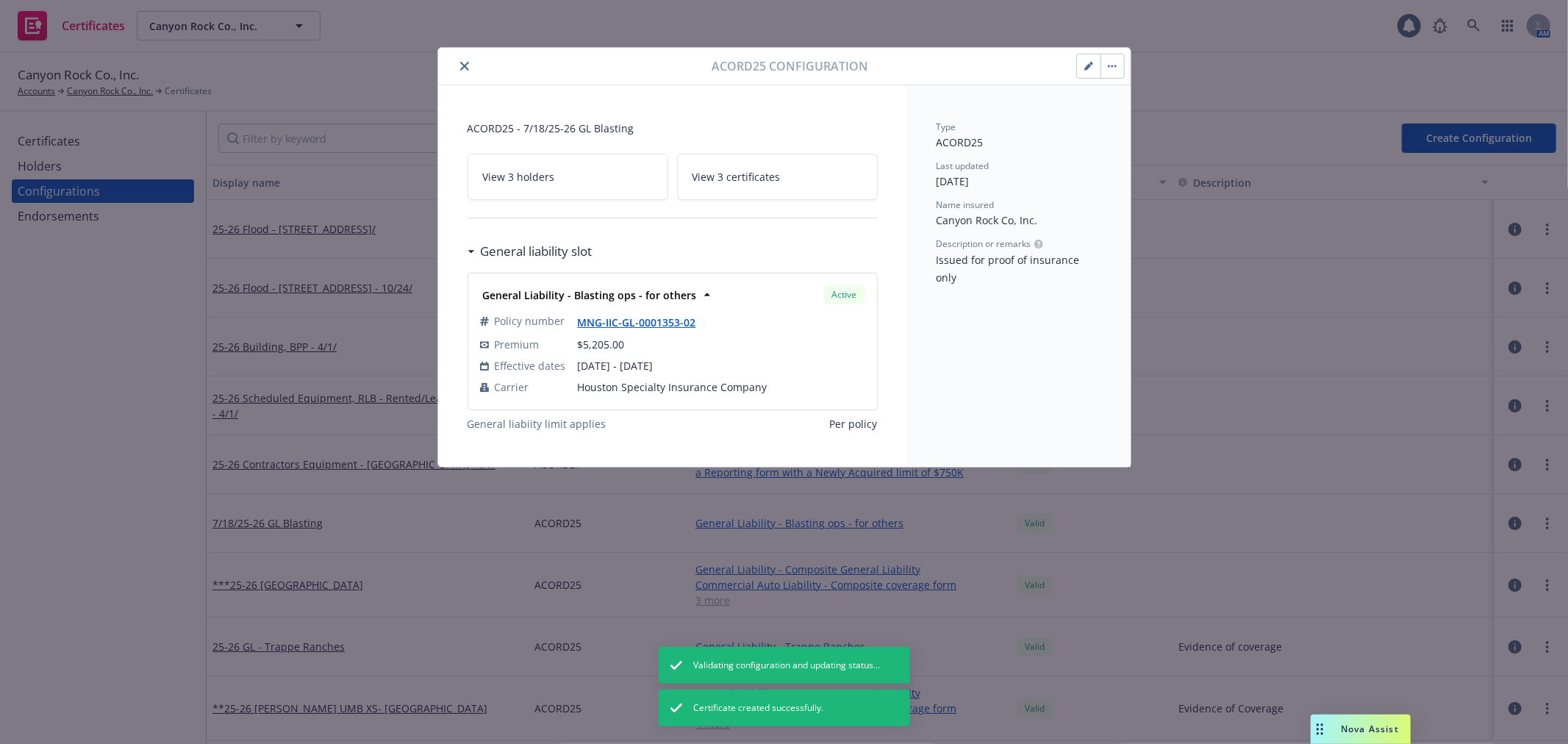
click at [1082, 76] on button "button" at bounding box center [1088, 65] width 23 height 23
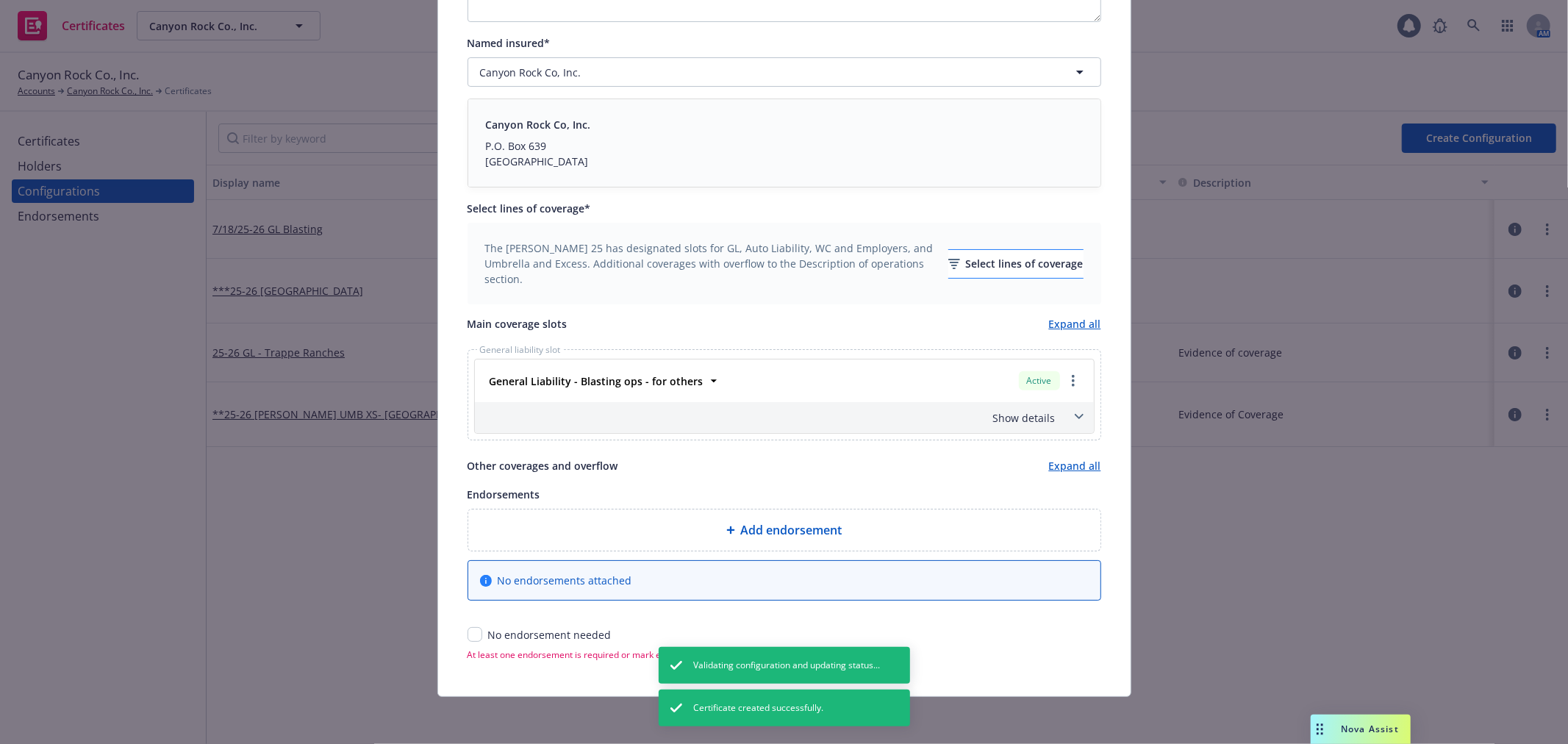
scroll to position [334, 0]
click at [1037, 264] on div "Select lines of coverage" at bounding box center [1016, 264] width 135 height 28
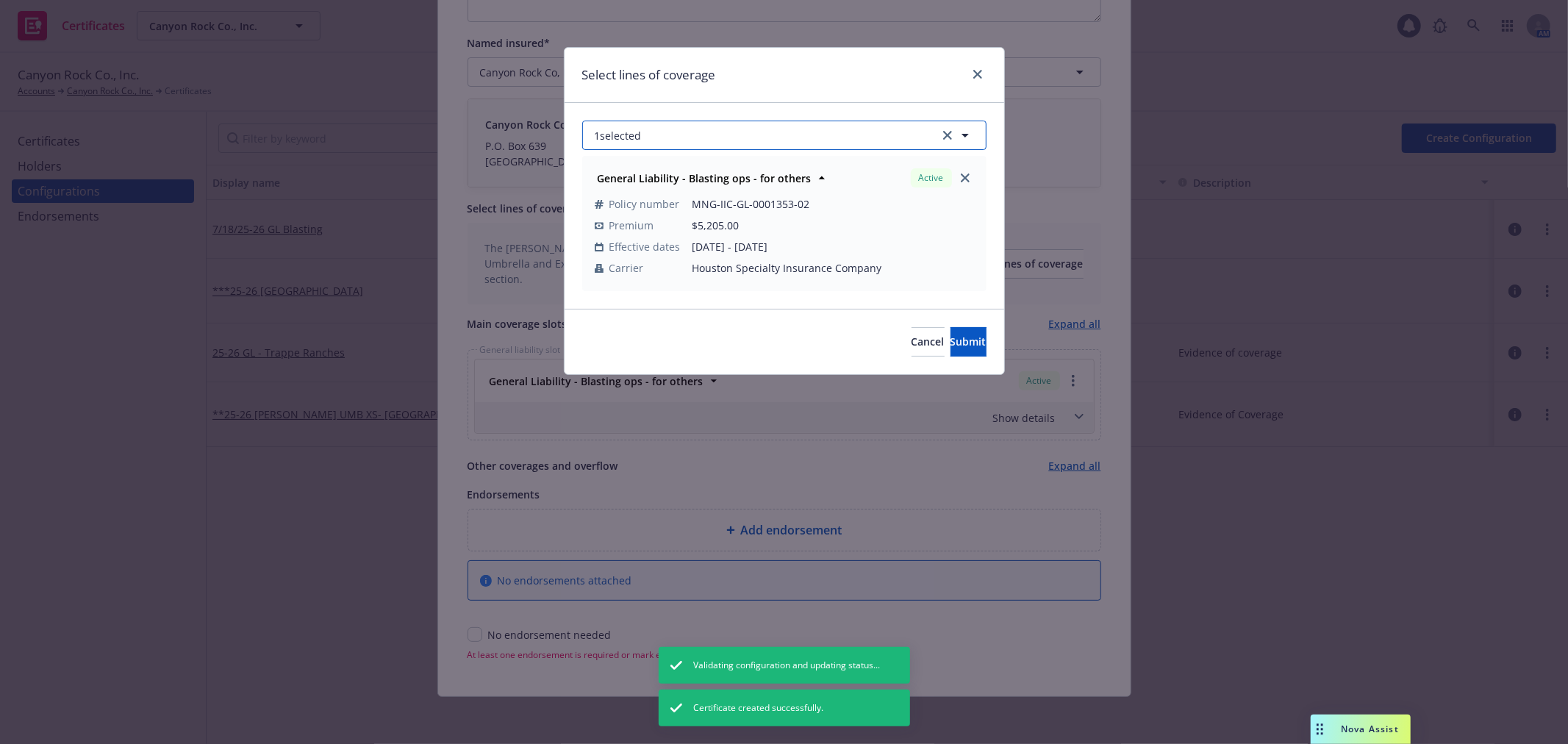
click at [787, 138] on button "1 selected" at bounding box center [784, 135] width 405 height 29
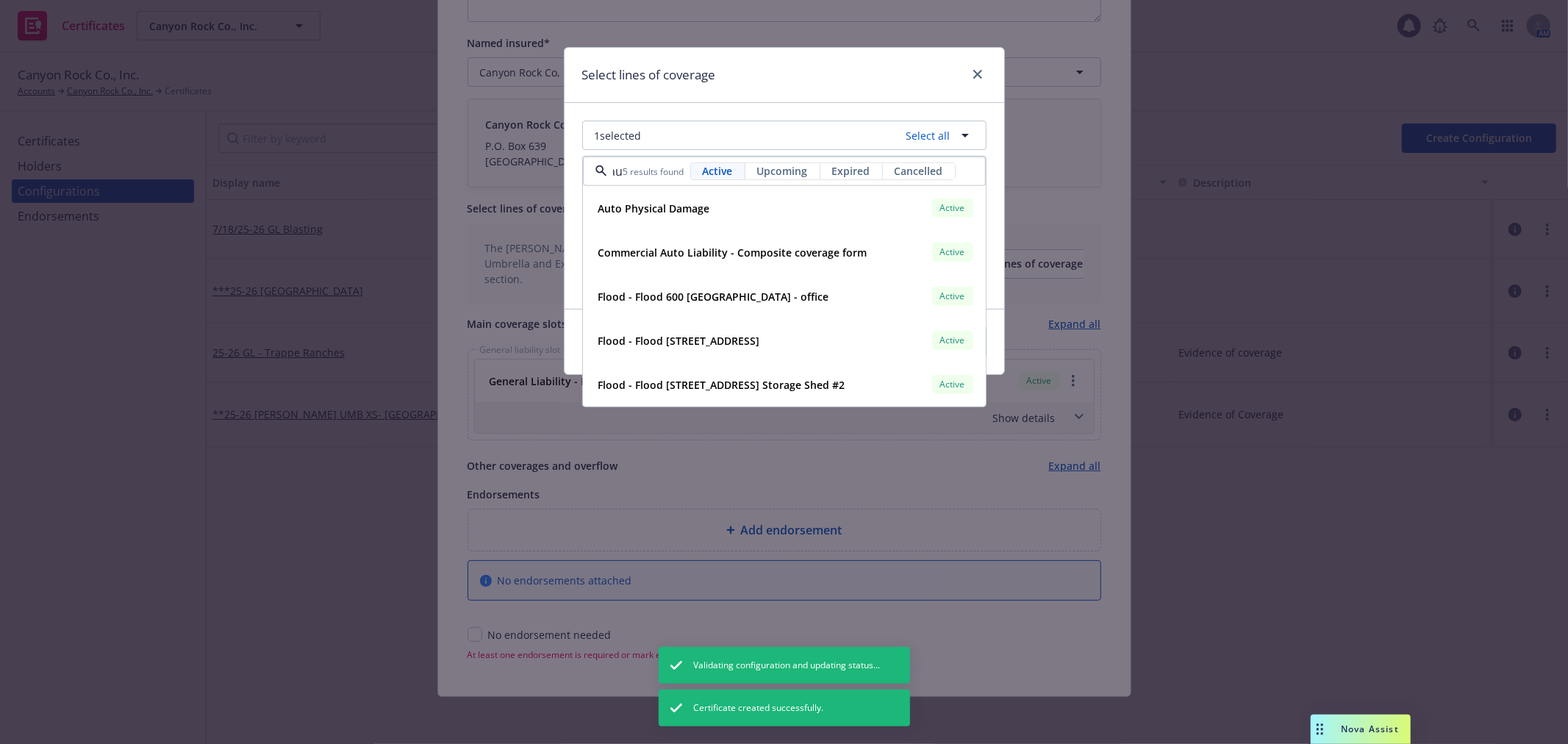
scroll to position [0, 8]
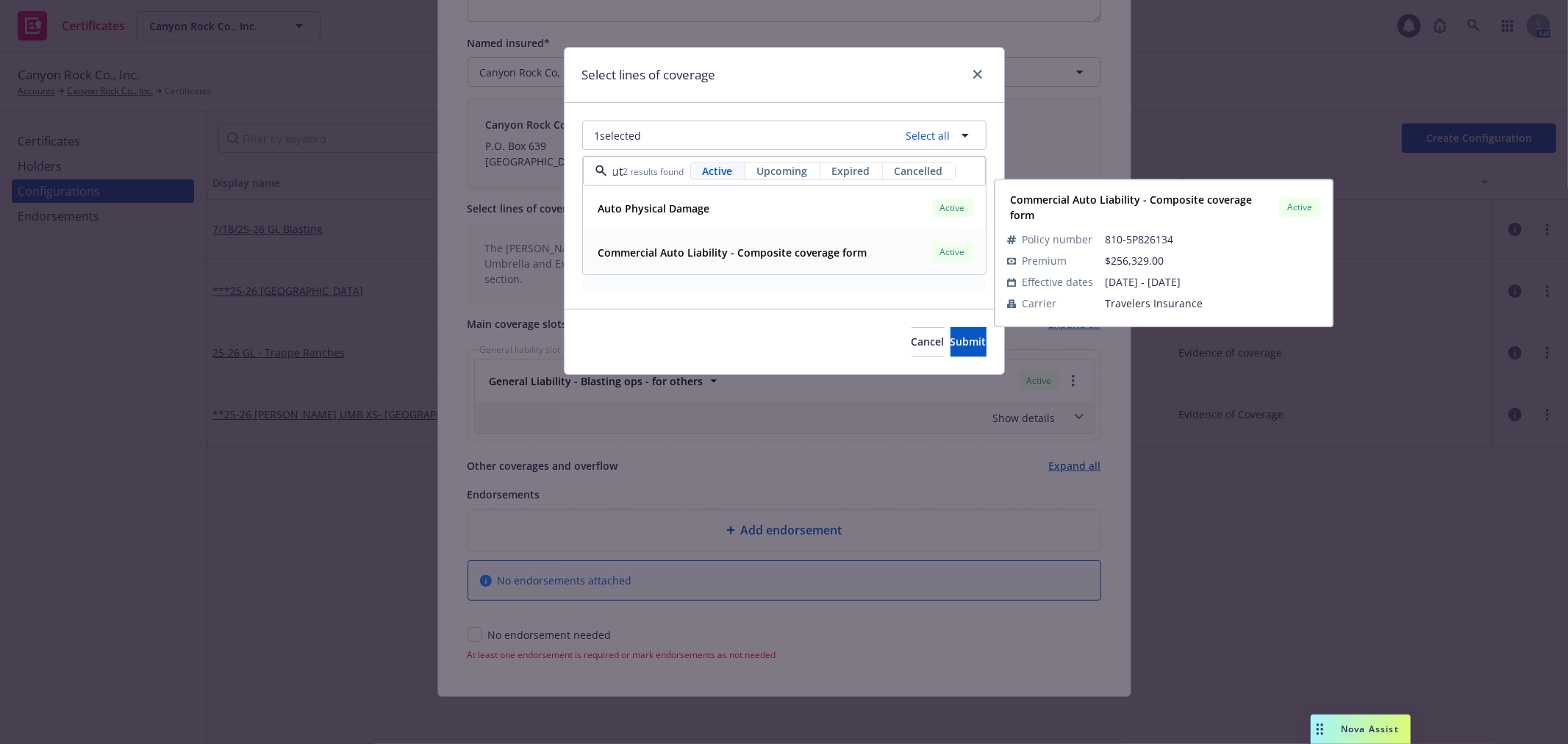
click at [784, 252] on strong "Commercial Auto Liability - Composite coverage form" at bounding box center [733, 252] width 269 height 14
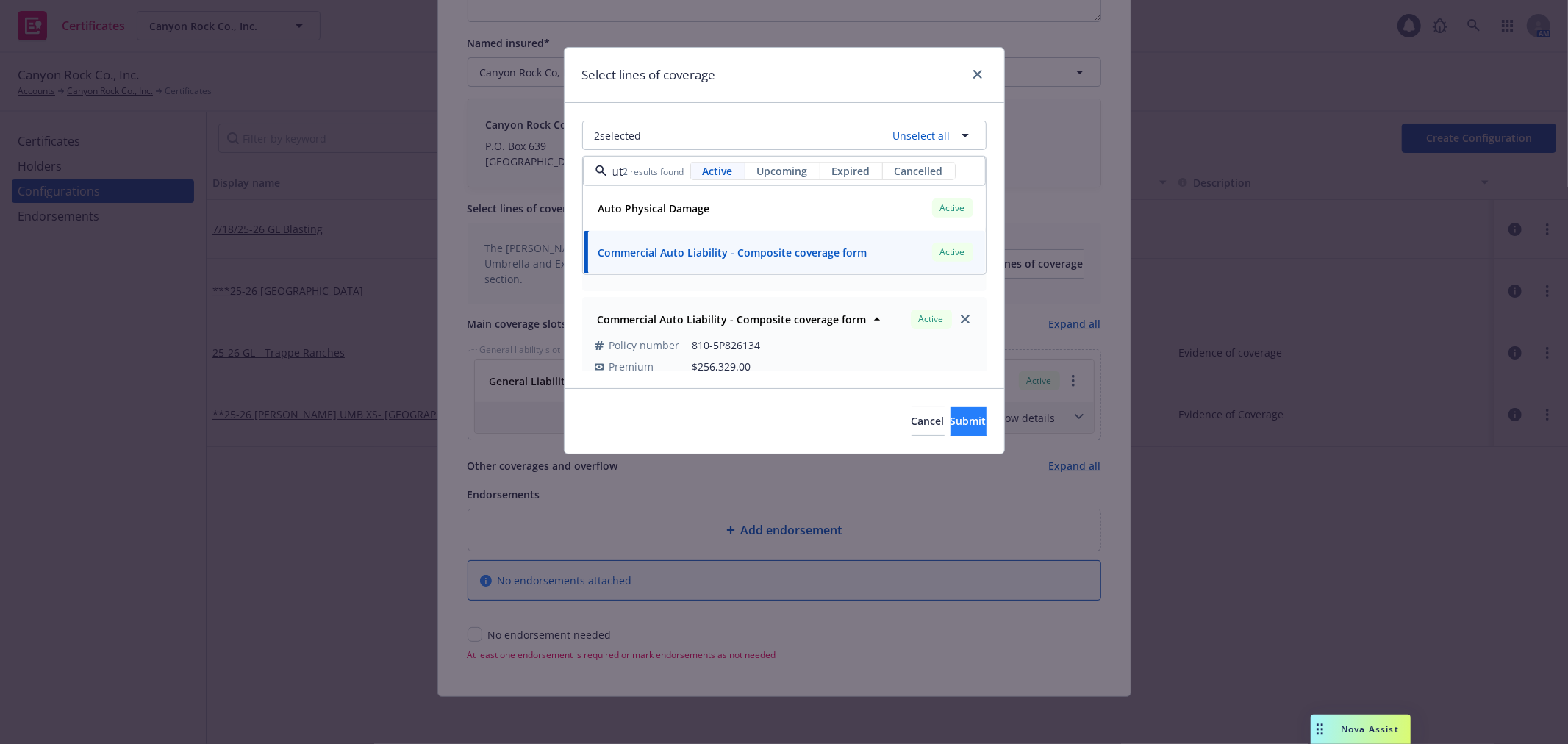
type input "aut"
click at [950, 412] on button "Submit" at bounding box center [968, 421] width 36 height 29
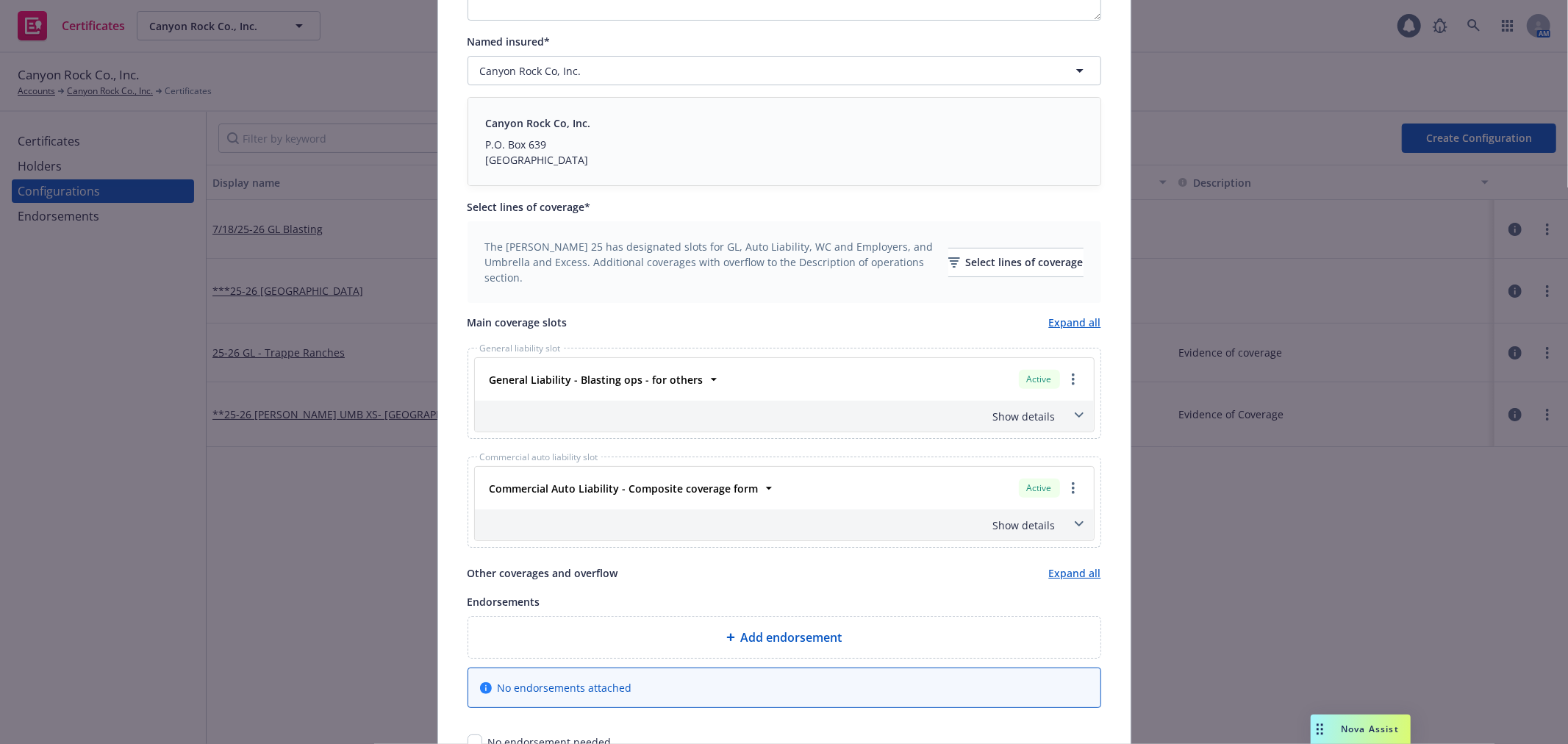
click at [1075, 524] on icon at bounding box center [1079, 523] width 9 height 5
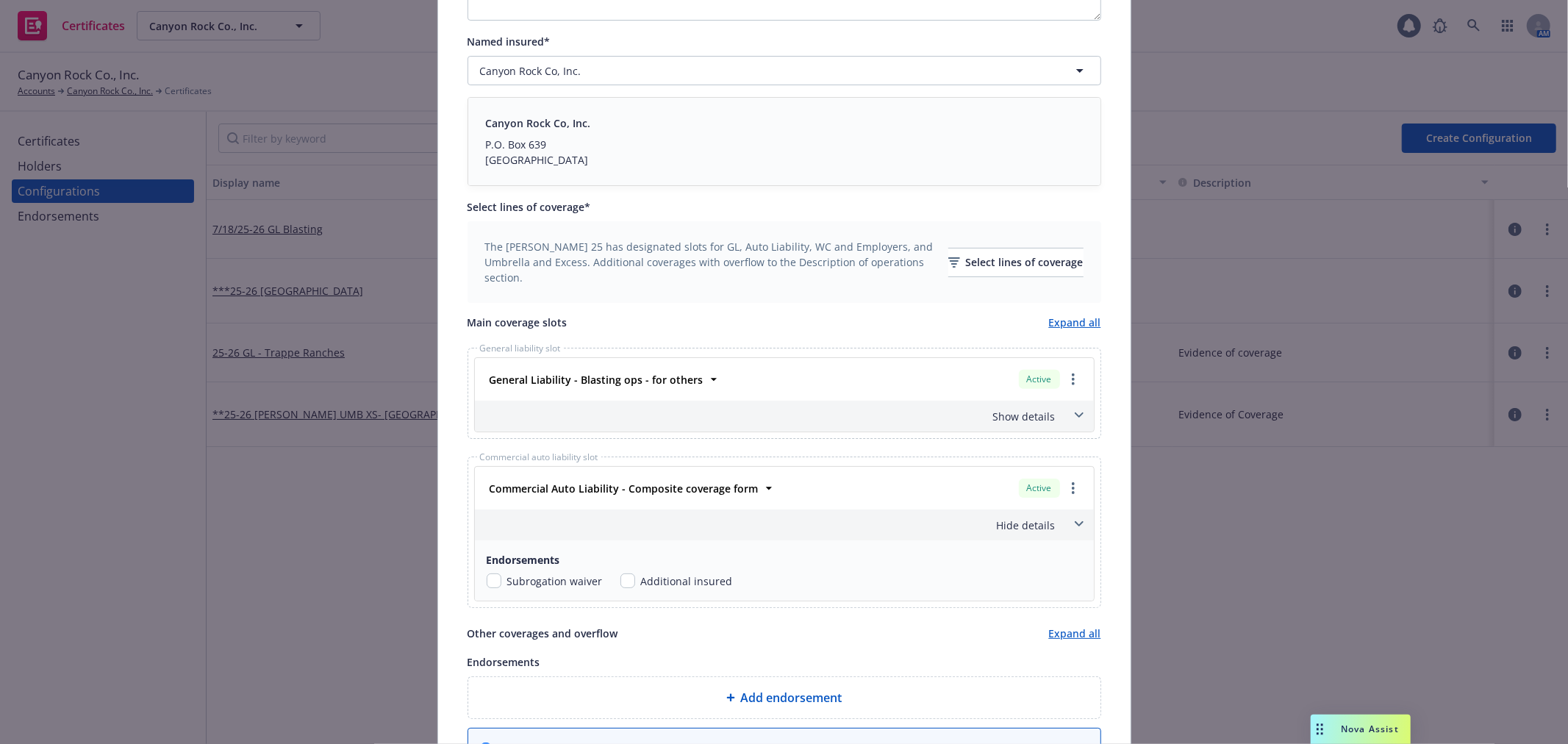
click at [1075, 524] on icon at bounding box center [1079, 523] width 9 height 5
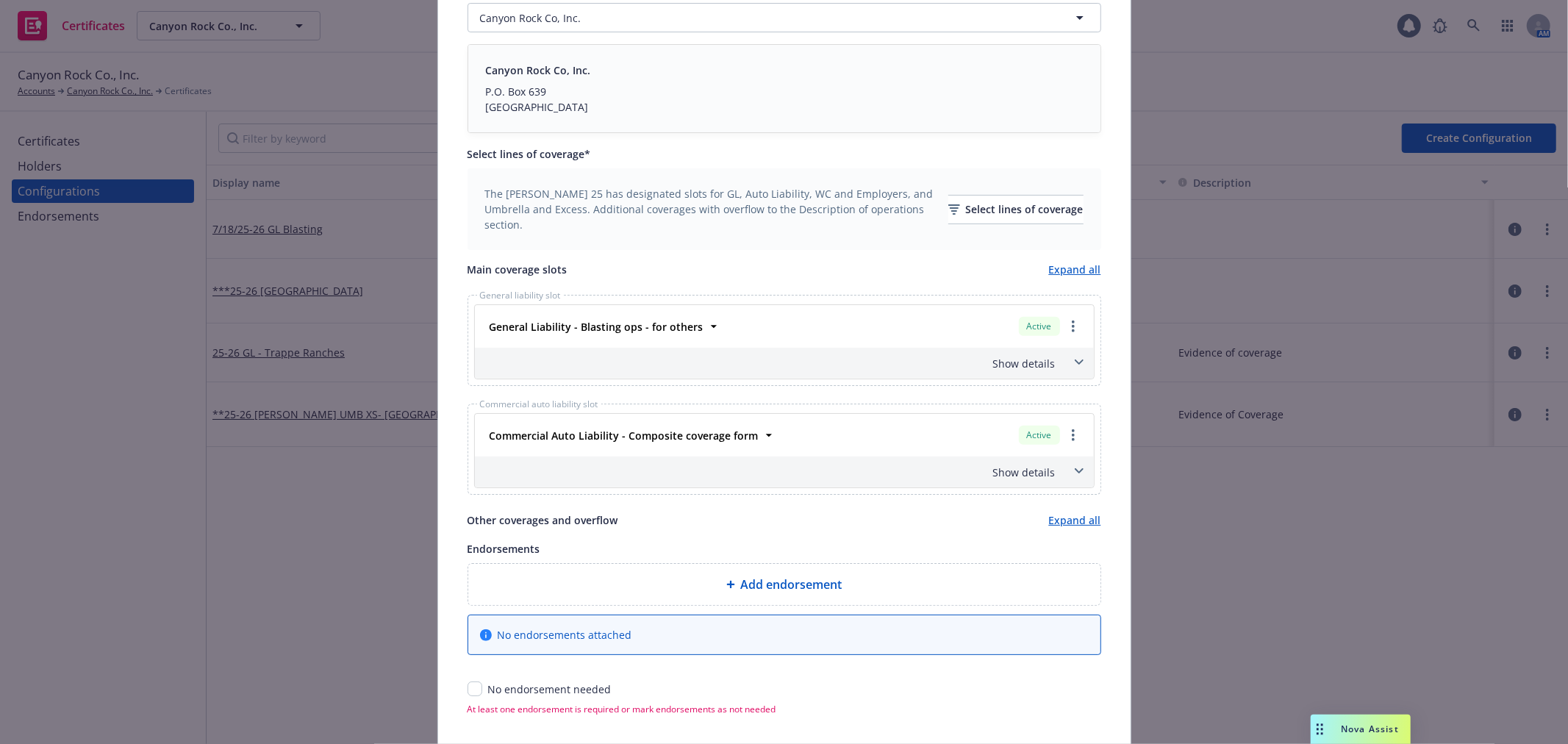
scroll to position [443, 0]
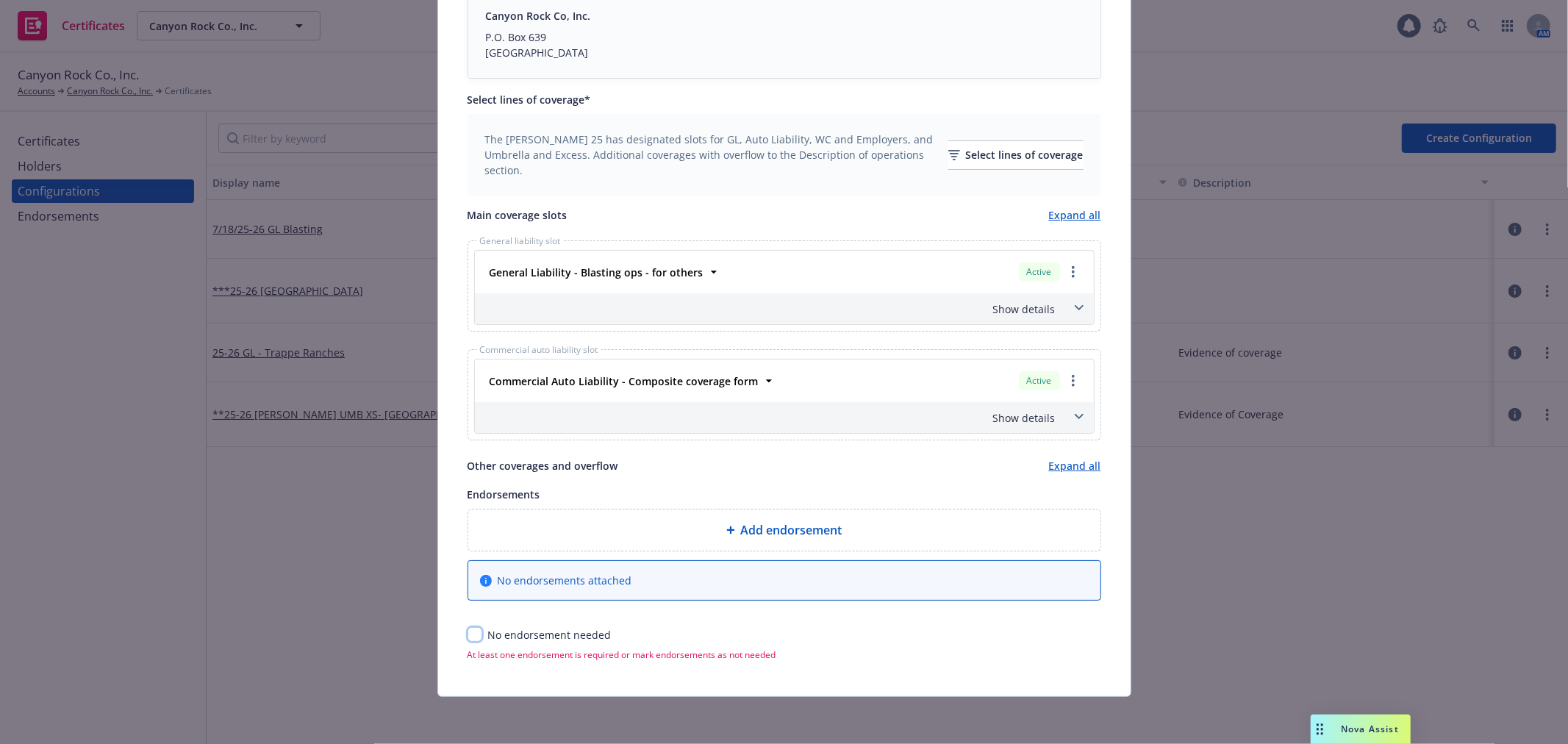
click at [468, 635] on input "checkbox" at bounding box center [475, 634] width 15 height 15
checkbox input "true"
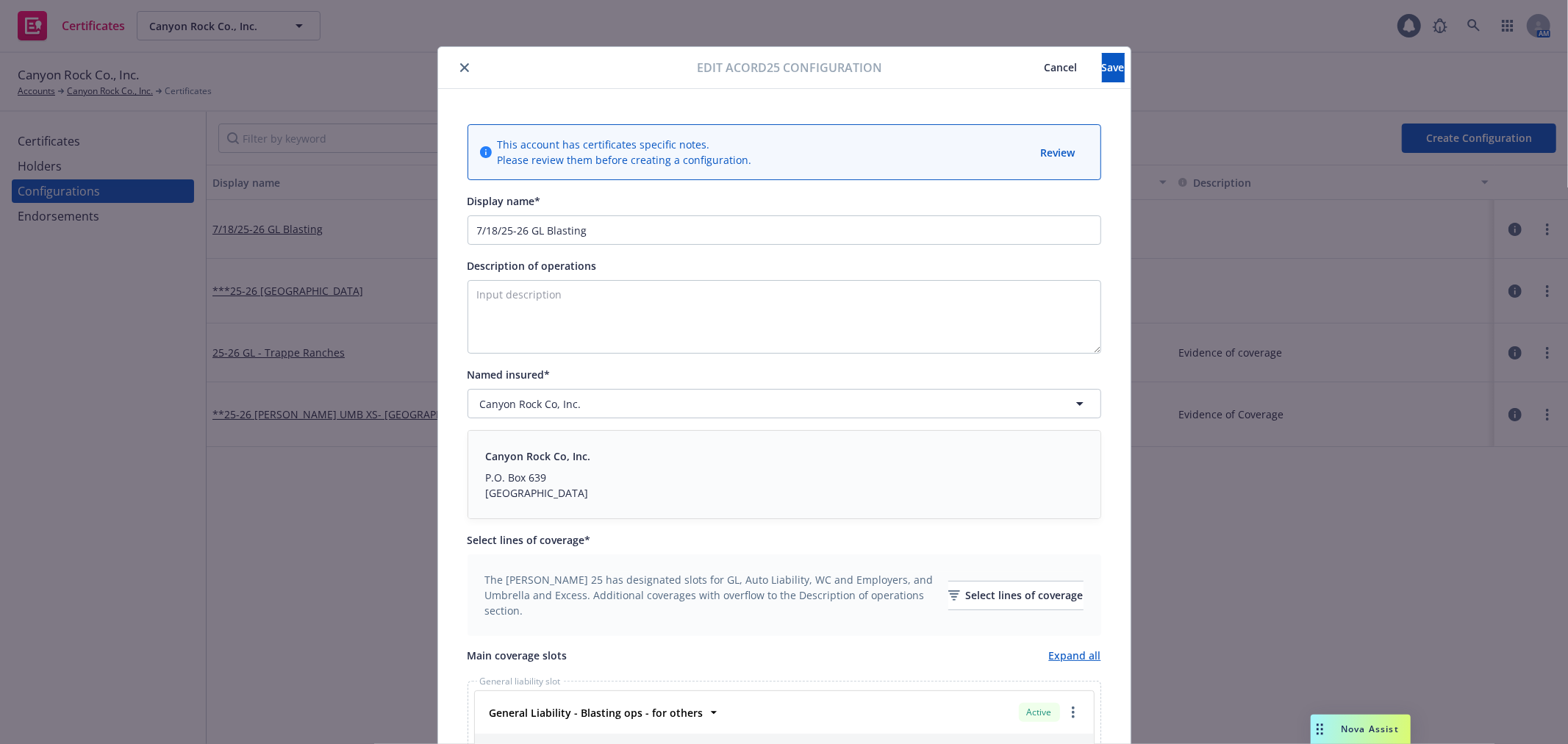
scroll to position [0, 0]
click at [1102, 67] on span "Save" at bounding box center [1113, 68] width 23 height 14
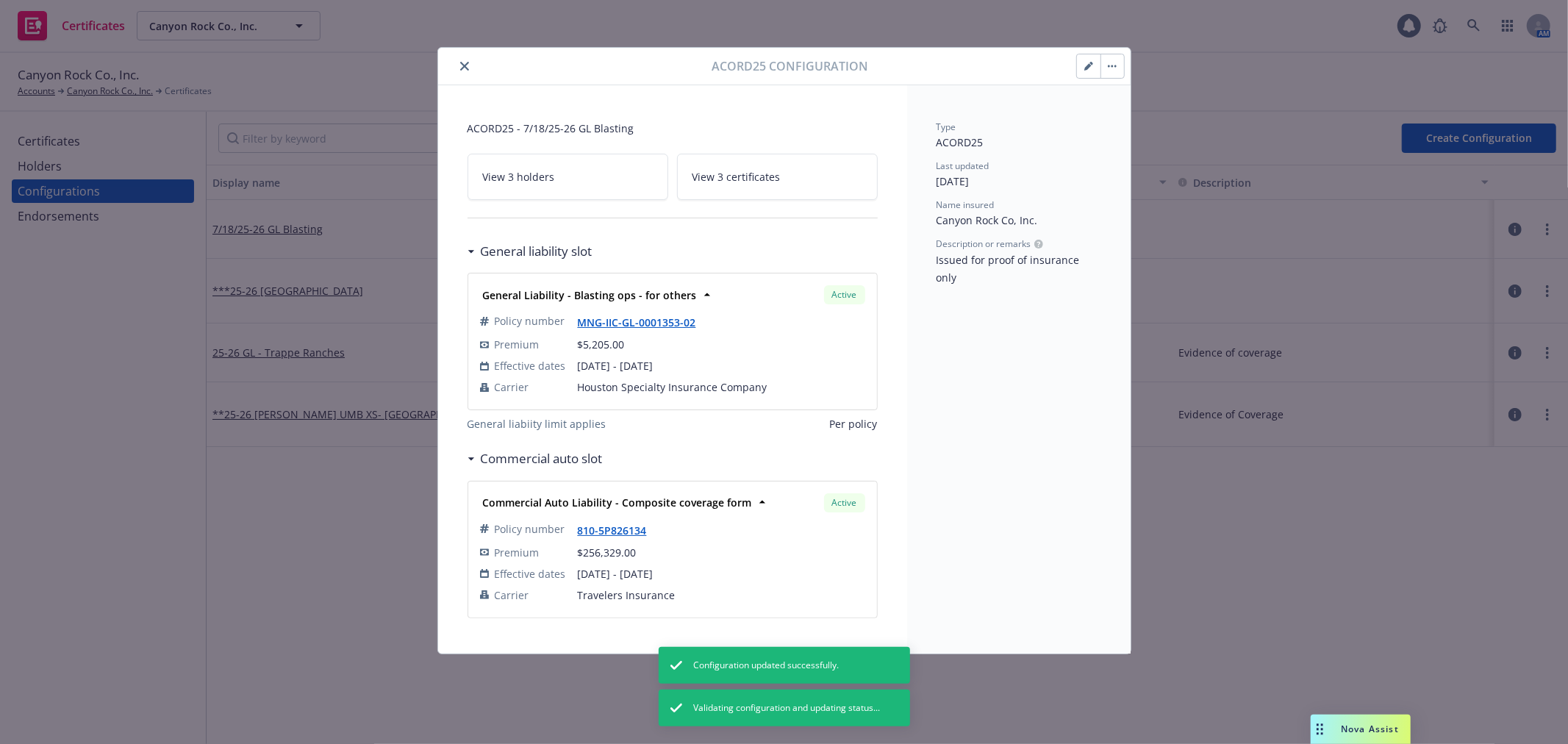
click at [460, 63] on icon "close" at bounding box center [465, 66] width 9 height 9
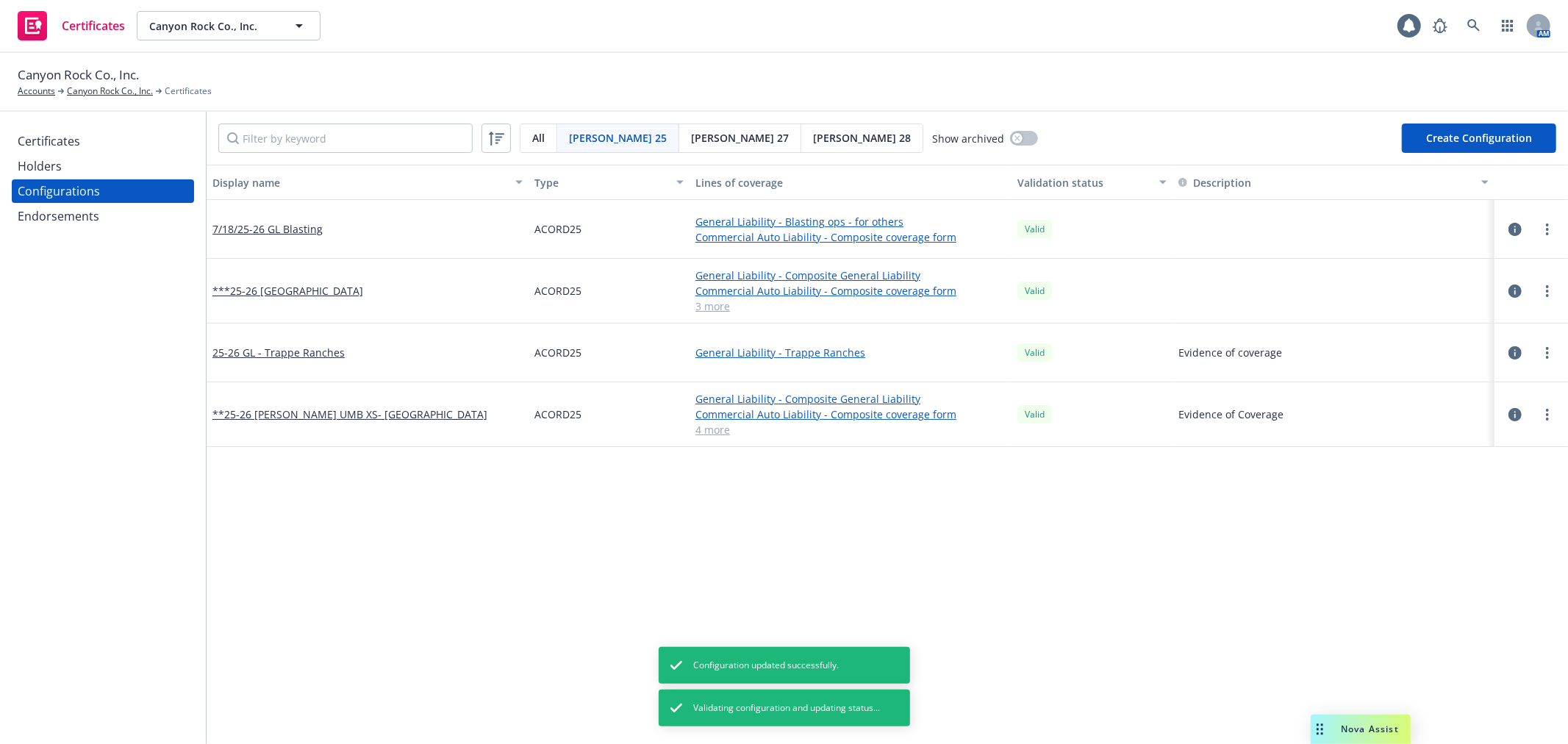
click at [108, 142] on div "Certificates" at bounding box center [103, 140] width 170 height 23
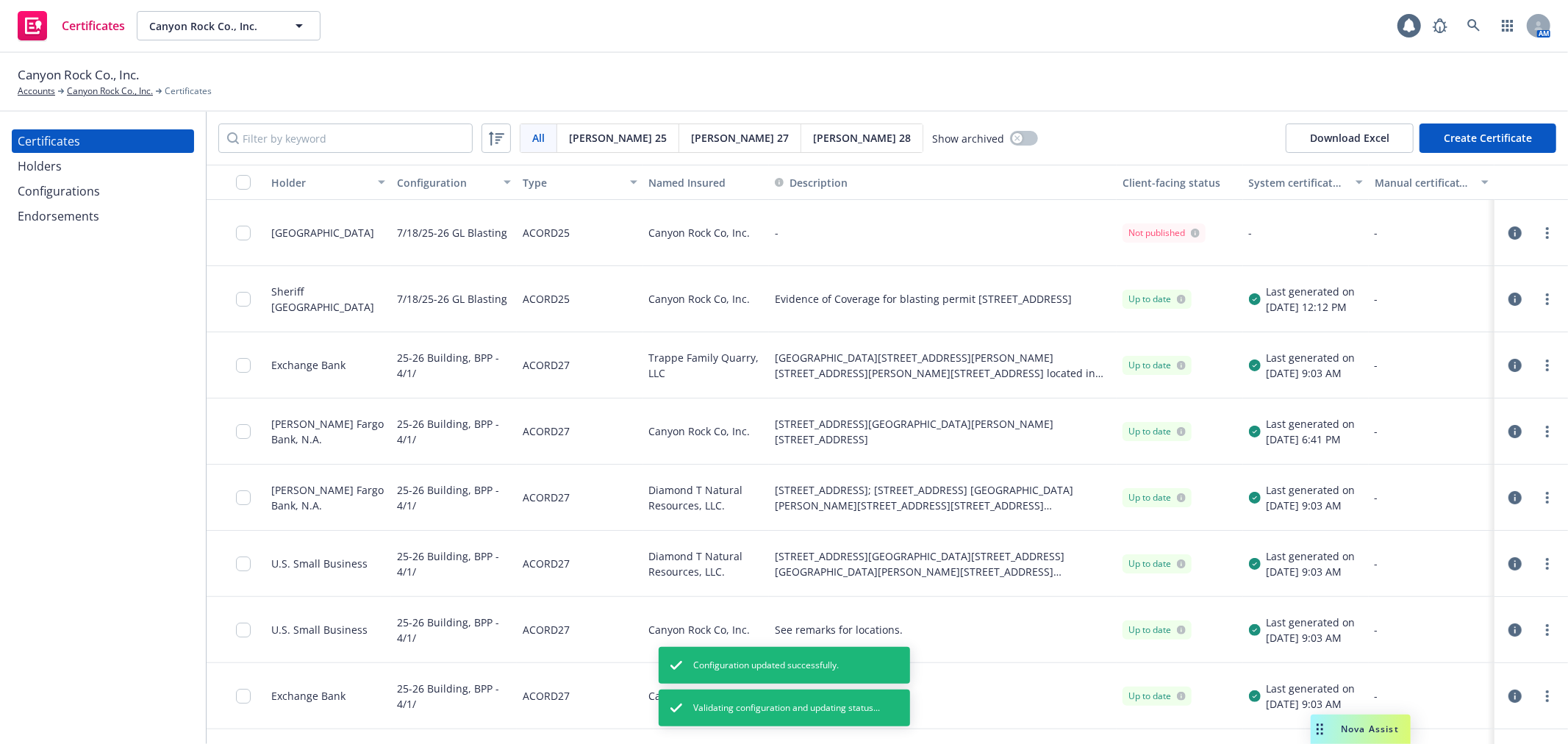
click at [1508, 235] on icon "button" at bounding box center [1515, 233] width 14 height 14
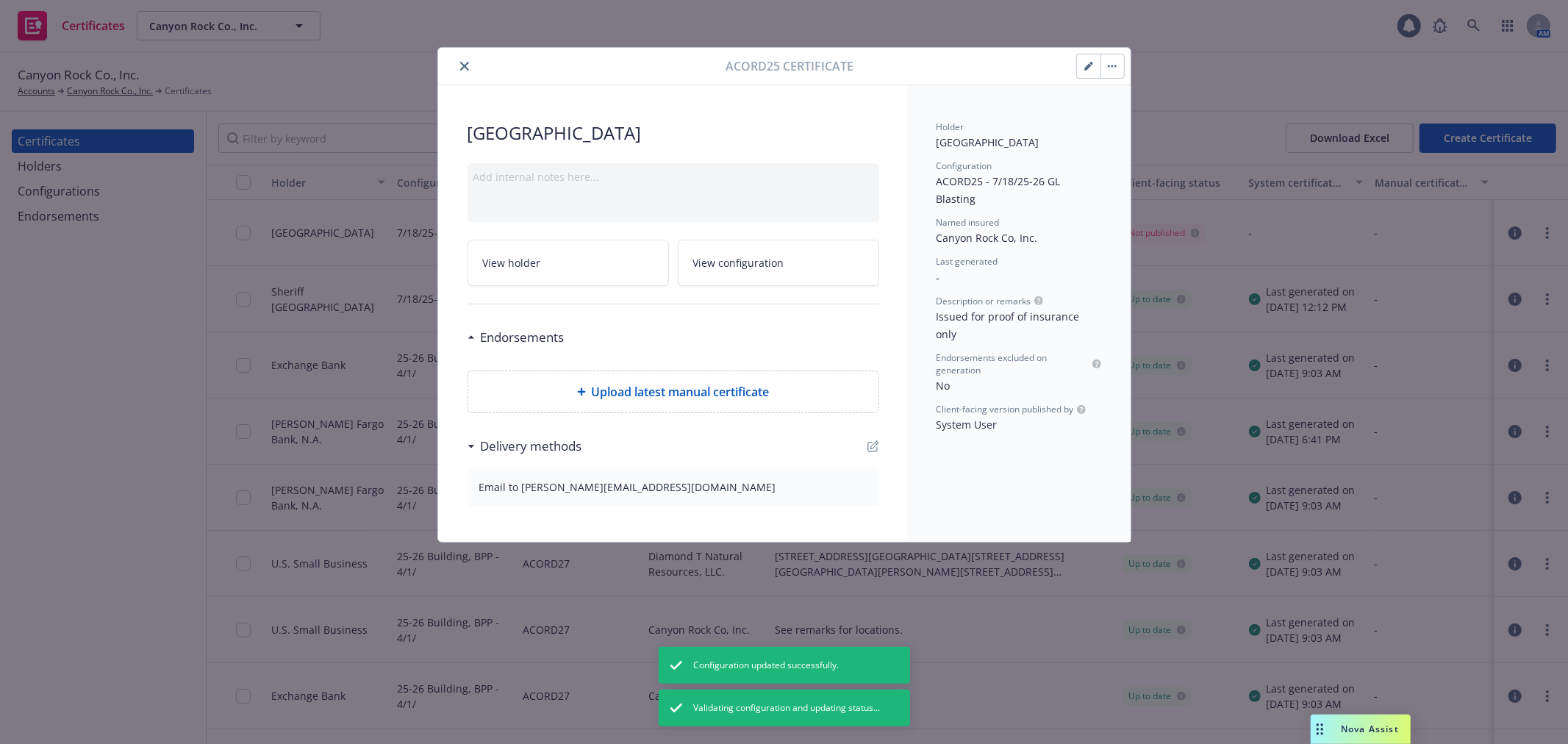
click at [1088, 60] on button "button" at bounding box center [1088, 65] width 23 height 23
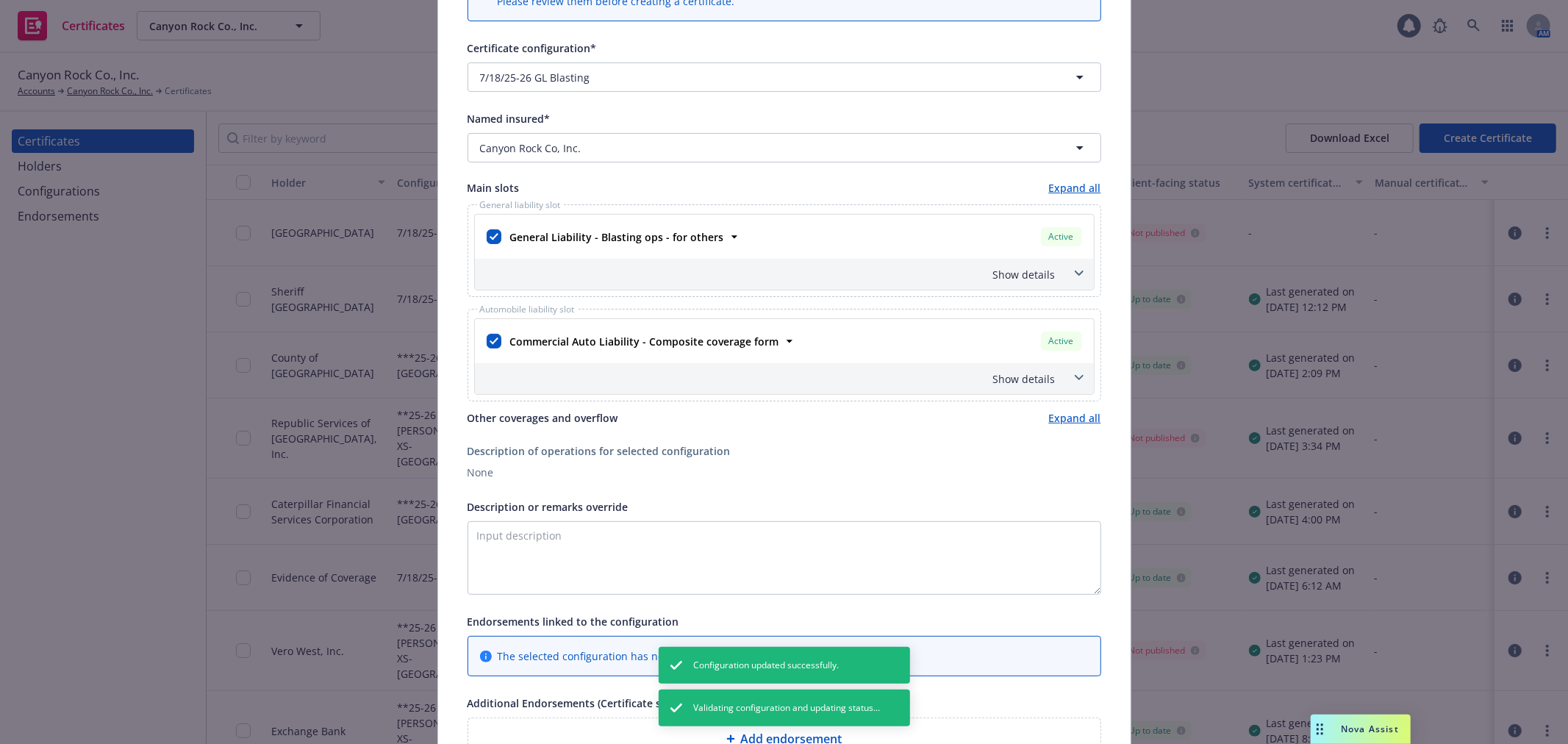
scroll to position [163, 0]
click at [1074, 378] on span at bounding box center [1079, 374] width 23 height 23
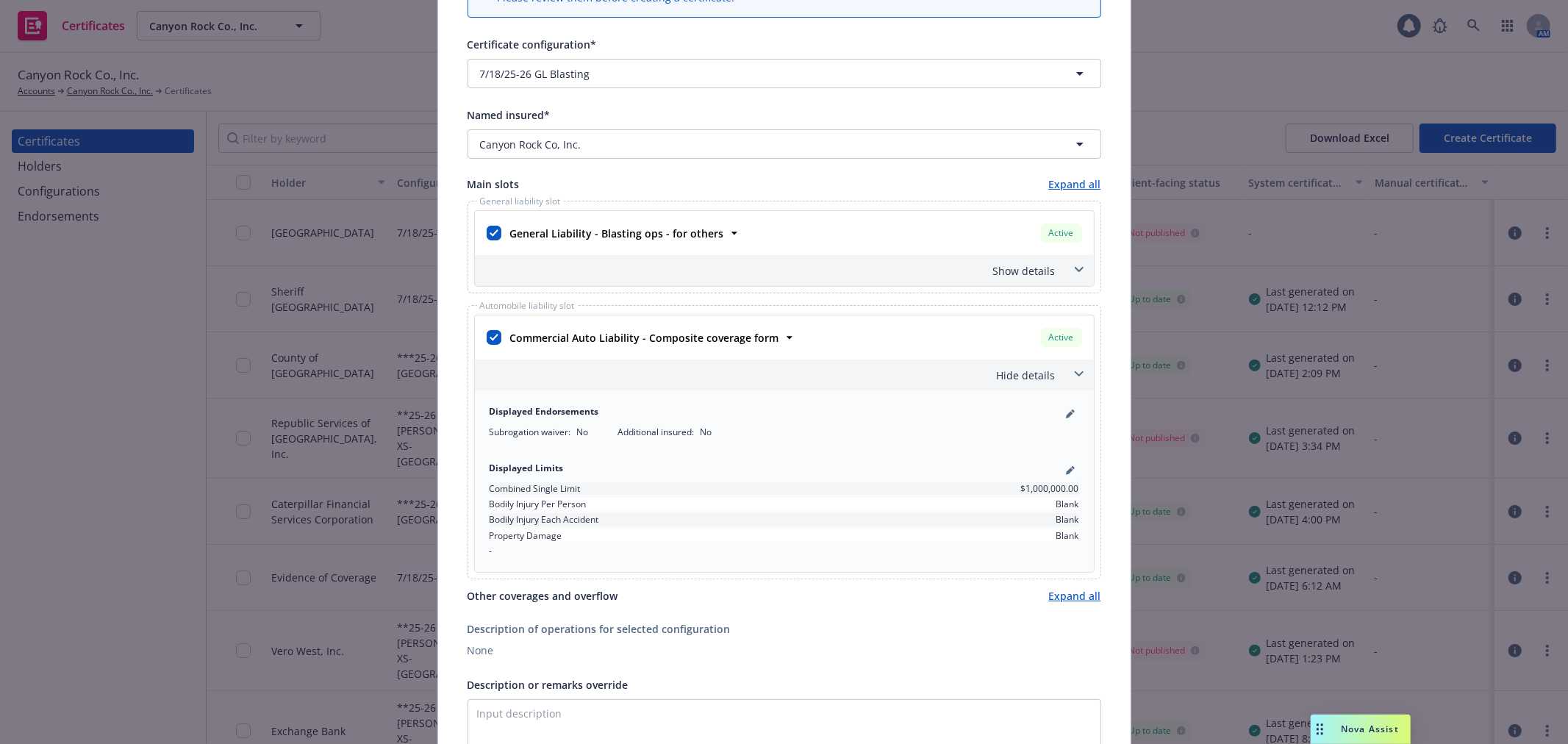
click at [1074, 378] on span at bounding box center [1079, 374] width 23 height 23
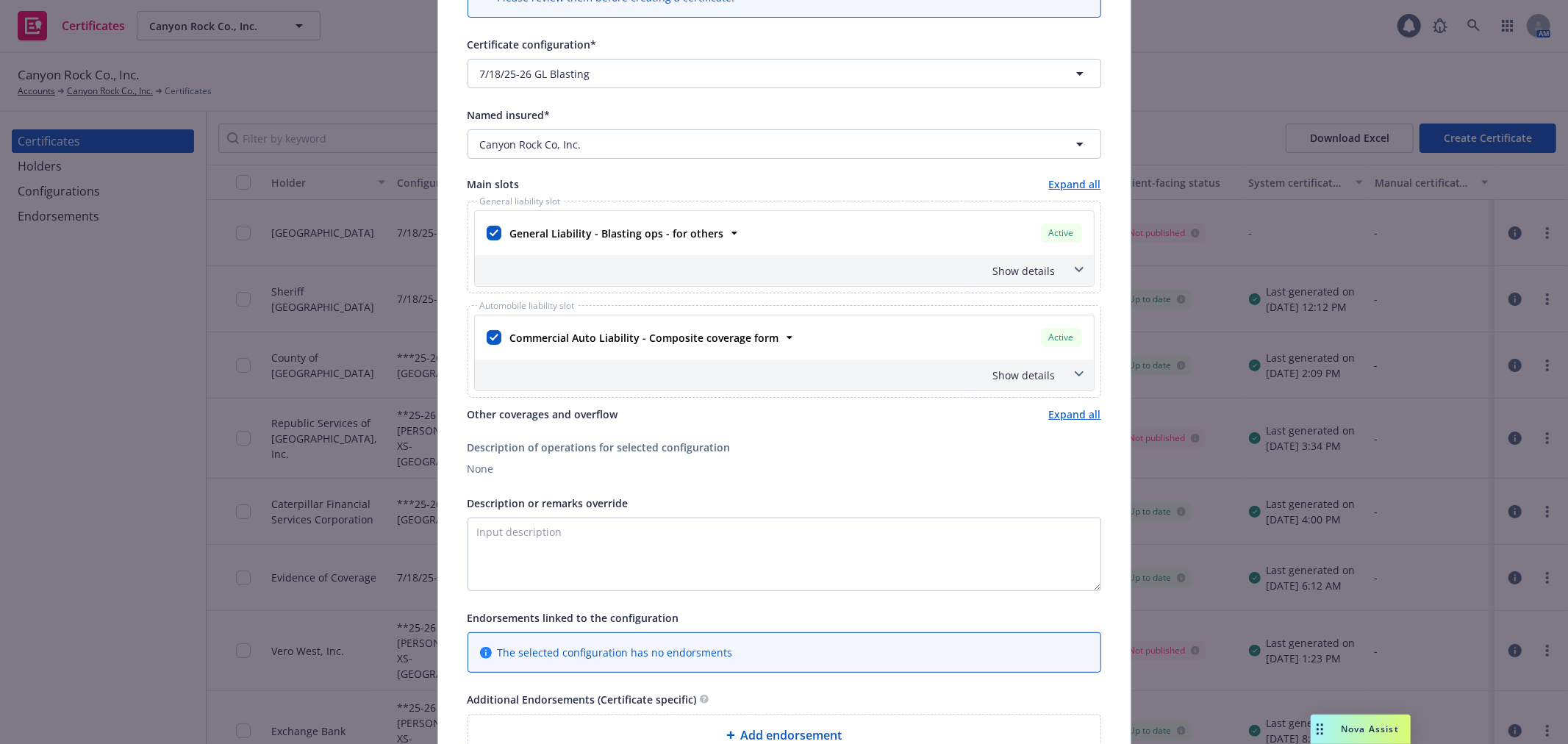
click at [1074, 270] on icon at bounding box center [1079, 269] width 9 height 5
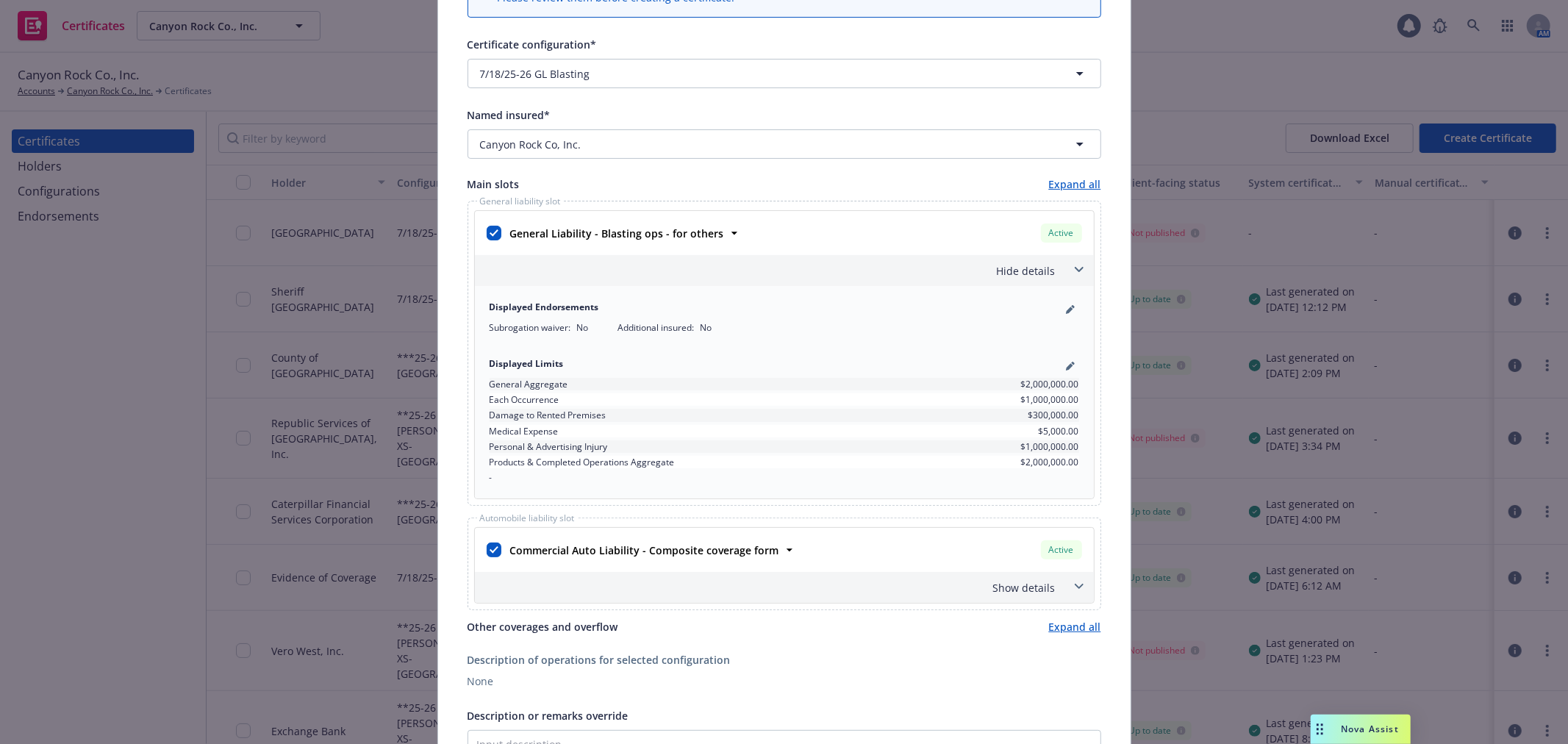
click at [1074, 270] on icon at bounding box center [1079, 269] width 9 height 5
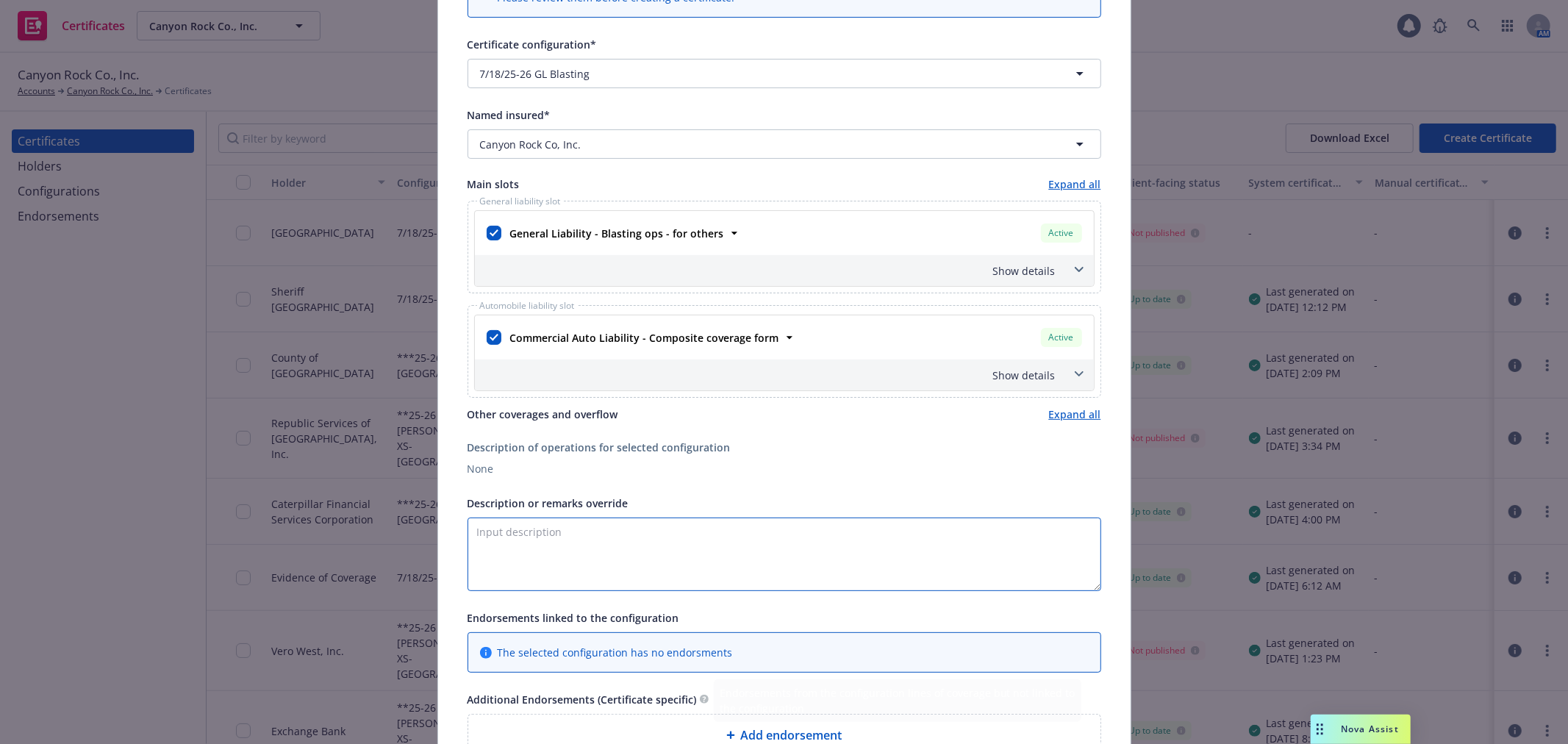
click at [589, 526] on textarea "Description or remarks override" at bounding box center [784, 554] width 634 height 74
paste textarea "permit to haul an equipment to Bangor, CA"
click at [672, 553] on textarea "Evidence of coverage for permit to haul an equipment to Bangor, CA Blanket addi…" at bounding box center [784, 554] width 634 height 74
paste textarea "County of Butte"
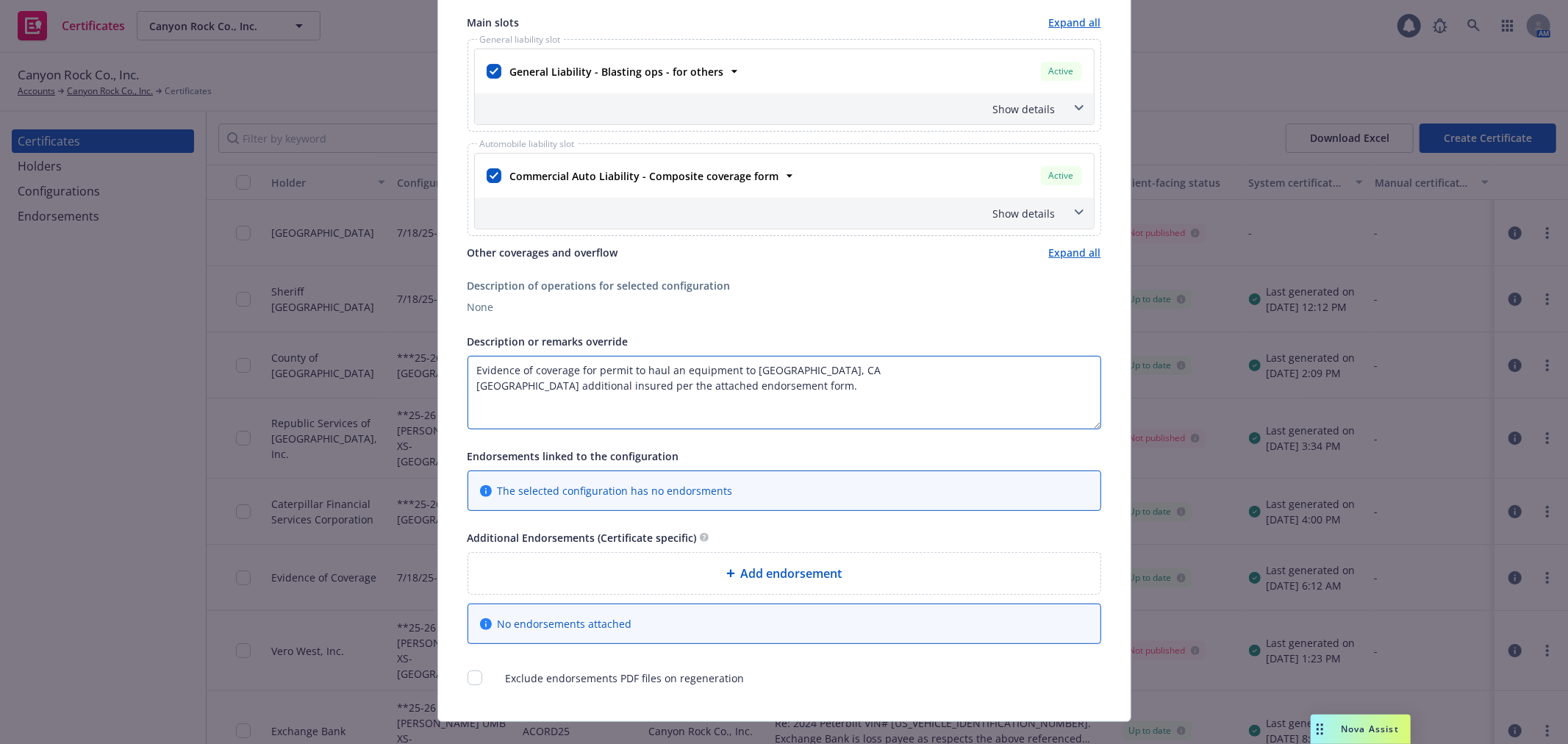
scroll to position [327, 0]
type textarea "Evidence of coverage for permit to haul an equipment to Bangor, CA County of Bu…"
click at [814, 579] on span "Add endorsement" at bounding box center [791, 572] width 101 height 18
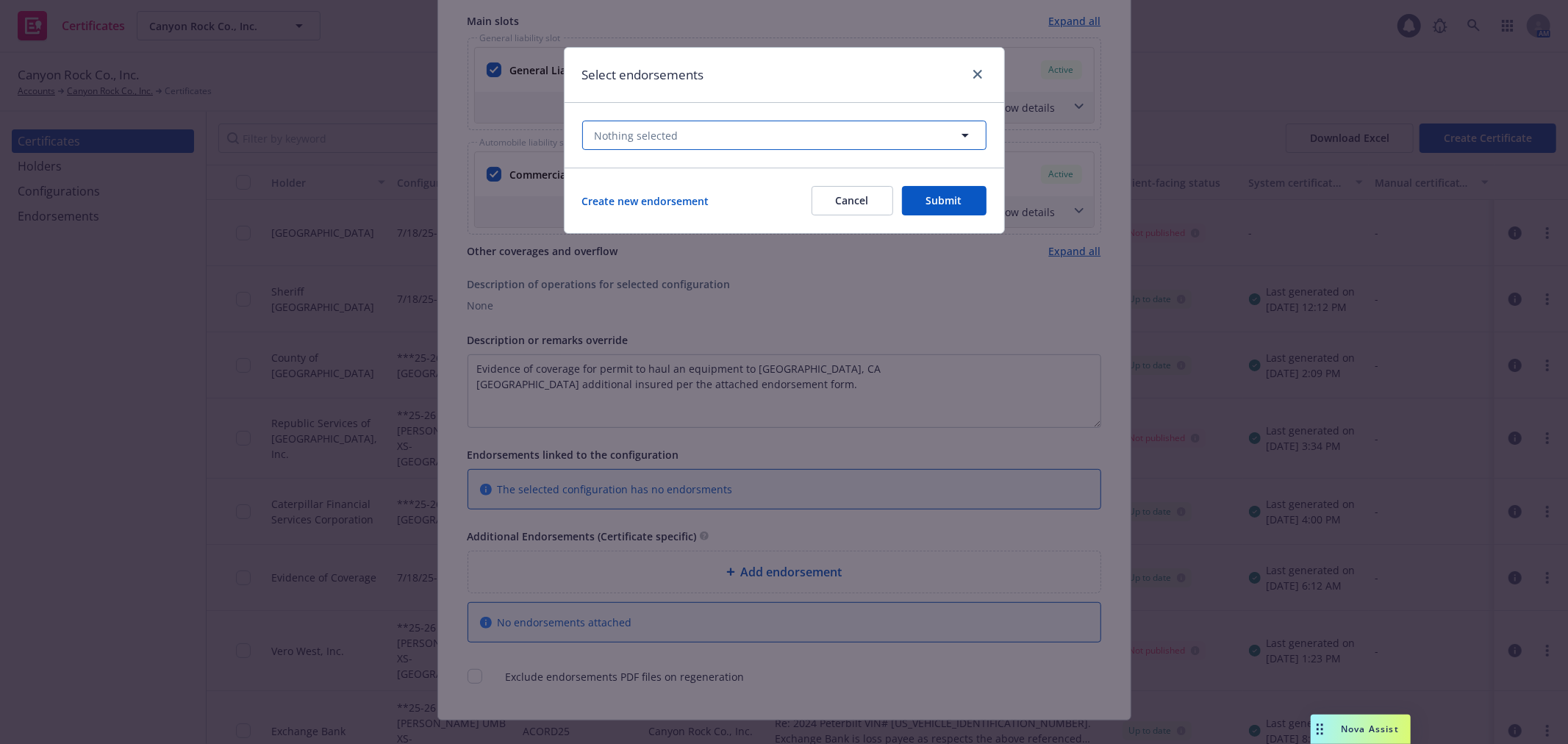
click at [754, 129] on button "Nothing selected" at bounding box center [784, 135] width 405 height 29
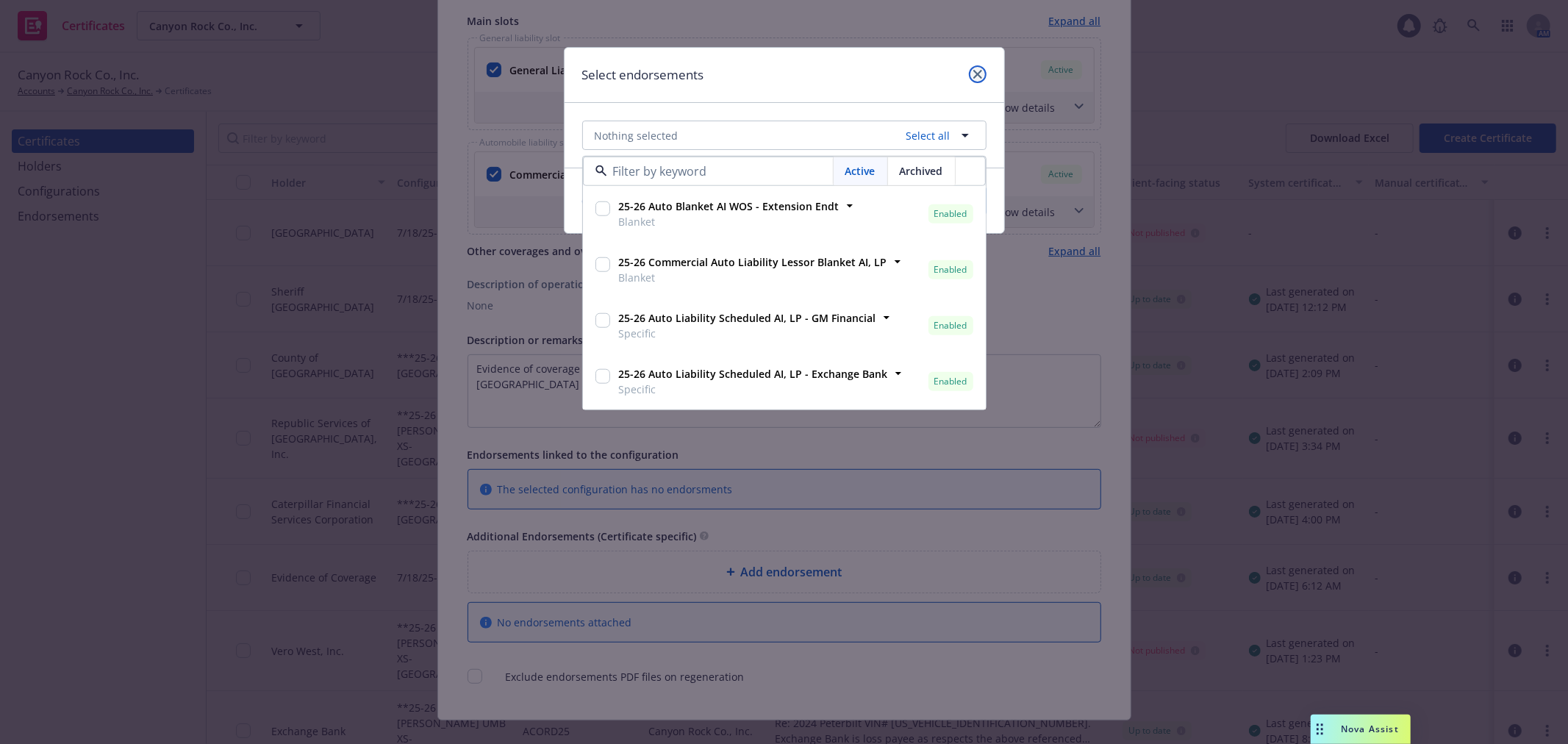
click at [978, 77] on icon "close" at bounding box center [978, 74] width 9 height 9
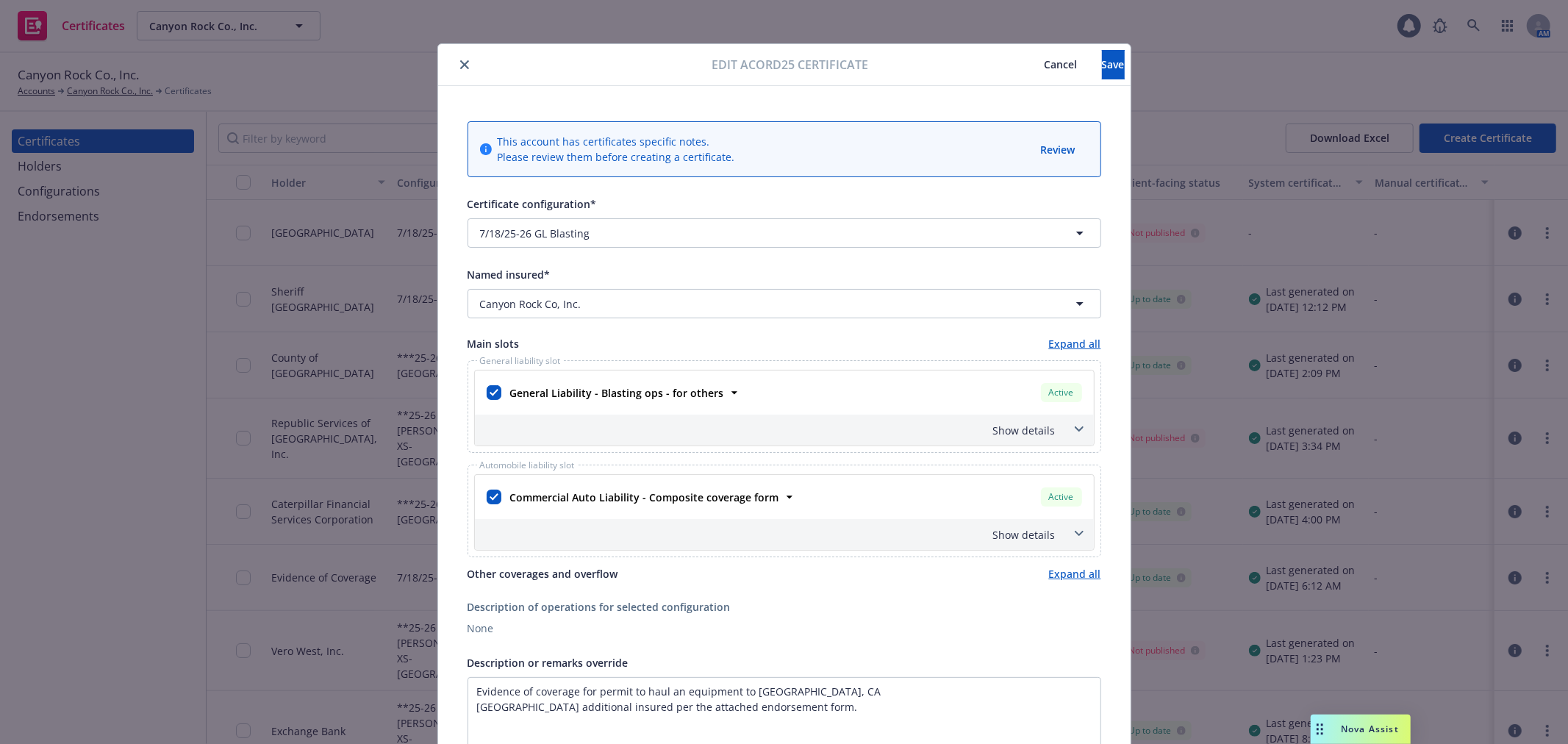
scroll to position [0, 0]
